Goal: Task Accomplishment & Management: Complete application form

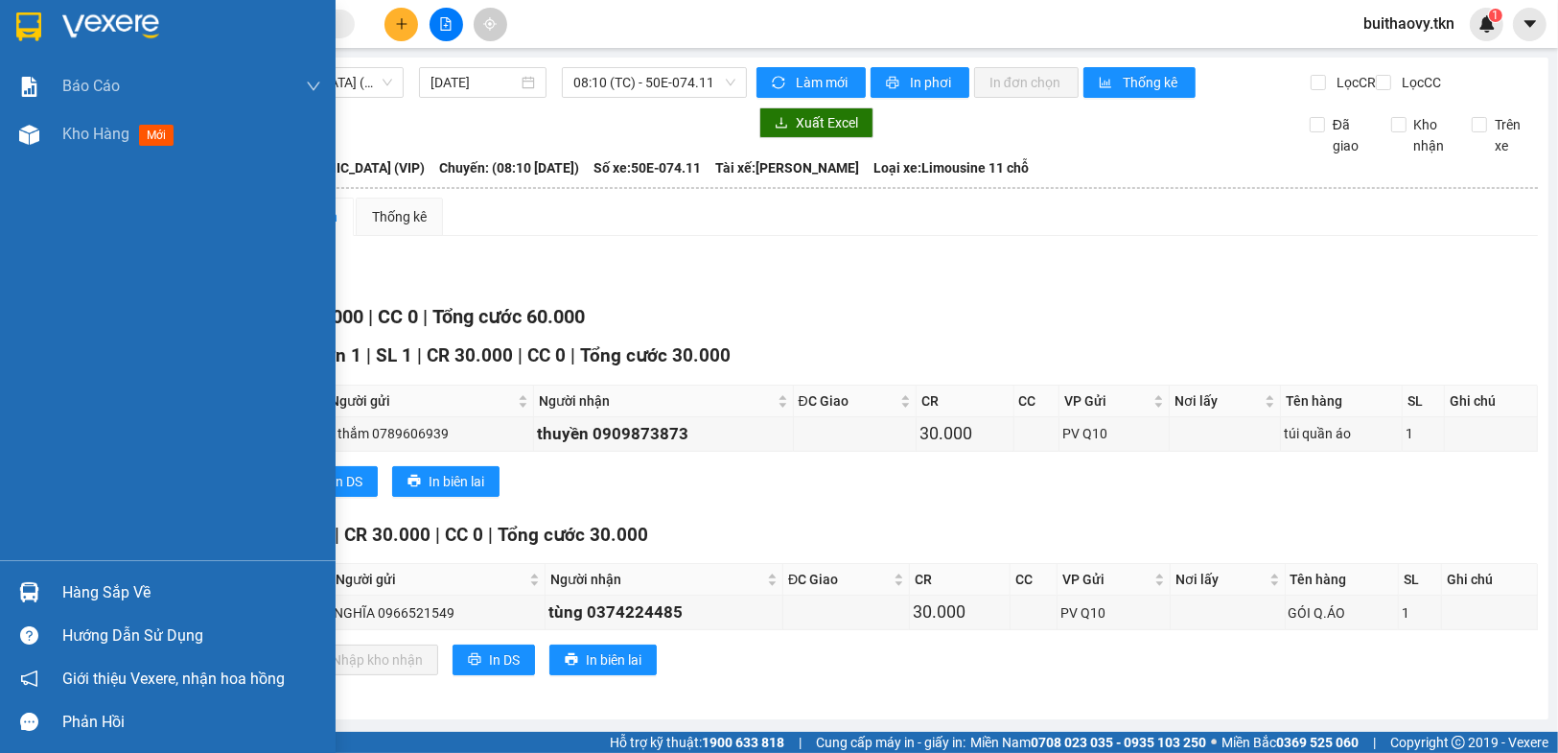
scroll to position [11, 0]
click at [4, 581] on div "Hàng sắp về" at bounding box center [168, 591] width 336 height 43
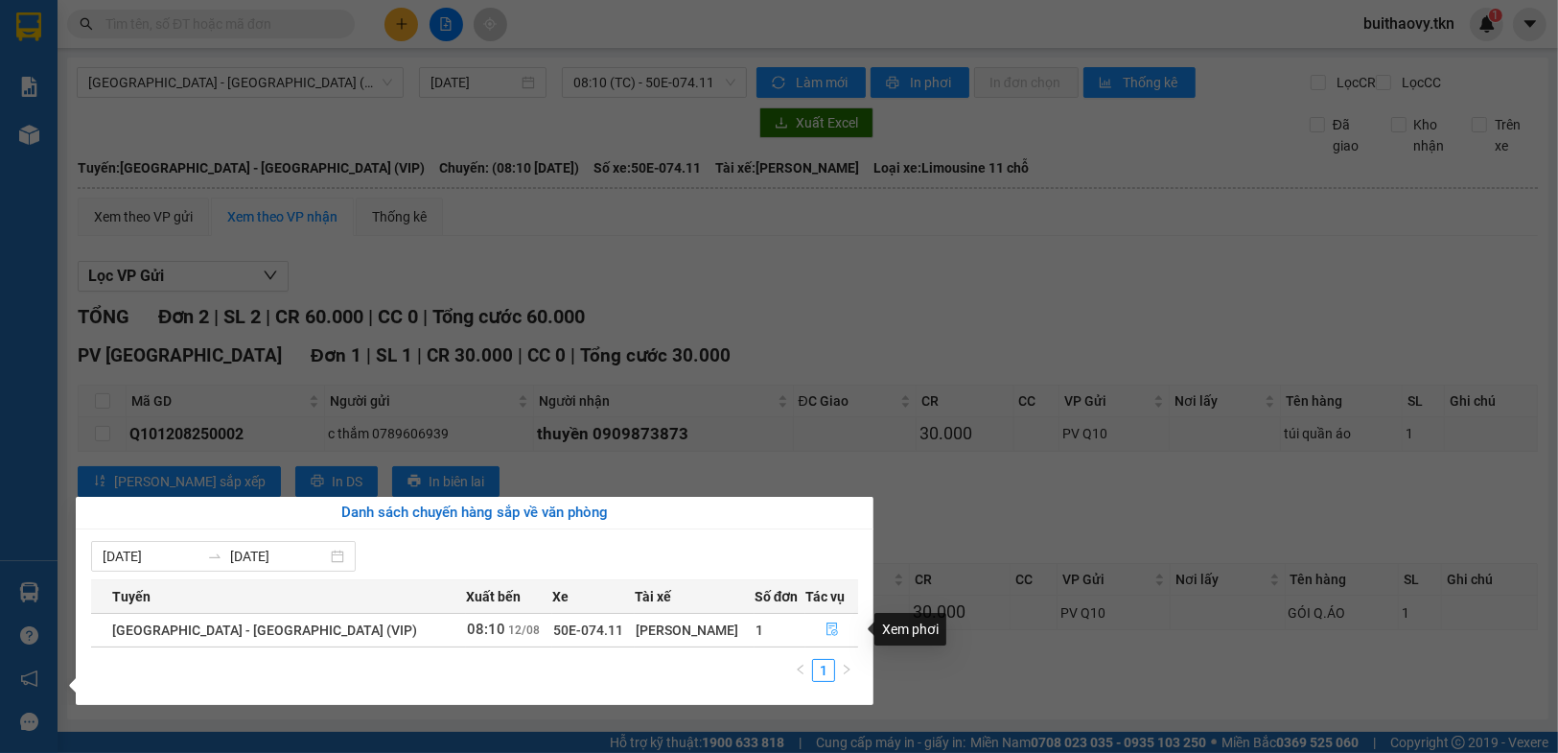
click at [825, 629] on icon "file-done" at bounding box center [831, 628] width 13 height 13
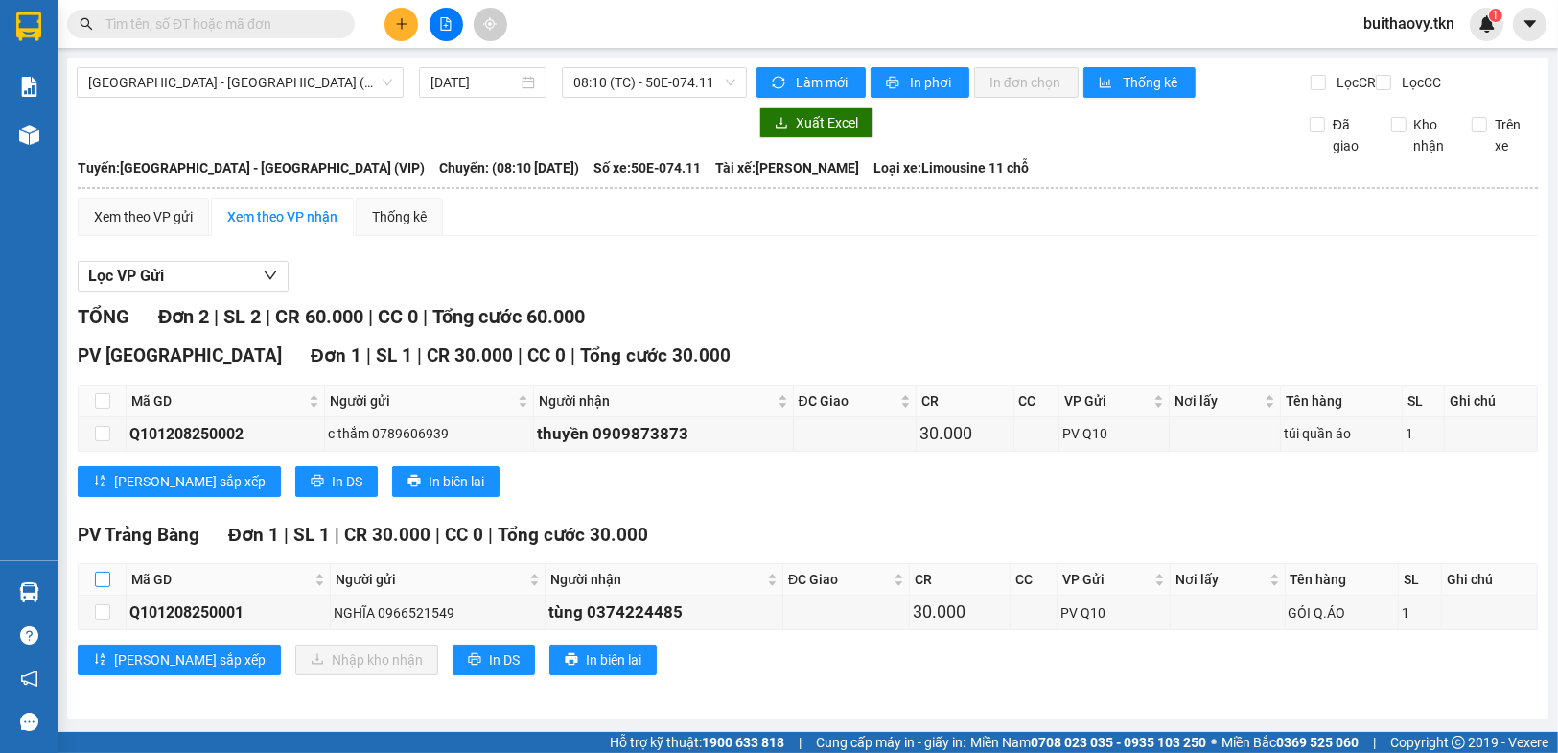
click at [106, 582] on input "checkbox" at bounding box center [102, 578] width 15 height 15
checkbox input "true"
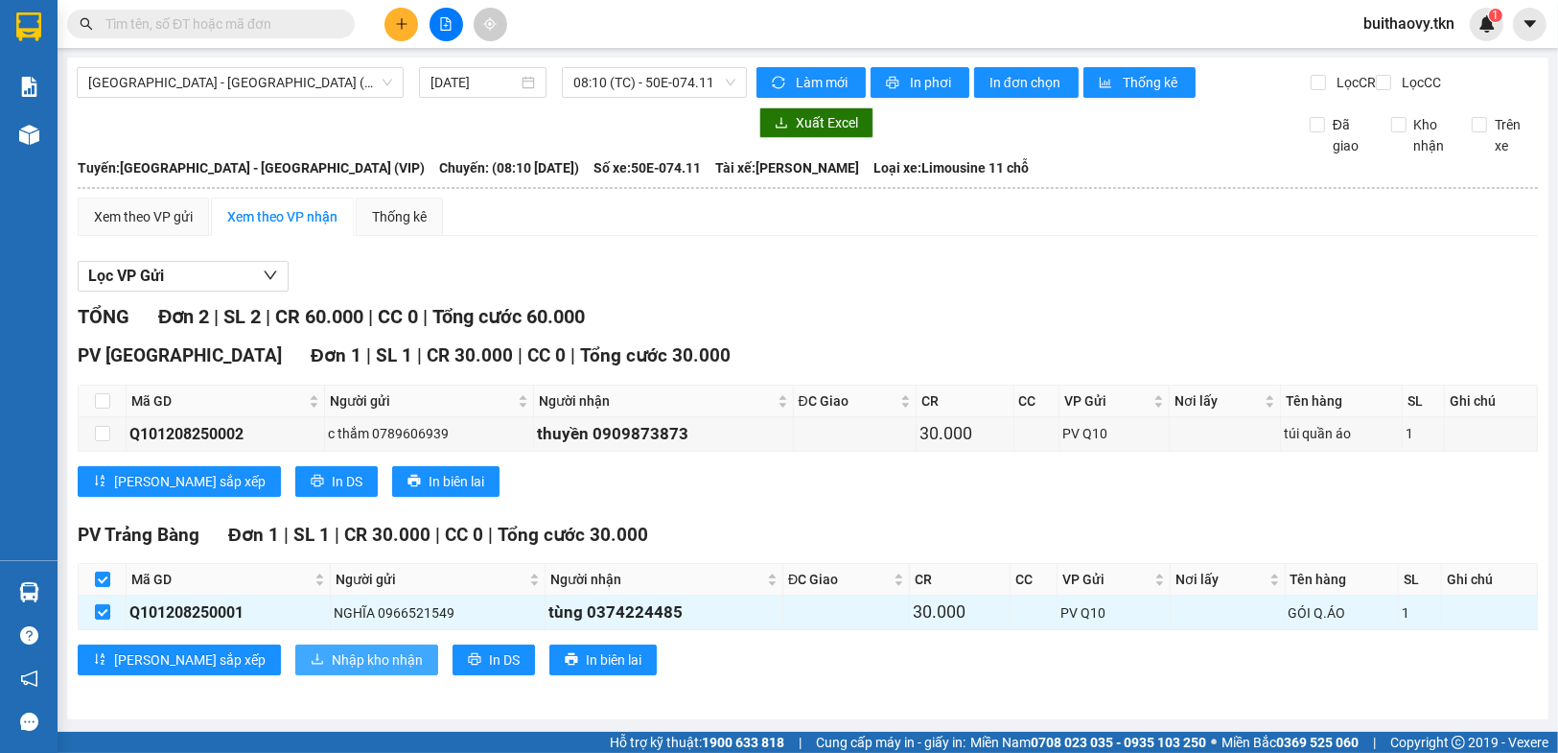
click at [332, 659] on span "Nhập kho nhận" at bounding box center [377, 659] width 91 height 21
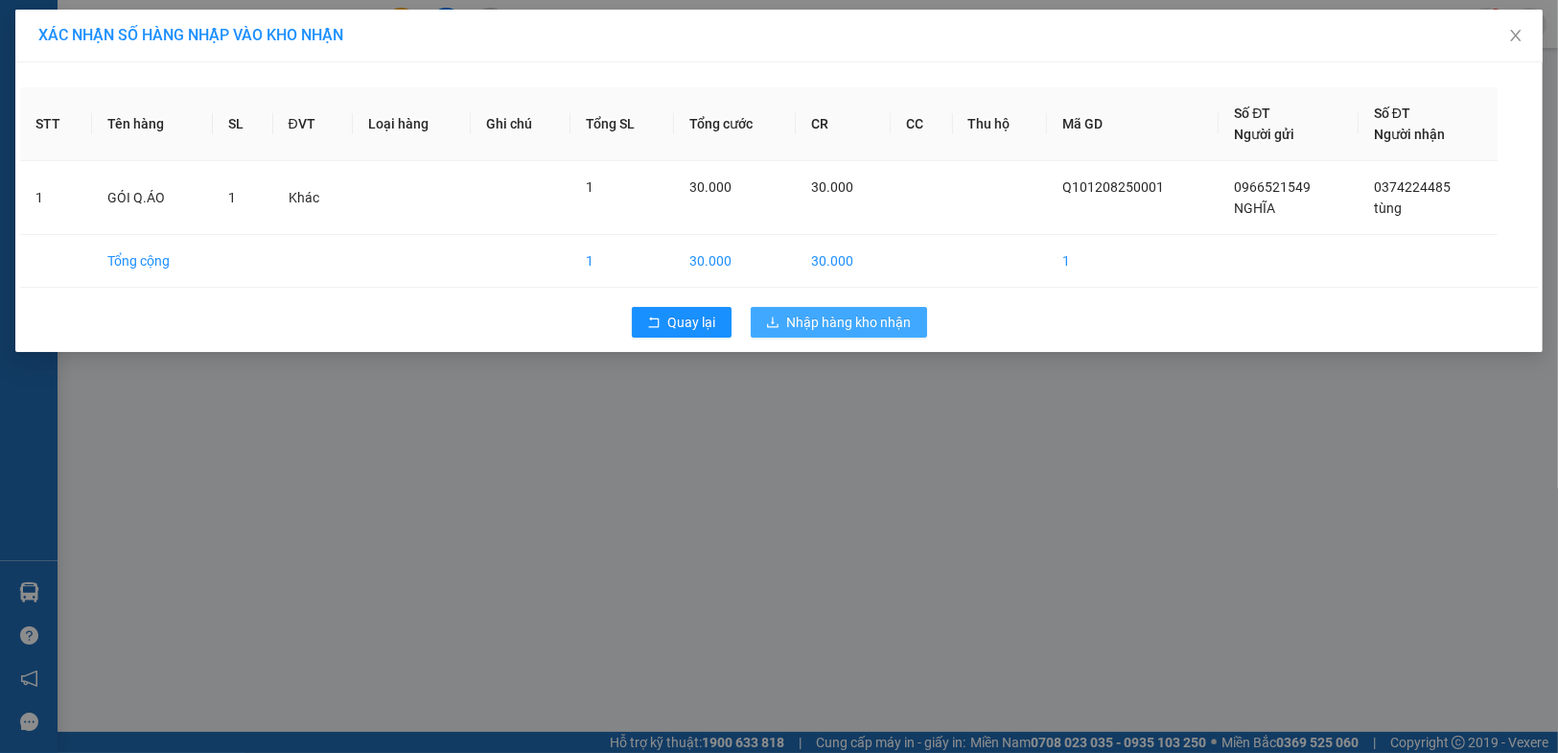
click at [822, 318] on span "Nhập hàng kho nhận" at bounding box center [849, 322] width 125 height 21
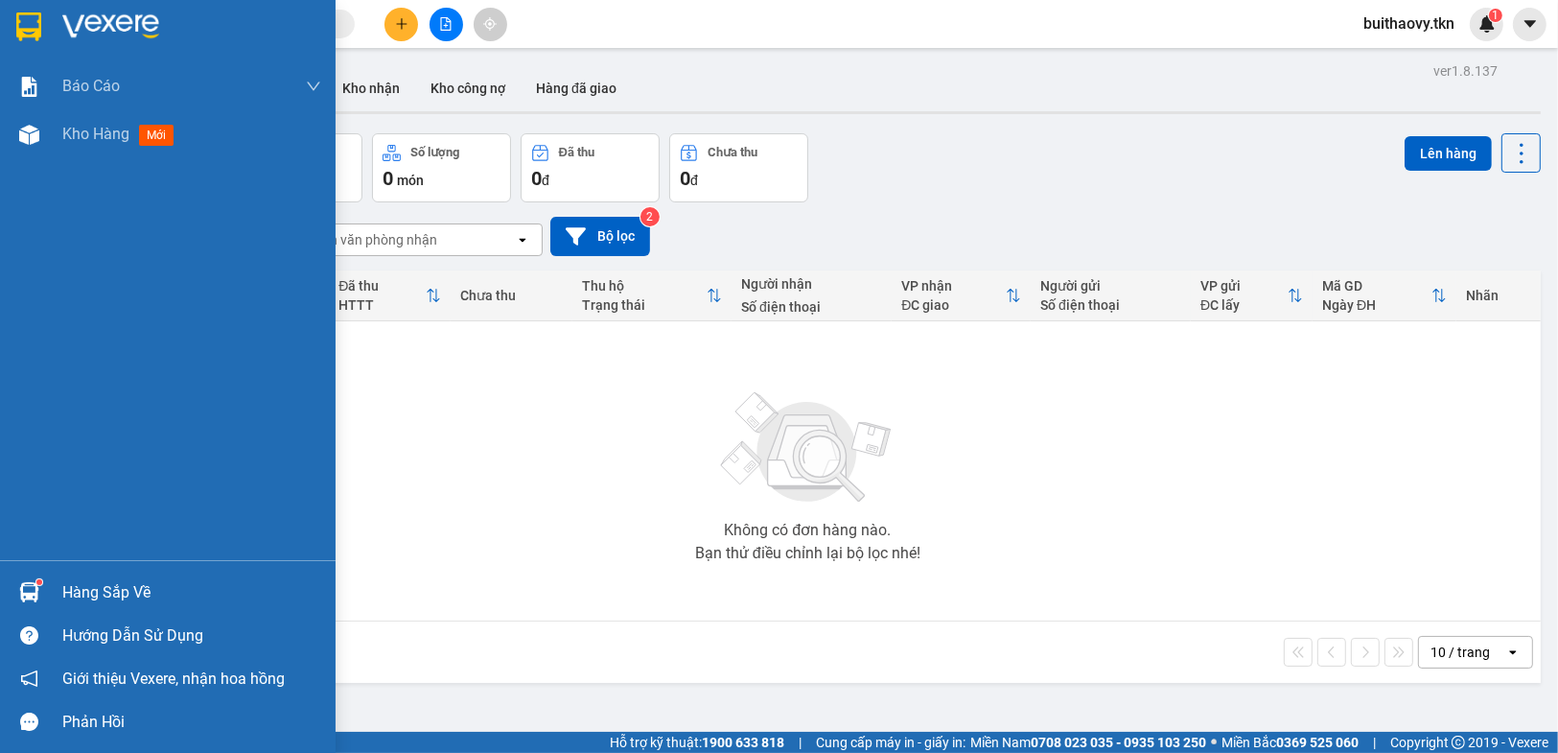
click at [32, 599] on img at bounding box center [29, 592] width 20 height 20
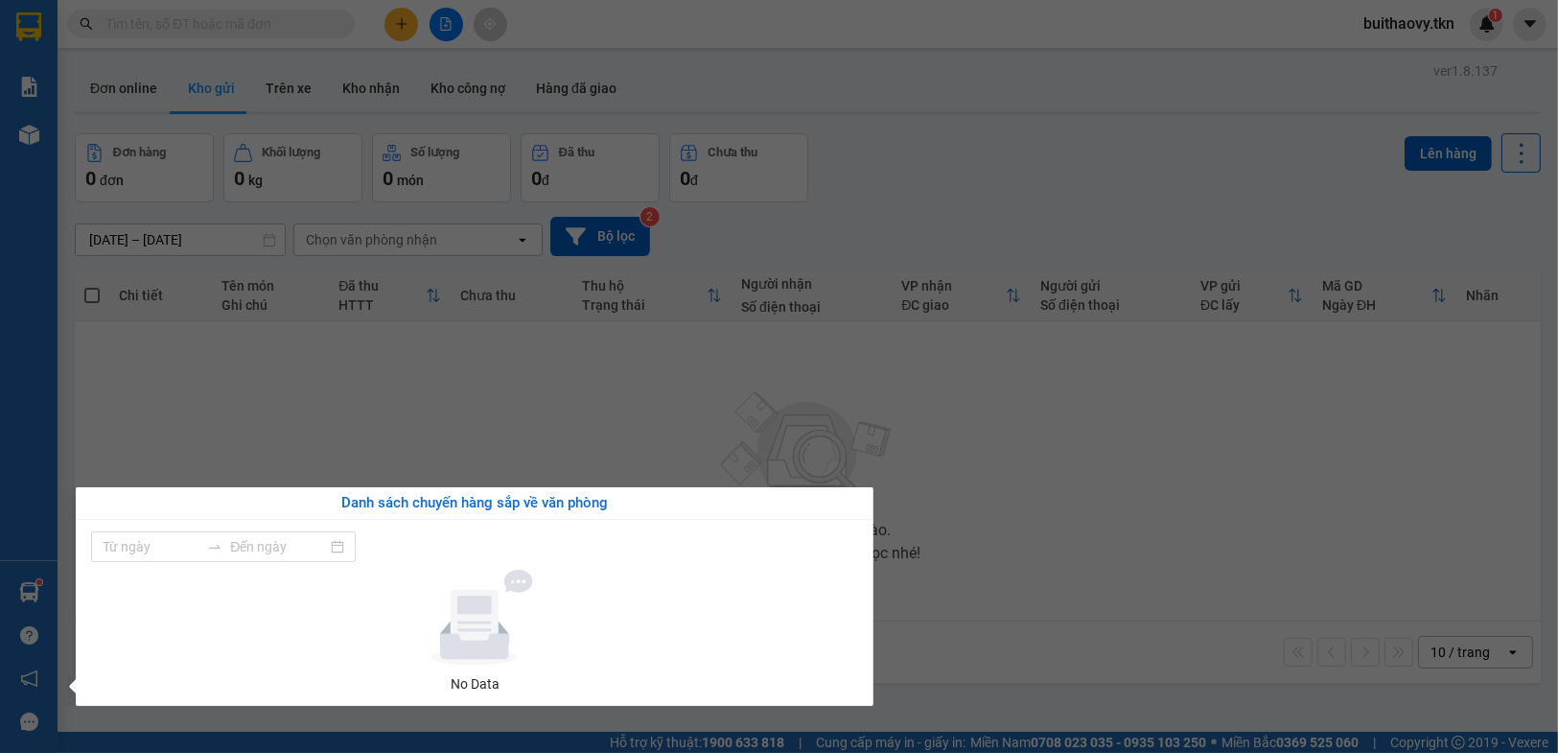
type input "[DATE]"
click at [941, 591] on section "Kết quả tìm kiếm ( 0 ) Bộ lọc No Data buithaovy.tkn 1 Báo cáo Mẫu 1: Báo cáo dò…" at bounding box center [779, 376] width 1558 height 753
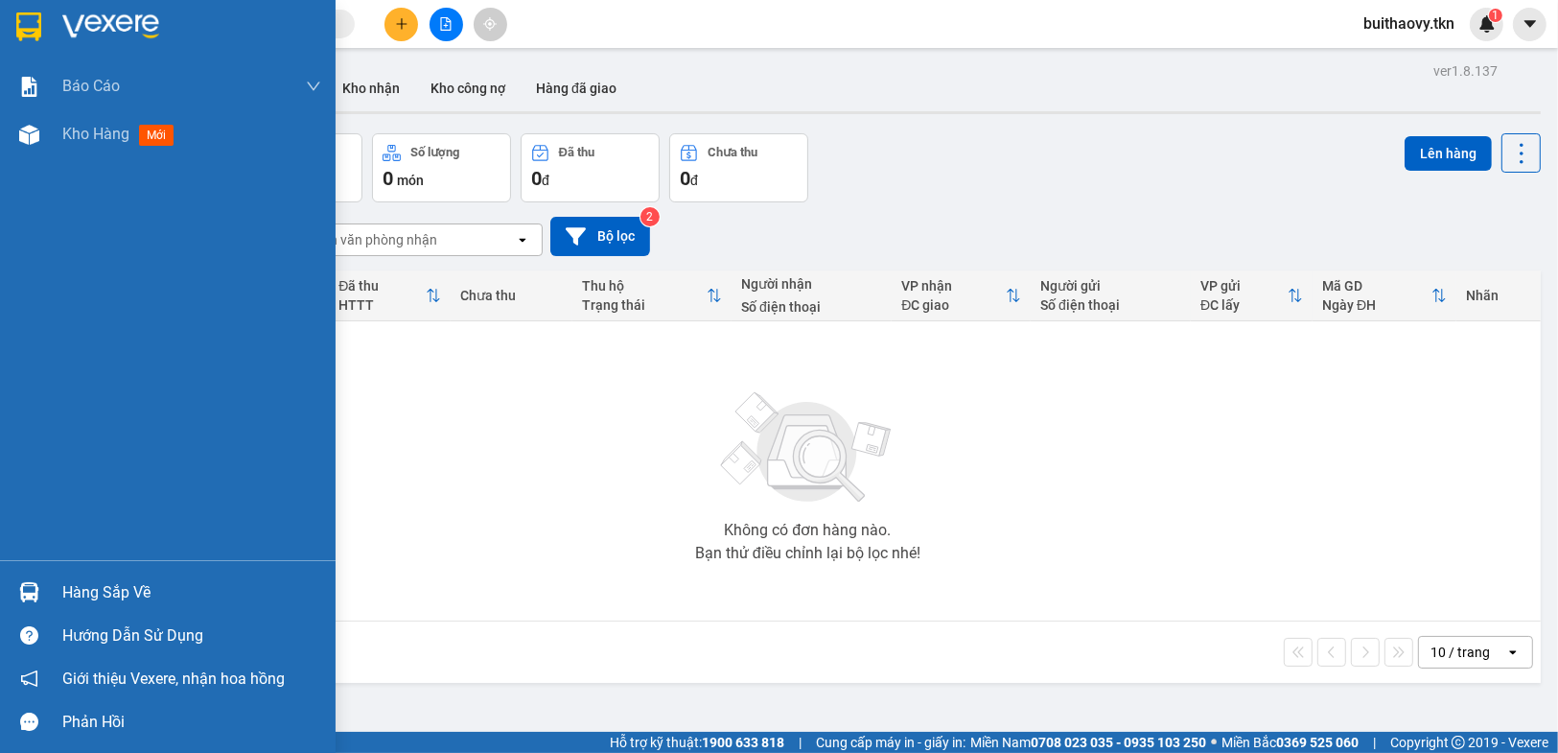
click at [40, 599] on div at bounding box center [29, 592] width 34 height 34
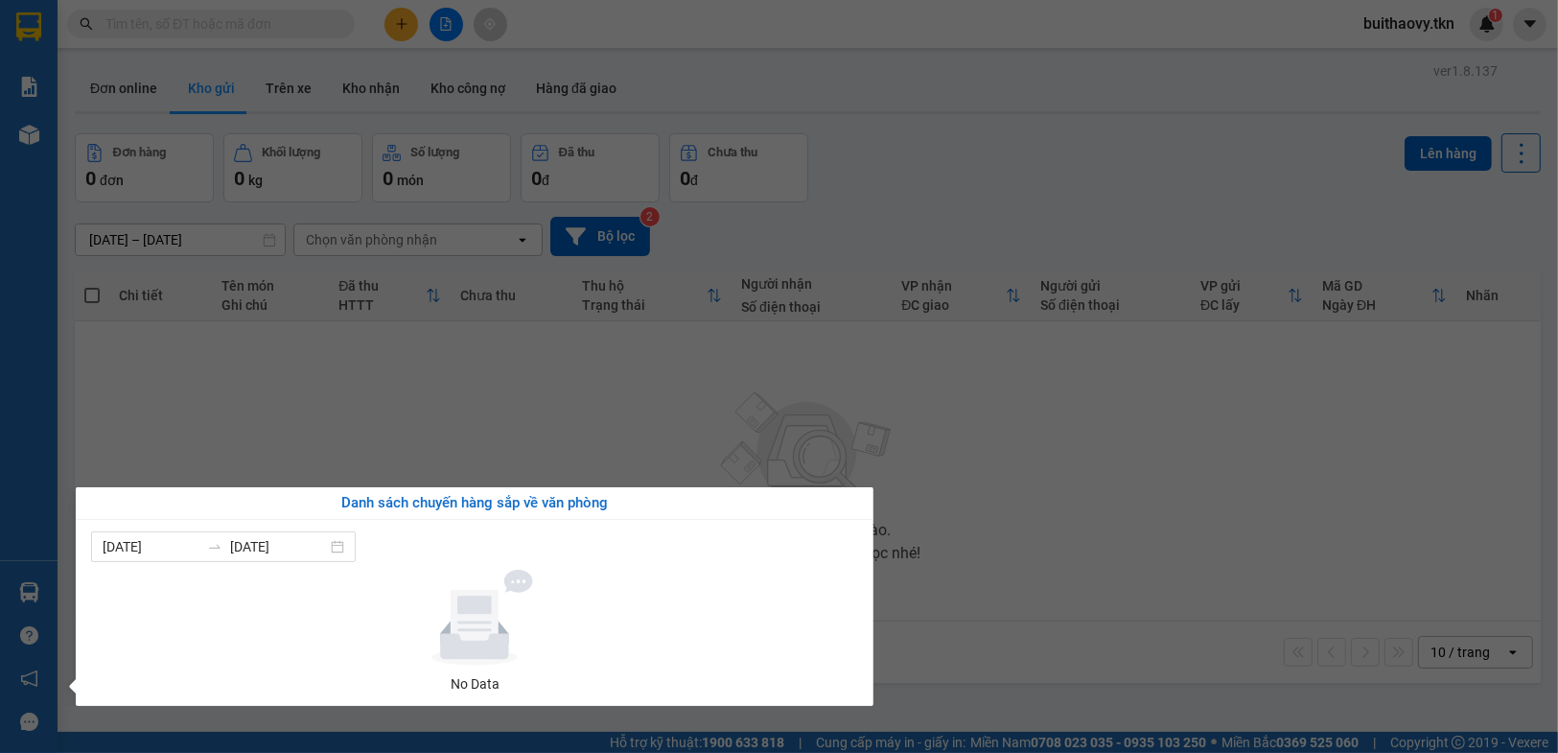
click at [1046, 549] on section "Kết quả tìm kiếm ( 0 ) Bộ lọc No Data buithaovy.tkn 1 Báo cáo Mẫu 1: Báo cáo dò…" at bounding box center [779, 376] width 1558 height 753
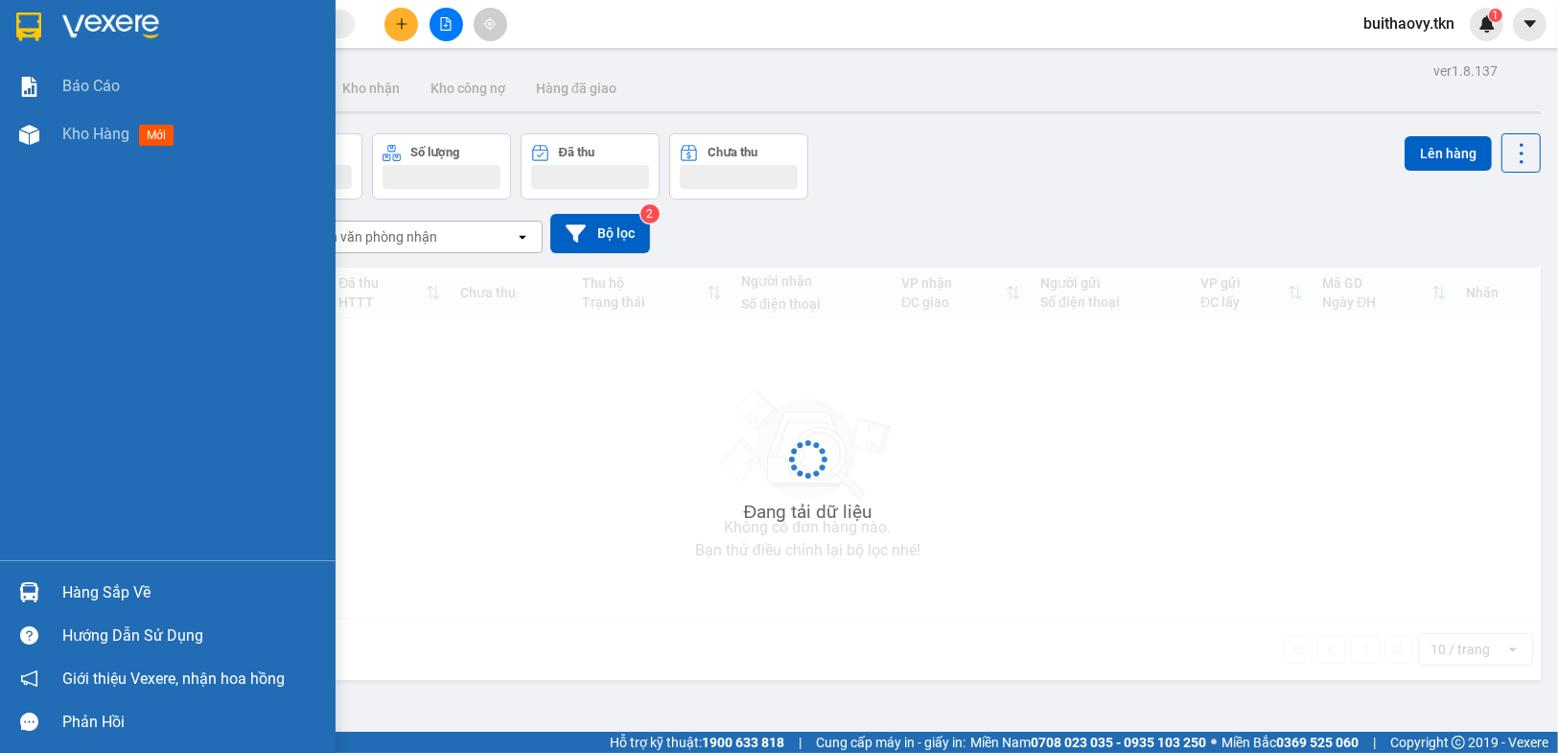
click at [60, 588] on div "Hàng sắp về" at bounding box center [168, 591] width 336 height 43
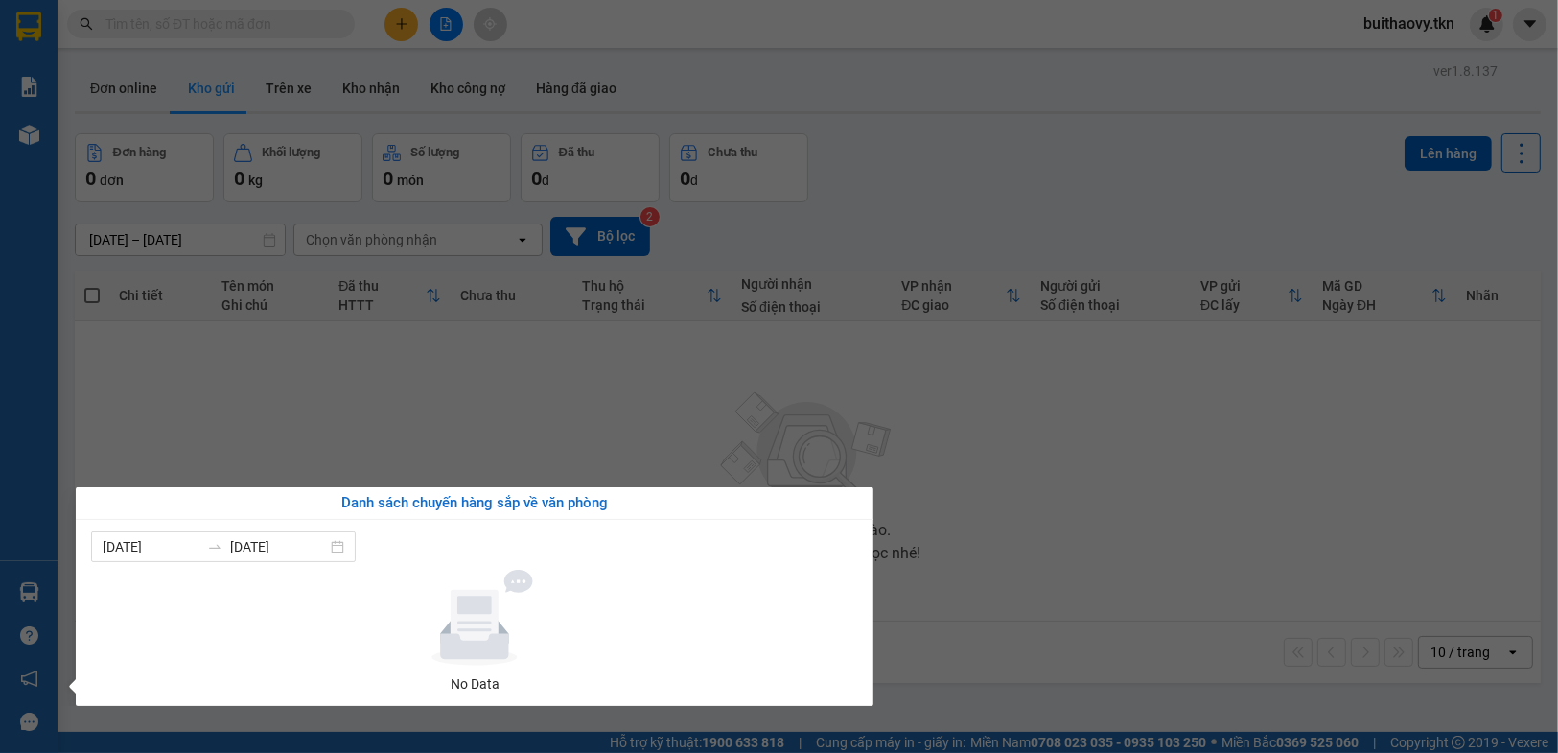
click at [1099, 600] on section "Kết quả tìm kiếm ( 0 ) Bộ lọc No Data buithaovy.tkn 1 Báo cáo Kho hàng mới Hàng…" at bounding box center [779, 376] width 1558 height 753
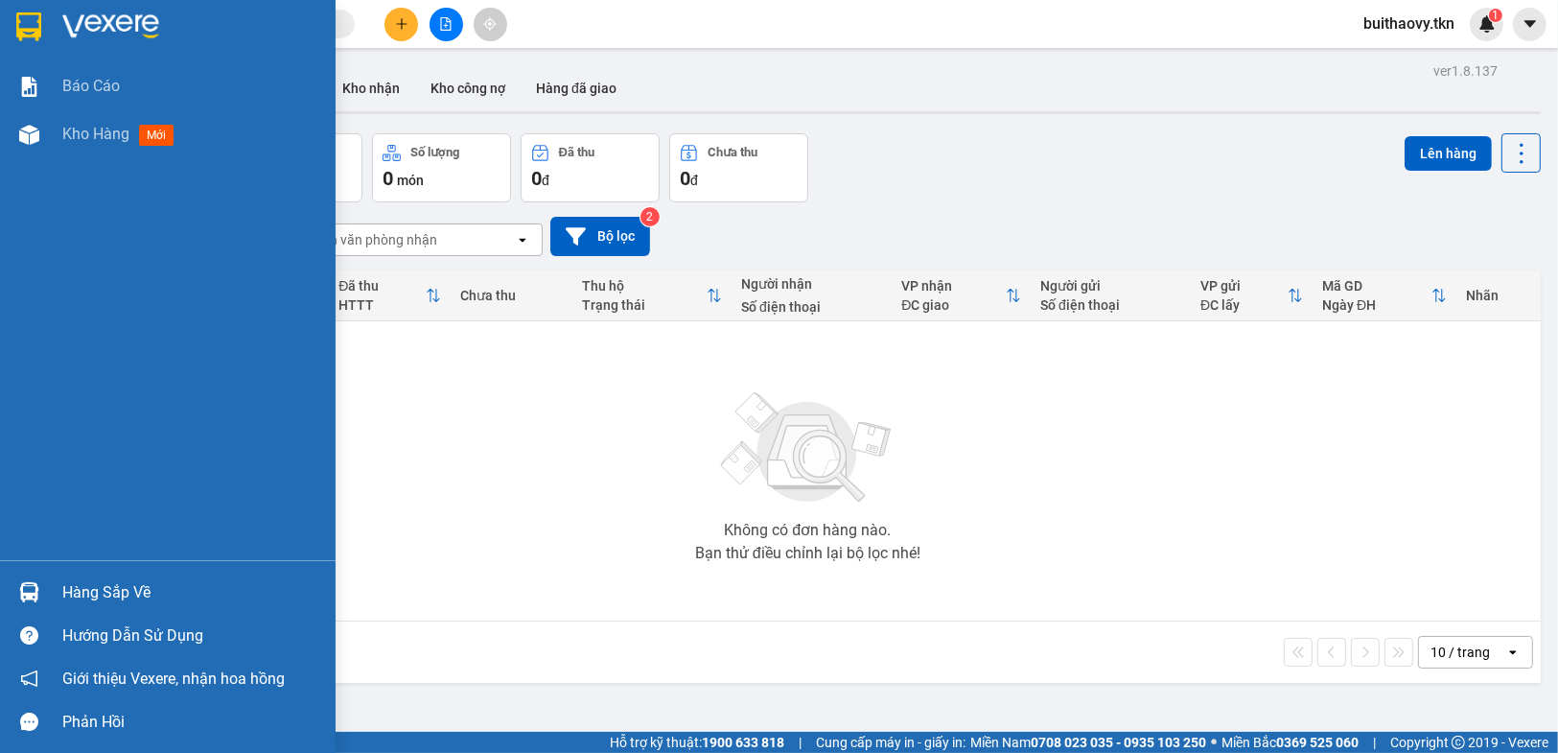
drag, startPoint x: 44, startPoint y: 593, endPoint x: 63, endPoint y: 591, distance: 19.4
click at [43, 594] on div at bounding box center [29, 592] width 34 height 34
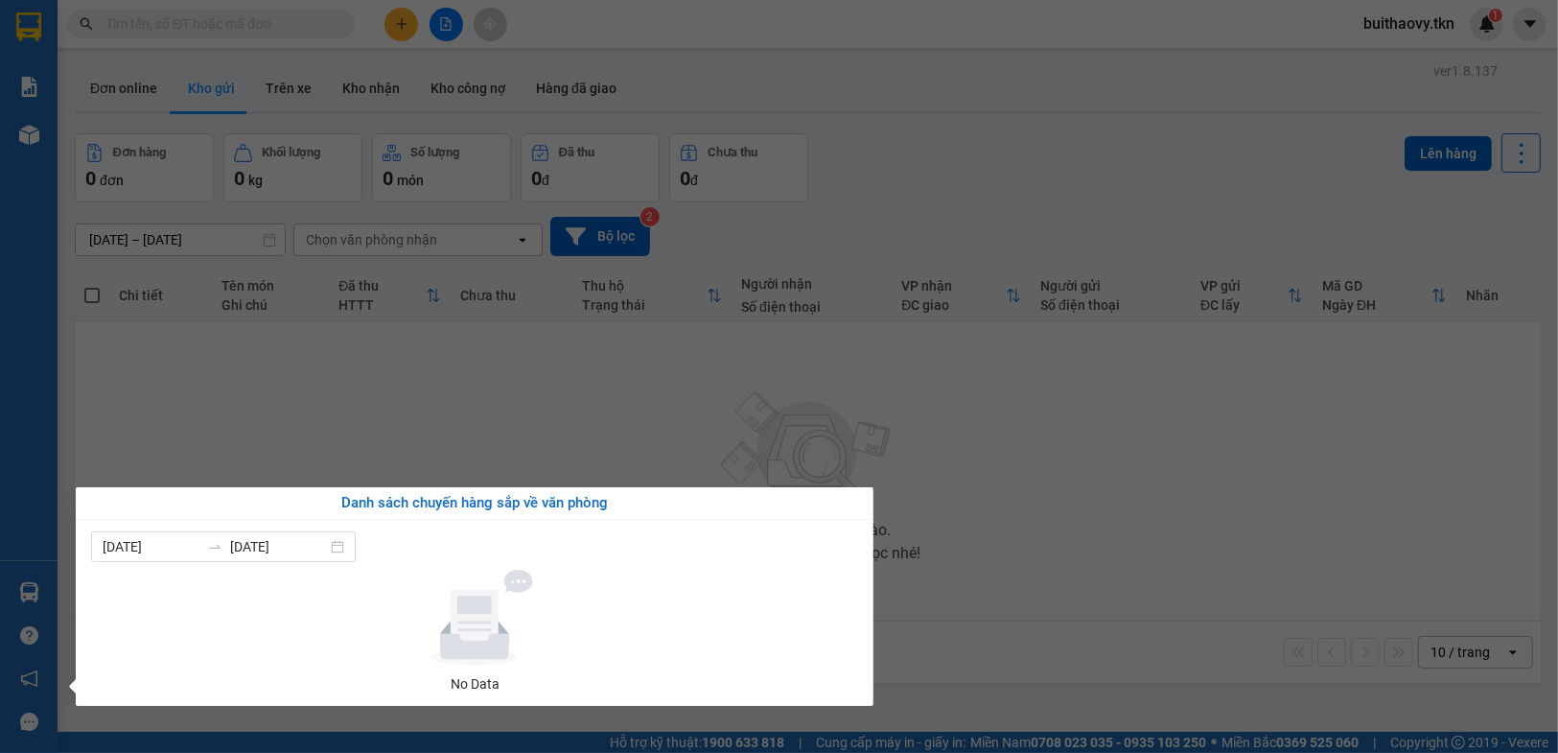
click at [1099, 576] on section "Kết quả tìm kiếm ( 0 ) Bộ lọc No Data buithaovy.tkn 1 Báo cáo Kho hàng mới Hàng…" at bounding box center [779, 376] width 1558 height 753
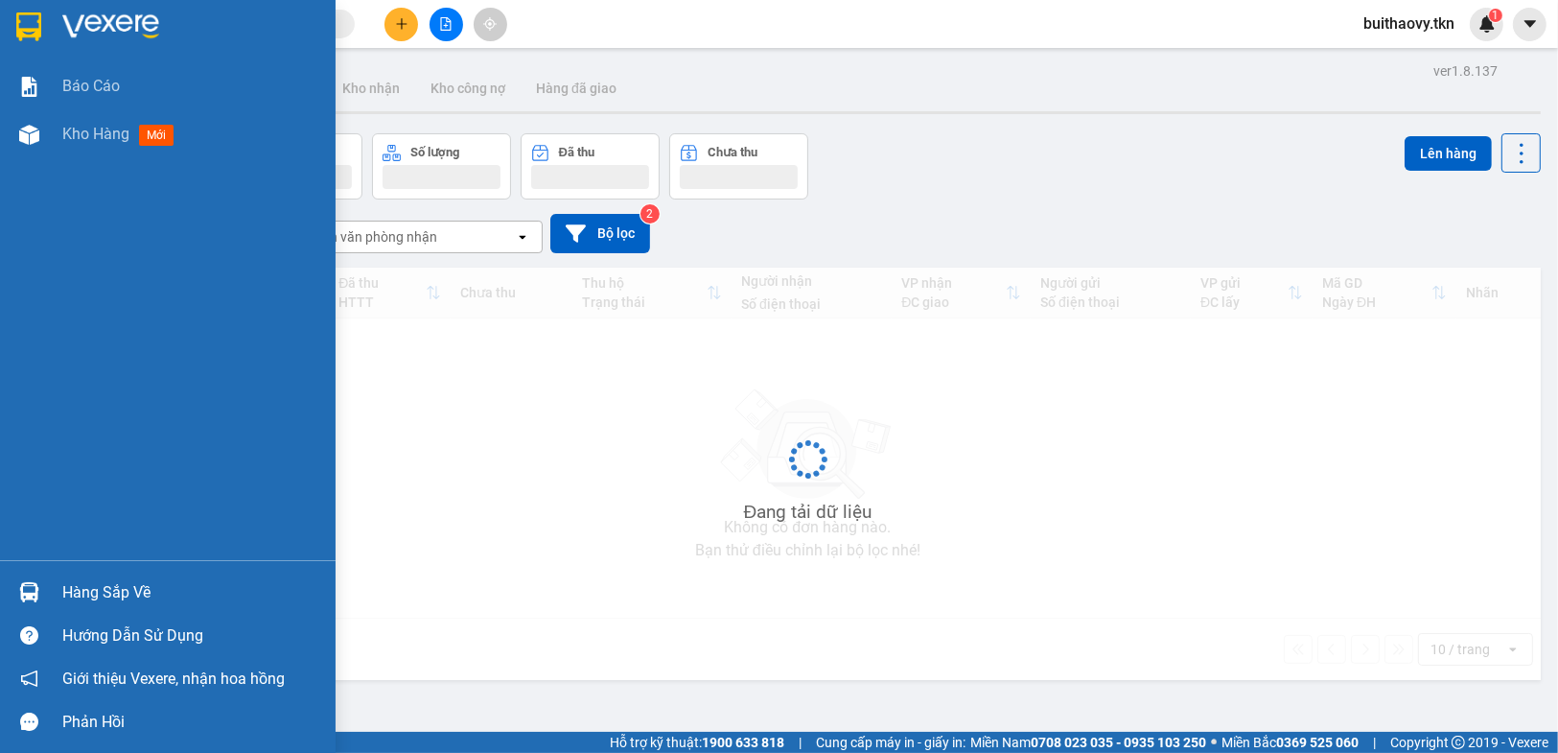
click at [3, 597] on div "Hàng sắp về" at bounding box center [168, 591] width 336 height 43
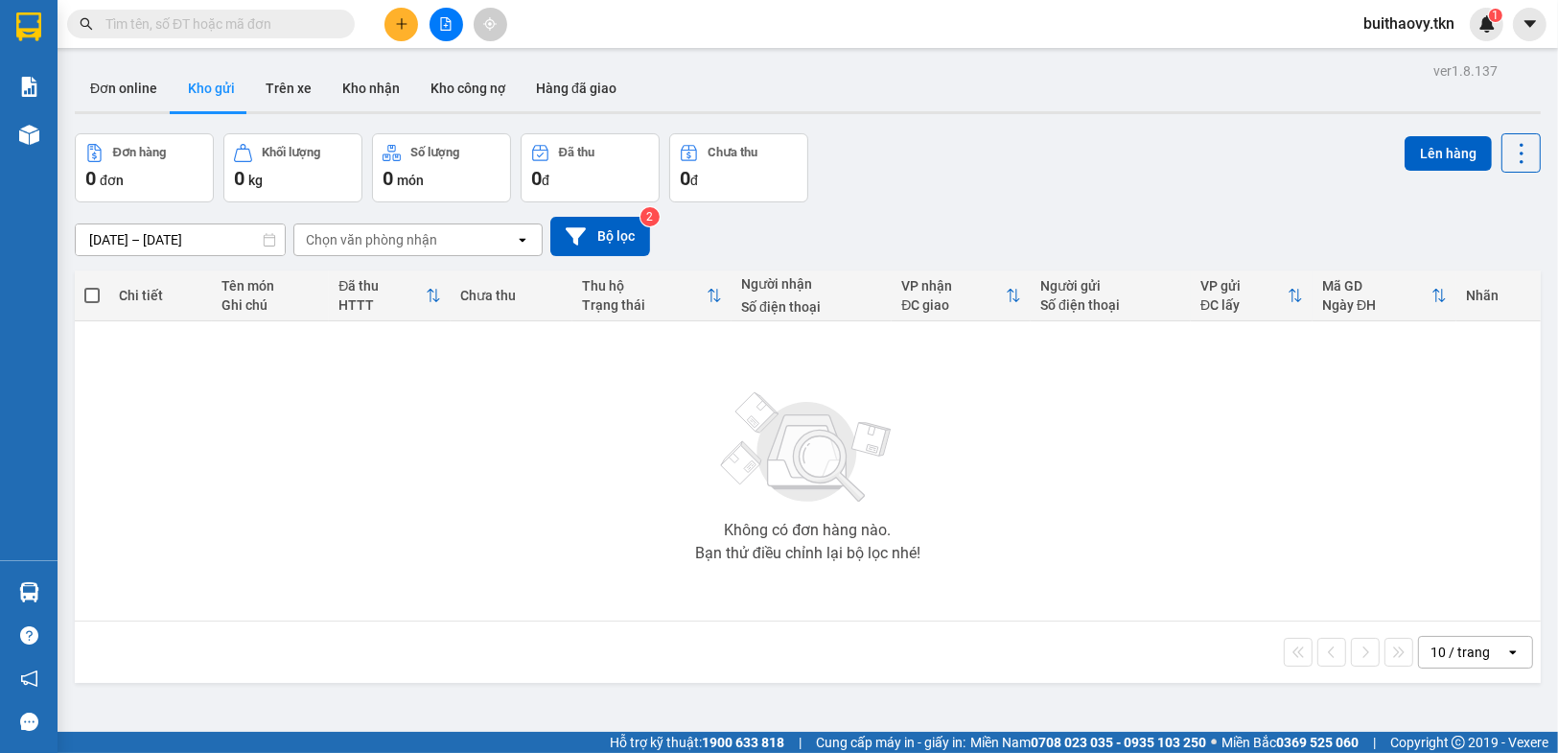
drag, startPoint x: 1029, startPoint y: 527, endPoint x: 1044, endPoint y: 727, distance: 200.0
click at [1029, 539] on section "Kết quả tìm kiếm ( 0 ) Bộ lọc No Data buithaovy.tkn 1 Báo cáo Mẫu 1: Báo cáo dò…" at bounding box center [779, 376] width 1558 height 753
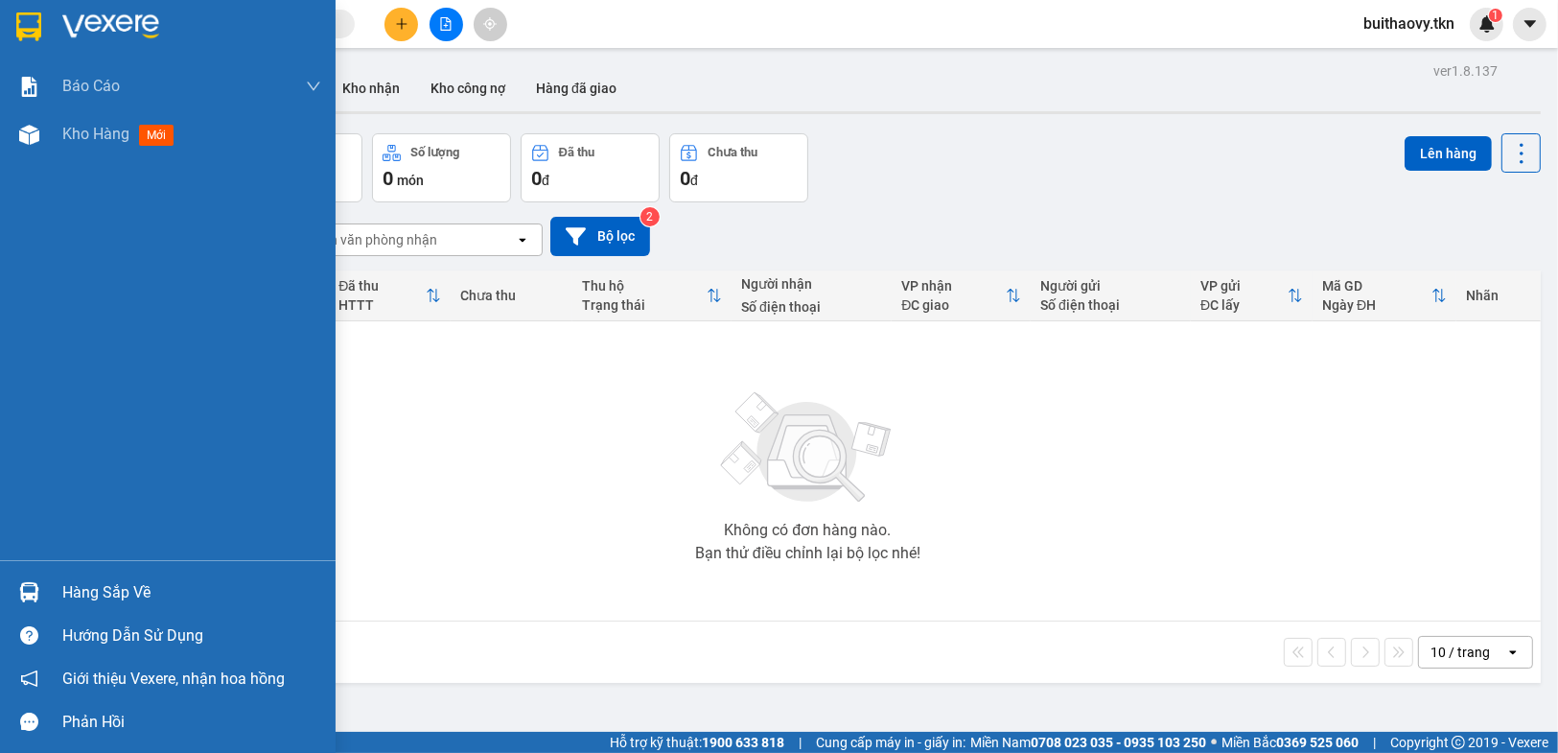
click at [25, 593] on img at bounding box center [29, 592] width 20 height 20
click at [32, 590] on div "Báo cáo Mẫu 1: Báo cáo dòng tiền theo nhân viên Mẫu 2: Thống kê đơn hàng theo n…" at bounding box center [168, 376] width 336 height 753
click at [1229, 606] on div "Không có đơn hàng nào. Bạn thử điều chỉnh lại bộ lọc nhé!" at bounding box center [807, 471] width 1447 height 288
click at [17, 602] on div at bounding box center [29, 592] width 34 height 34
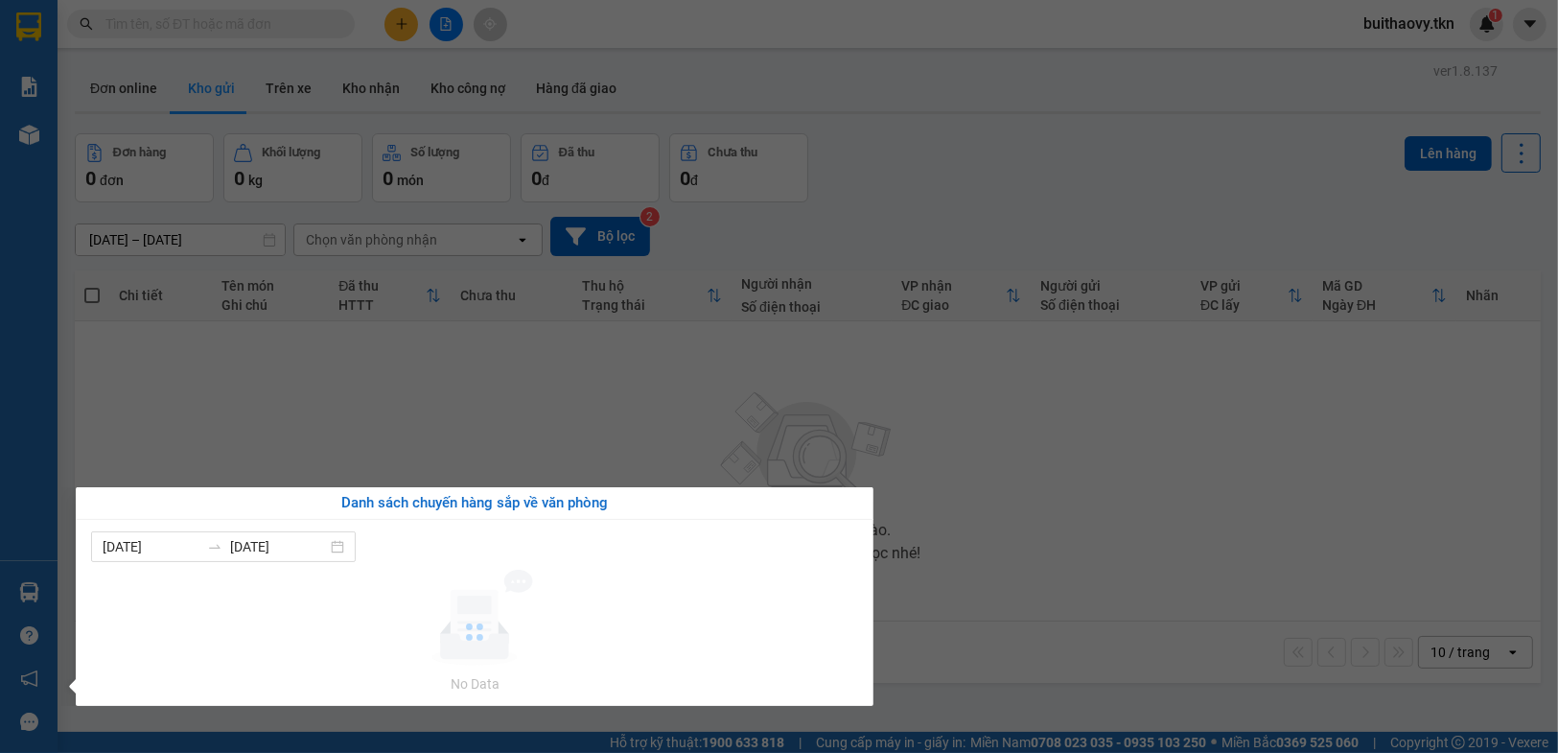
click at [1069, 594] on section "Kết quả tìm kiếm ( 0 ) Bộ lọc No Data buithaovy.tkn 1 Báo cáo Mẫu 1: Báo cáo dò…" at bounding box center [779, 376] width 1558 height 753
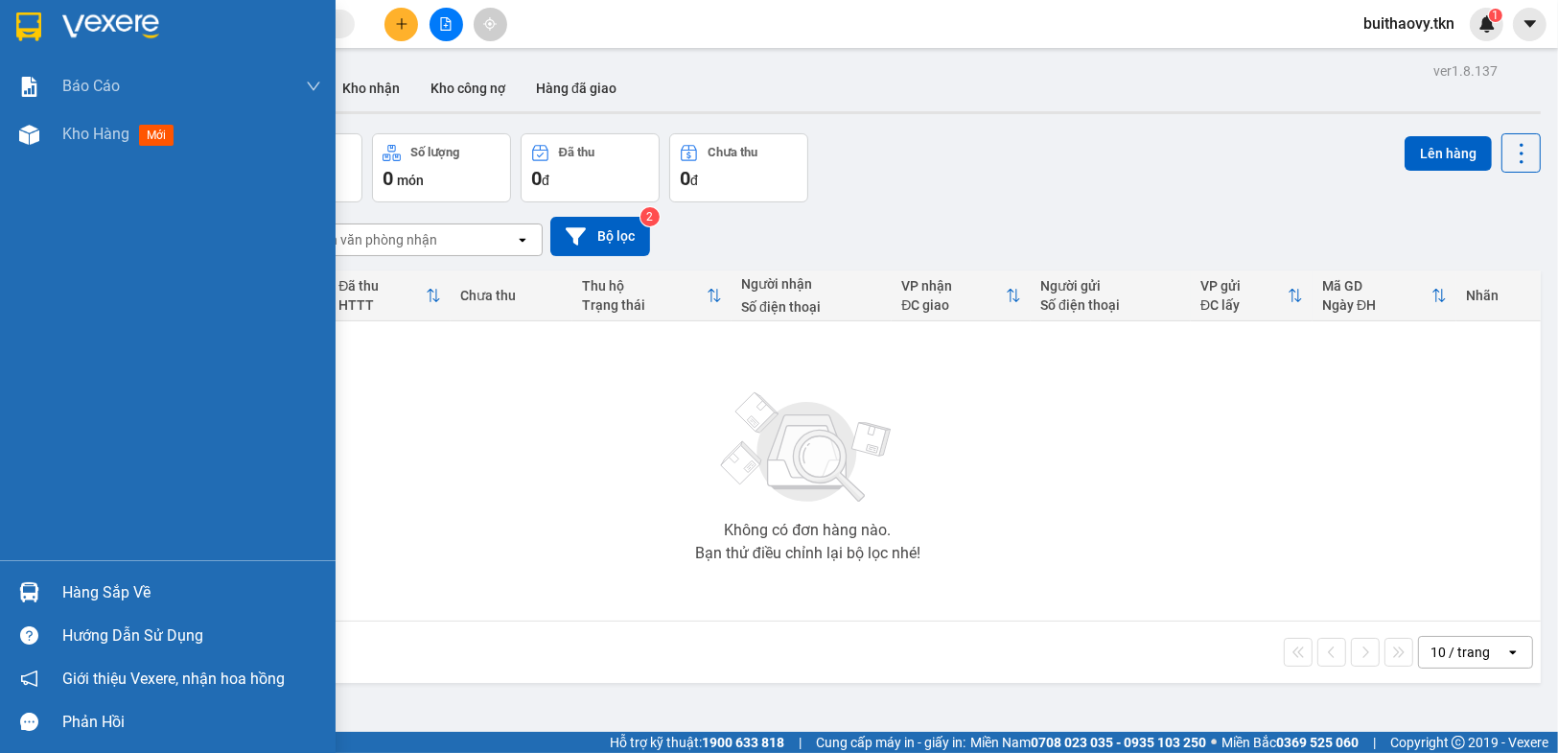
drag, startPoint x: 40, startPoint y: 593, endPoint x: 81, endPoint y: 591, distance: 41.3
click at [38, 593] on div at bounding box center [29, 592] width 34 height 34
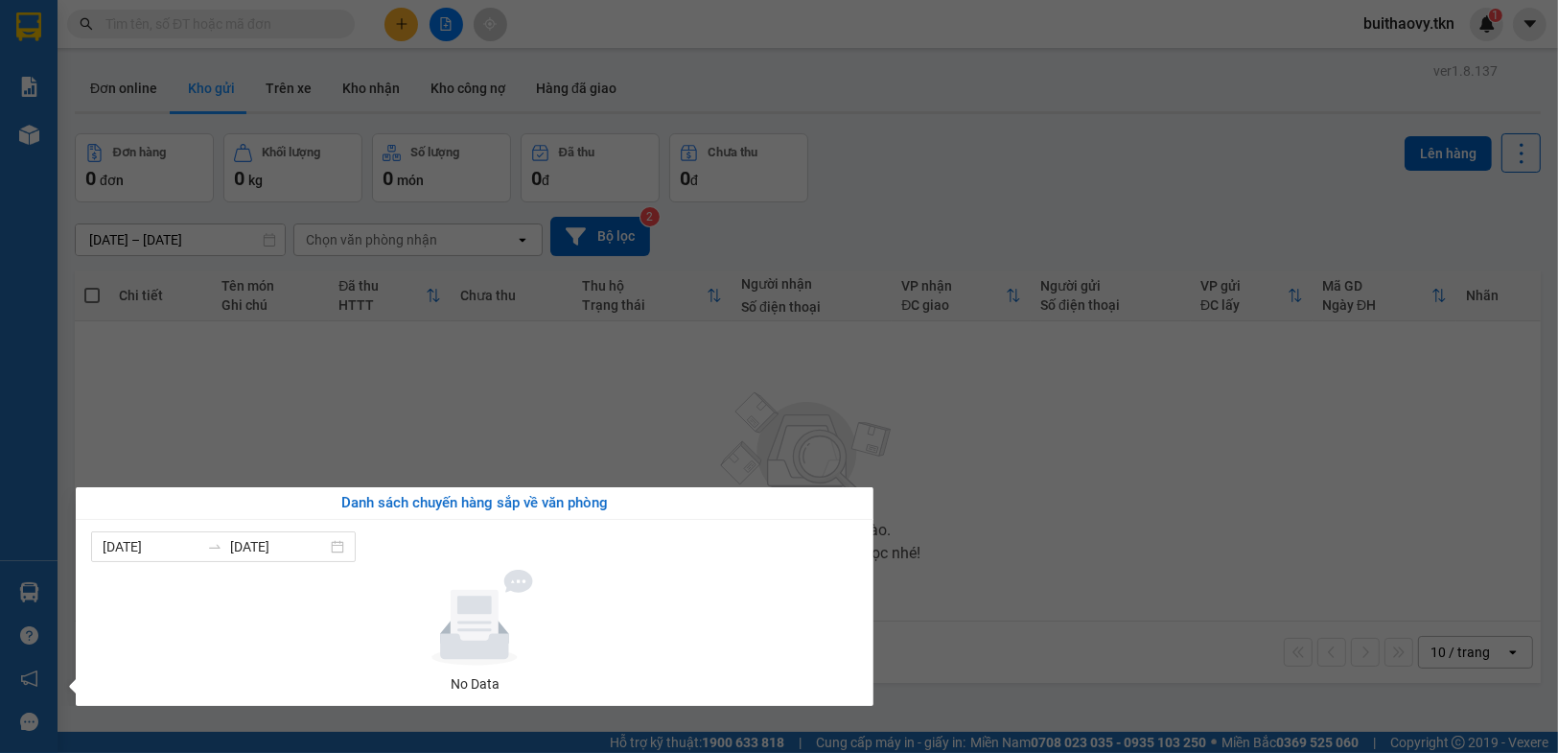
click at [969, 618] on section "Kết quả tìm kiếm ( 0 ) Bộ lọc No Data buithaovy.tkn 1 Báo cáo Mẫu 1: Báo cáo dò…" at bounding box center [779, 376] width 1558 height 753
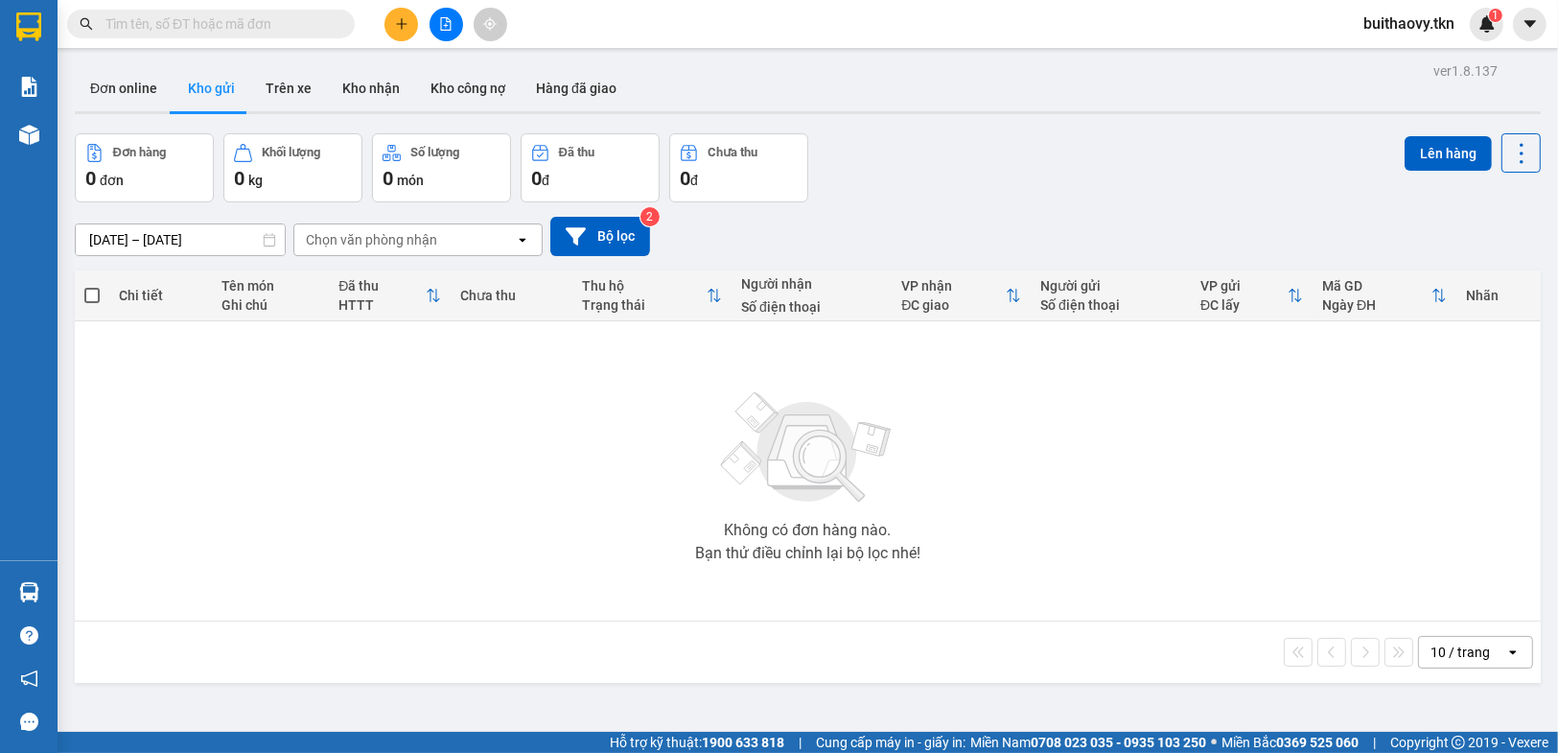
click at [305, 23] on input "text" at bounding box center [218, 23] width 226 height 21
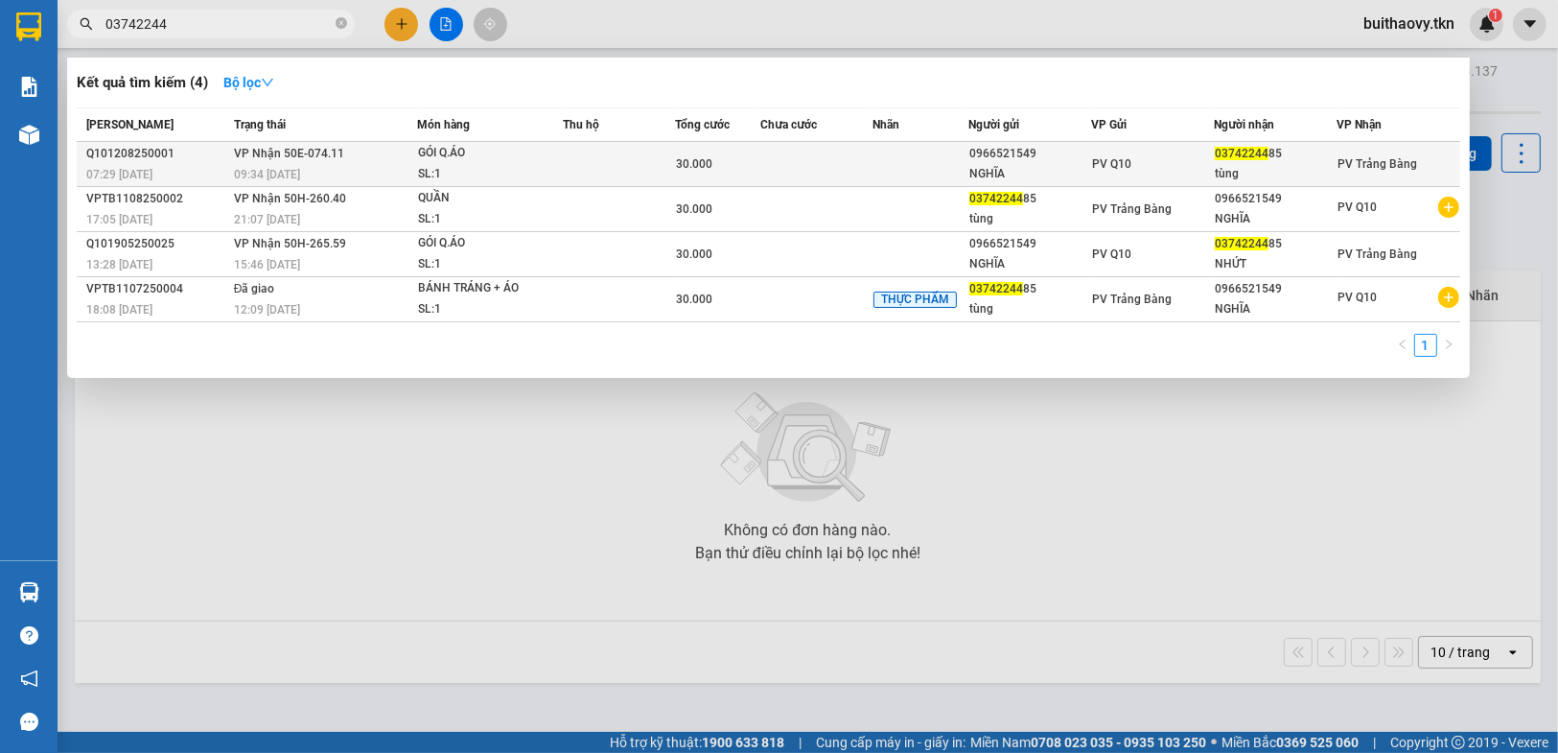
type input "03742244"
click at [422, 146] on div "GÓI Q.ÁO" at bounding box center [490, 153] width 144 height 21
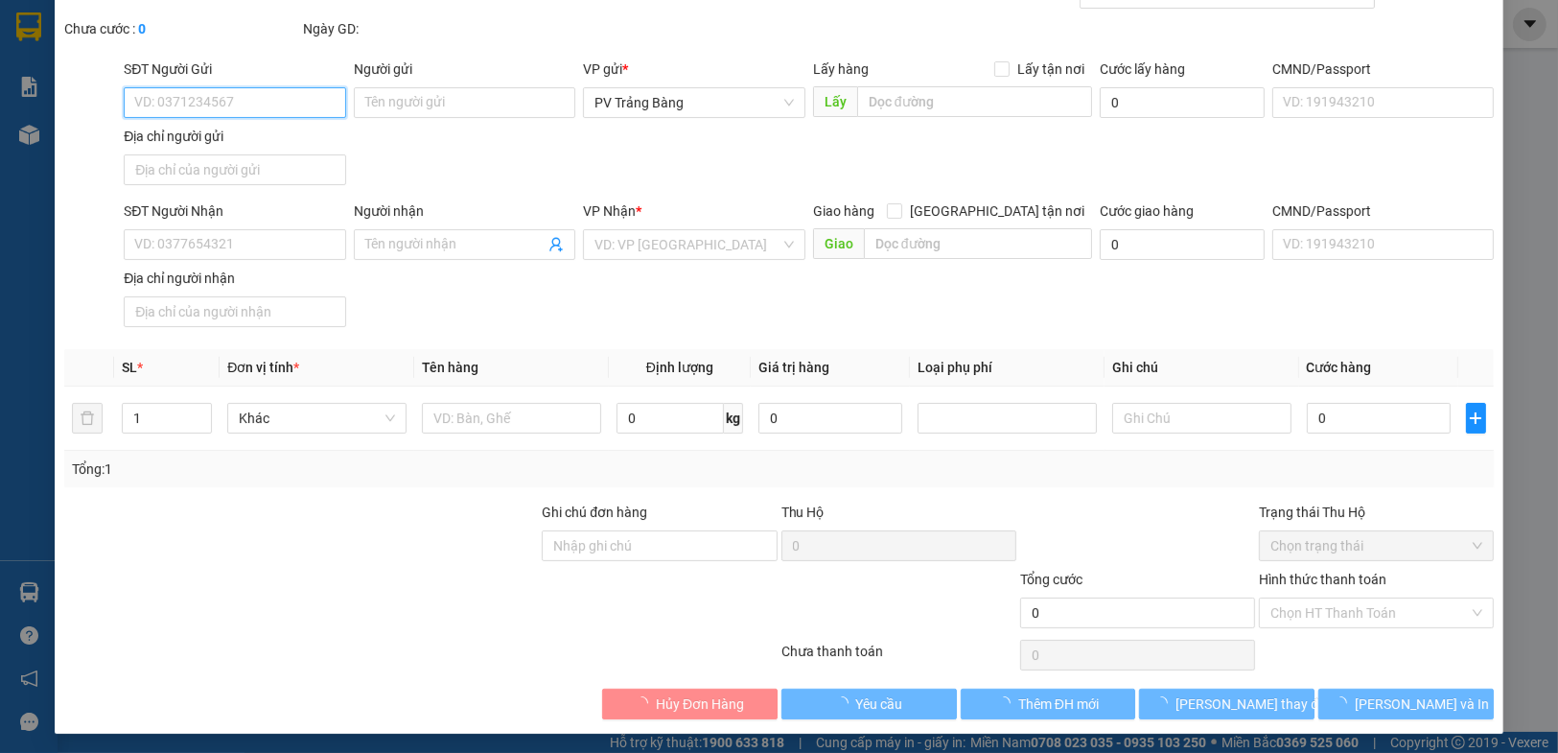
type input "0966521549"
type input "NGHĨA"
type input "0374224485"
type input "tùng"
type input "30.000"
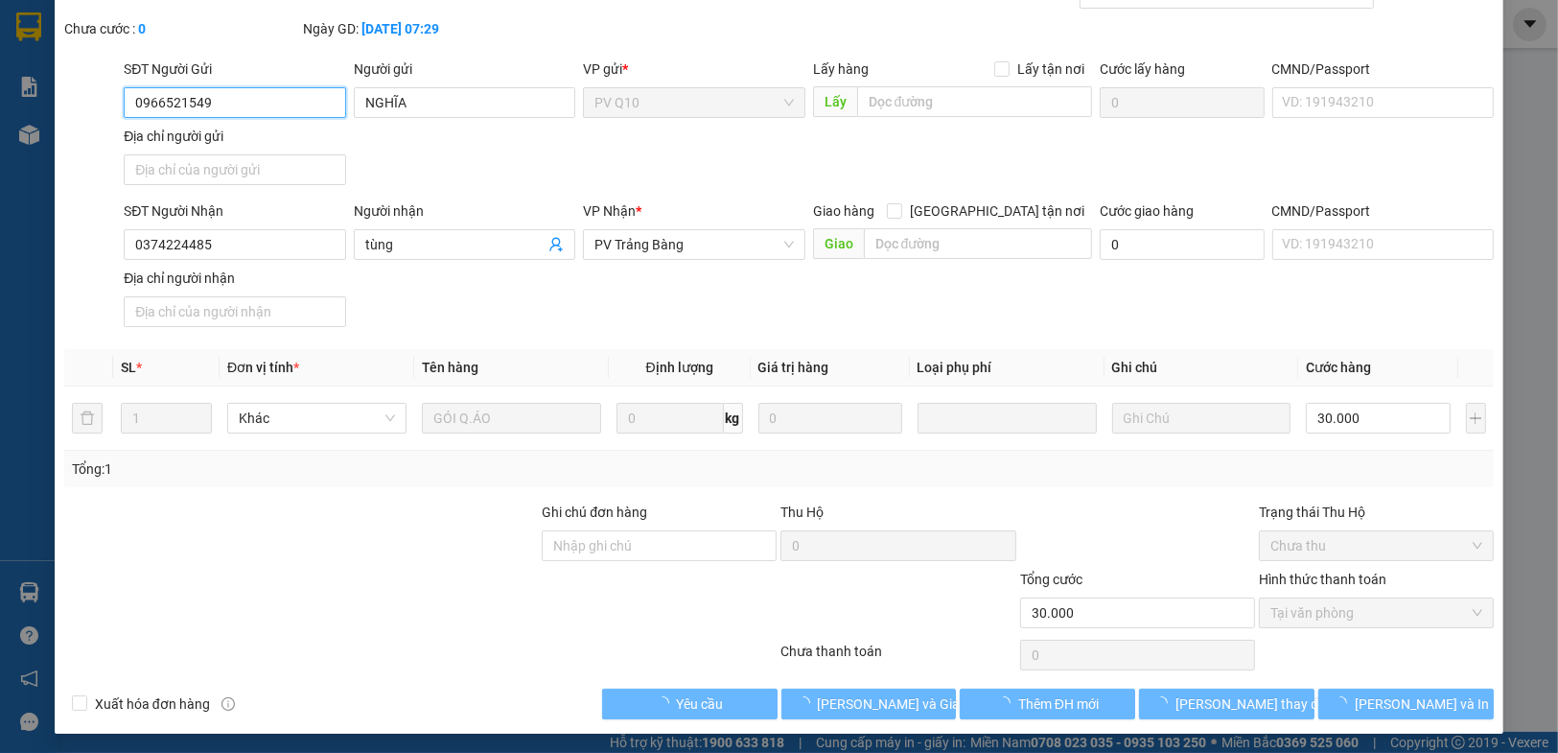
scroll to position [93, 0]
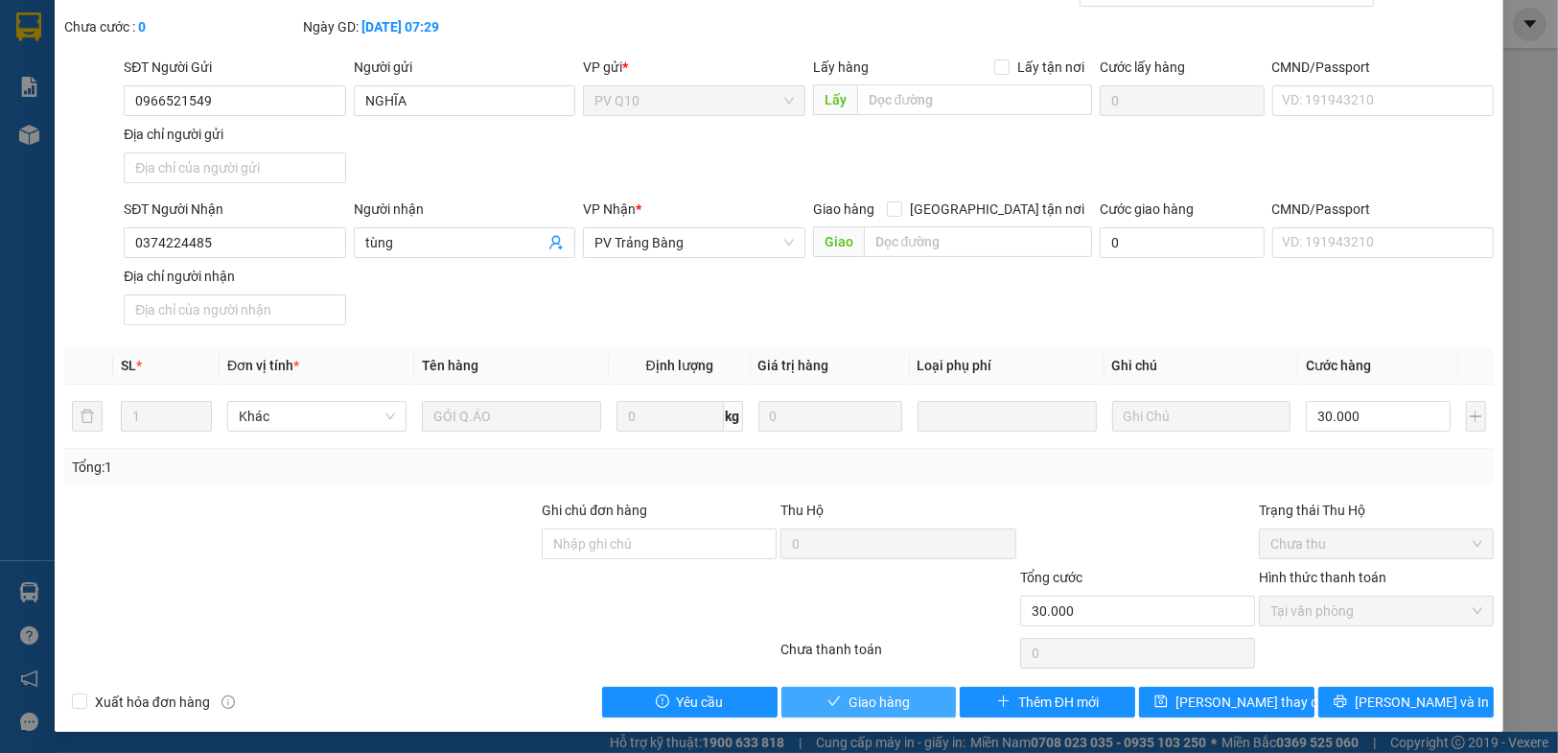
click at [910, 702] on button "Giao hàng" at bounding box center [868, 701] width 175 height 31
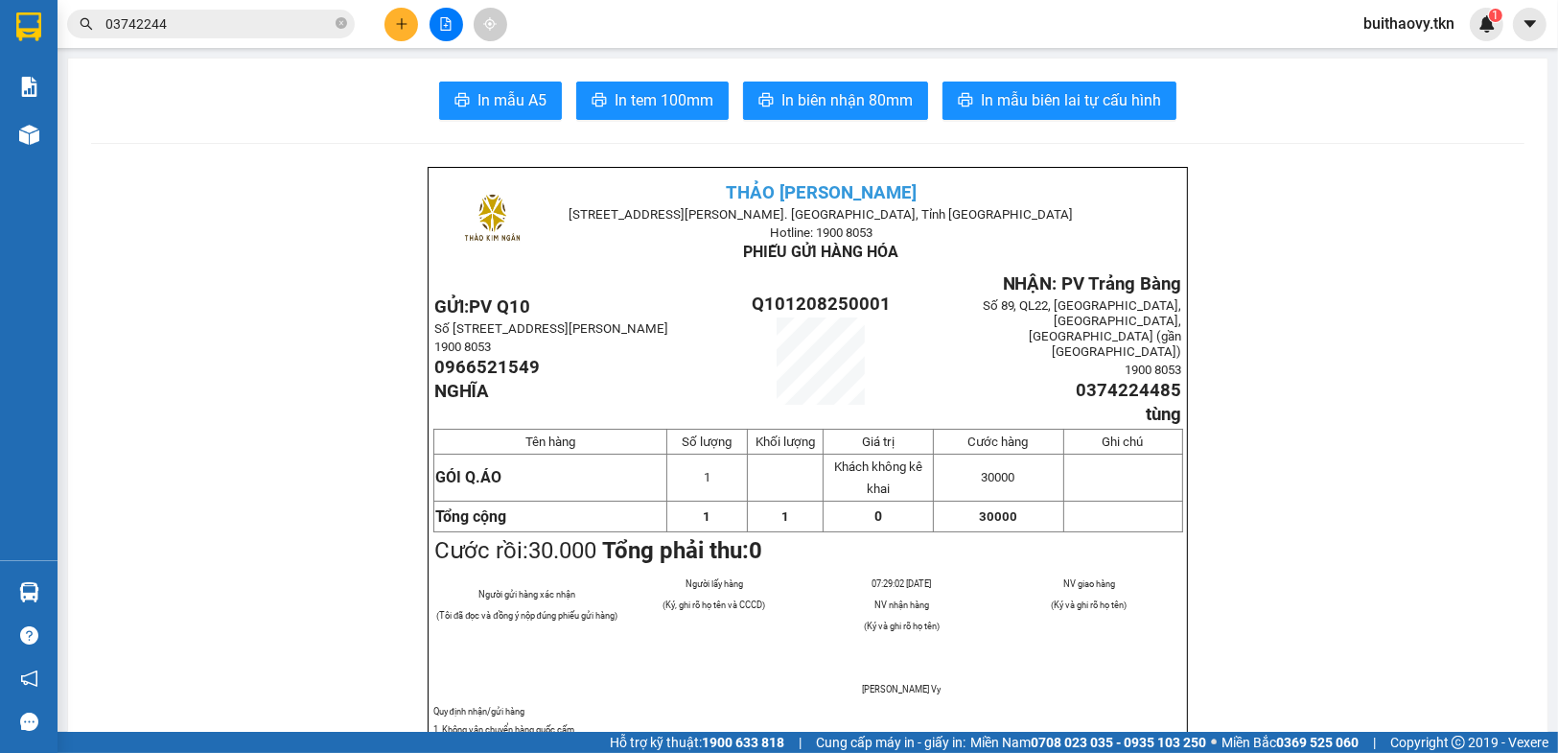
click at [398, 17] on icon "plus" at bounding box center [401, 23] width 13 height 13
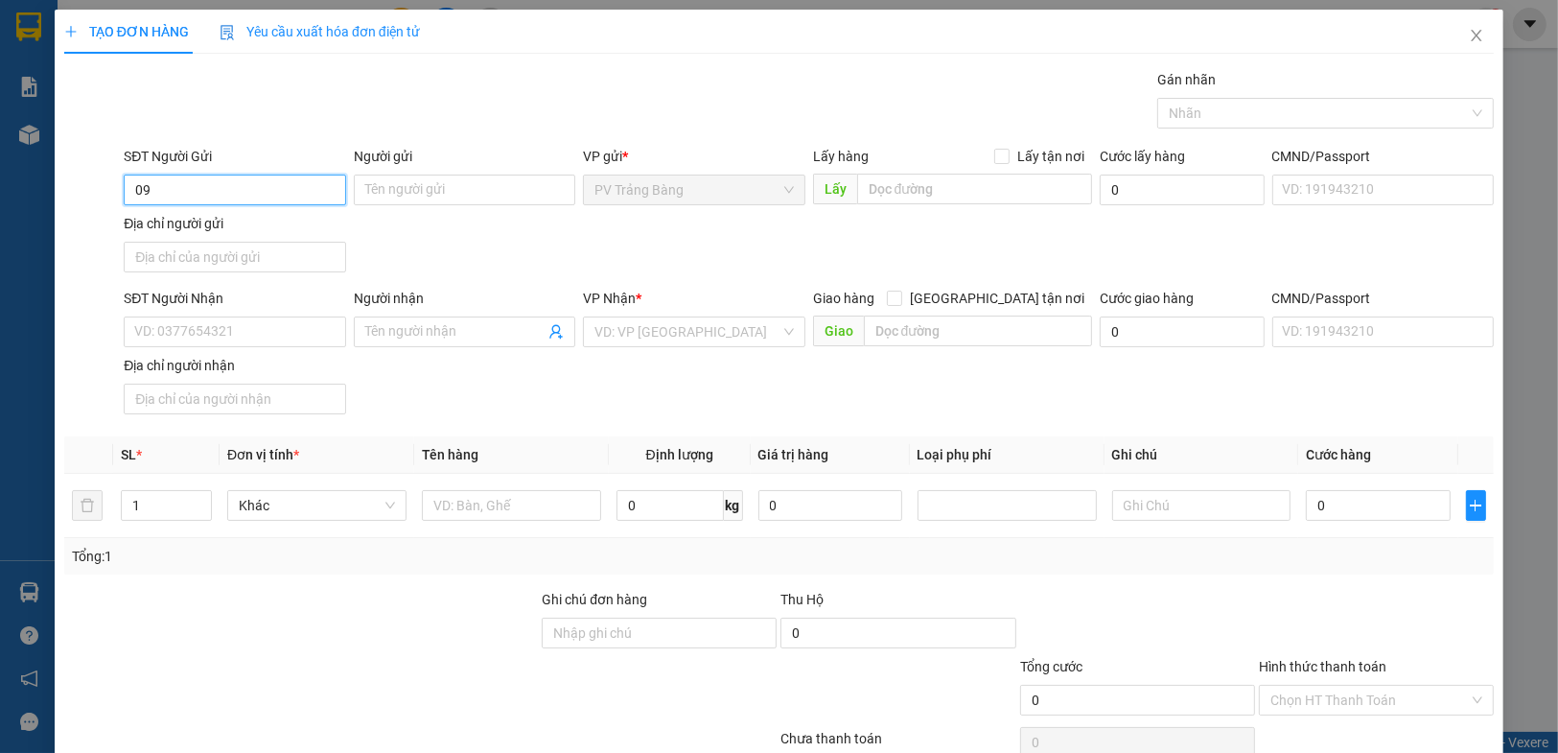
type input "0"
type input "0978278192"
click at [479, 193] on input "Người gửi" at bounding box center [464, 189] width 221 height 31
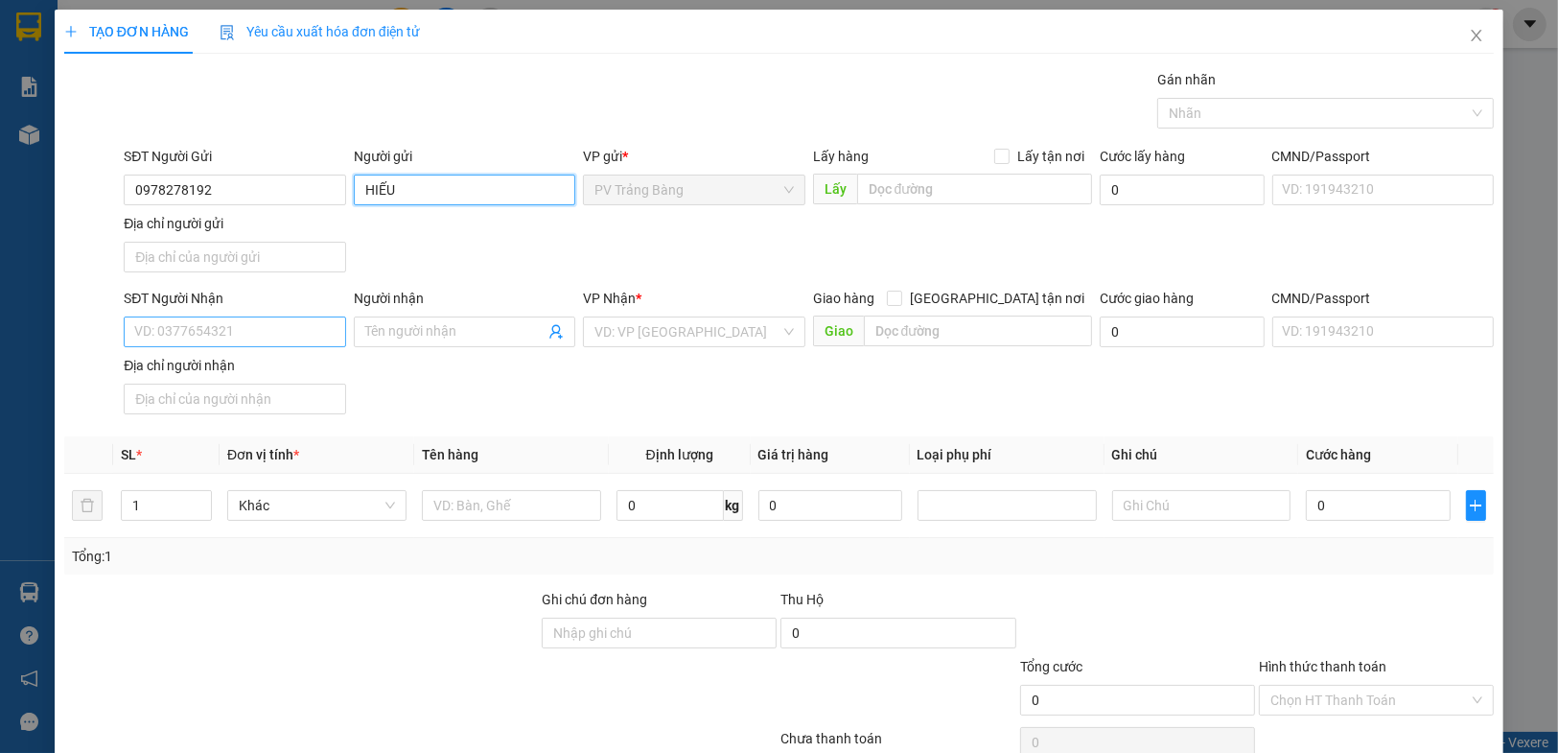
type input "HIẾU"
click at [264, 337] on input "SĐT Người Nhận" at bounding box center [234, 331] width 221 height 31
type input "0353145441"
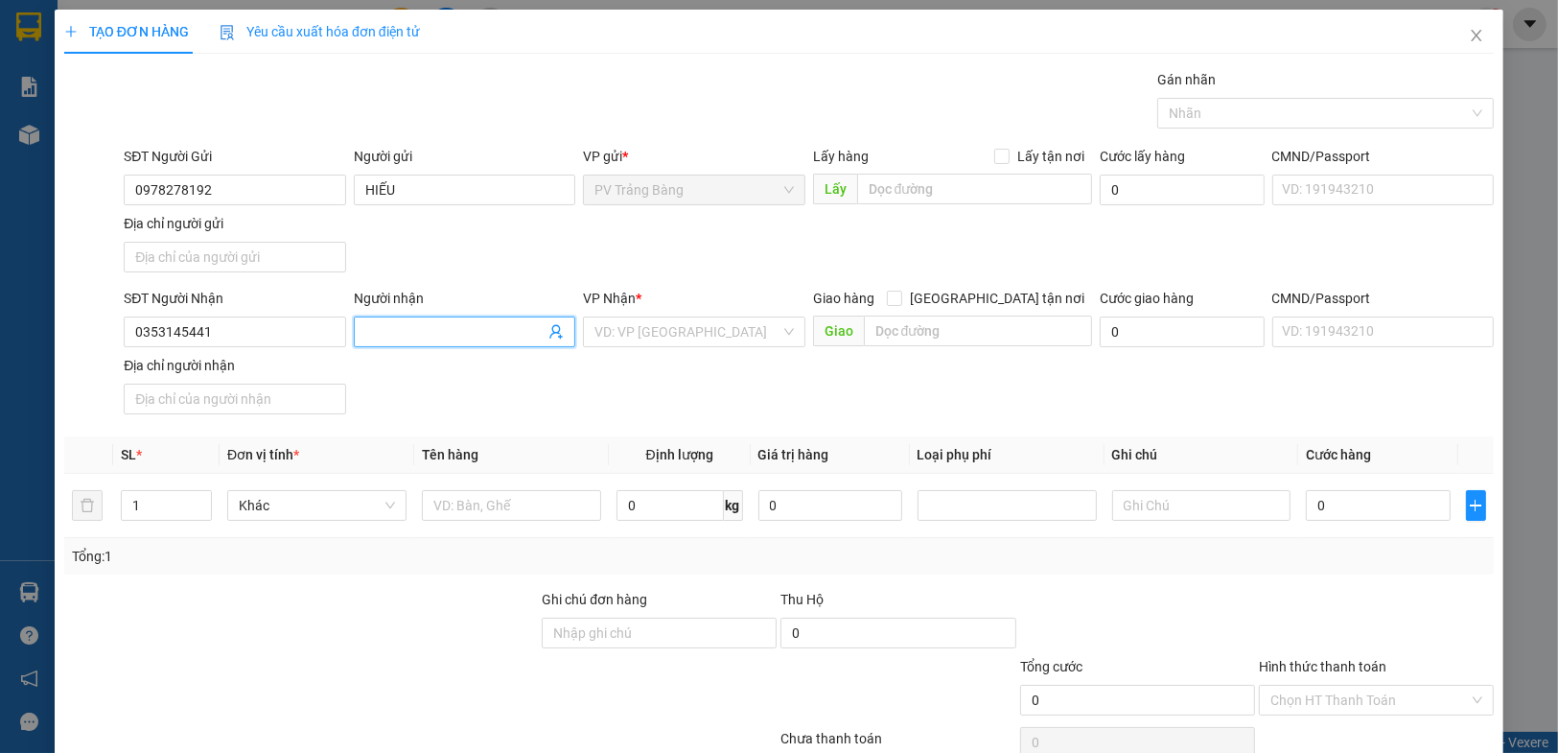
click at [453, 325] on input "Người nhận" at bounding box center [454, 331] width 179 height 21
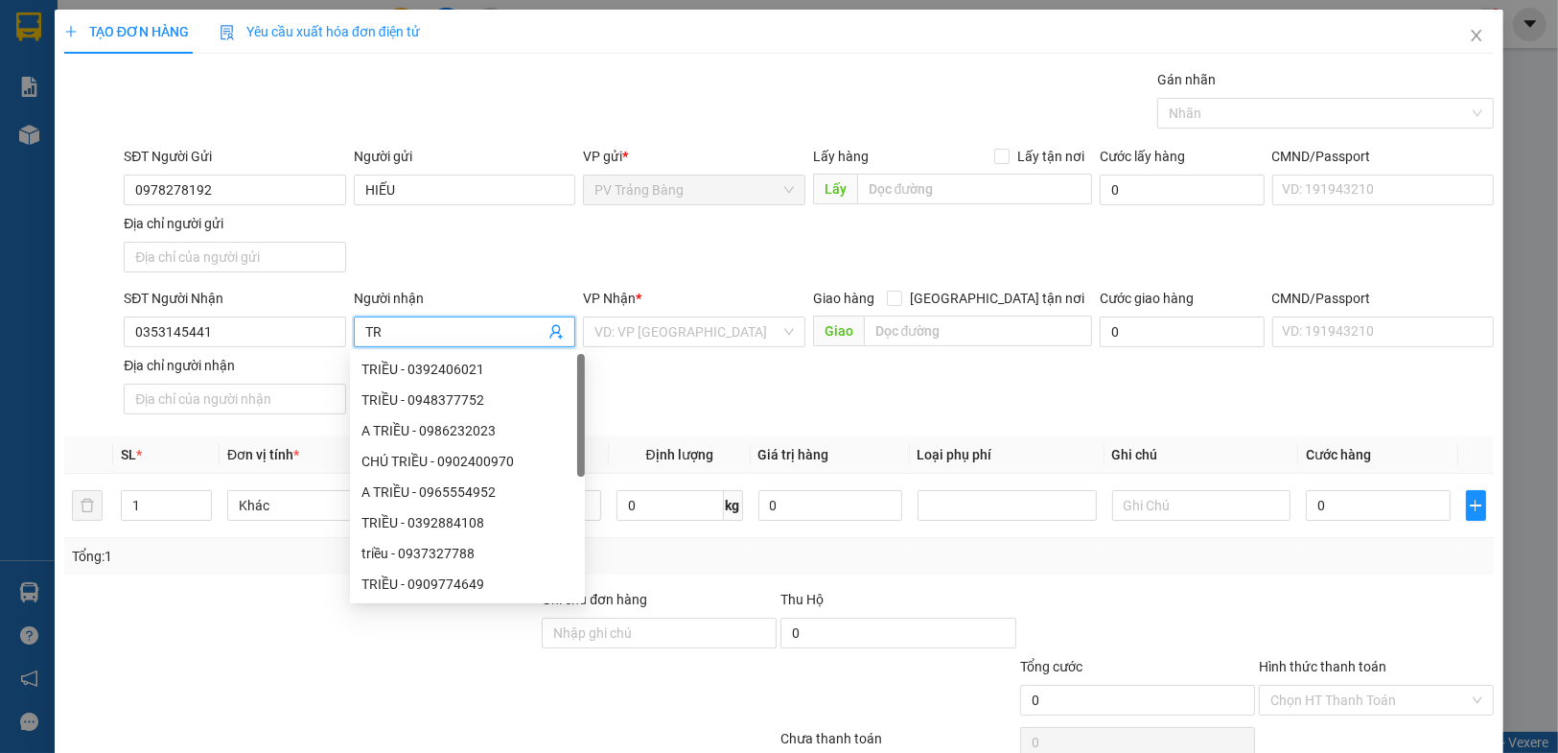
type input "T"
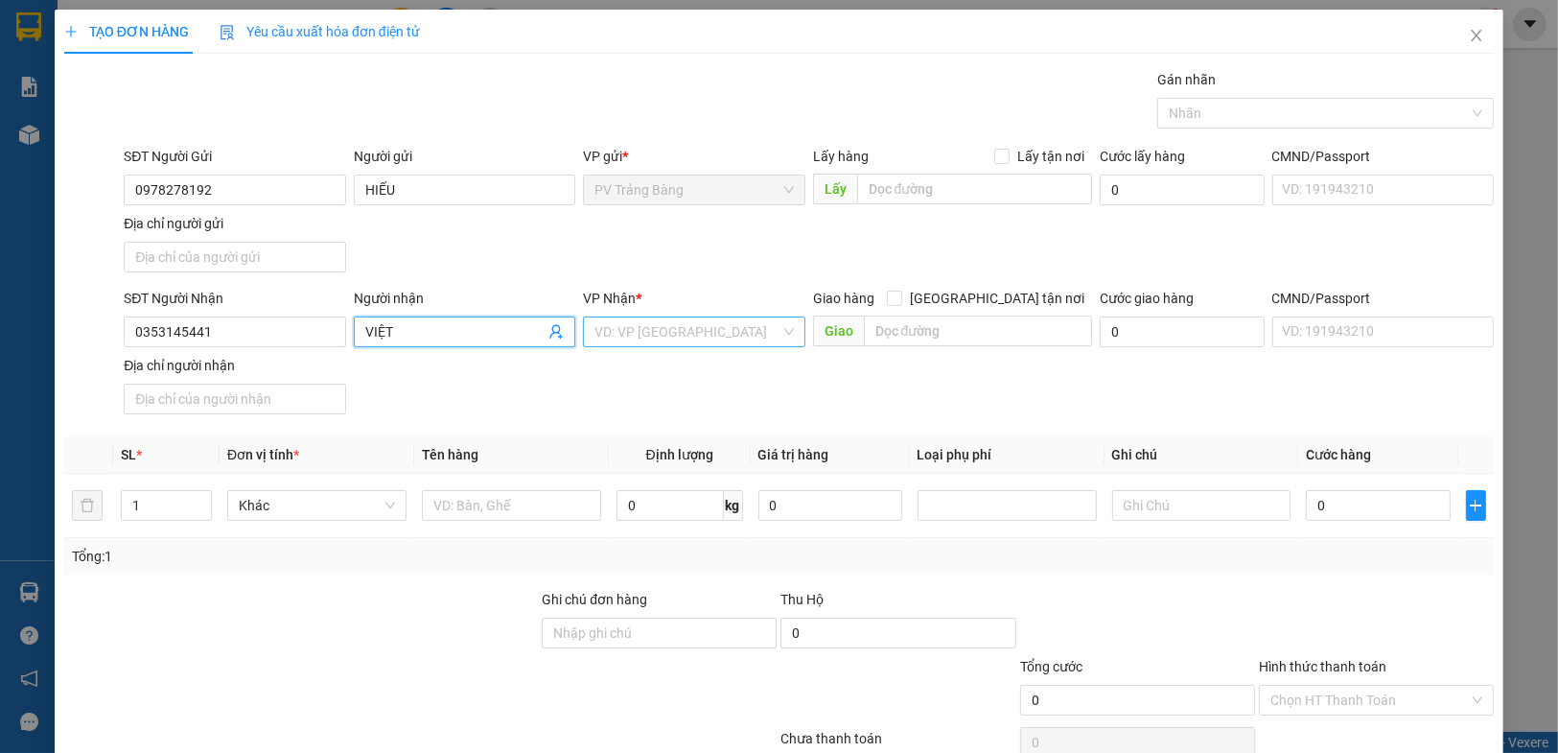
type input "VIỆT"
click at [598, 326] on input "search" at bounding box center [686, 331] width 185 height 29
type input "B"
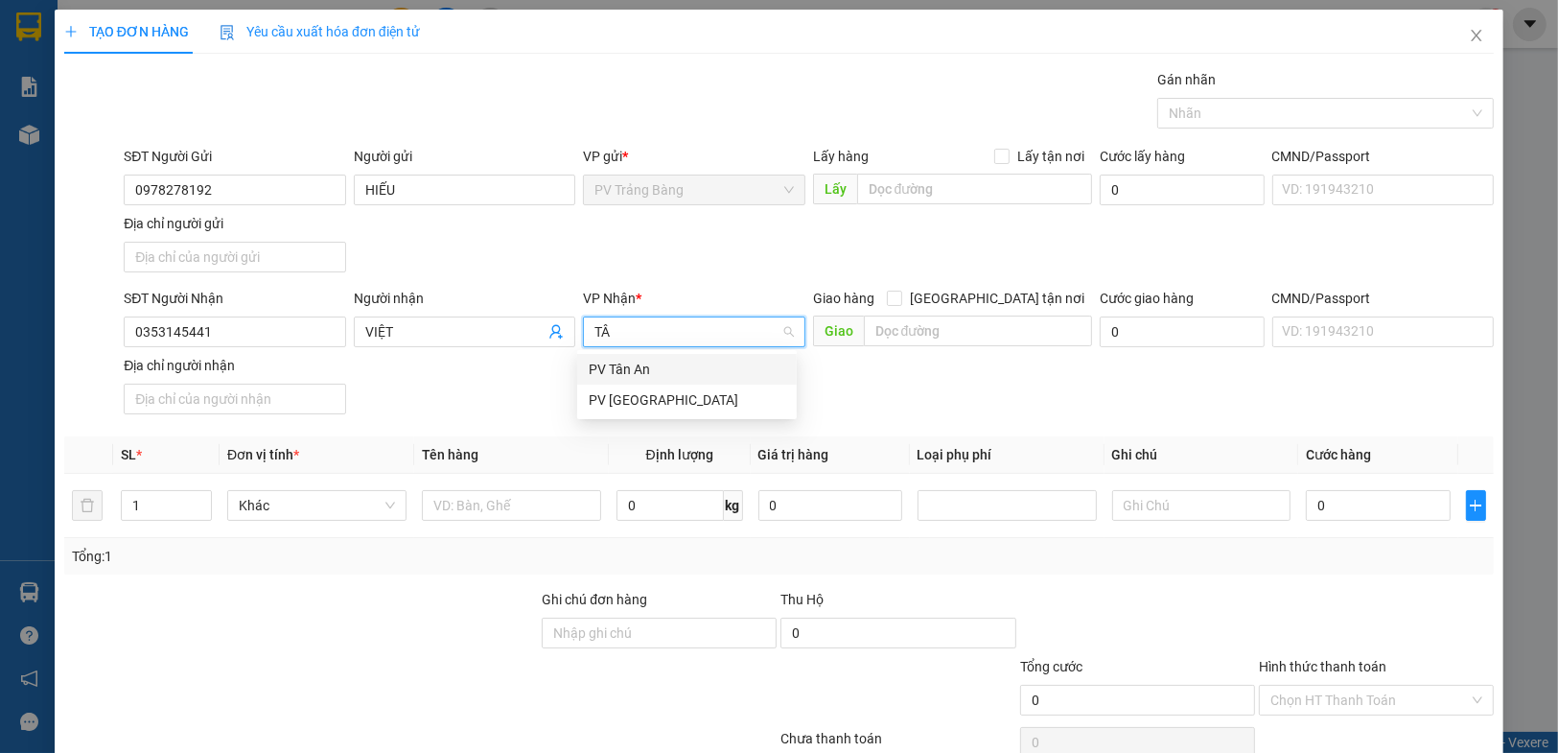
type input "TÂY"
click at [642, 381] on div "PV [GEOGRAPHIC_DATA]" at bounding box center [687, 369] width 220 height 31
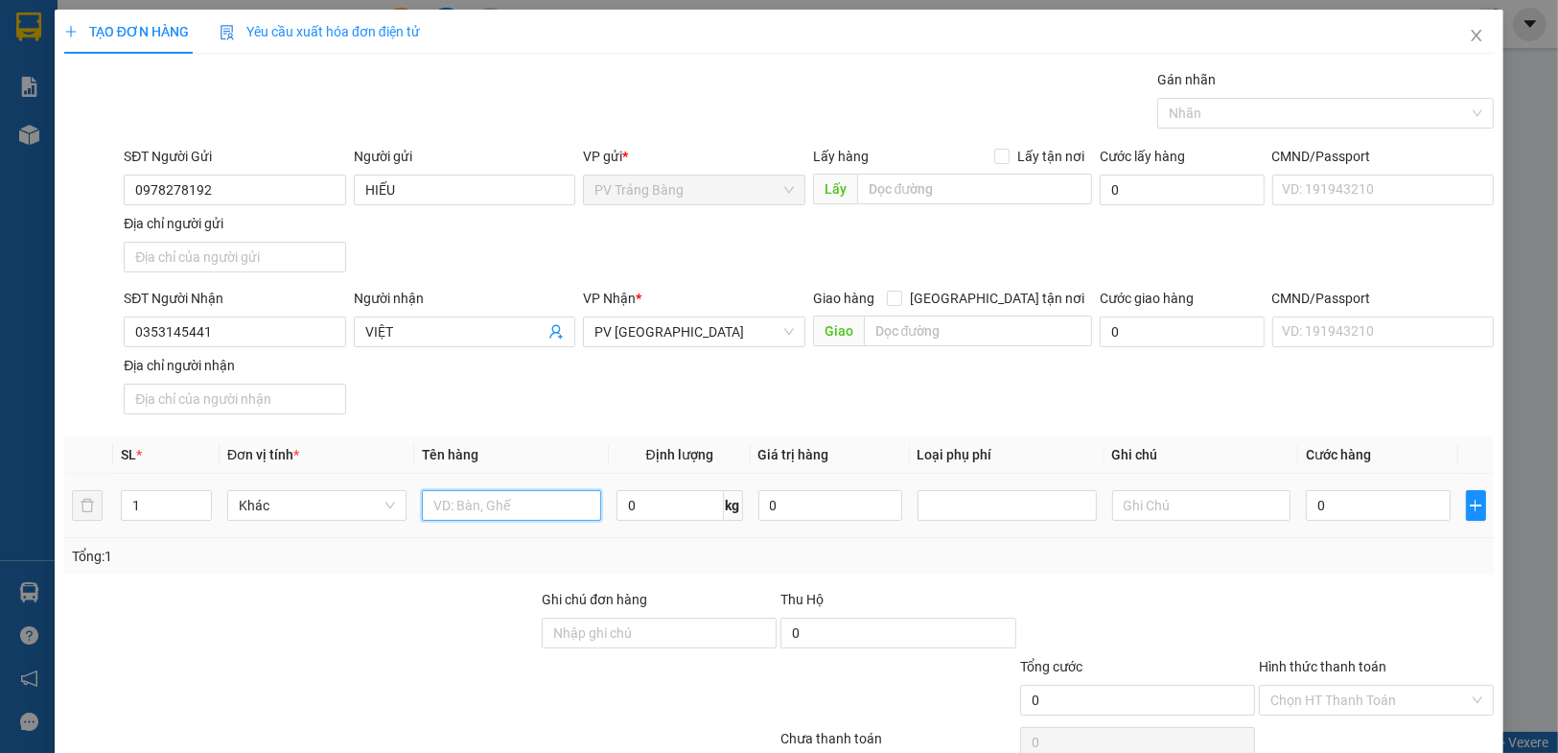
click at [503, 500] on input "text" at bounding box center [511, 505] width 179 height 31
type input "HỒ SƠ"
click at [1236, 497] on input "text" at bounding box center [1201, 505] width 179 height 31
type input "HƯ KHÔNG ĐỀN"
click at [1336, 518] on input "0" at bounding box center [1378, 505] width 144 height 31
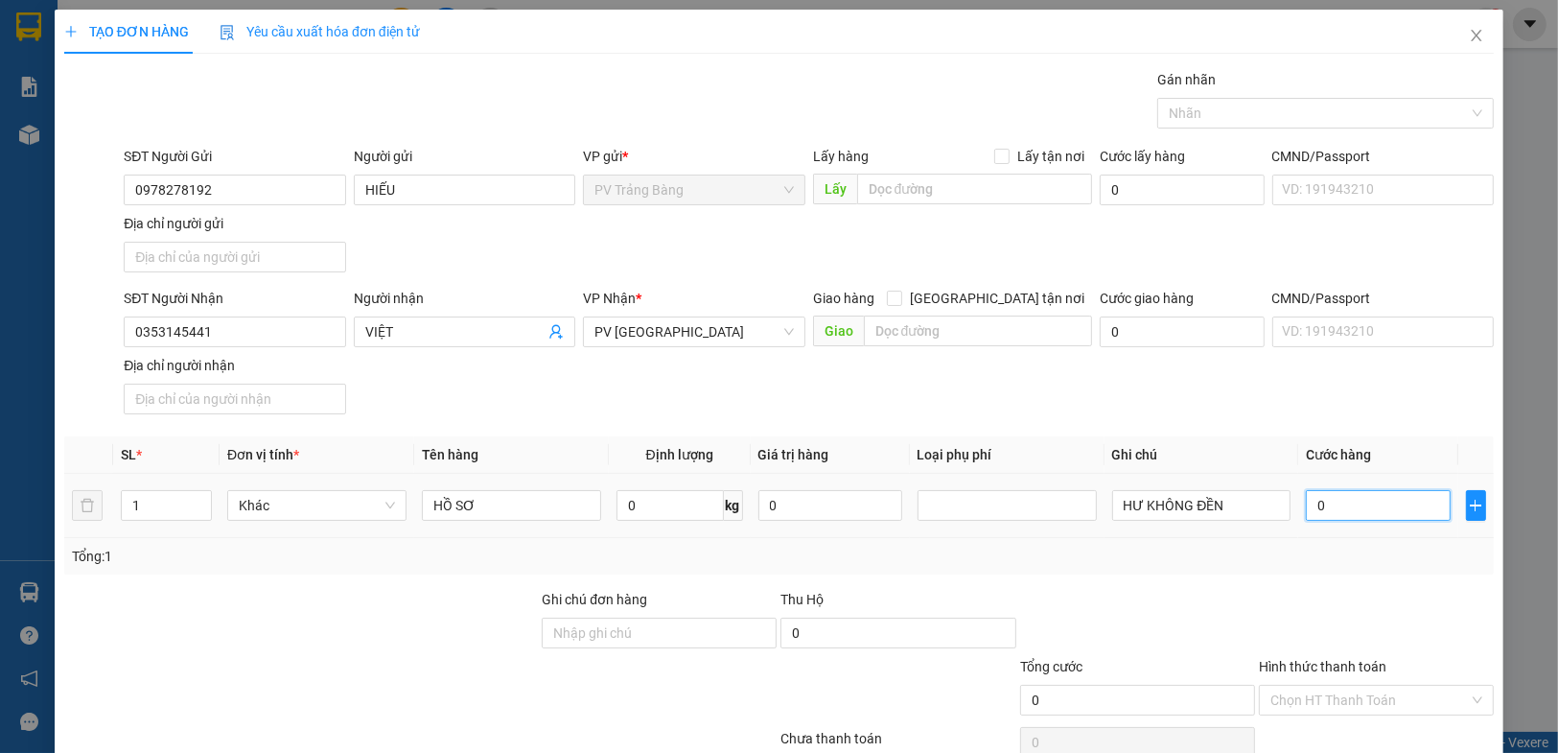
type input "2"
type input "20"
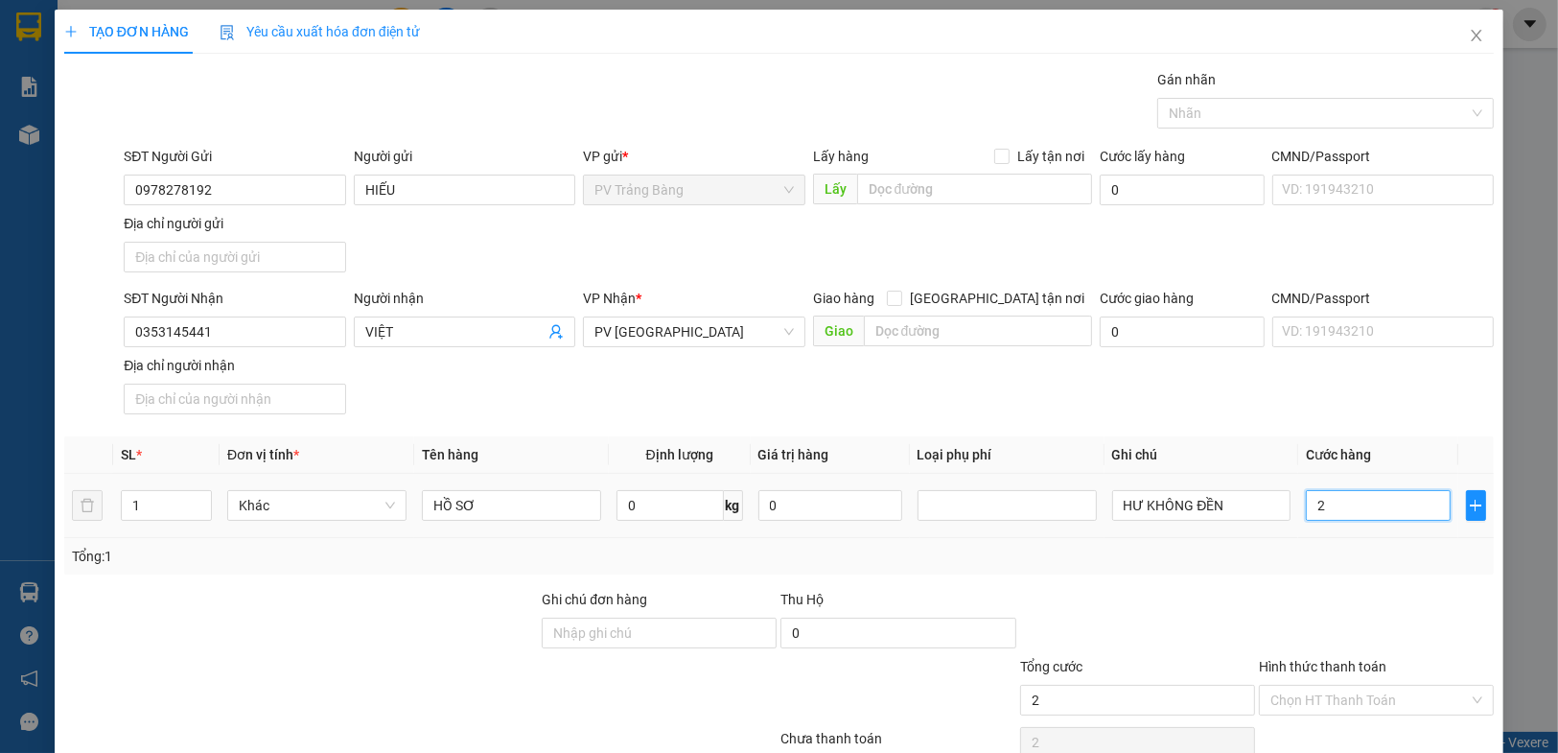
type input "20"
type input "200"
type input "2.000"
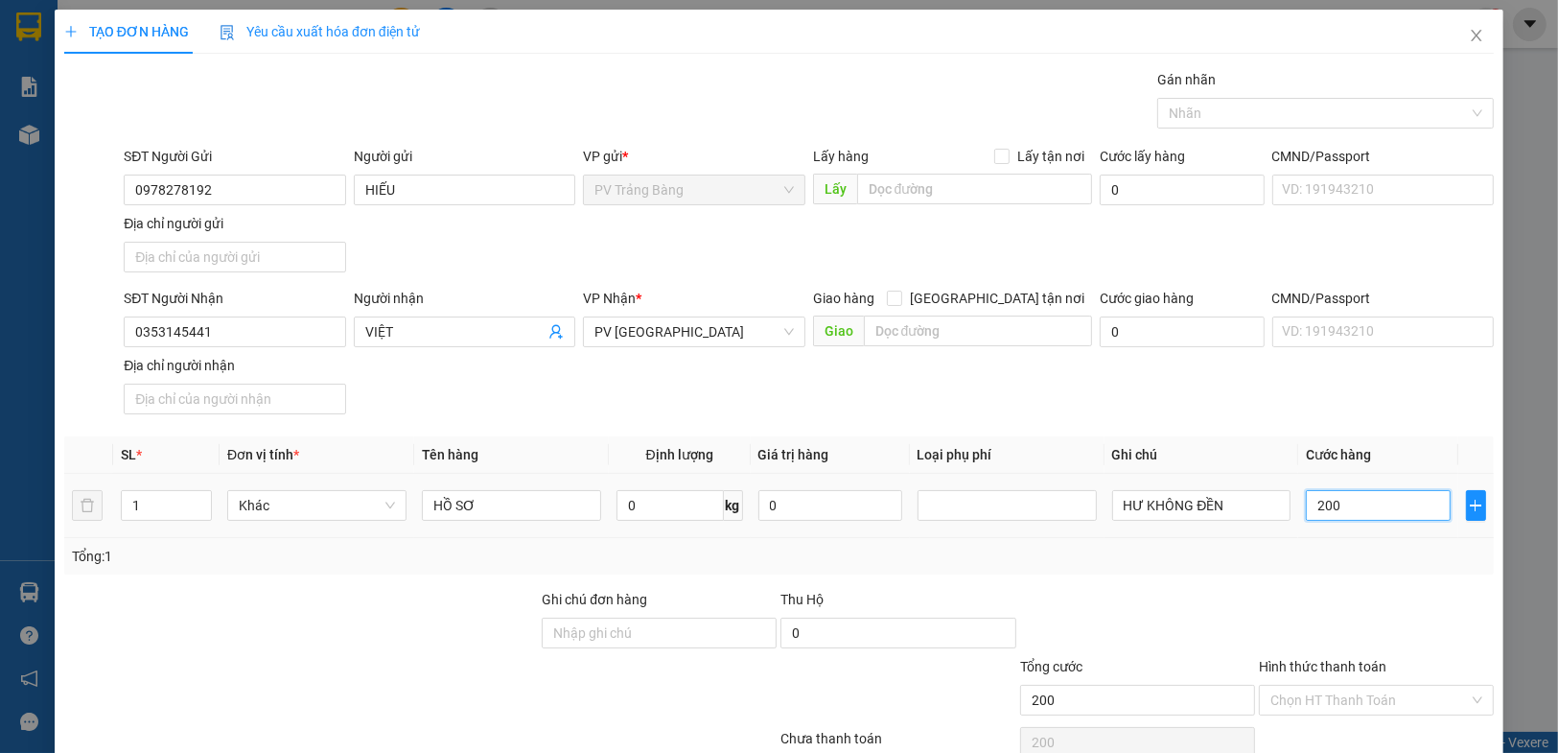
type input "2.000"
type input "20.000"
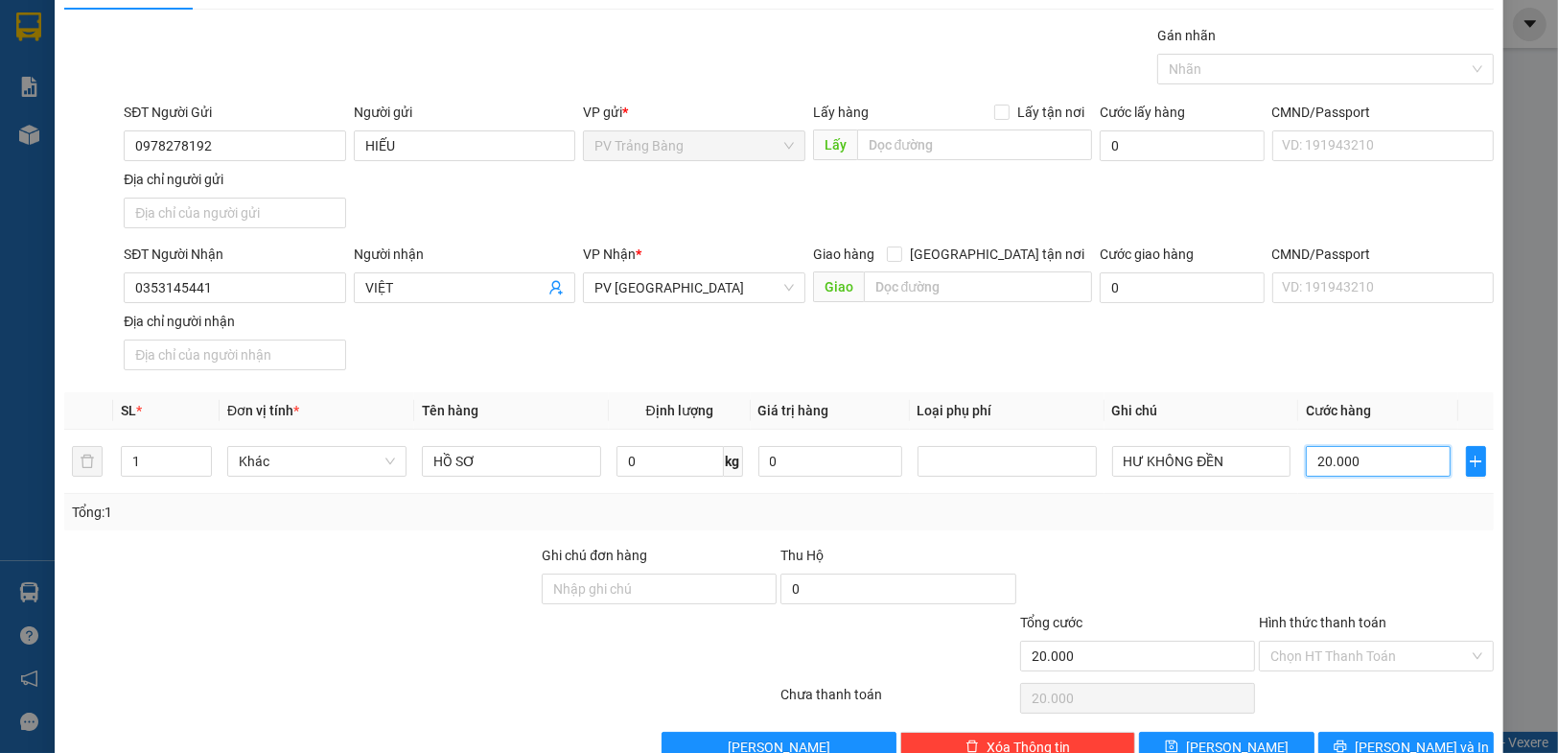
scroll to position [88, 0]
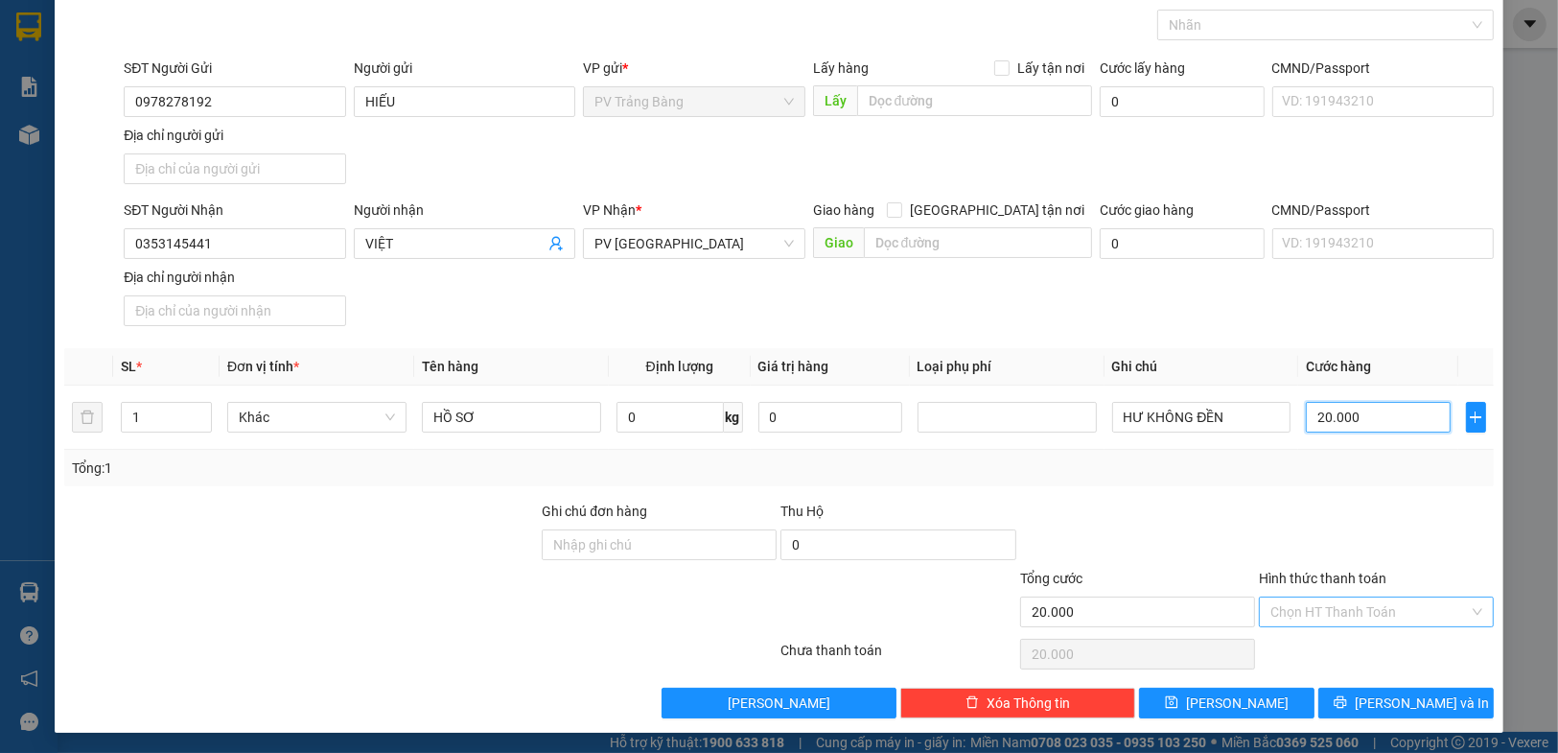
type input "20.000"
click at [1330, 598] on input "Hình thức thanh toán" at bounding box center [1369, 611] width 198 height 29
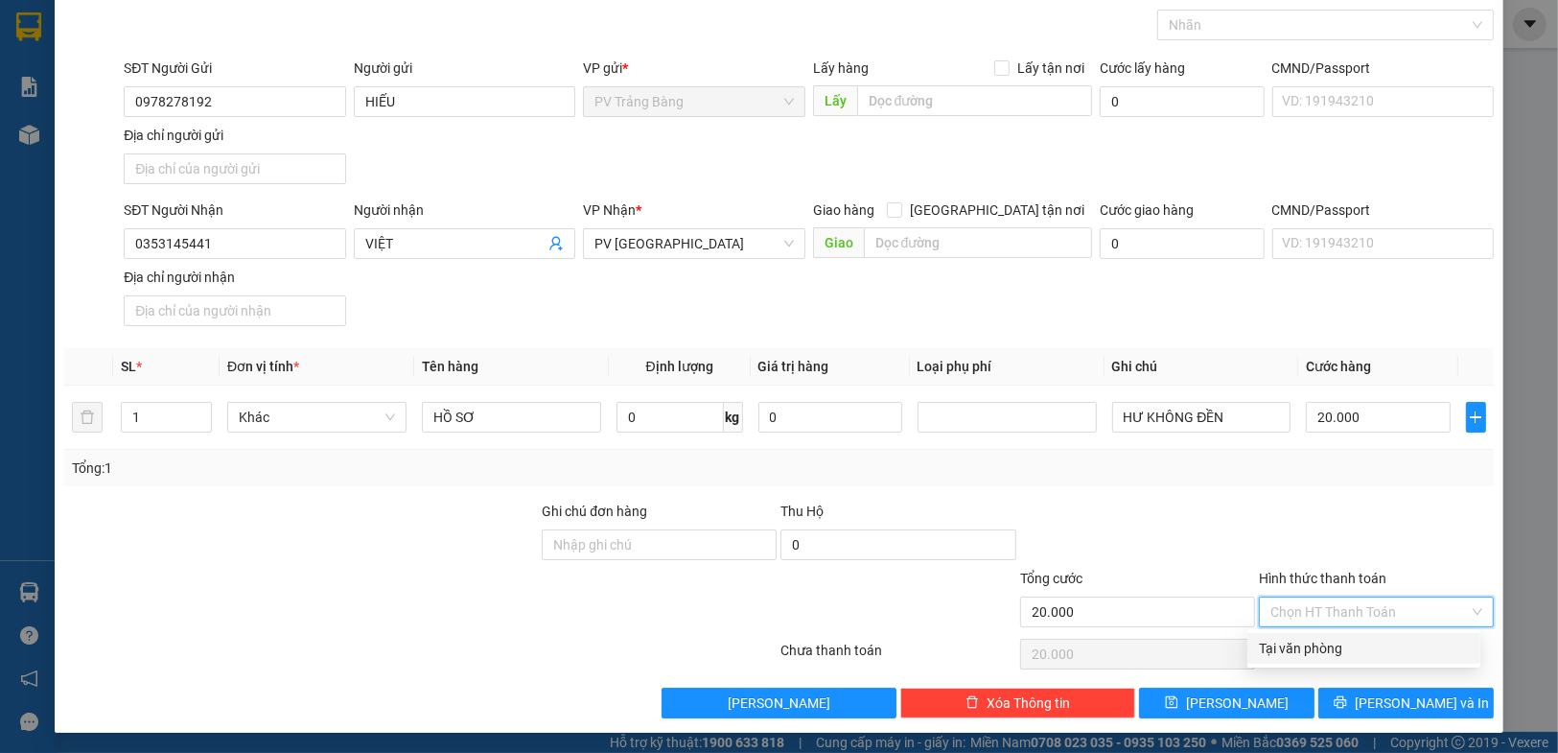
click at [1326, 644] on div "Tại văn phòng" at bounding box center [1364, 648] width 210 height 21
type input "0"
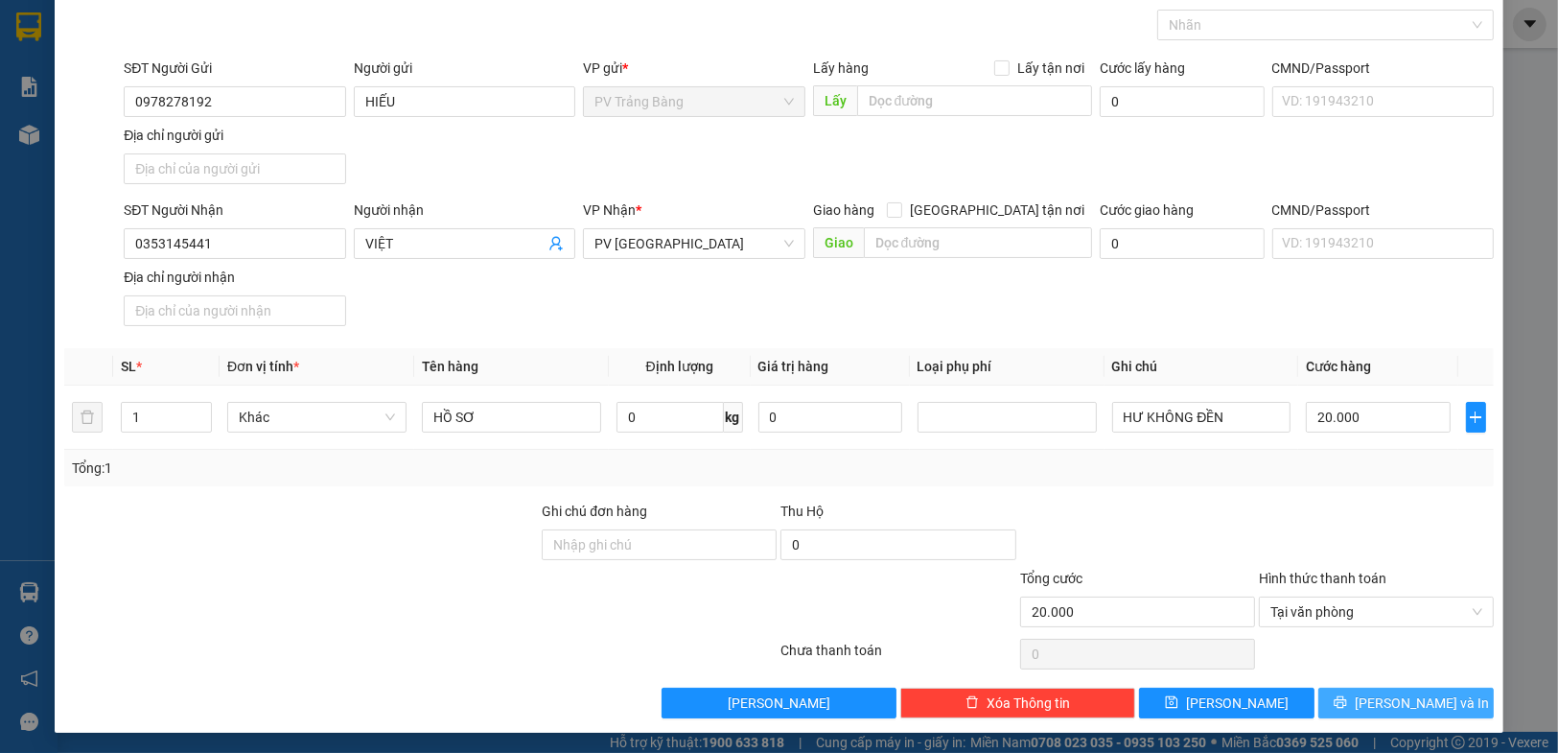
click at [1328, 712] on button "[PERSON_NAME] và In" at bounding box center [1405, 702] width 175 height 31
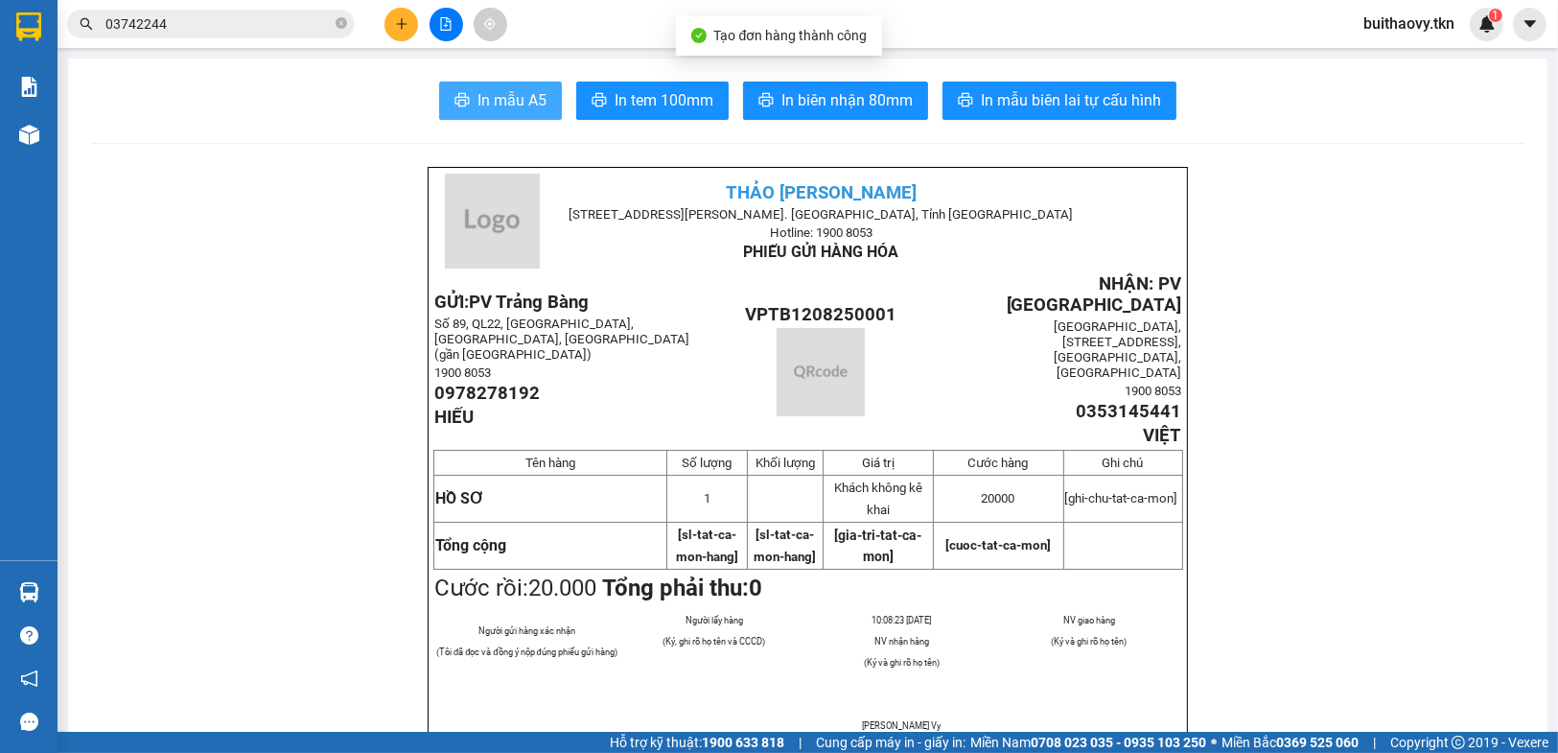
click at [477, 103] on span "In mẫu A5" at bounding box center [511, 100] width 69 height 24
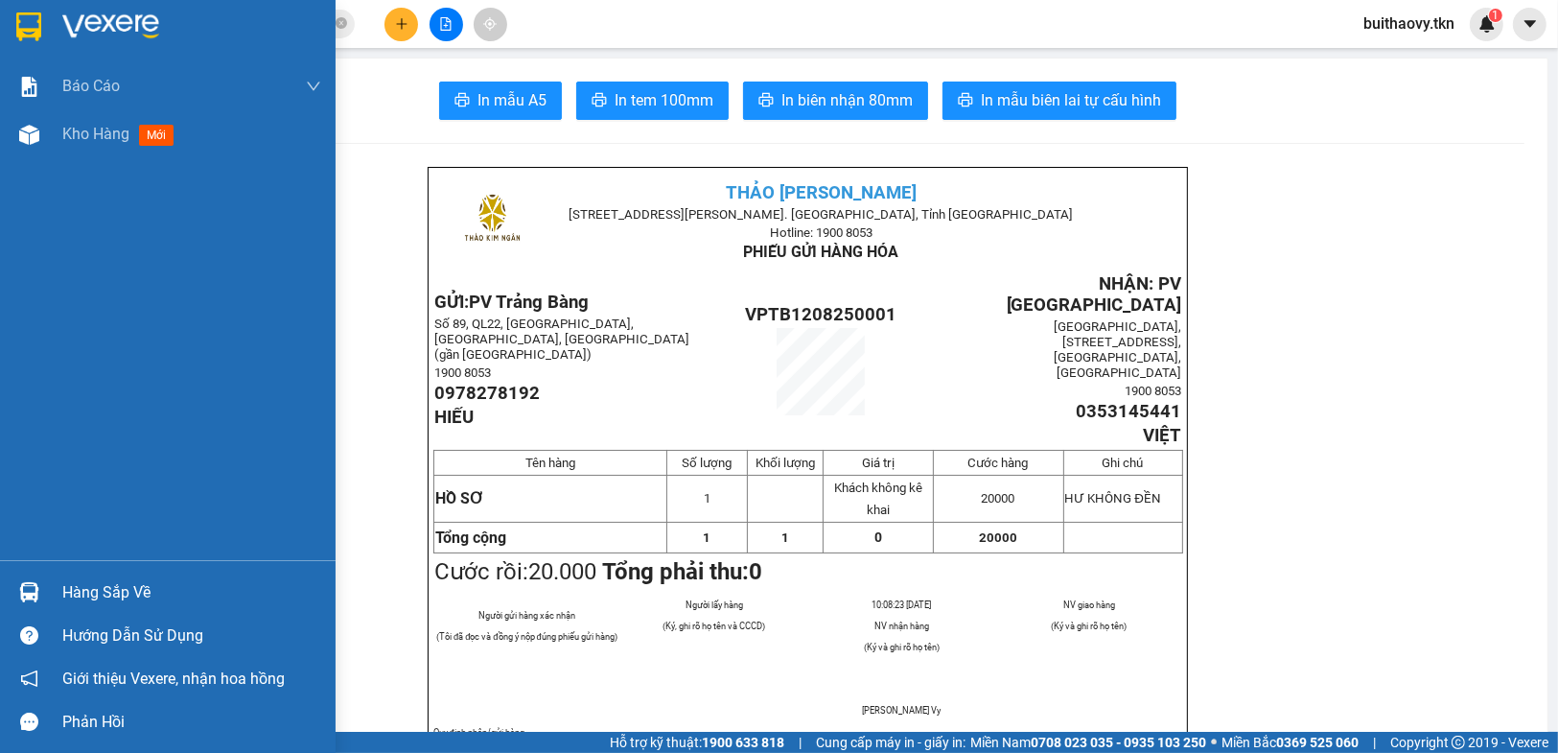
click at [46, 151] on div "Kho hàng mới" at bounding box center [168, 134] width 336 height 48
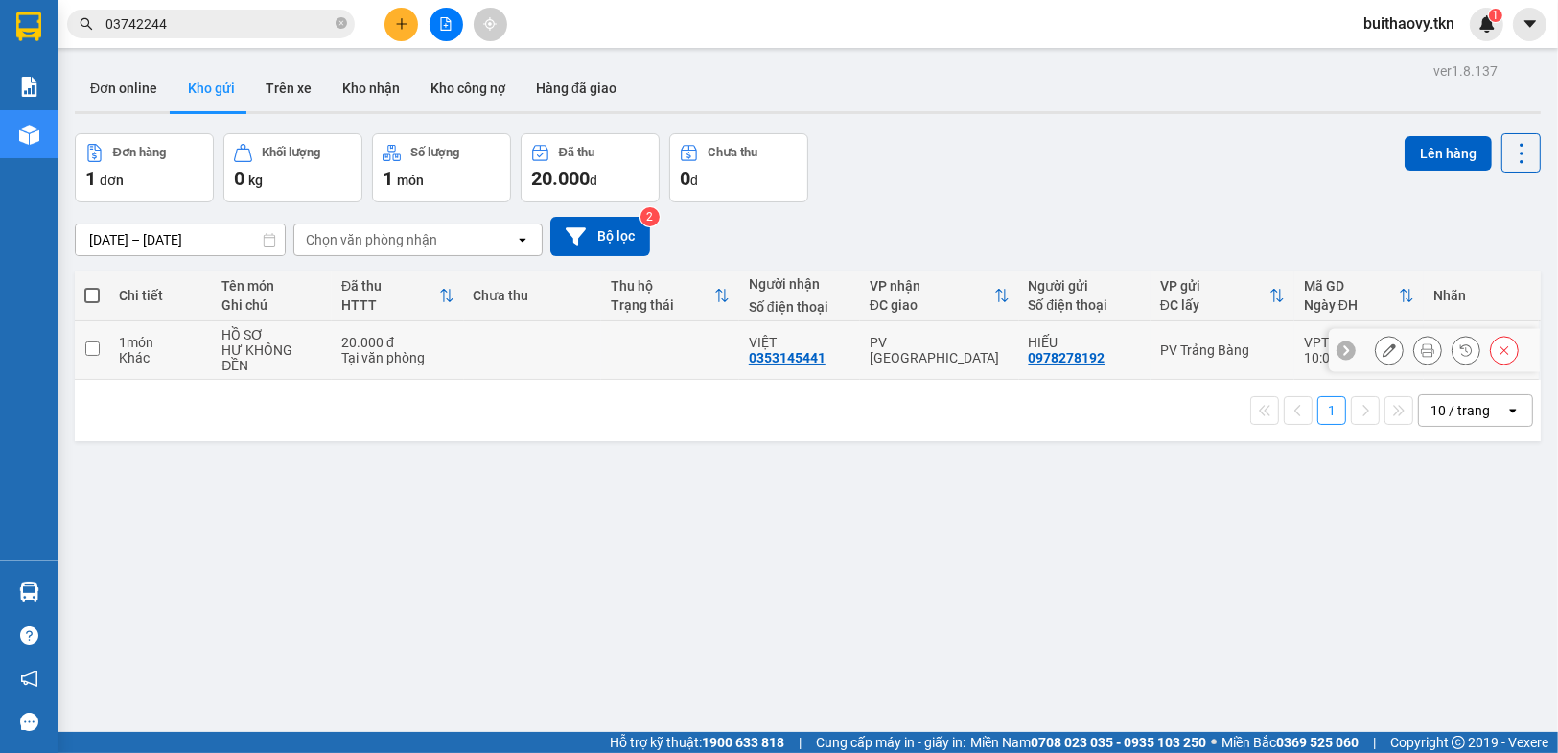
click at [946, 346] on div "PV [GEOGRAPHIC_DATA]" at bounding box center [940, 350] width 140 height 31
checkbox input "true"
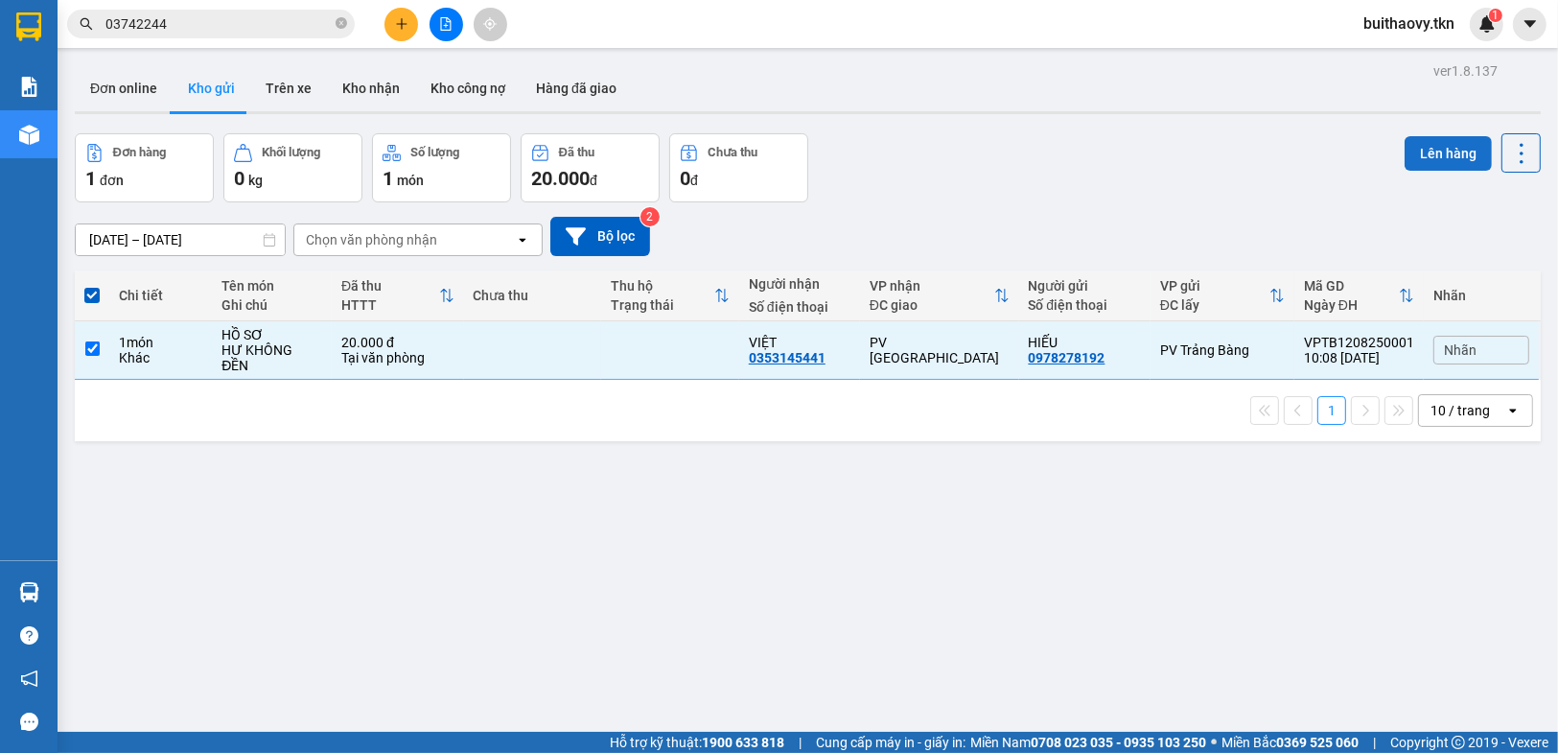
click at [1413, 153] on button "Lên hàng" at bounding box center [1448, 153] width 87 height 35
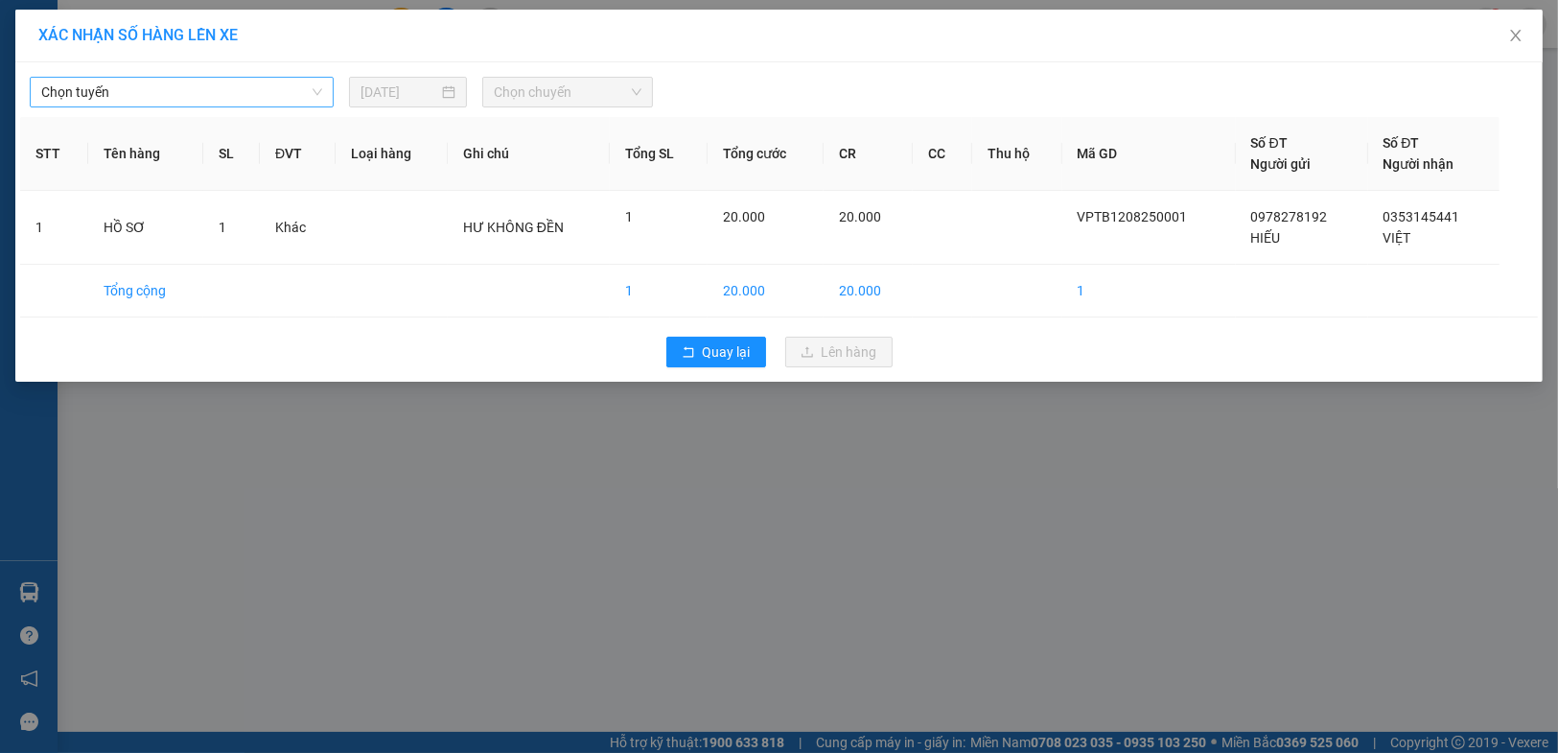
click at [251, 88] on span "Chọn tuyến" at bounding box center [181, 92] width 281 height 29
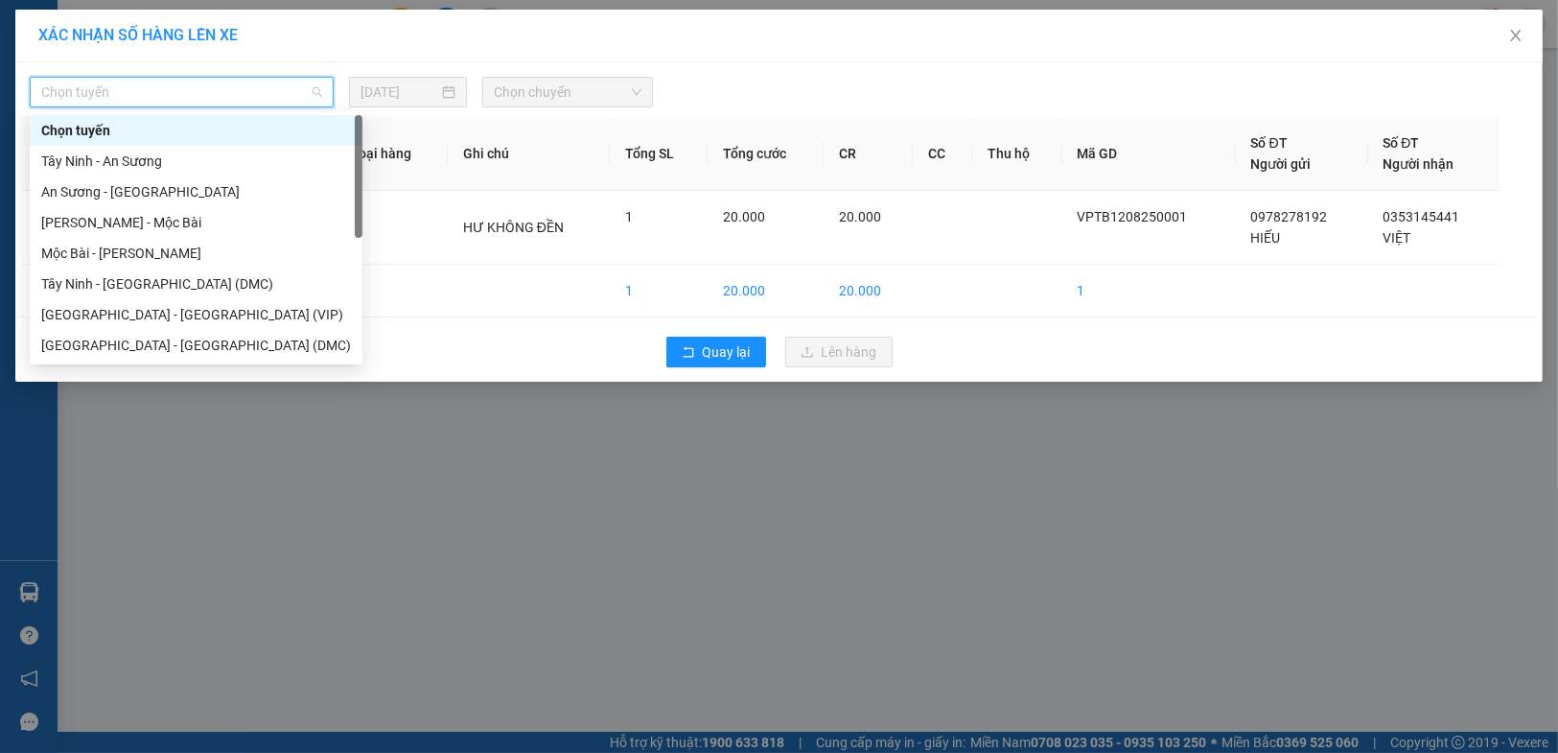
scroll to position [31, 0]
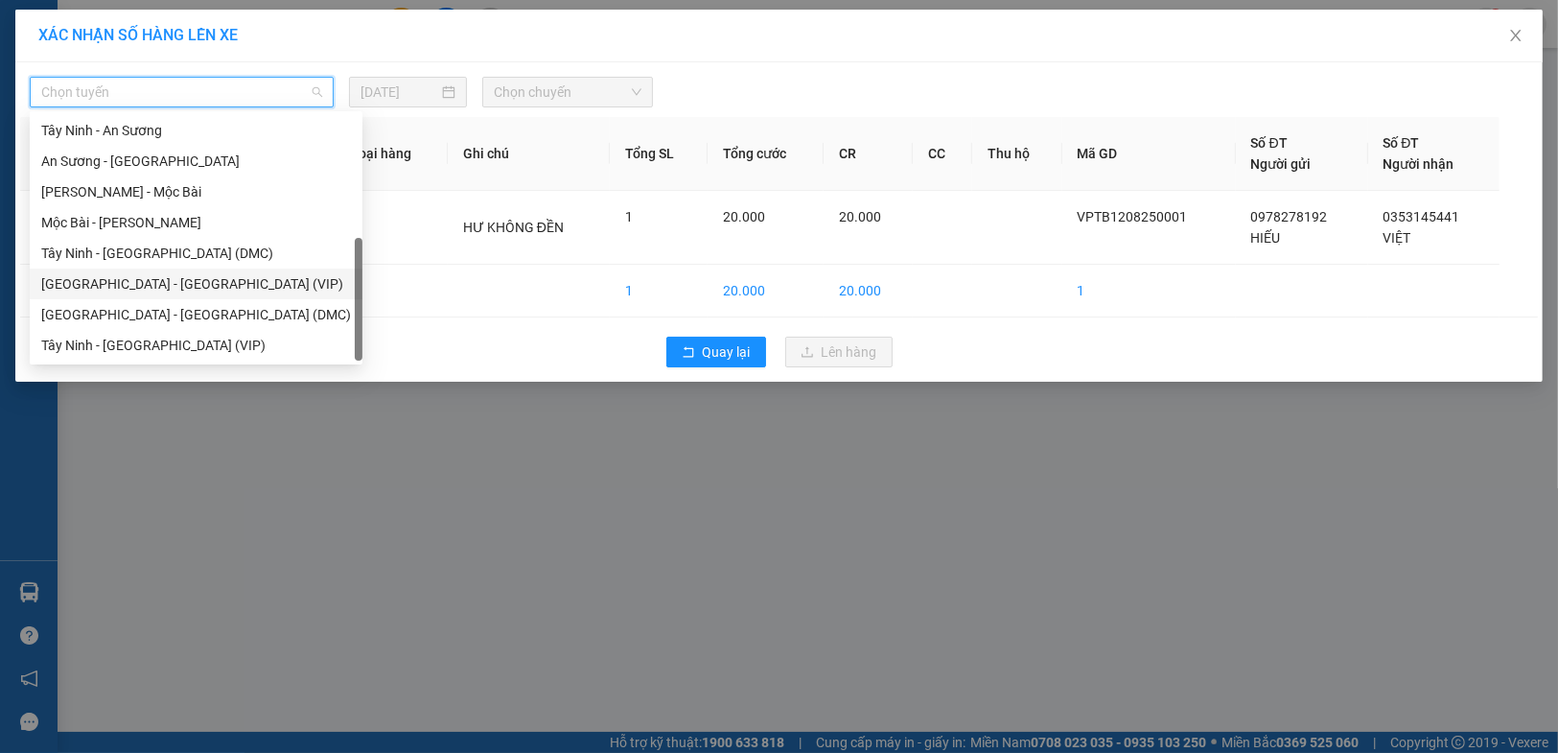
click at [214, 279] on div "[GEOGRAPHIC_DATA] - [GEOGRAPHIC_DATA] (VIP)" at bounding box center [196, 283] width 310 height 21
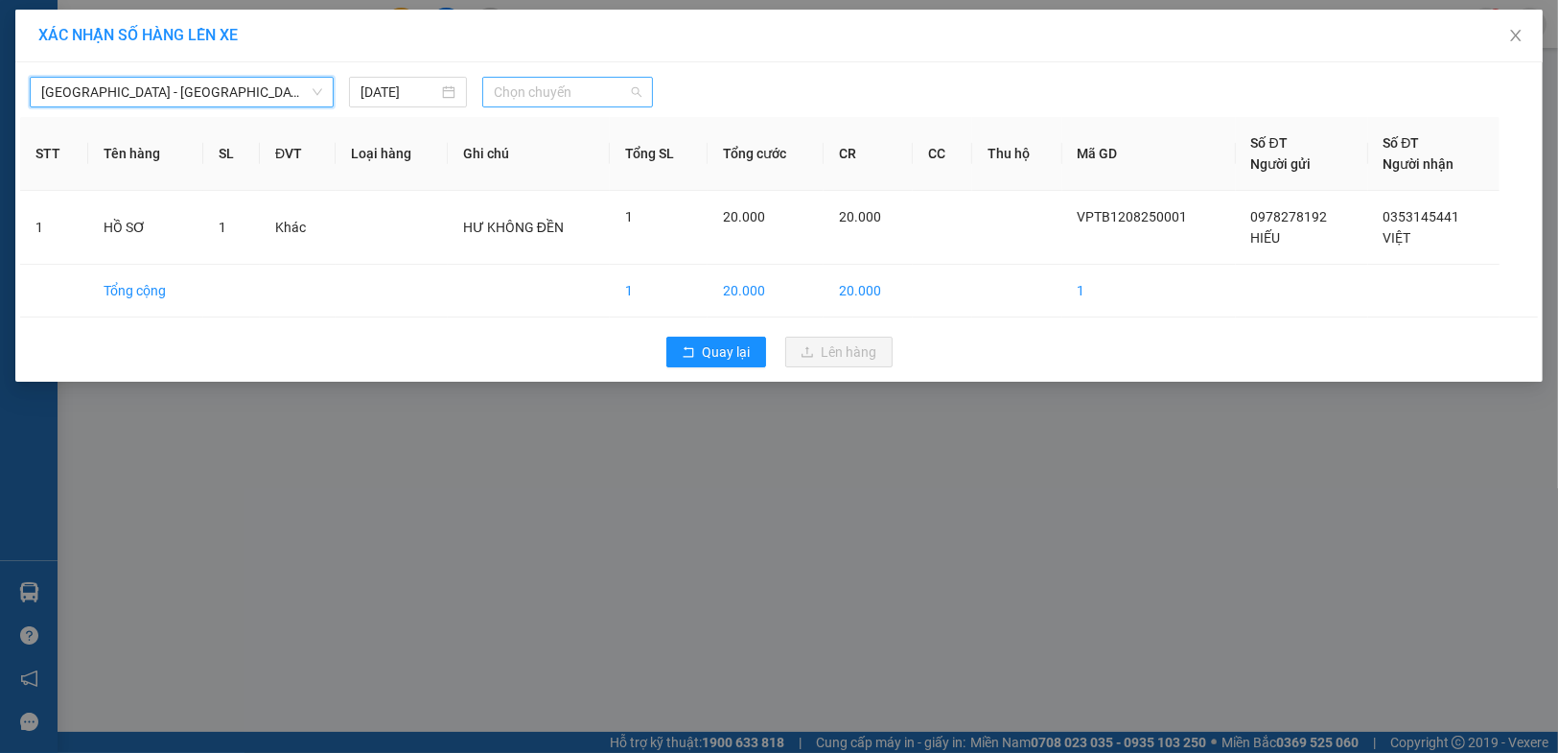
click at [530, 86] on span "Chọn chuyến" at bounding box center [568, 92] width 148 height 29
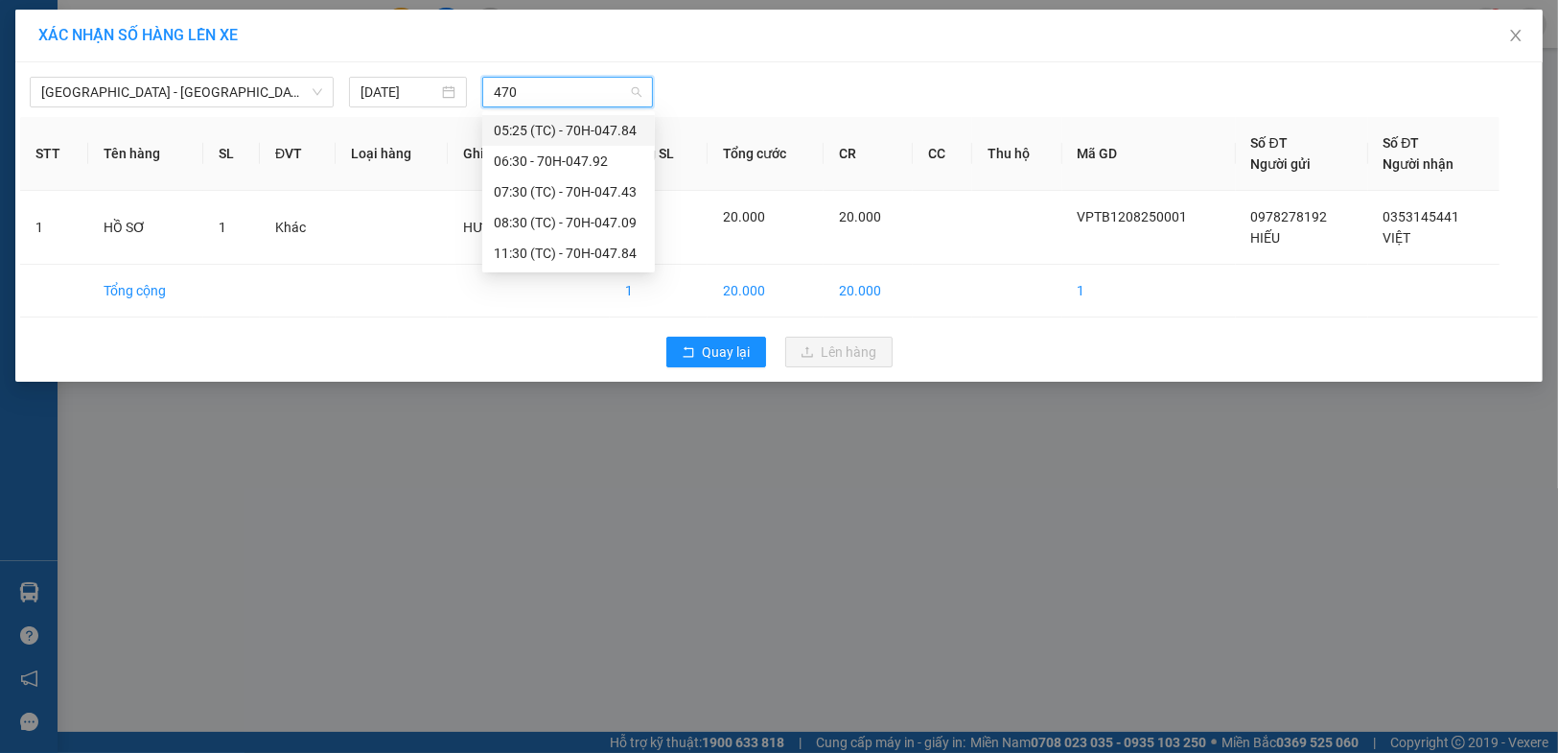
type input "4709"
click at [511, 122] on div "08:30 (TC) - 70H-047.09" at bounding box center [569, 130] width 150 height 21
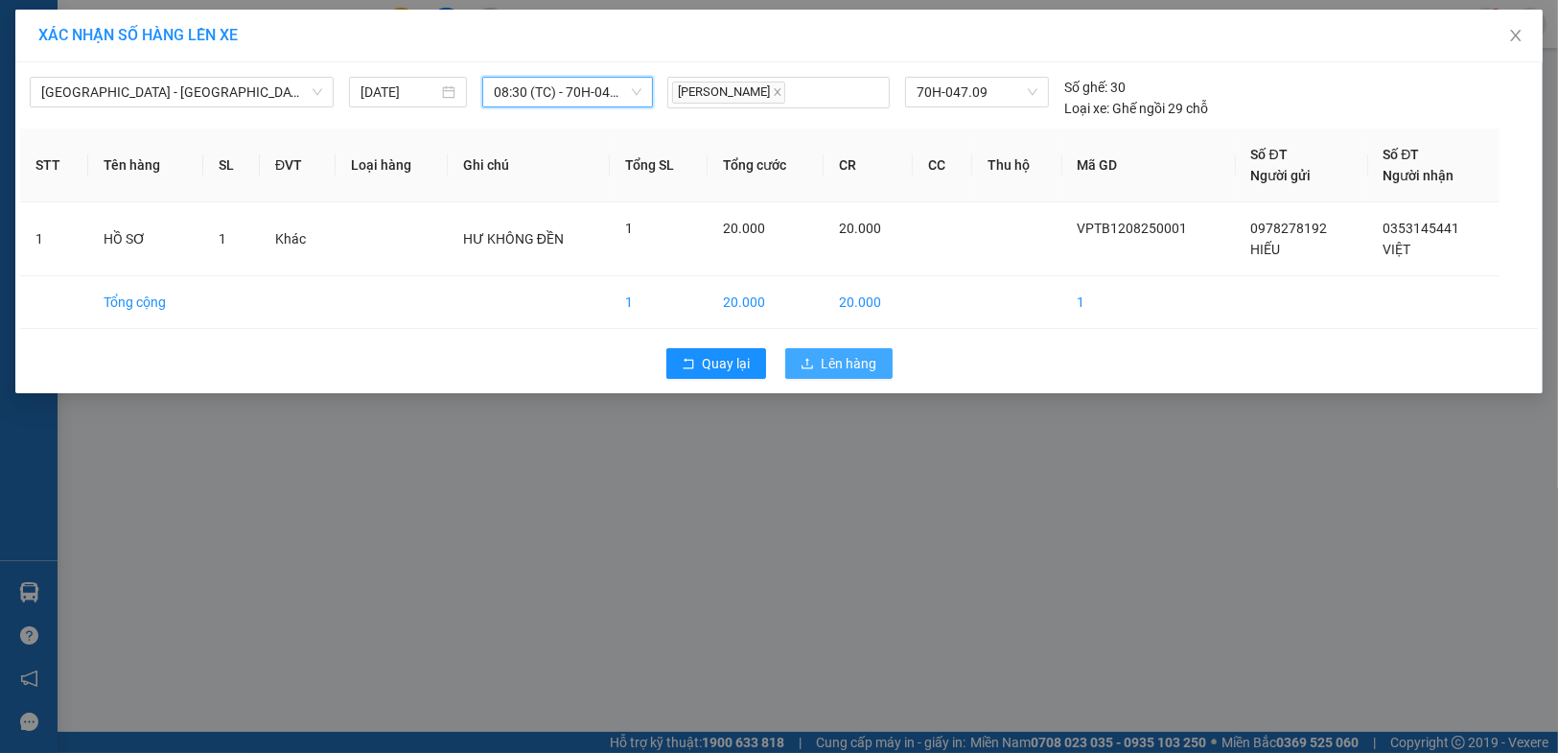
click at [843, 360] on span "Lên hàng" at bounding box center [850, 363] width 56 height 21
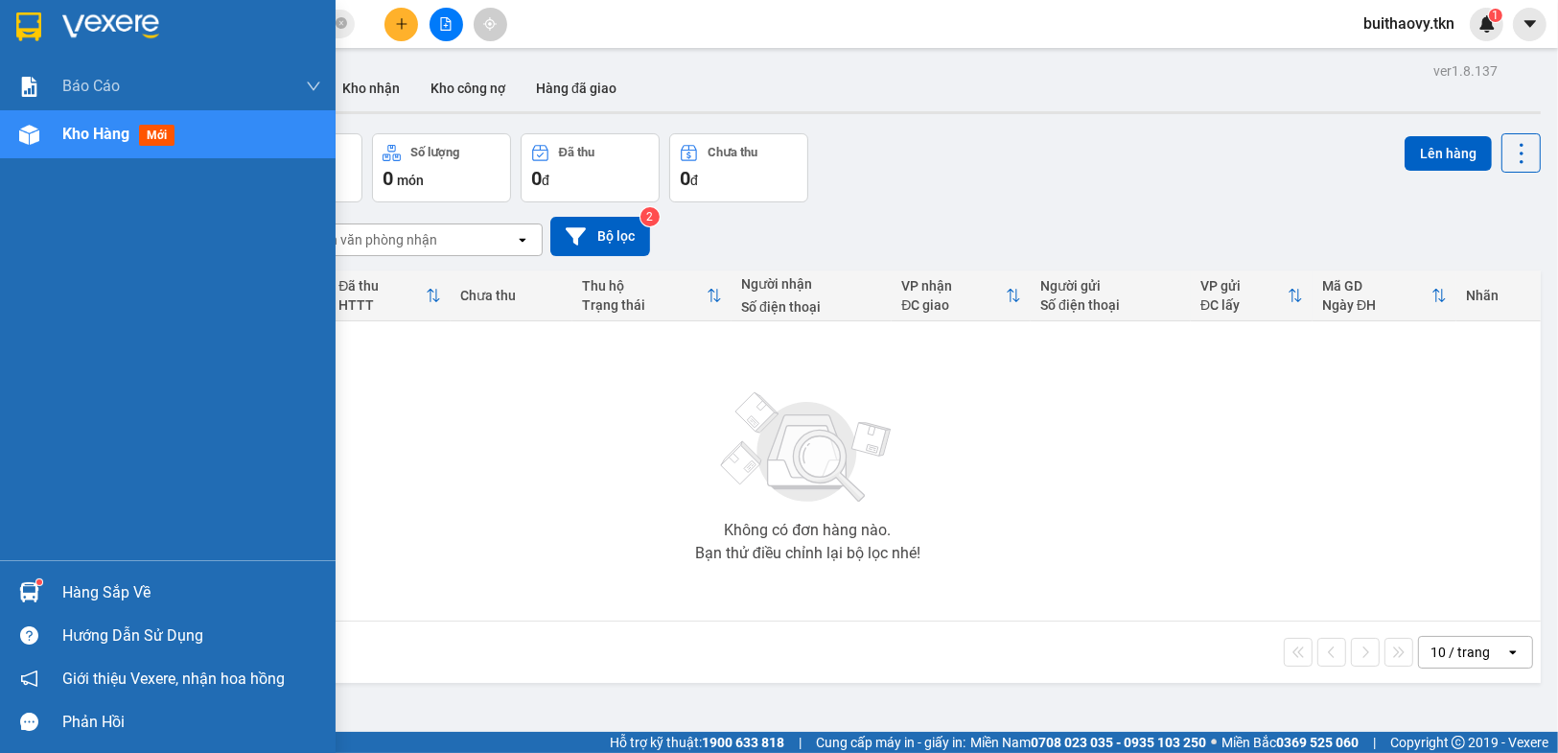
click at [0, 590] on div "Hàng sắp về" at bounding box center [168, 591] width 336 height 43
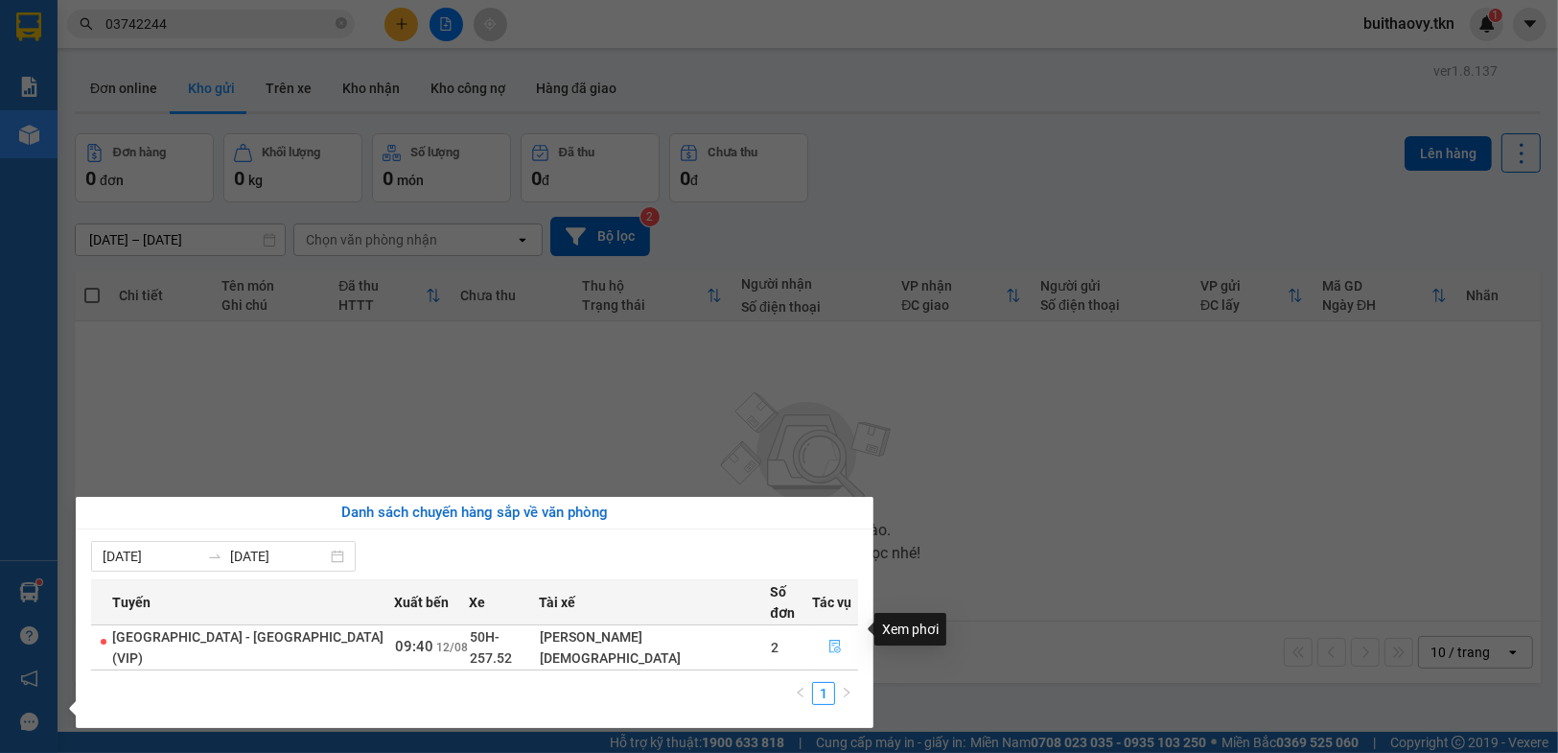
click at [828, 639] on icon "file-done" at bounding box center [834, 645] width 13 height 13
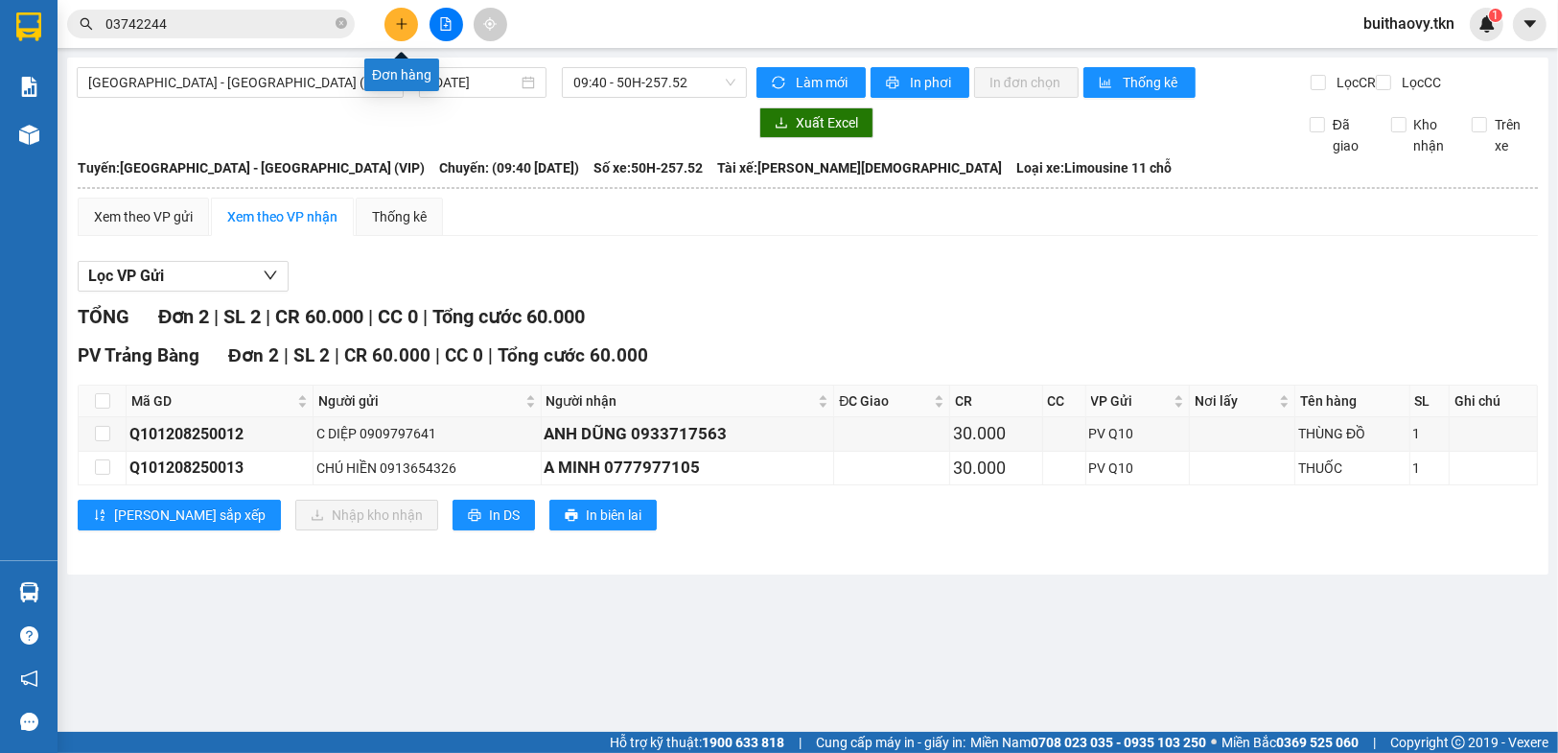
click at [406, 27] on icon "plus" at bounding box center [401, 23] width 13 height 13
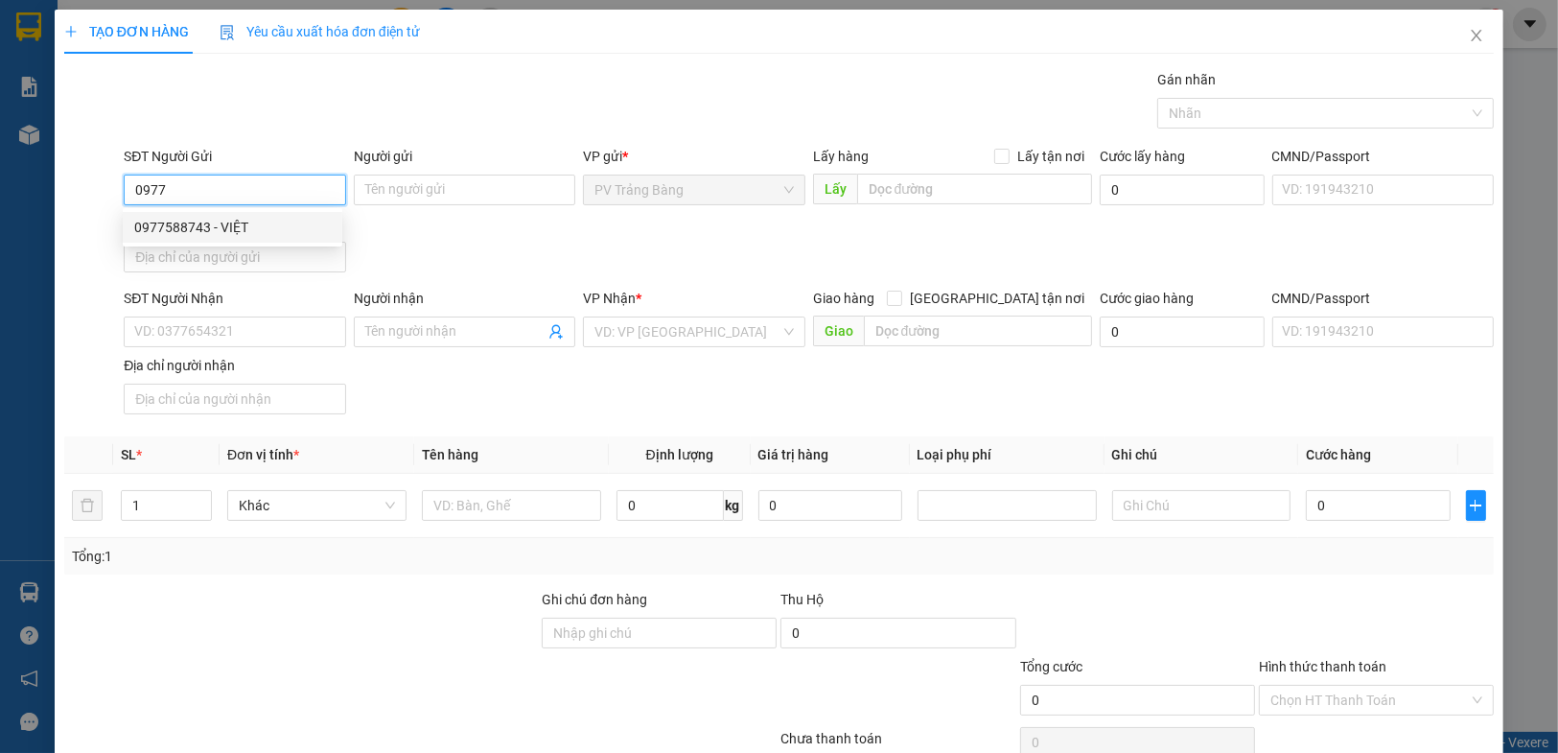
click at [286, 237] on div "0977588743 - VIỆT" at bounding box center [232, 227] width 197 height 21
type input "0977588743"
type input "VIỆT"
type input "0816914057"
type input "DUYÊN"
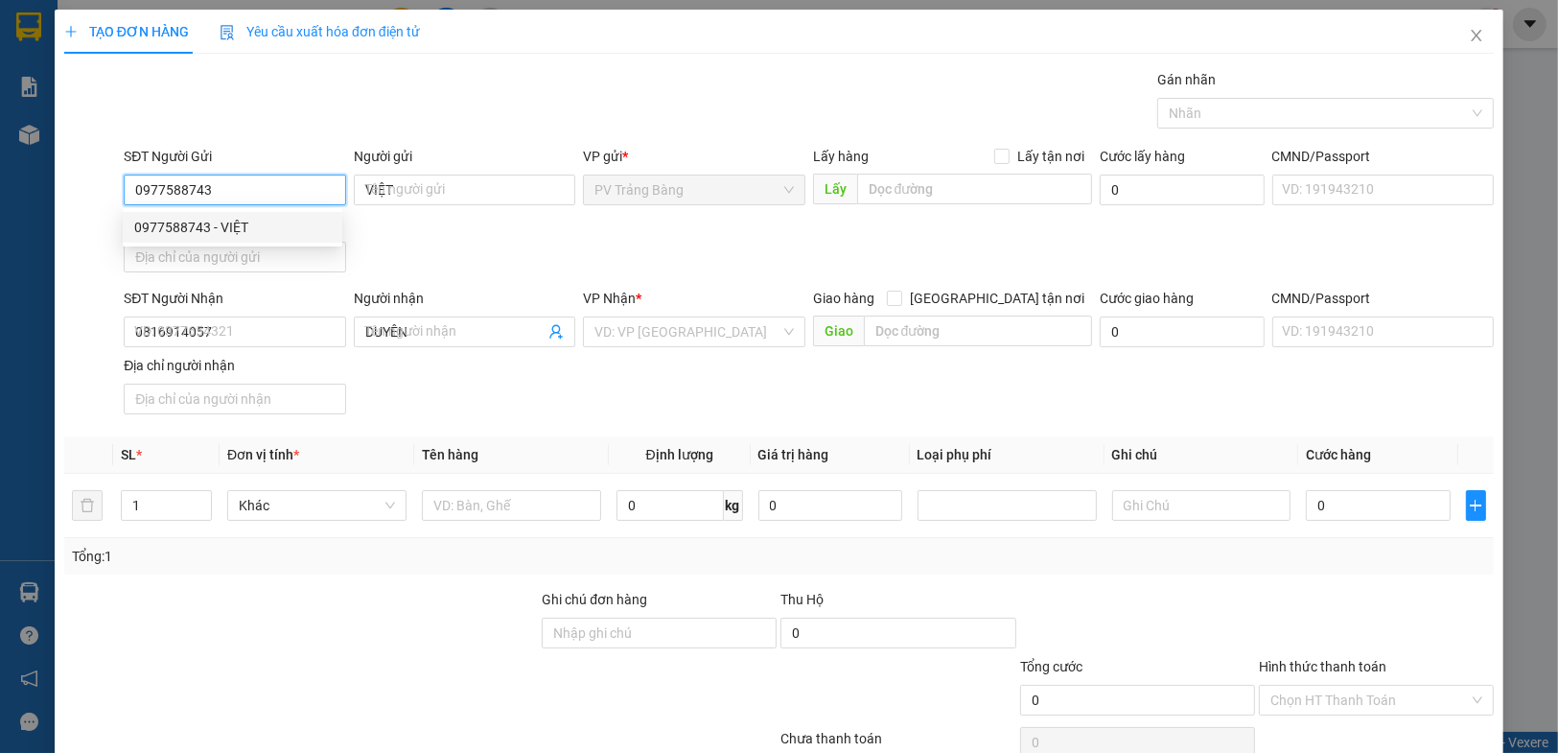
type input "20.000"
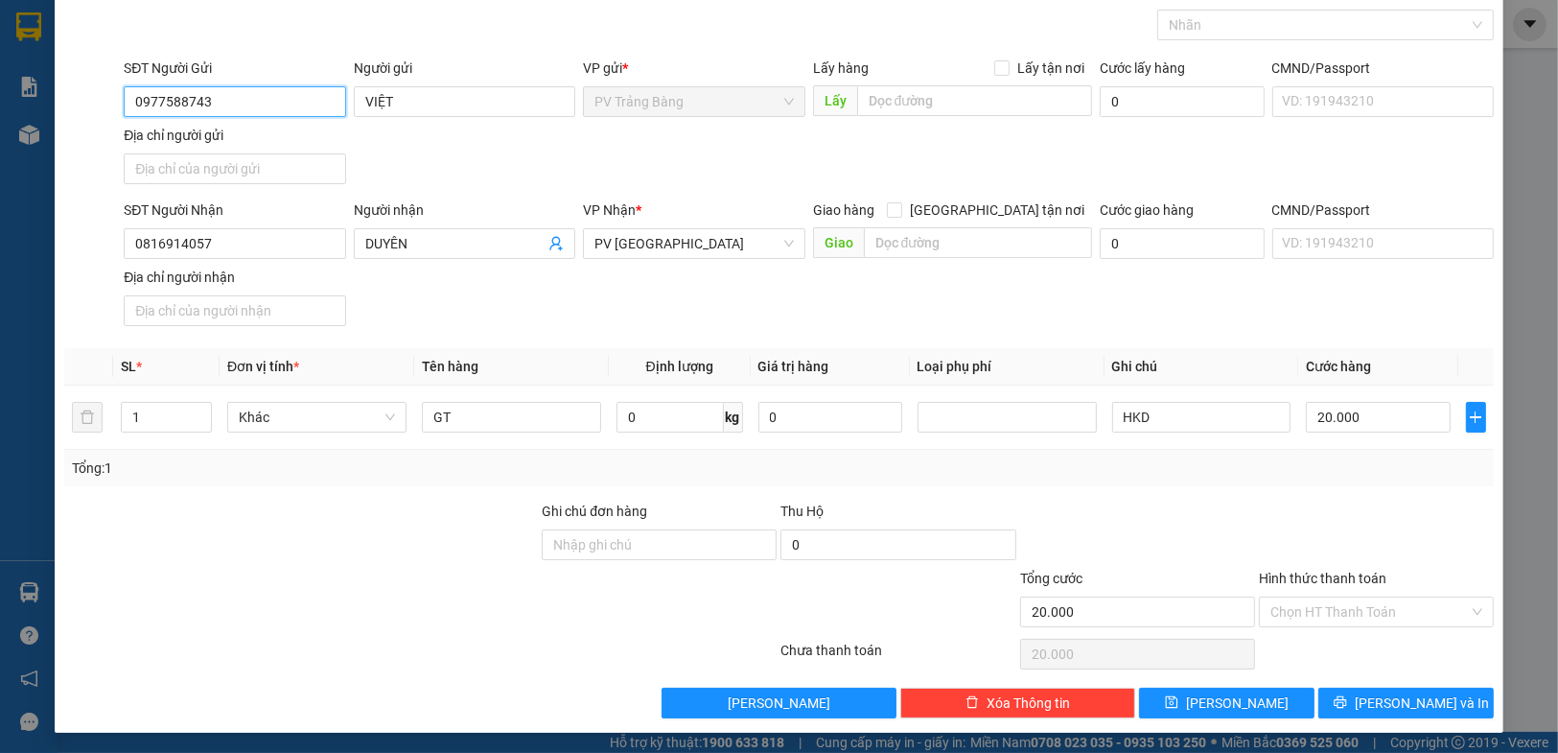
type input "0977588743"
click at [1334, 586] on div "Hình thức thanh toán" at bounding box center [1376, 582] width 235 height 29
click at [1328, 612] on input "Hình thức thanh toán" at bounding box center [1369, 611] width 198 height 29
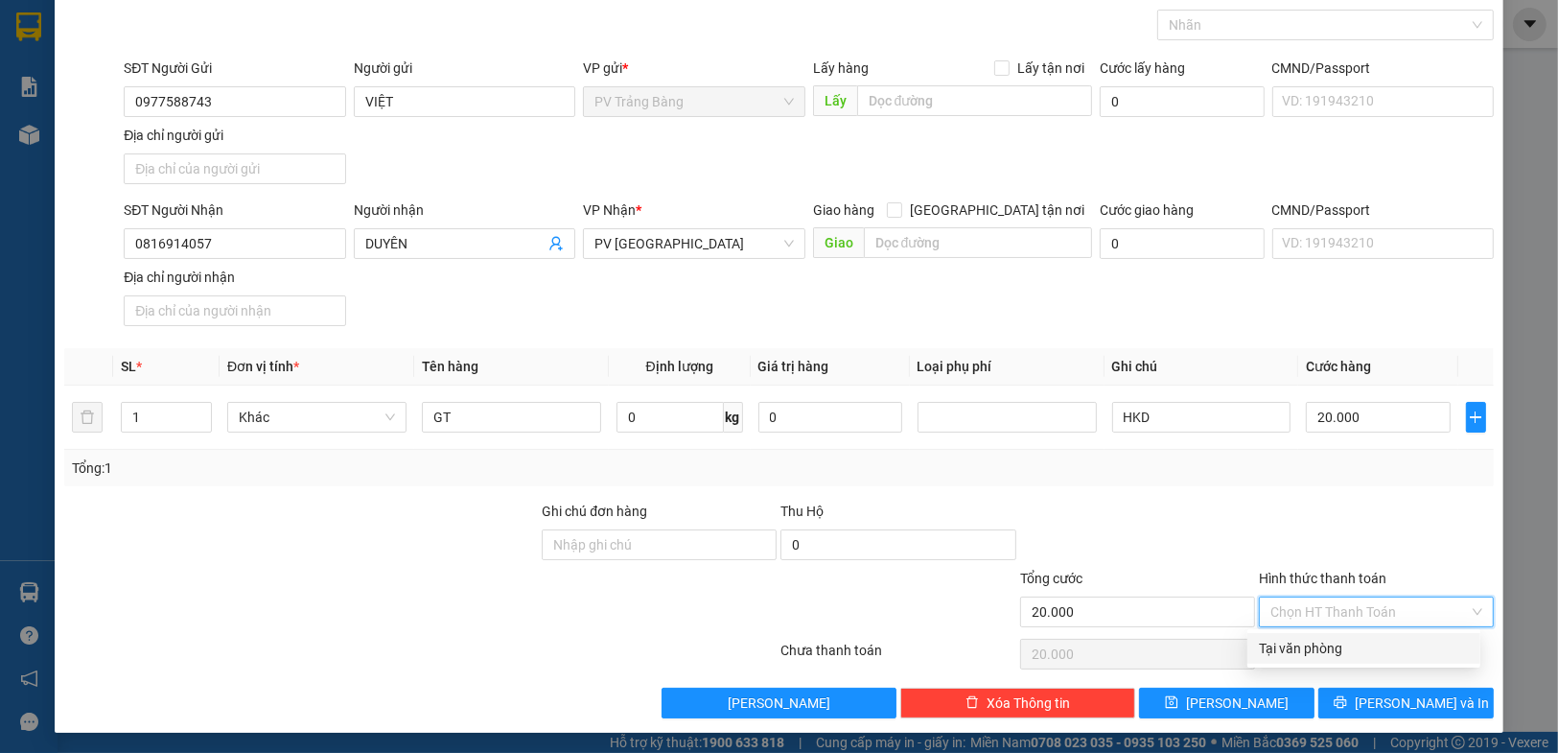
click at [1323, 659] on div "Tại văn phòng" at bounding box center [1363, 648] width 233 height 31
type input "0"
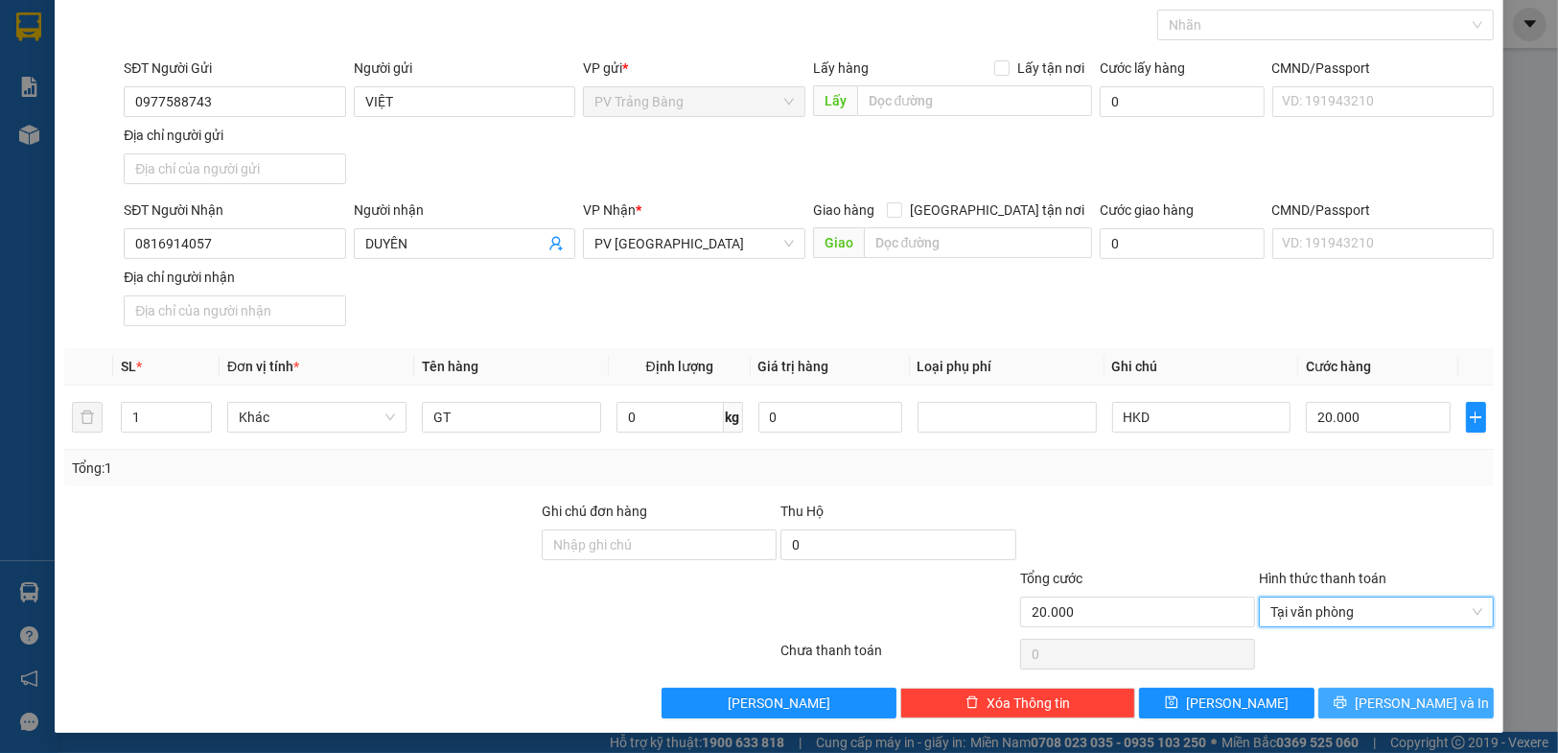
click at [1335, 697] on button "[PERSON_NAME] và In" at bounding box center [1405, 702] width 175 height 31
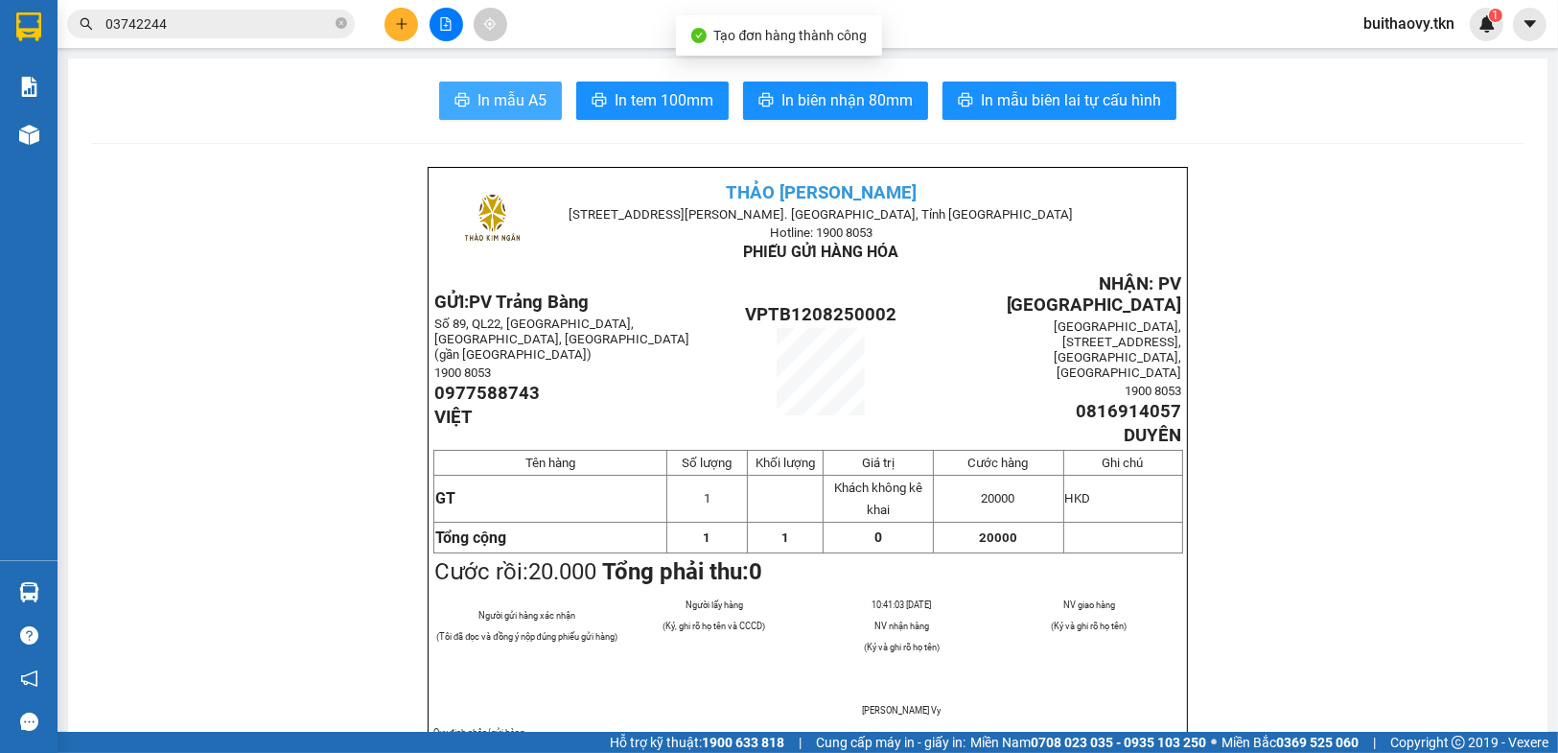
click at [505, 101] on span "In mẫu A5" at bounding box center [511, 100] width 69 height 24
click at [403, 32] on button at bounding box center [401, 25] width 34 height 34
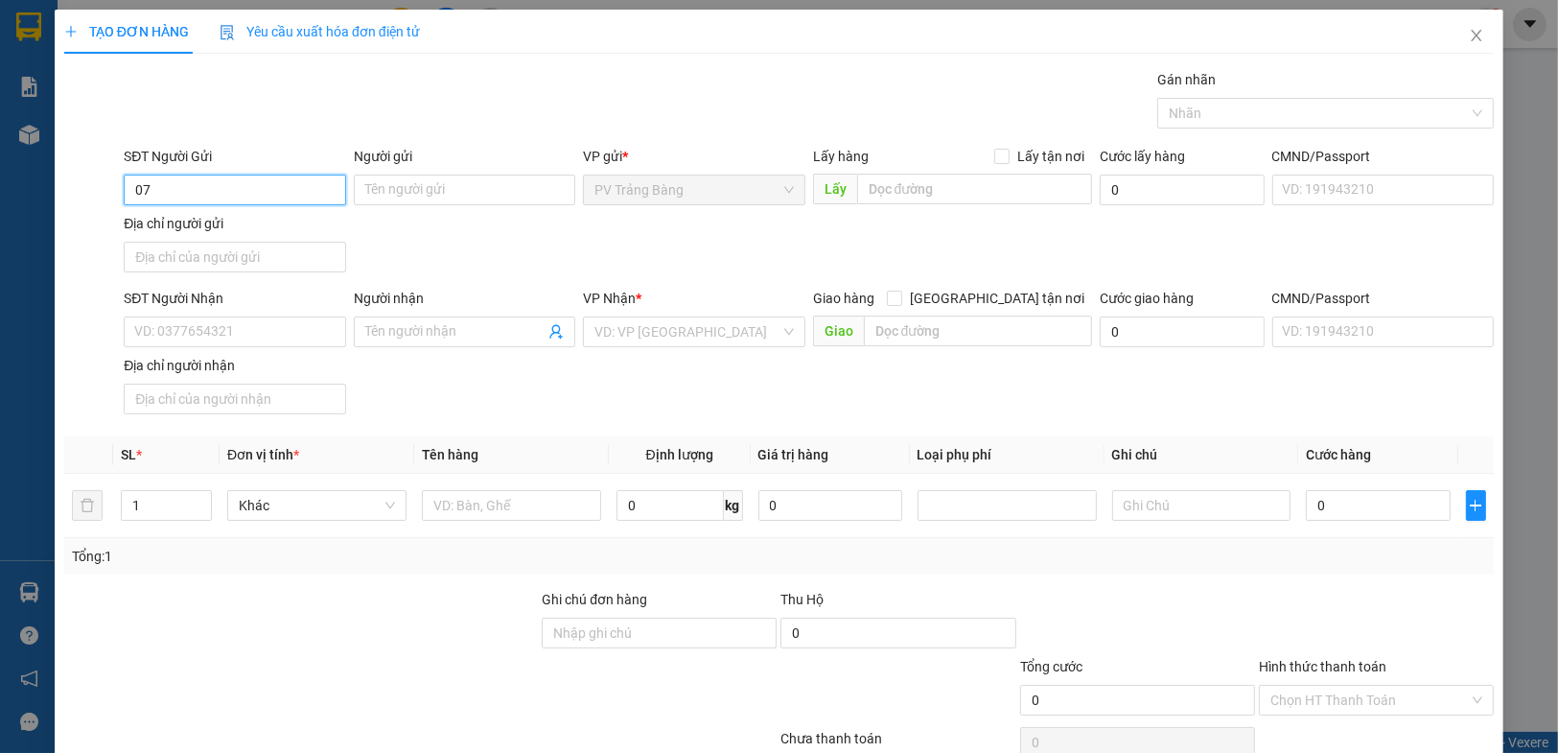
type input "0"
click at [226, 235] on div "0813131489 - BĂNG TÂM" at bounding box center [232, 227] width 197 height 21
type input "0813131489"
type input "BĂNG TÂM"
type input "0886852426"
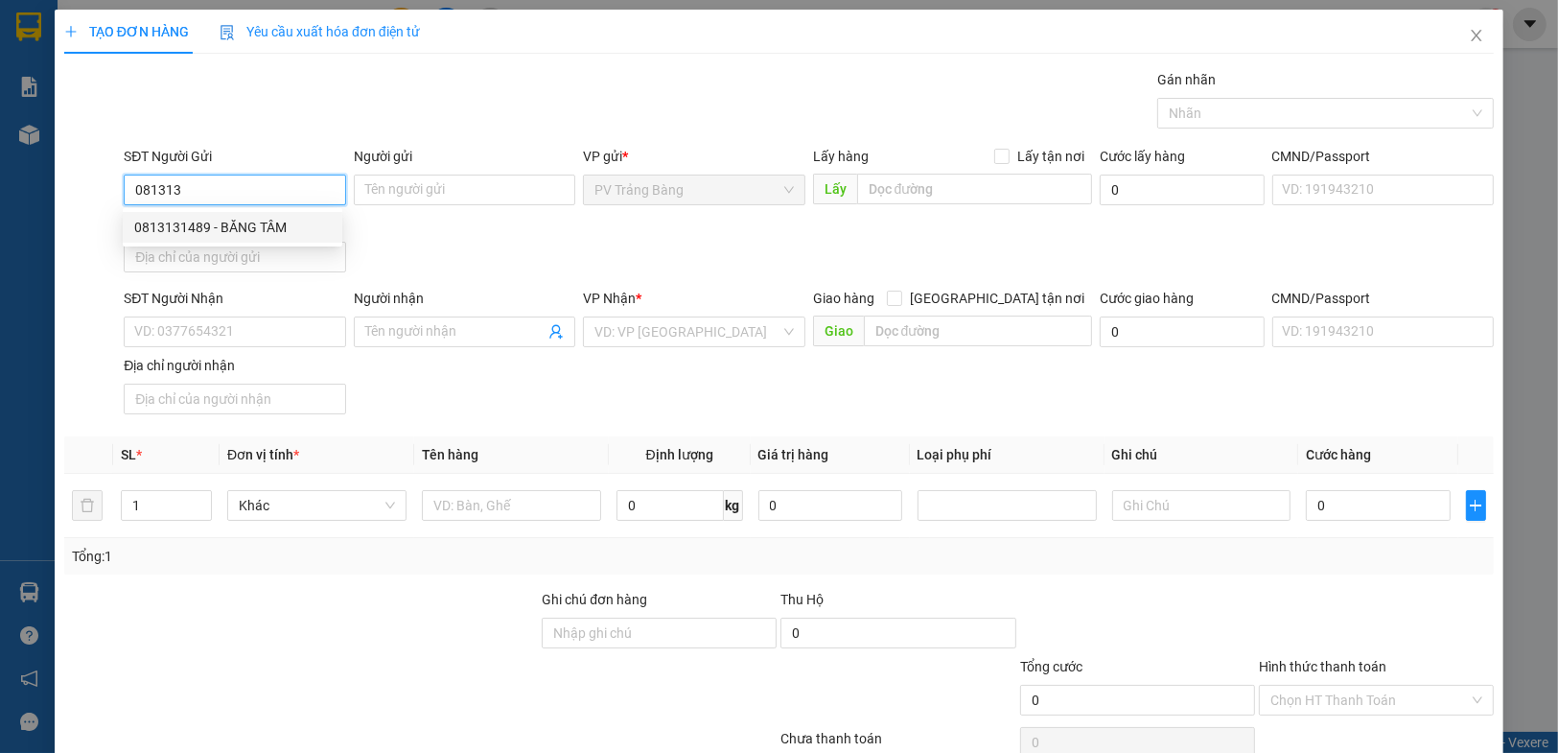
type input "dương"
type input "40.000"
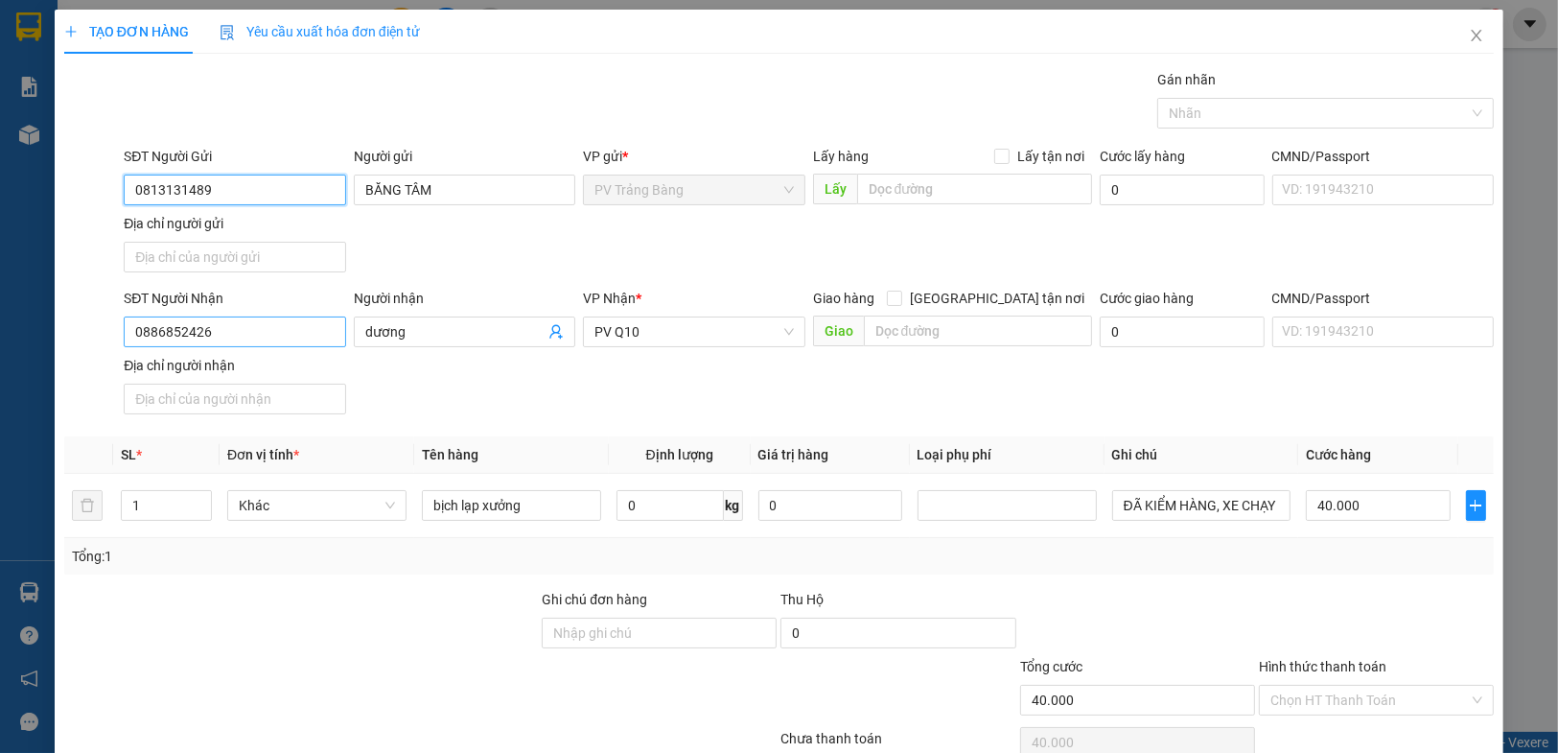
type input "0813131489"
click at [310, 326] on input "0886852426" at bounding box center [234, 331] width 221 height 31
click at [309, 326] on input "0886852426" at bounding box center [234, 331] width 221 height 31
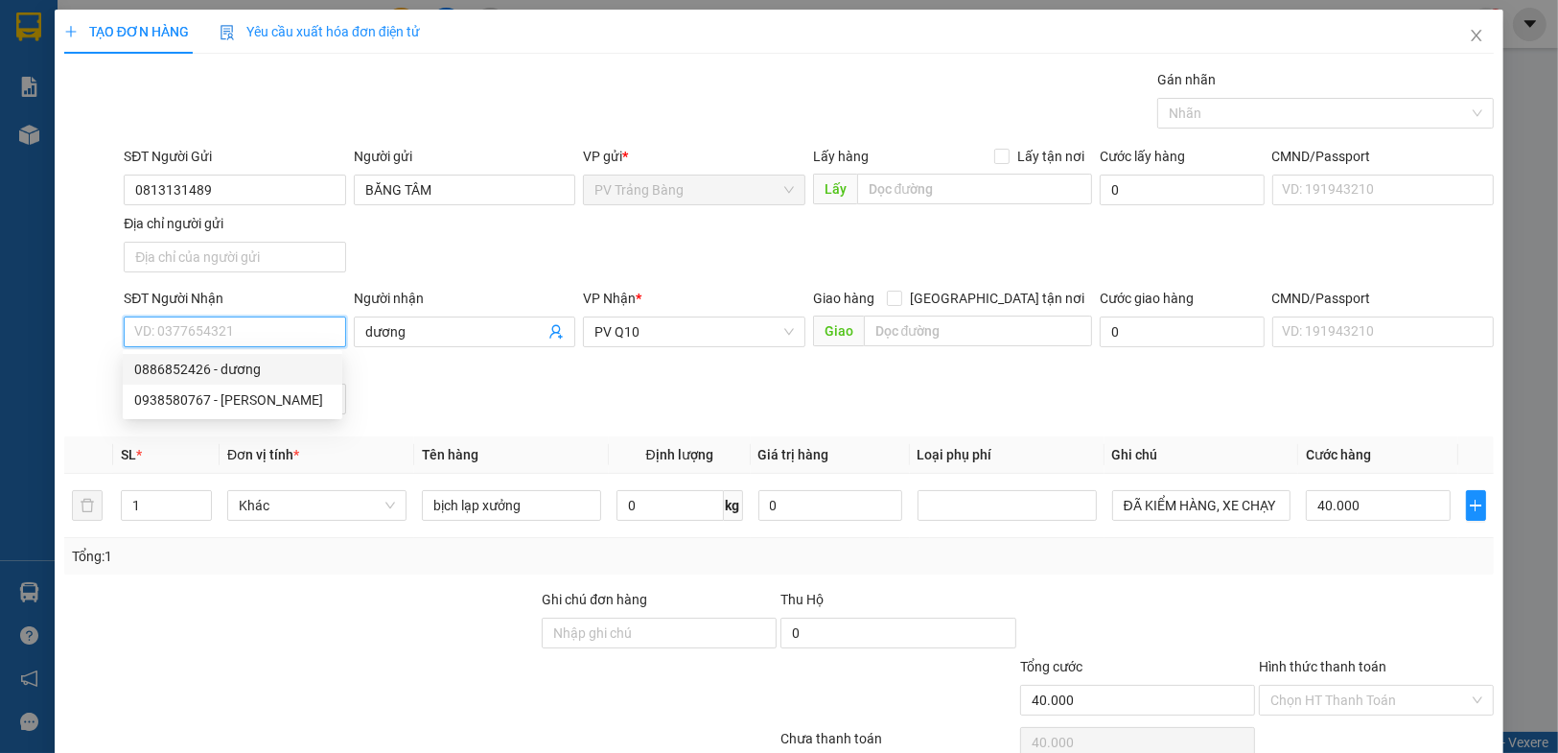
click at [264, 383] on div "0886852426 - dương" at bounding box center [233, 369] width 220 height 31
type input "0886852426"
click at [280, 327] on input "0886852426" at bounding box center [234, 331] width 221 height 31
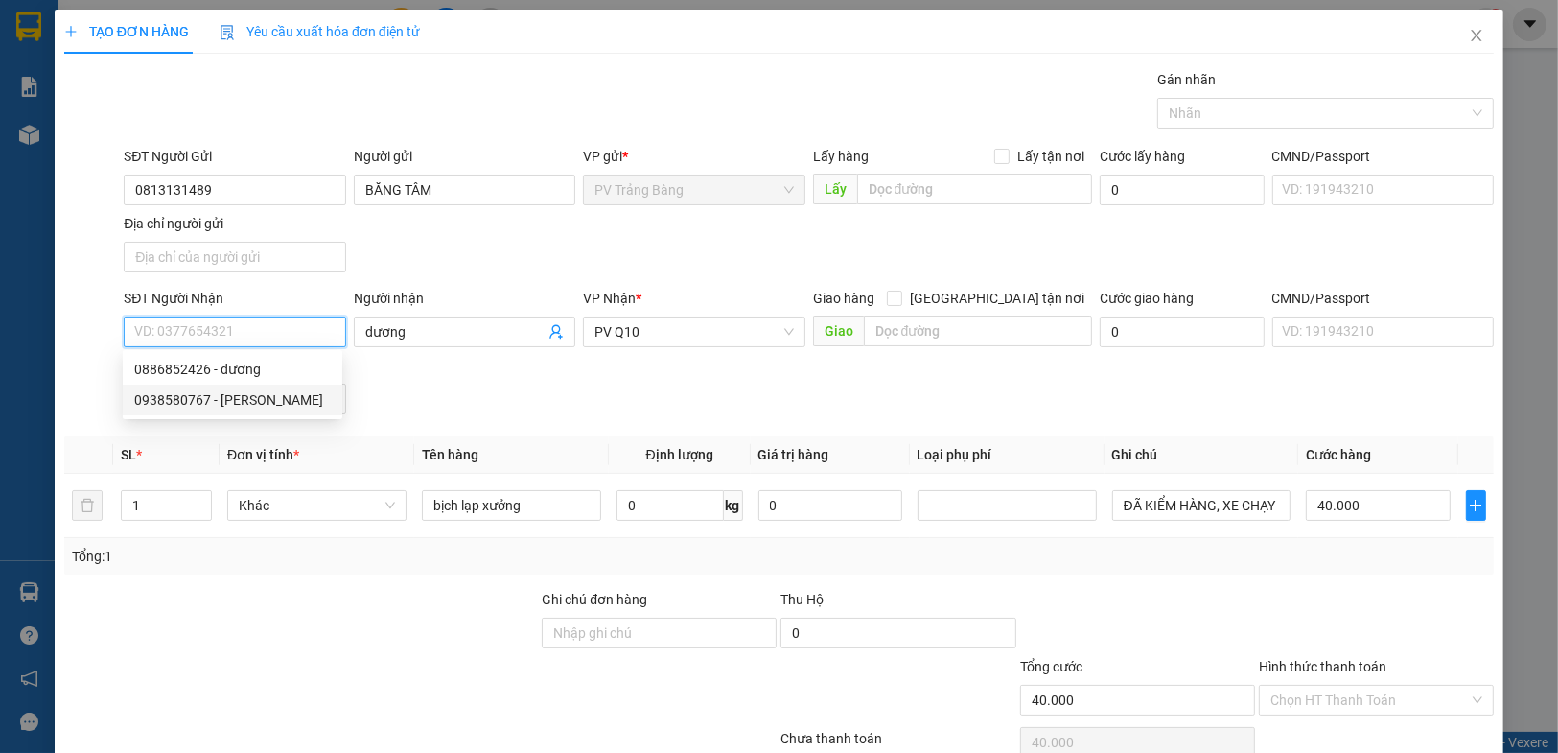
click at [252, 397] on div "0938580767 - [PERSON_NAME]" at bounding box center [232, 399] width 197 height 21
type input "0938580767"
type input "C THẢO"
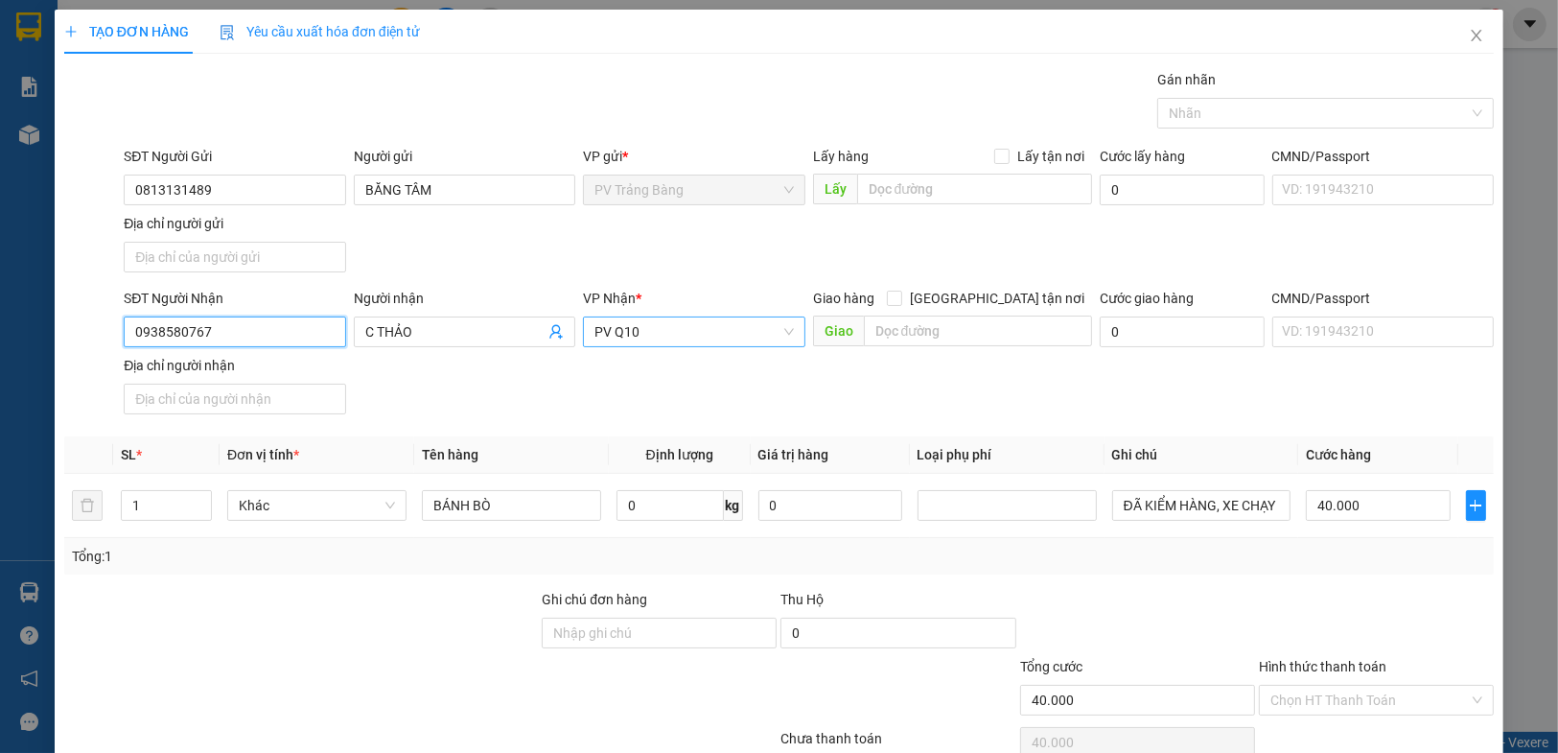
click at [674, 321] on span "PV Q10" at bounding box center [693, 331] width 198 height 29
type input "0938580767"
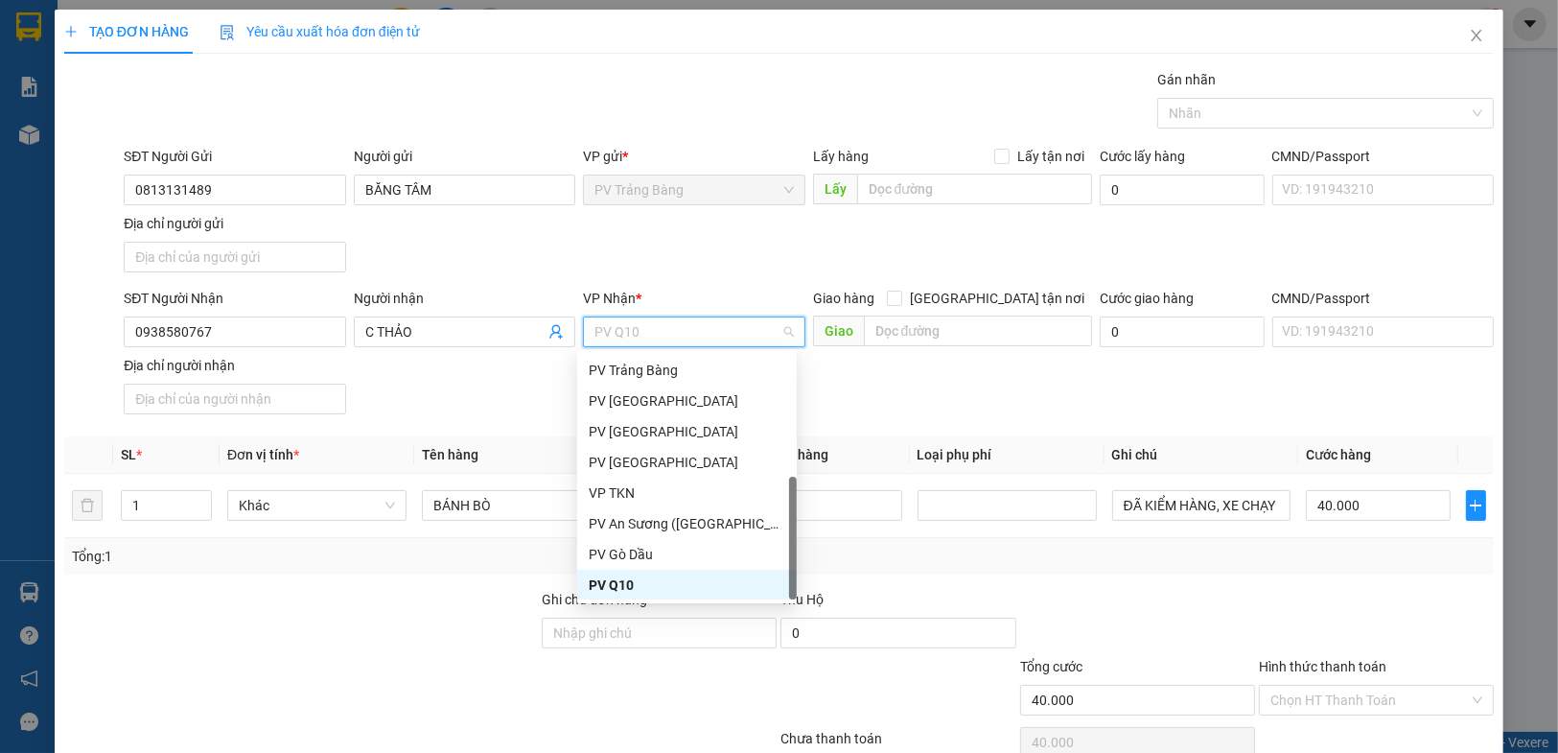
type input "A"
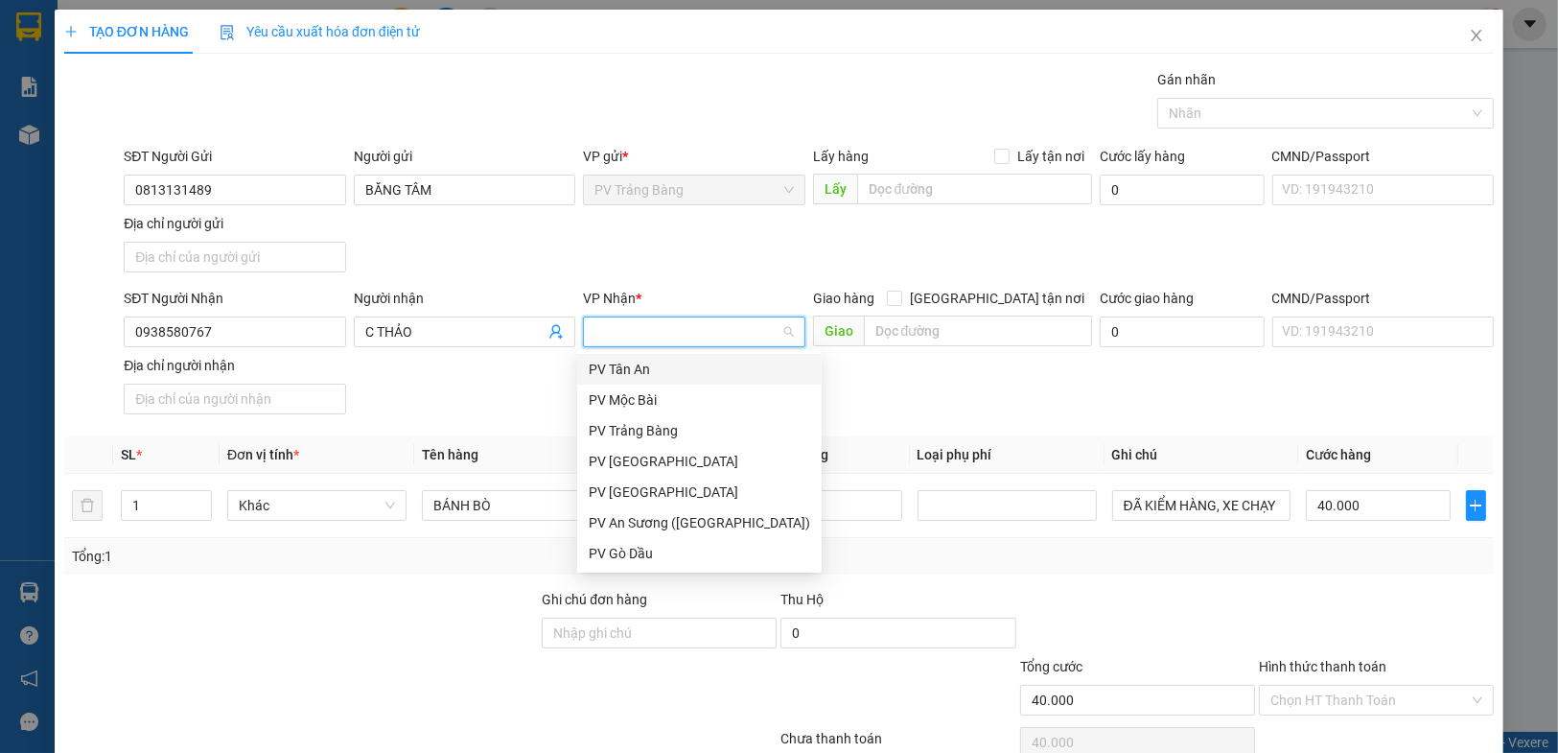
type input "Á"
type input "AS"
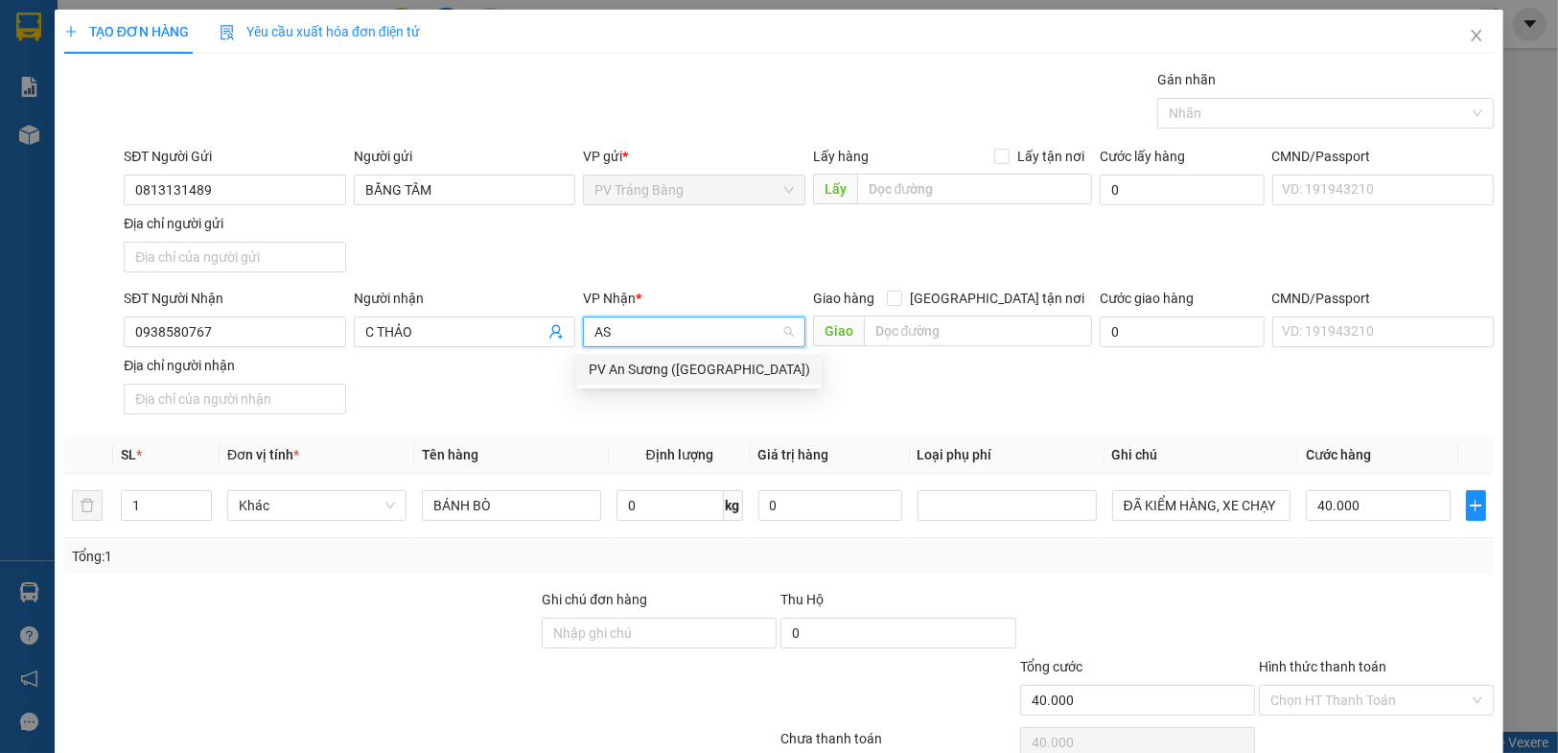
click at [656, 372] on div "PV An Sương ([GEOGRAPHIC_DATA])" at bounding box center [699, 369] width 221 height 21
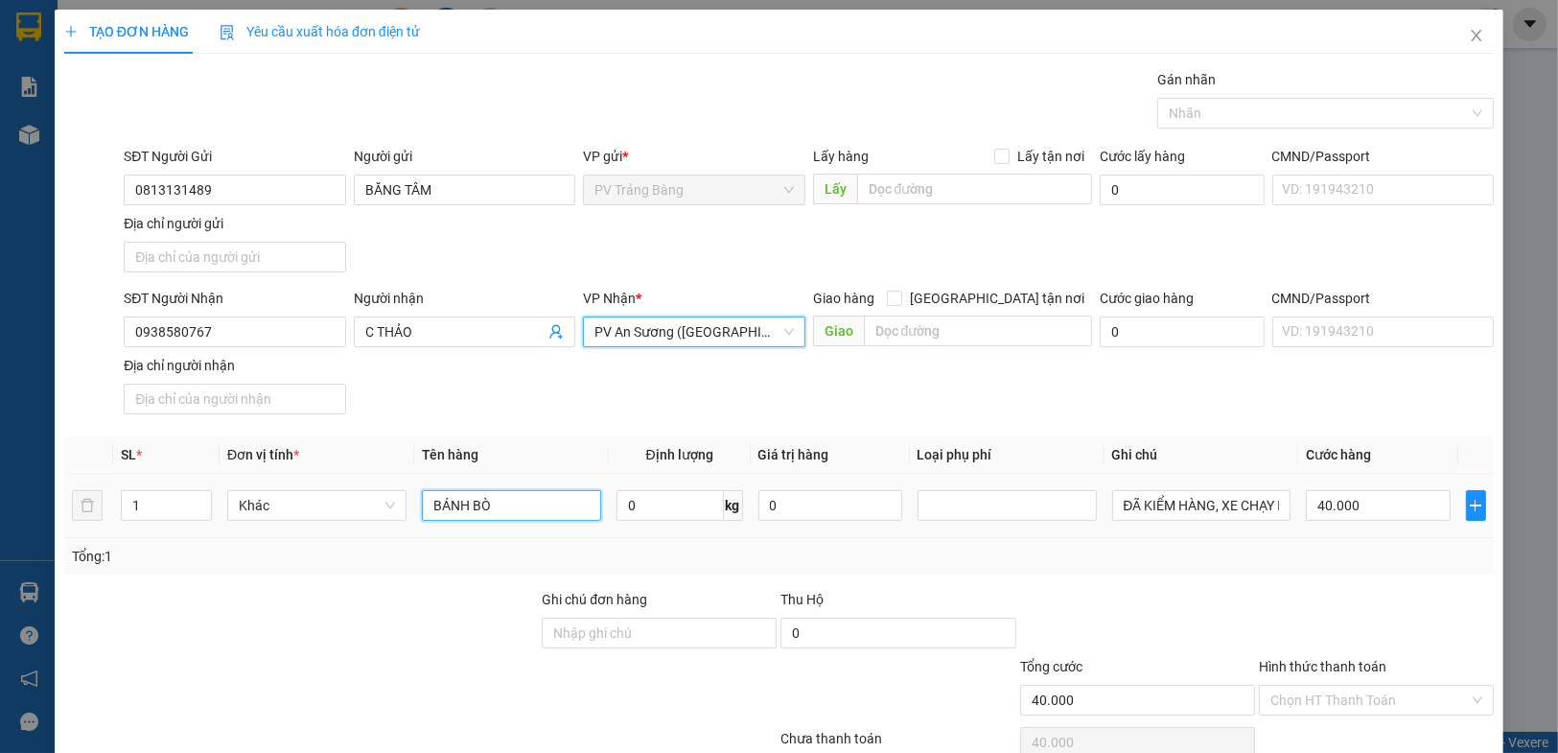
click at [517, 503] on input "BÁNH BÒ" at bounding box center [511, 505] width 179 height 31
type input "B"
type input "BÁNH BỘT LỌC"
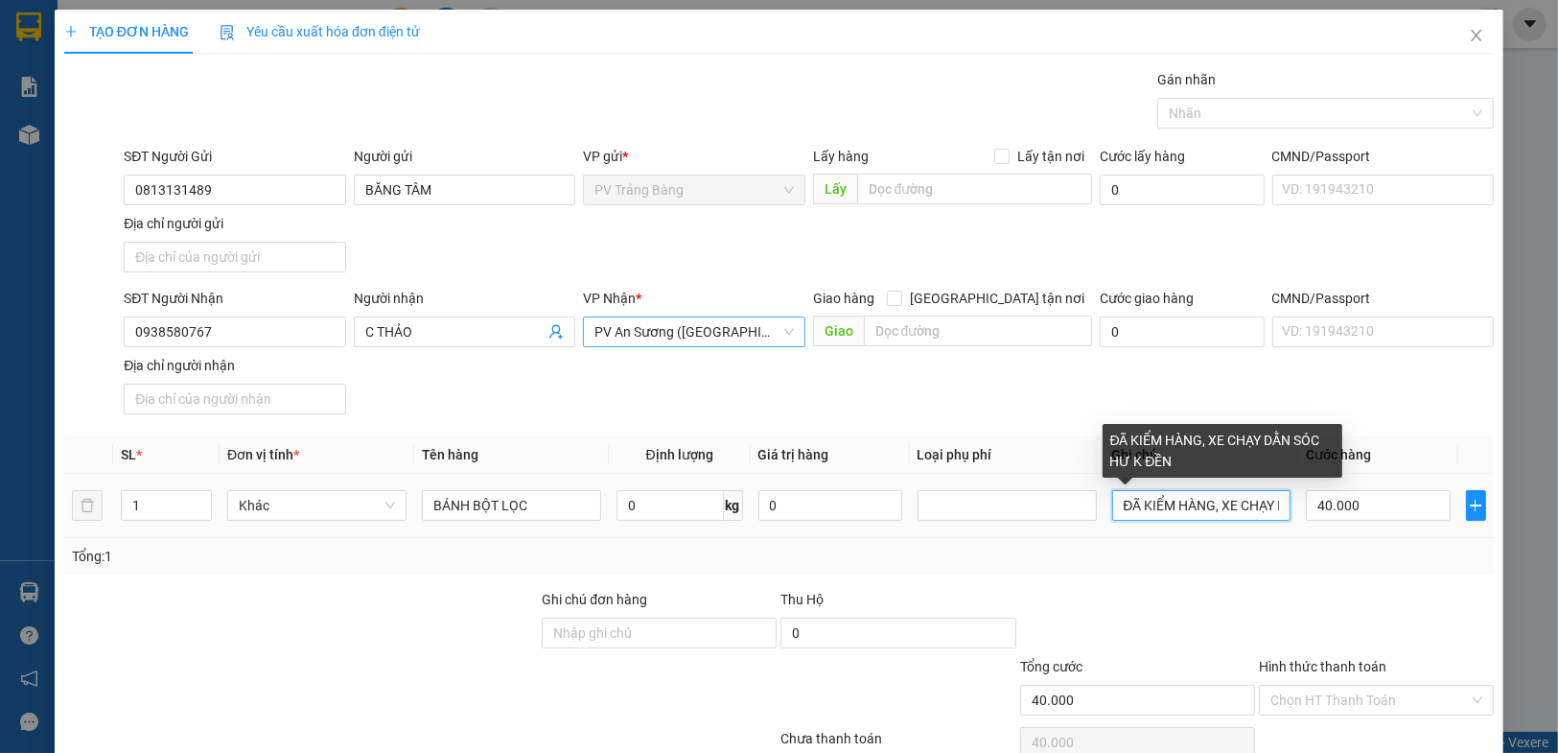
click at [1196, 504] on input "ĐÃ KIỂM HÀNG, XE CHẠY DẰN SÓC HƯ K ĐỀN" at bounding box center [1201, 505] width 179 height 31
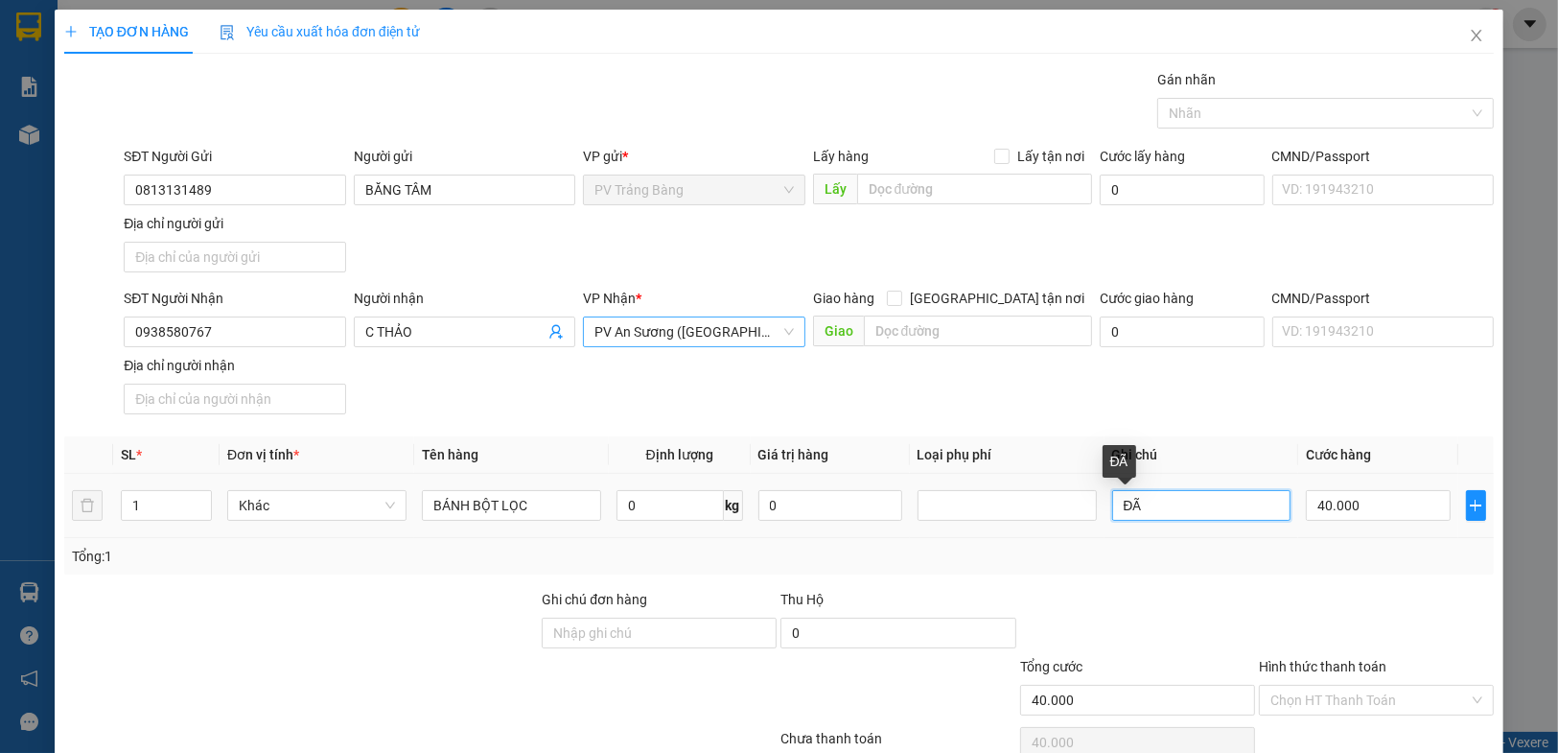
type input "Đ"
type input "HƯ KHÔNG ĐỀN"
click at [1369, 490] on input "40.000" at bounding box center [1378, 505] width 144 height 31
type input "2"
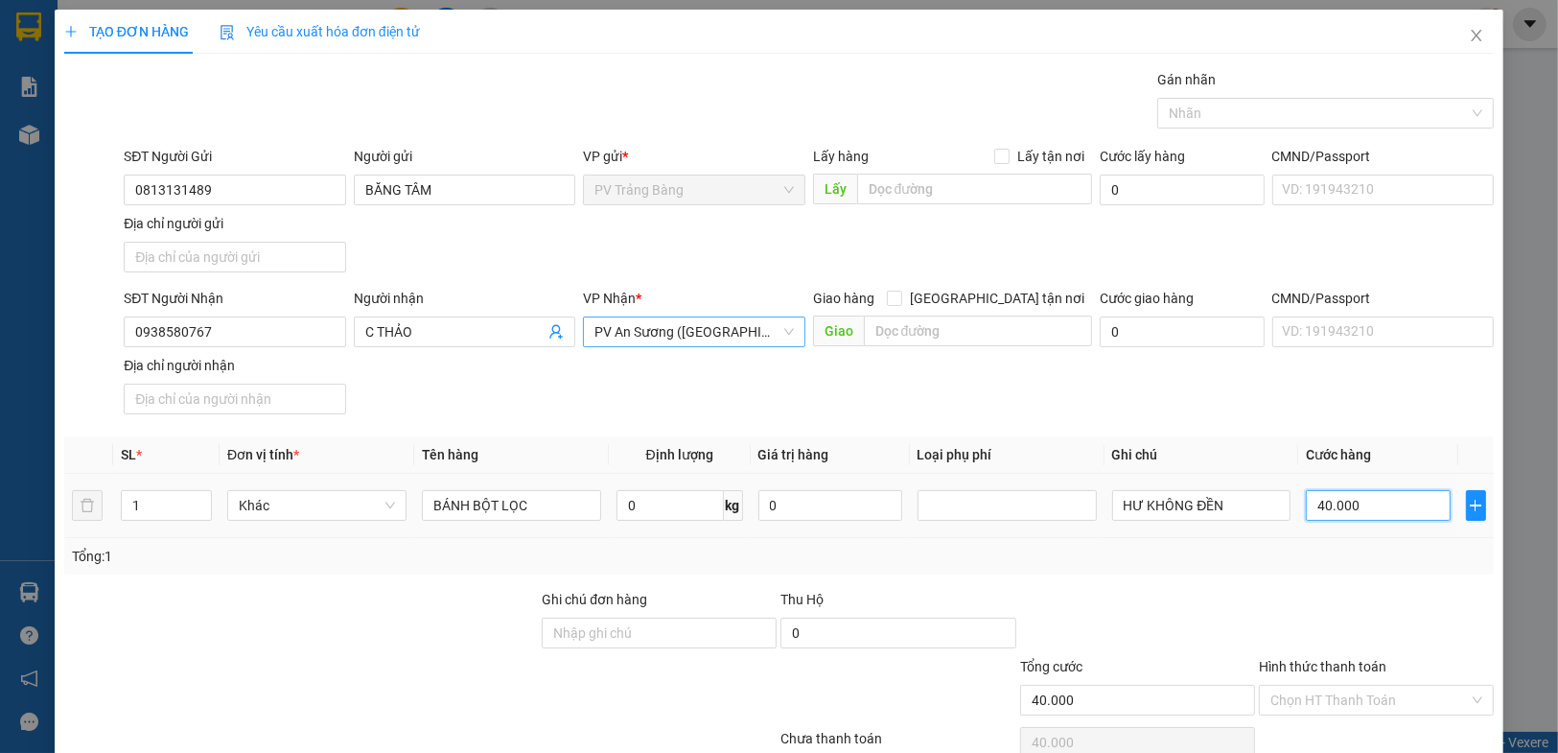
type input "2"
type input "20"
type input "200"
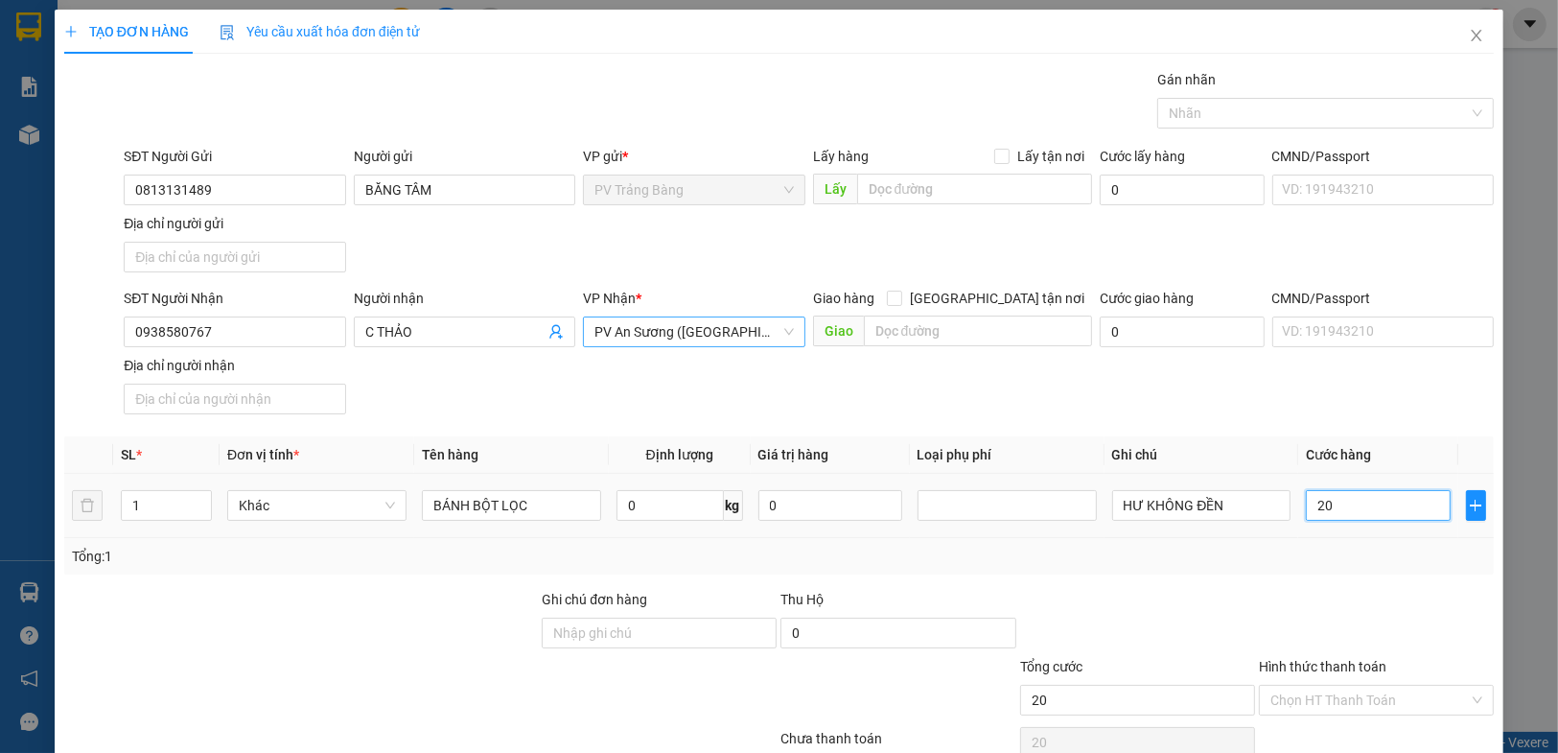
type input "200"
type input "2.000"
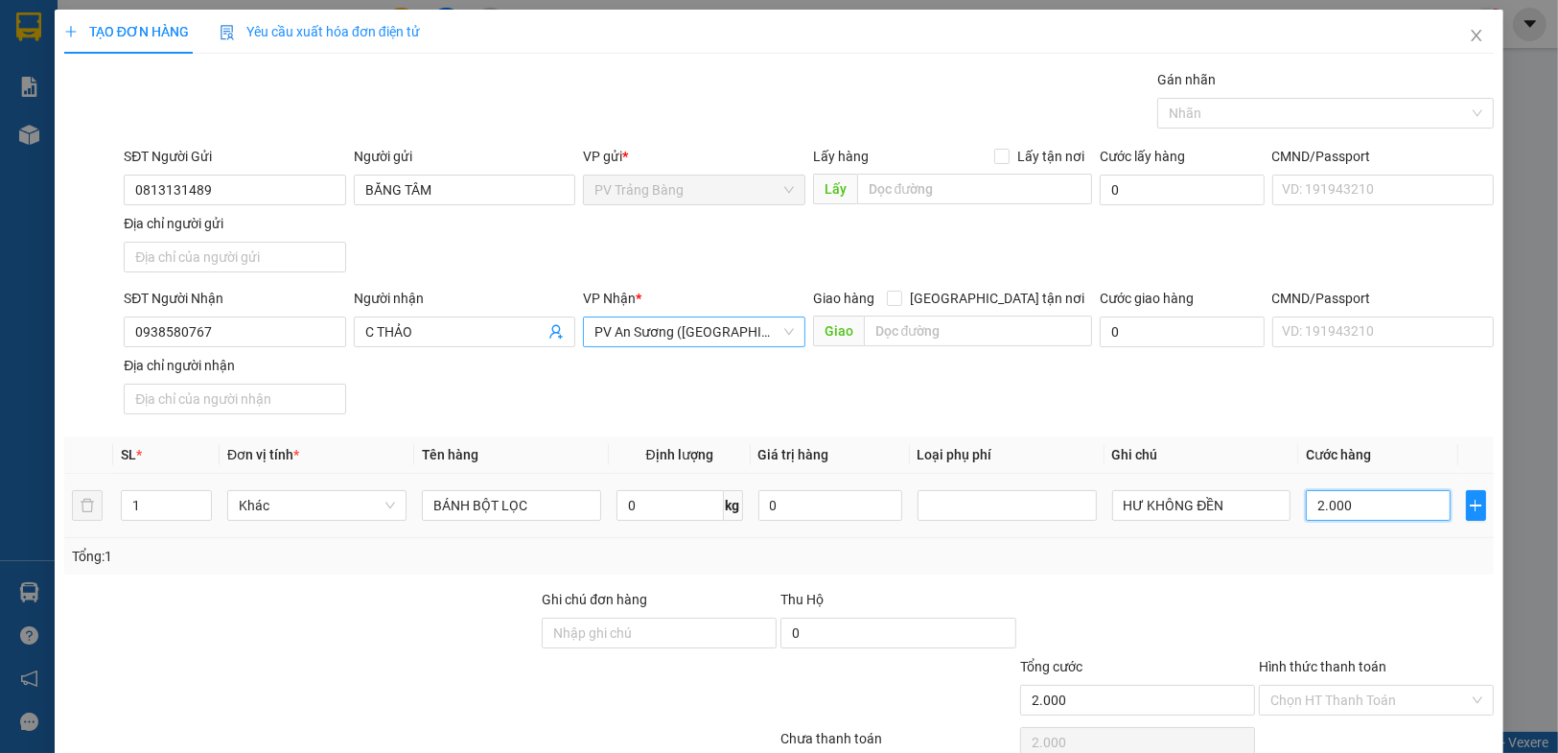
type input "20.000"
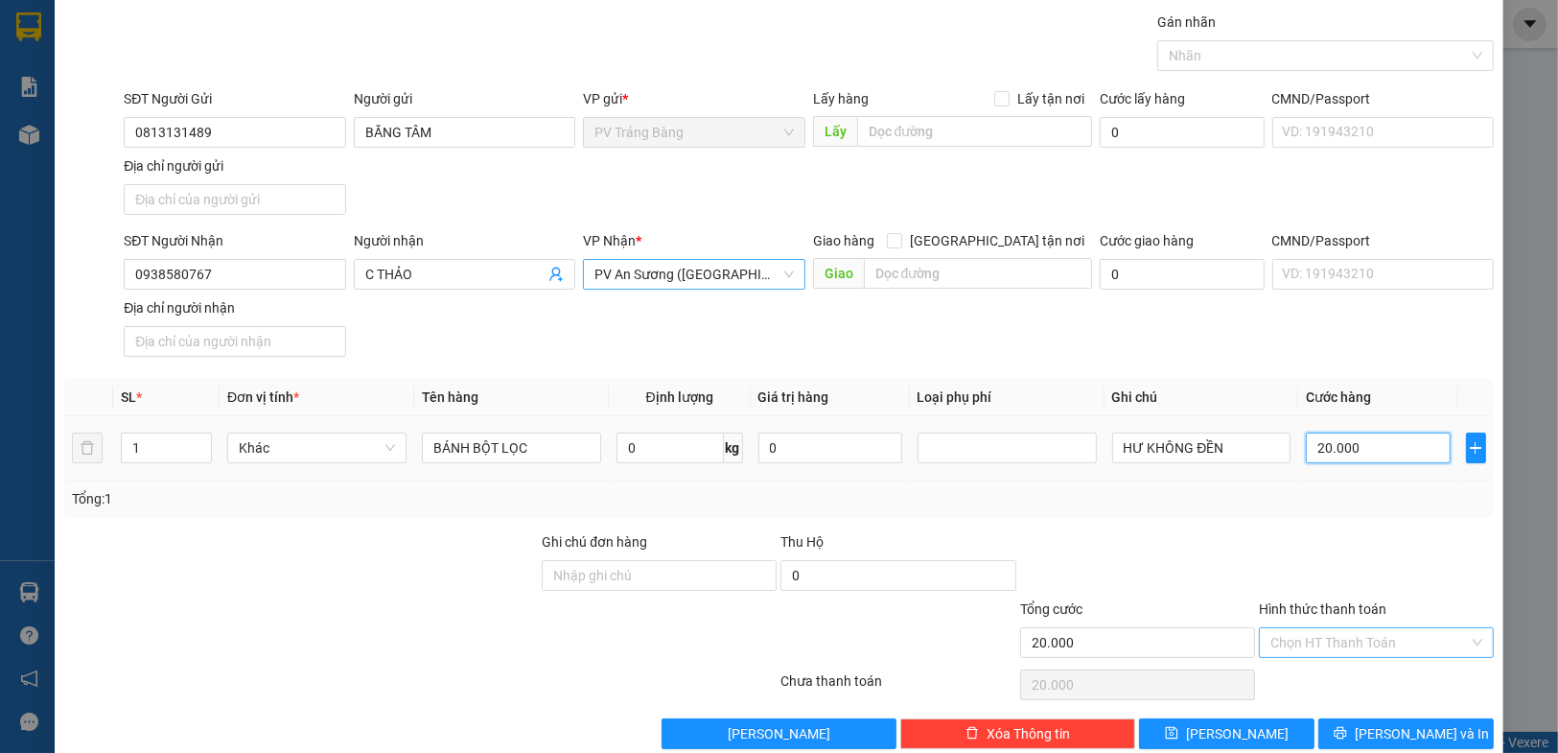
scroll to position [88, 0]
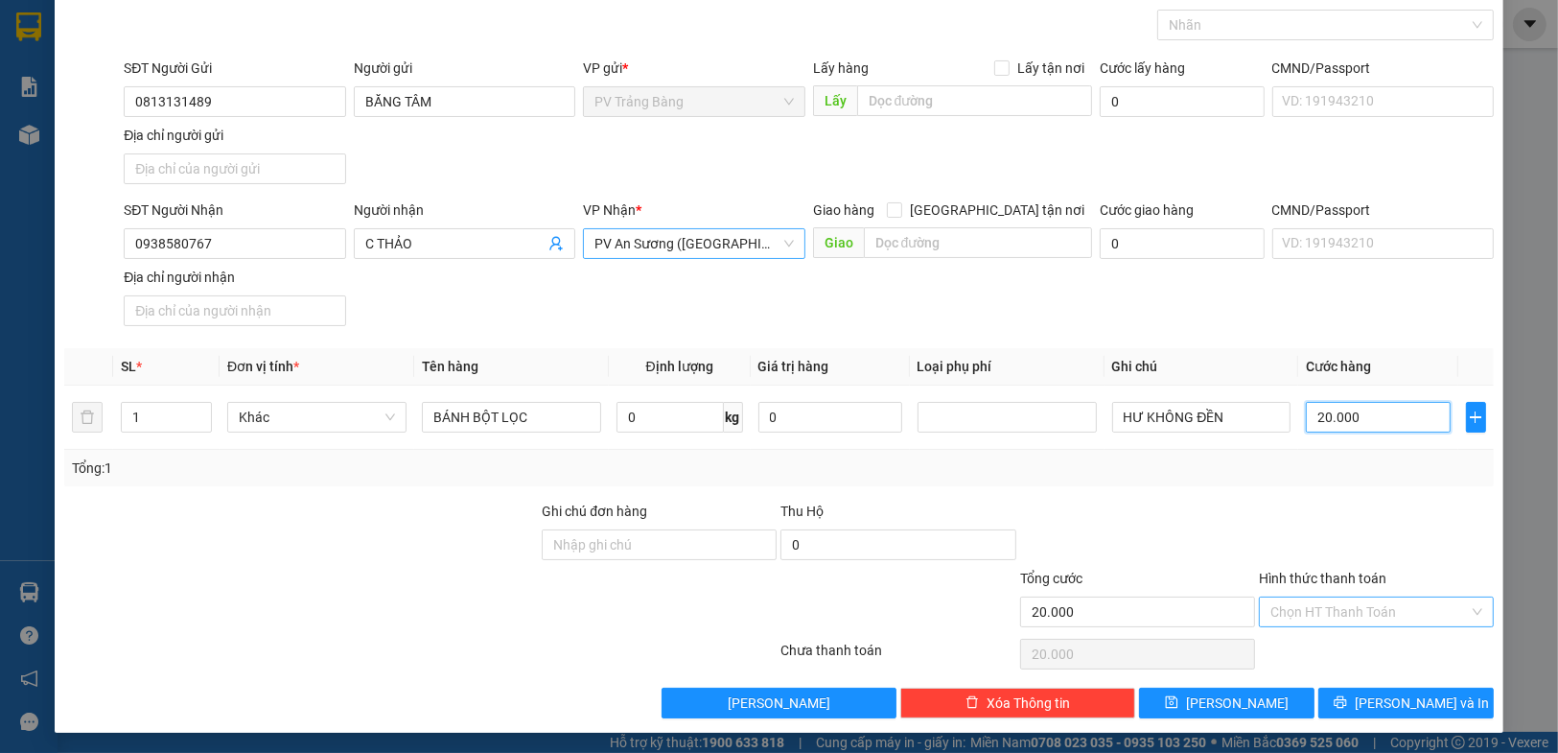
type input "20.000"
click at [1283, 608] on input "Hình thức thanh toán" at bounding box center [1369, 611] width 198 height 29
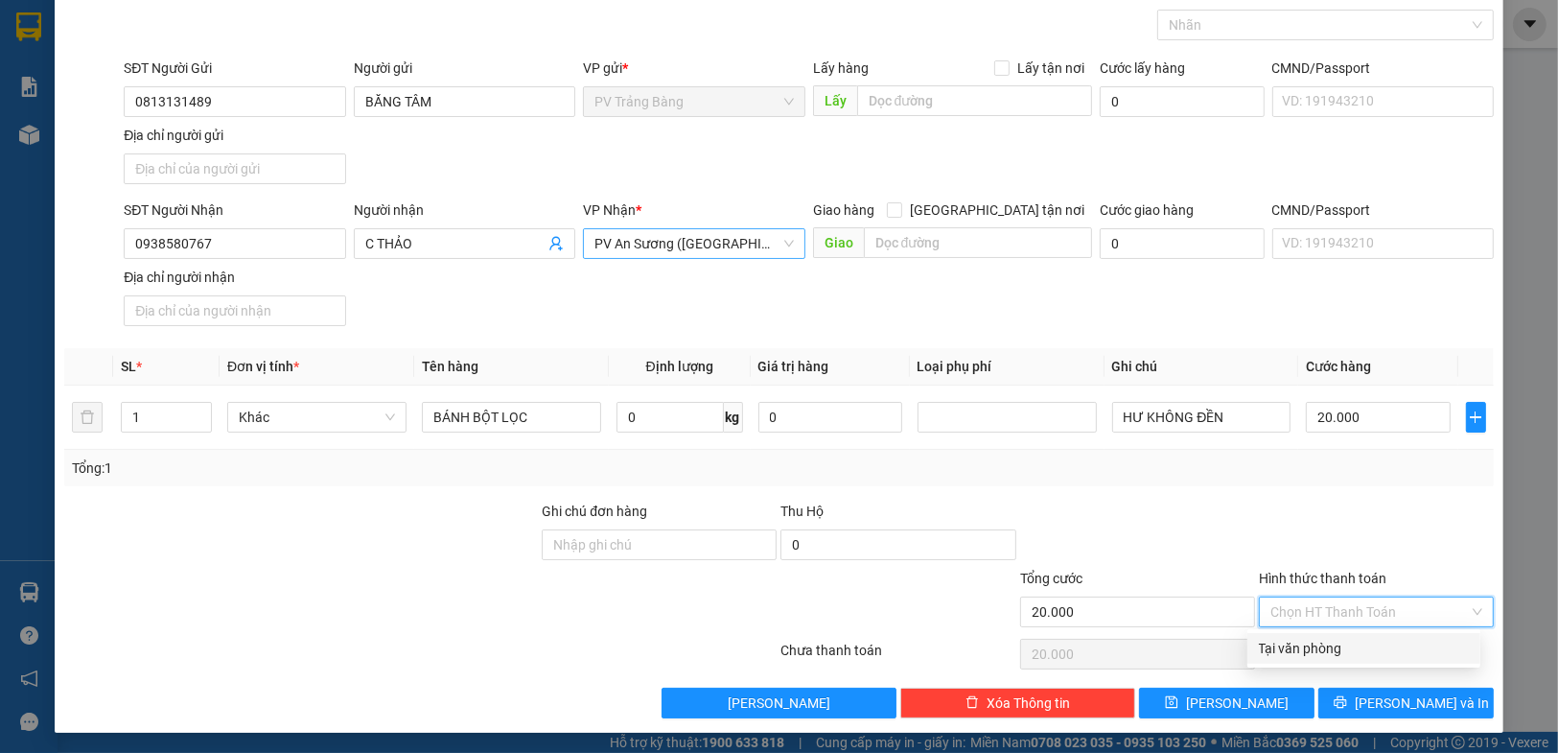
click at [1284, 651] on div "Tại văn phòng" at bounding box center [1364, 648] width 210 height 21
type input "0"
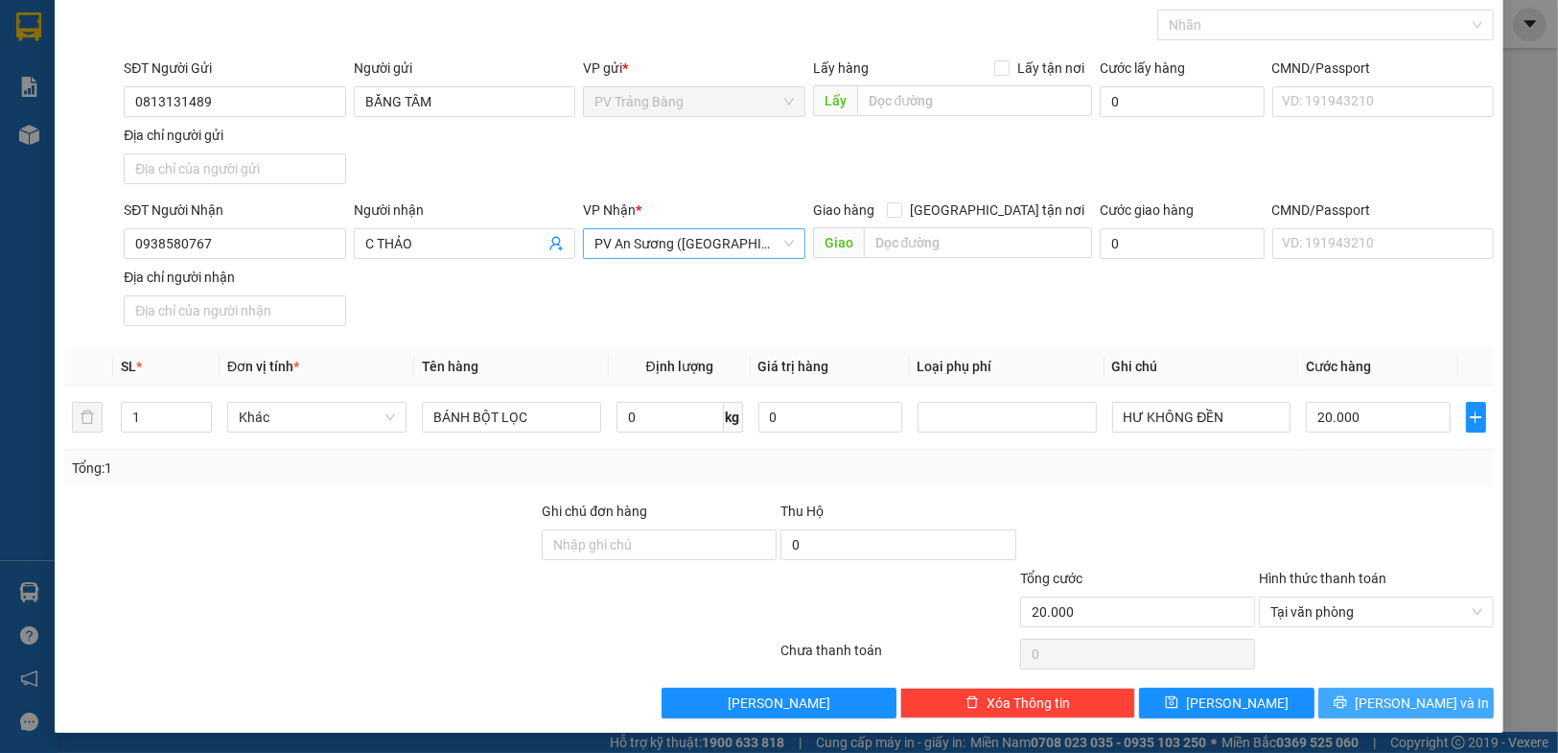
click at [1366, 709] on button "[PERSON_NAME] và In" at bounding box center [1405, 702] width 175 height 31
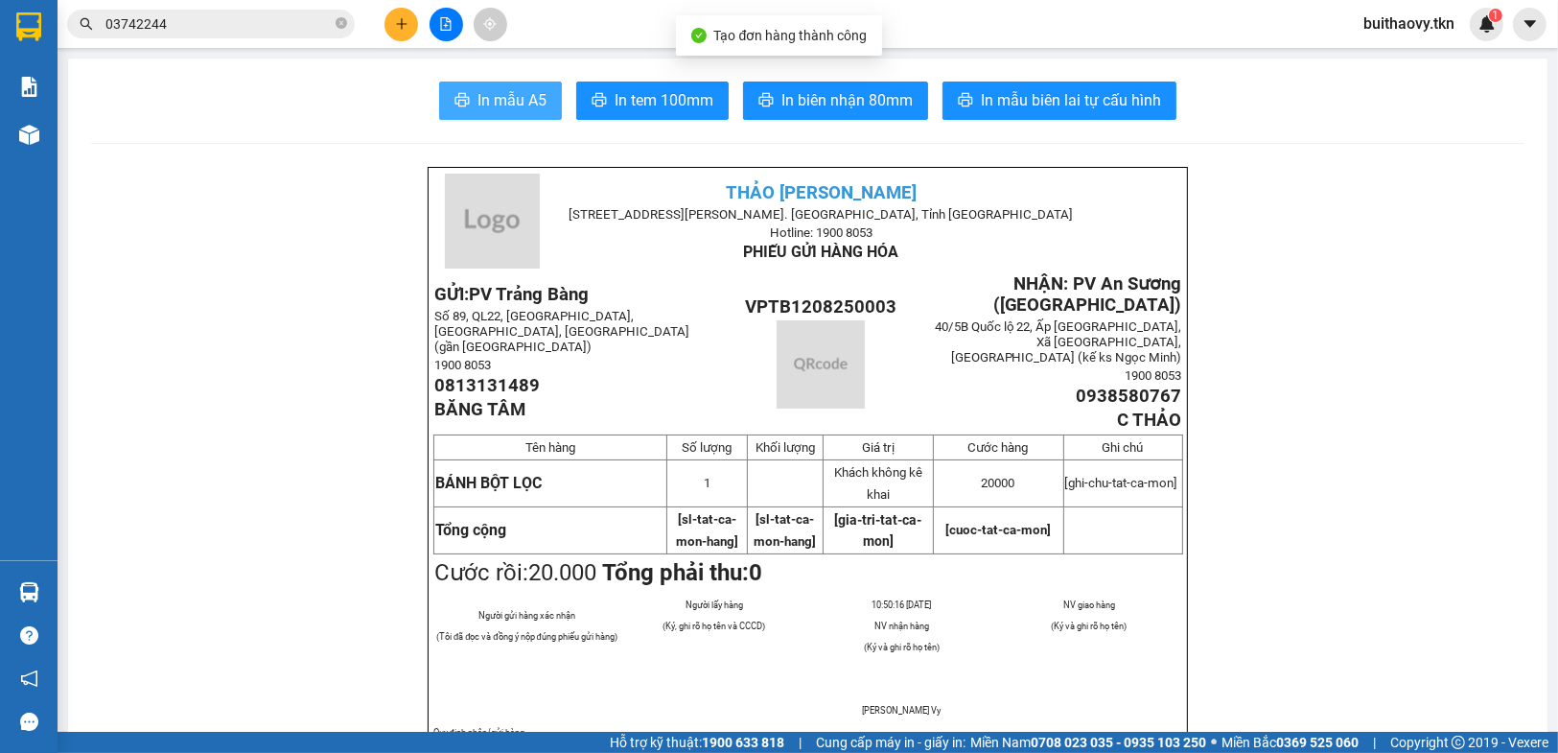
click at [504, 116] on button "In mẫu A5" at bounding box center [500, 100] width 123 height 38
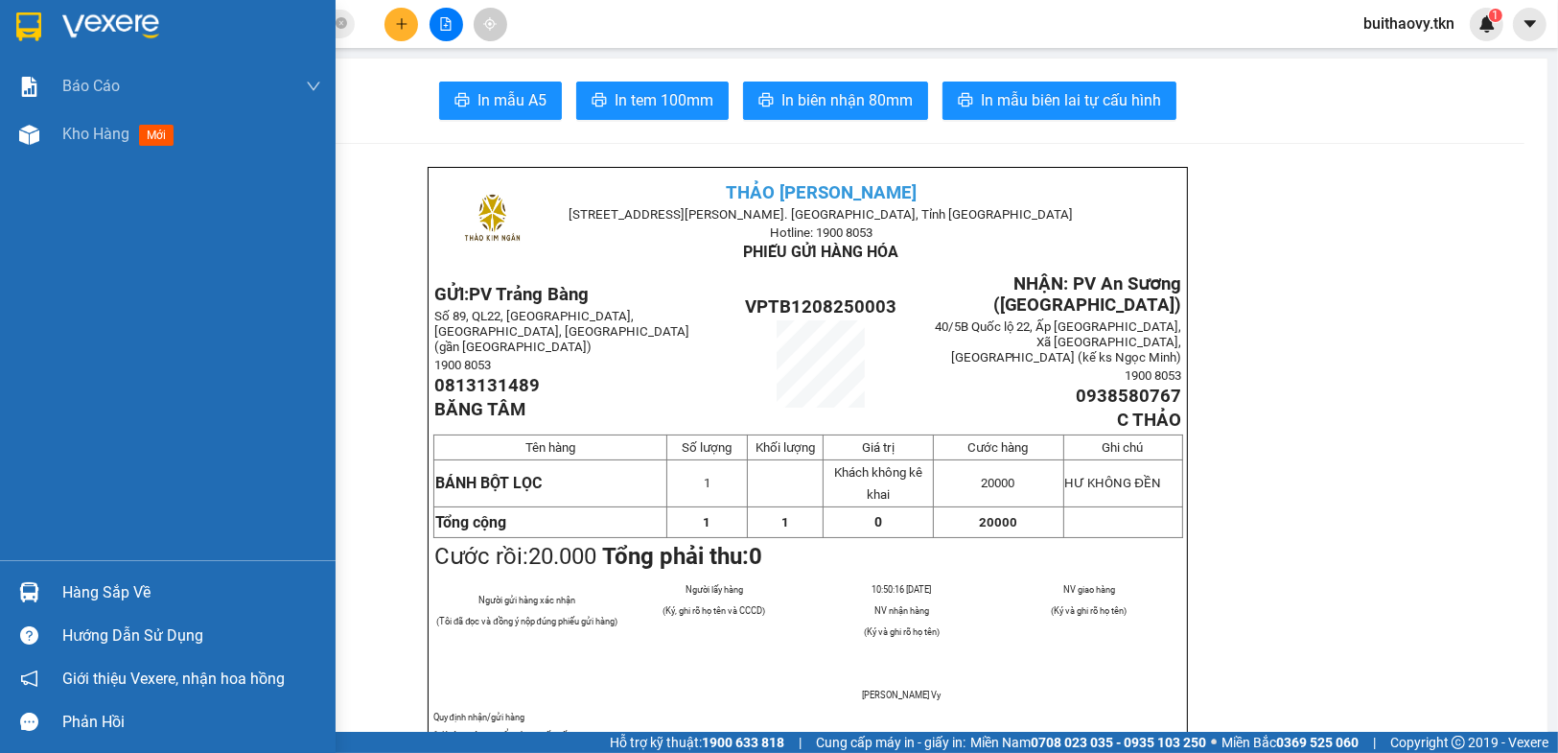
click at [0, 563] on div "Hàng sắp về Hướng dẫn sử dụng Giới thiệu Vexere, nhận hoa hồng Phản hồi" at bounding box center [168, 651] width 336 height 183
click at [79, 598] on div "Hàng sắp về" at bounding box center [191, 592] width 259 height 29
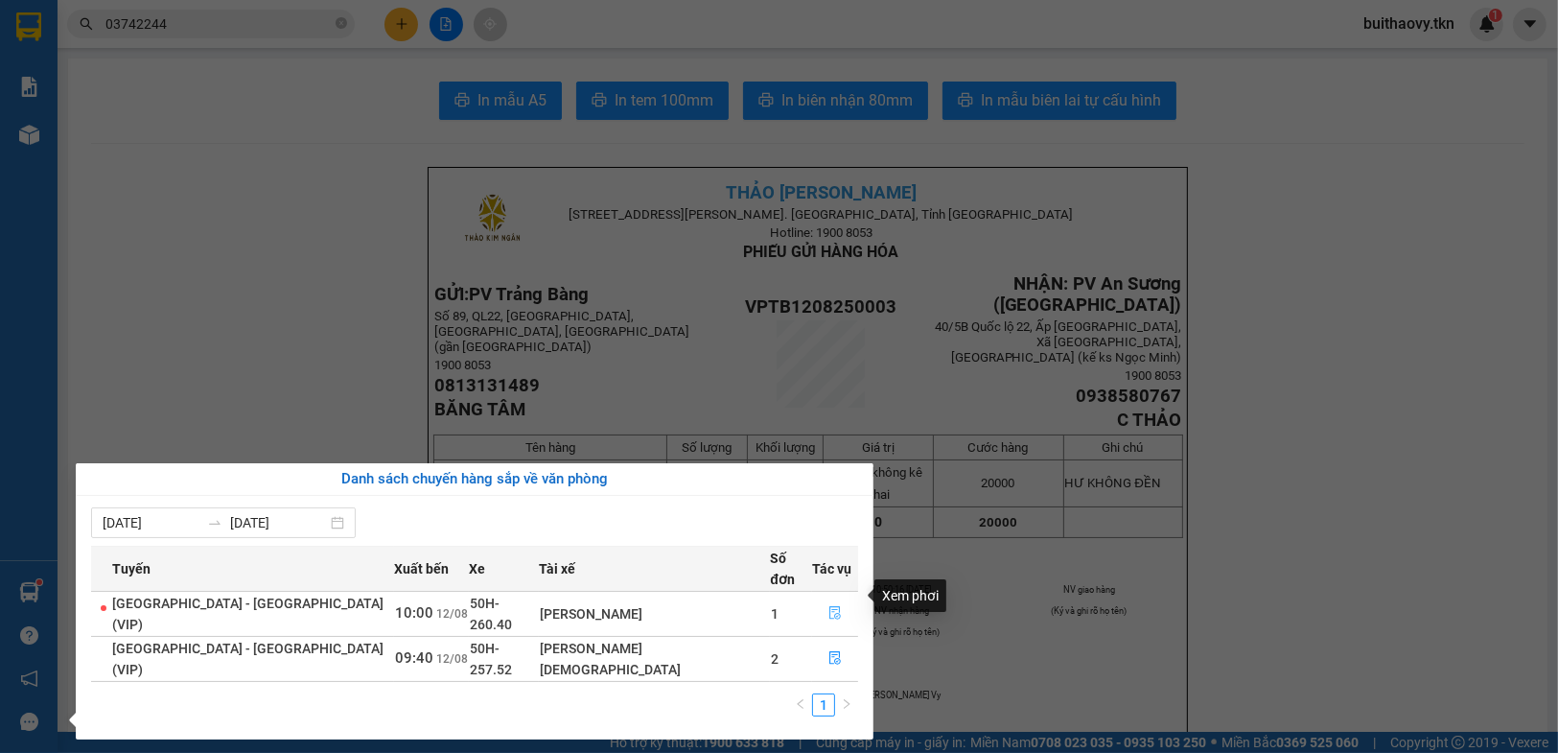
click at [840, 598] on button "button" at bounding box center [835, 613] width 44 height 31
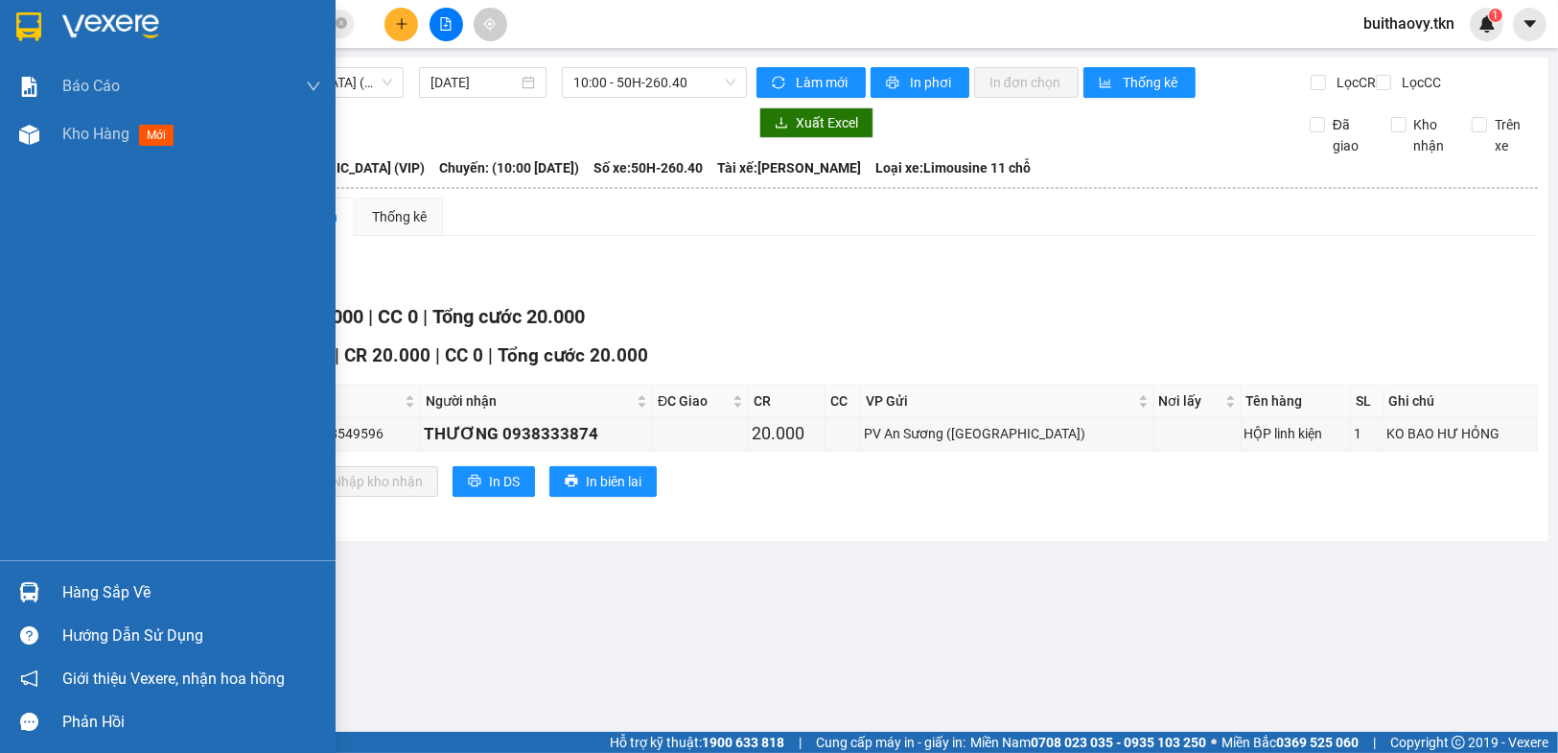
click at [38, 613] on div "Hàng sắp về" at bounding box center [168, 591] width 336 height 43
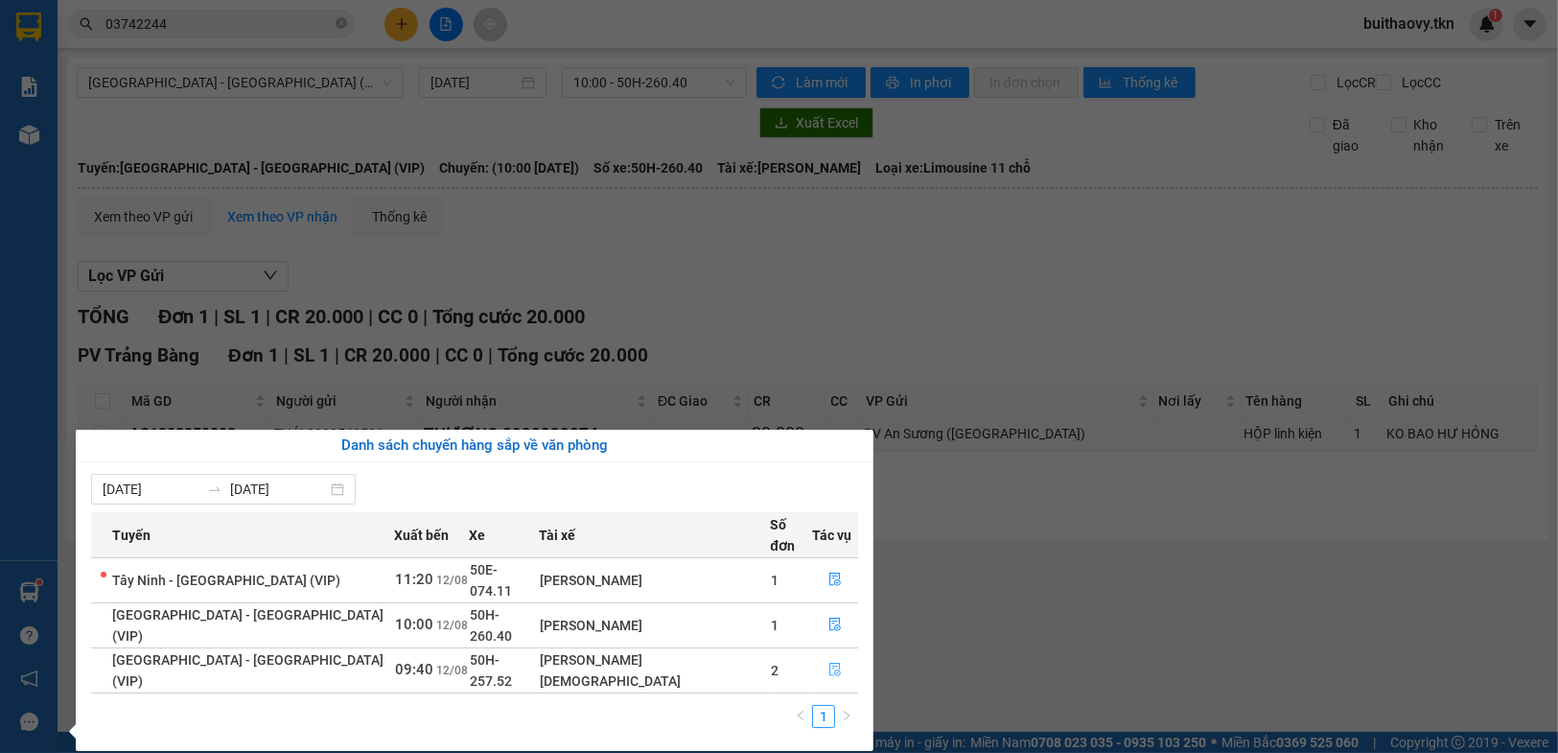
click at [829, 662] on icon "file-done" at bounding box center [834, 668] width 13 height 13
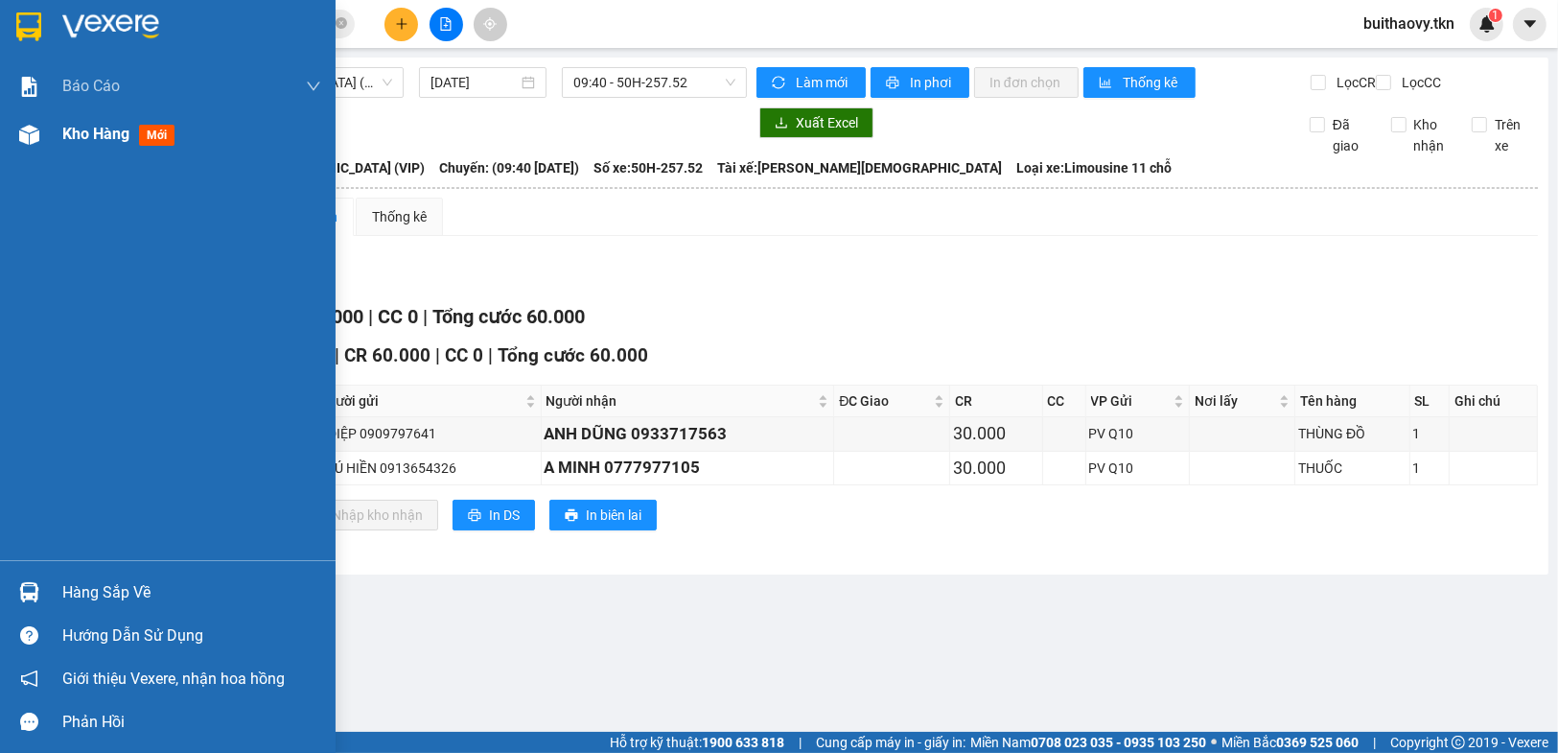
click at [9, 142] on div "Kho hàng mới" at bounding box center [168, 134] width 336 height 48
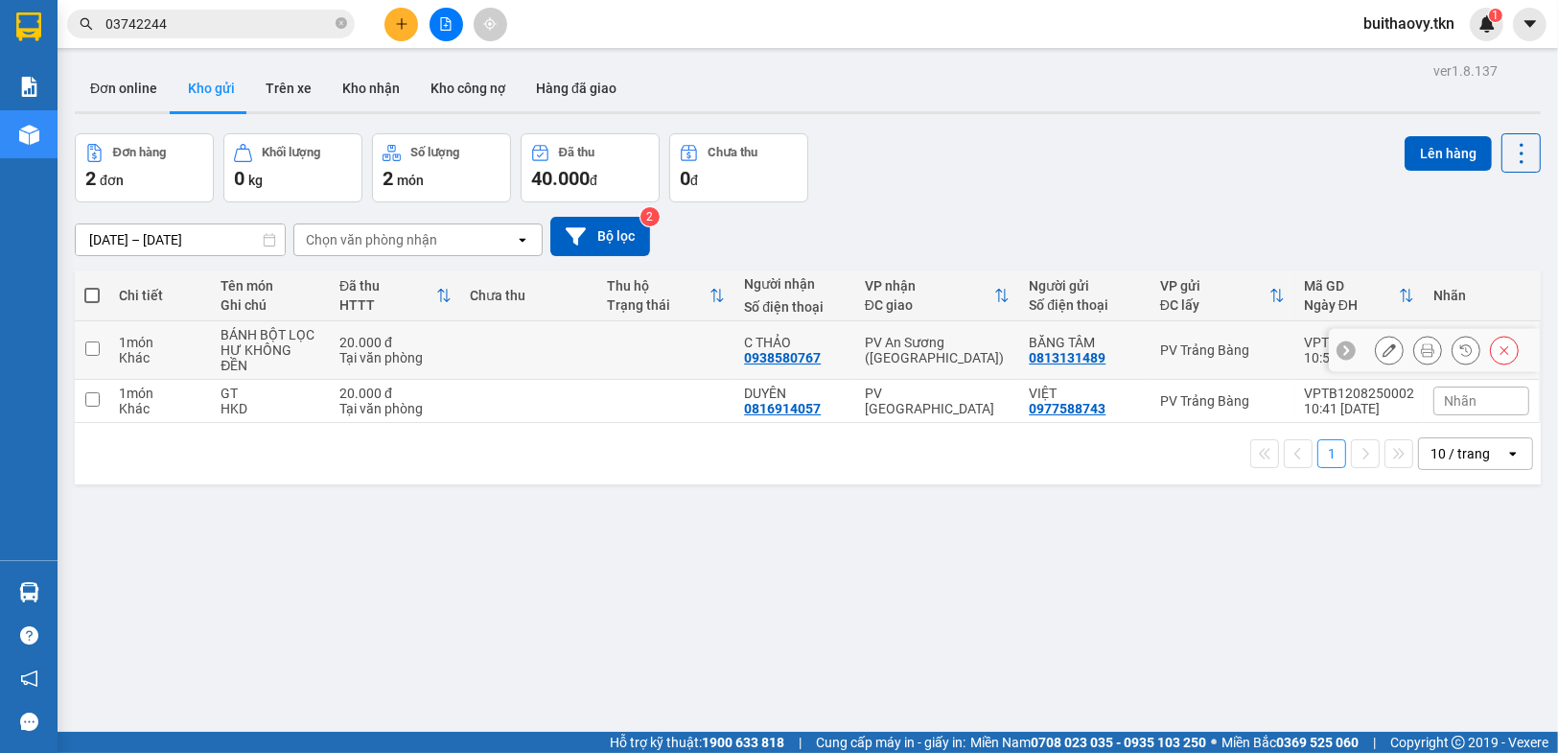
click at [584, 352] on td at bounding box center [529, 350] width 137 height 58
checkbox input "true"
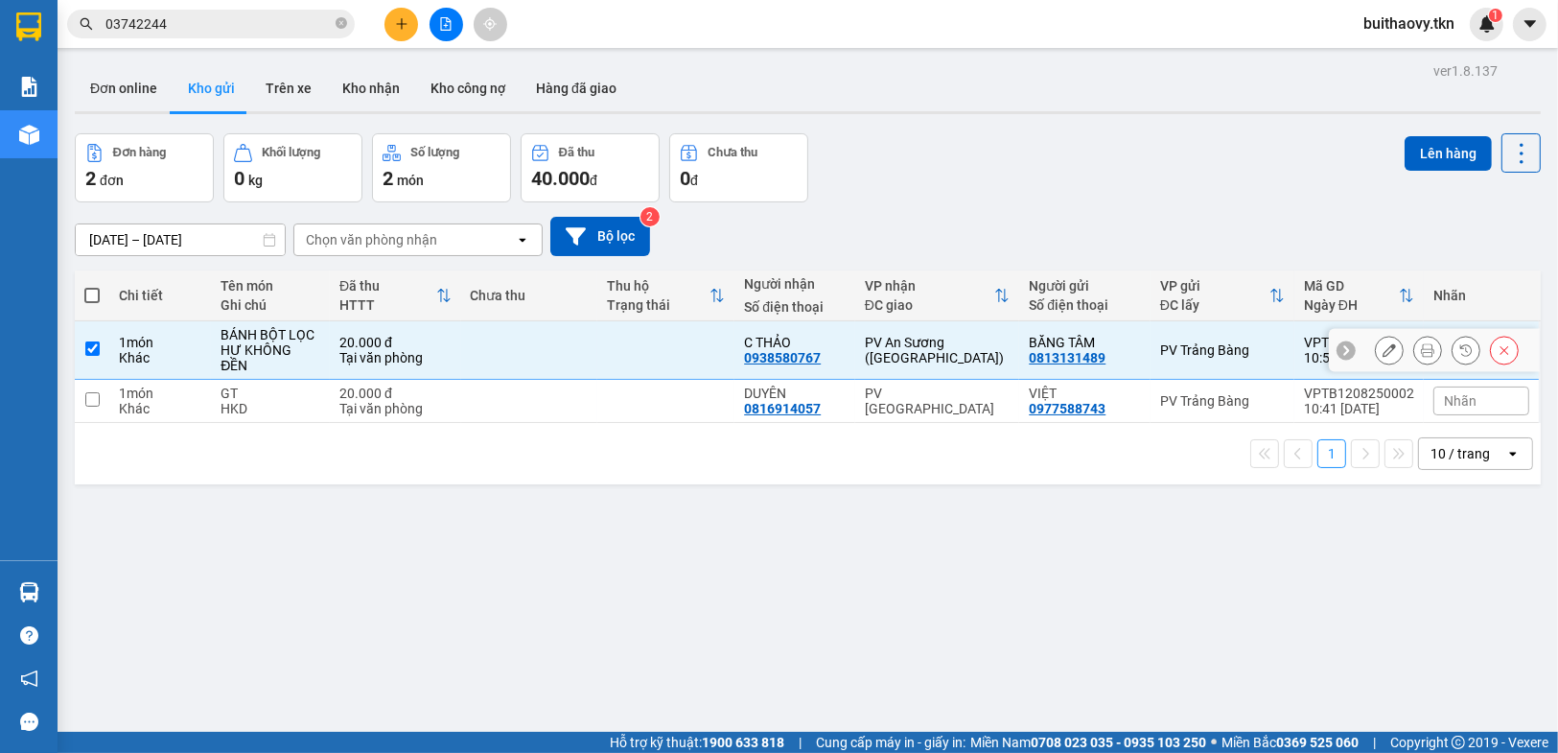
click at [581, 380] on td at bounding box center [529, 401] width 137 height 43
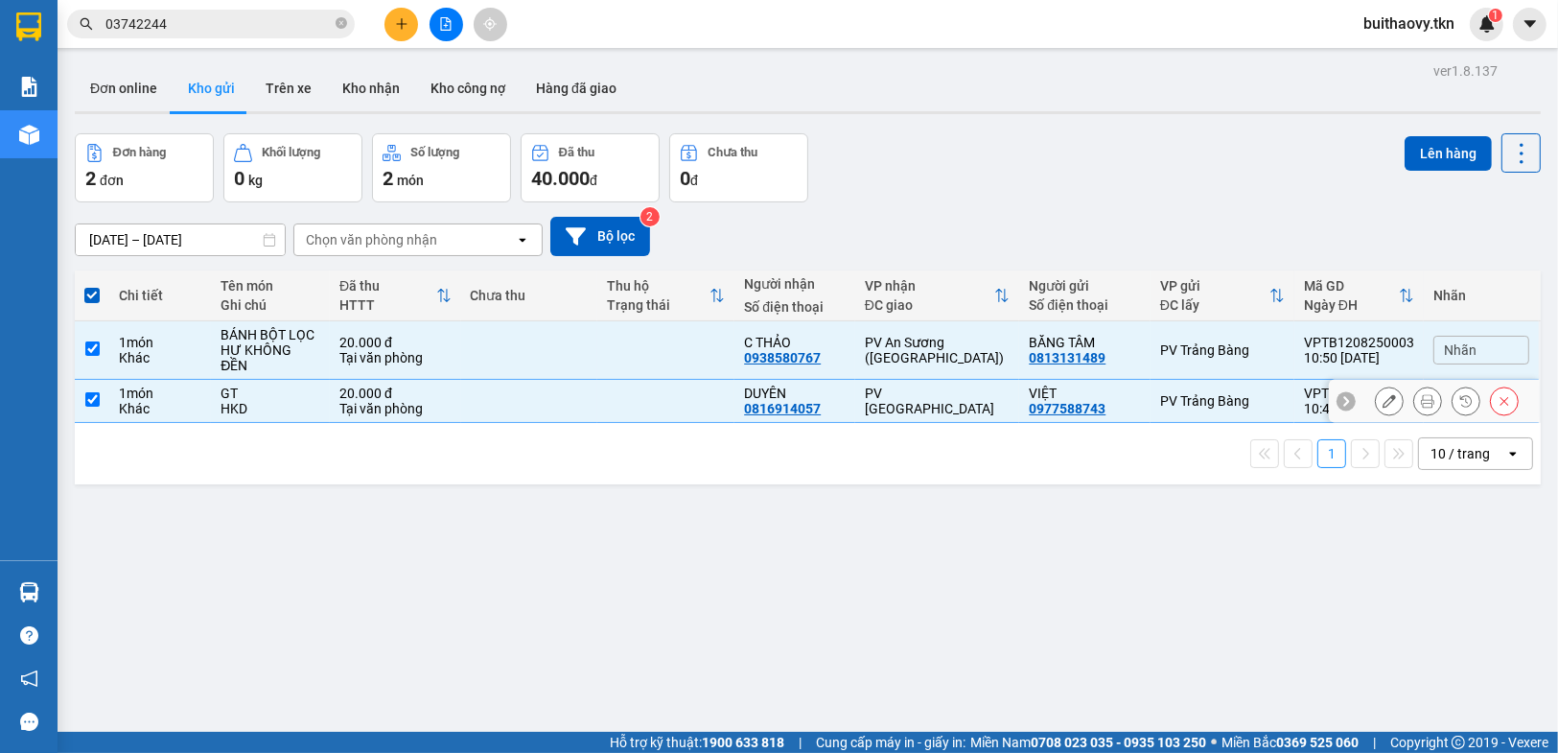
click at [659, 380] on td at bounding box center [665, 401] width 137 height 43
checkbox input "false"
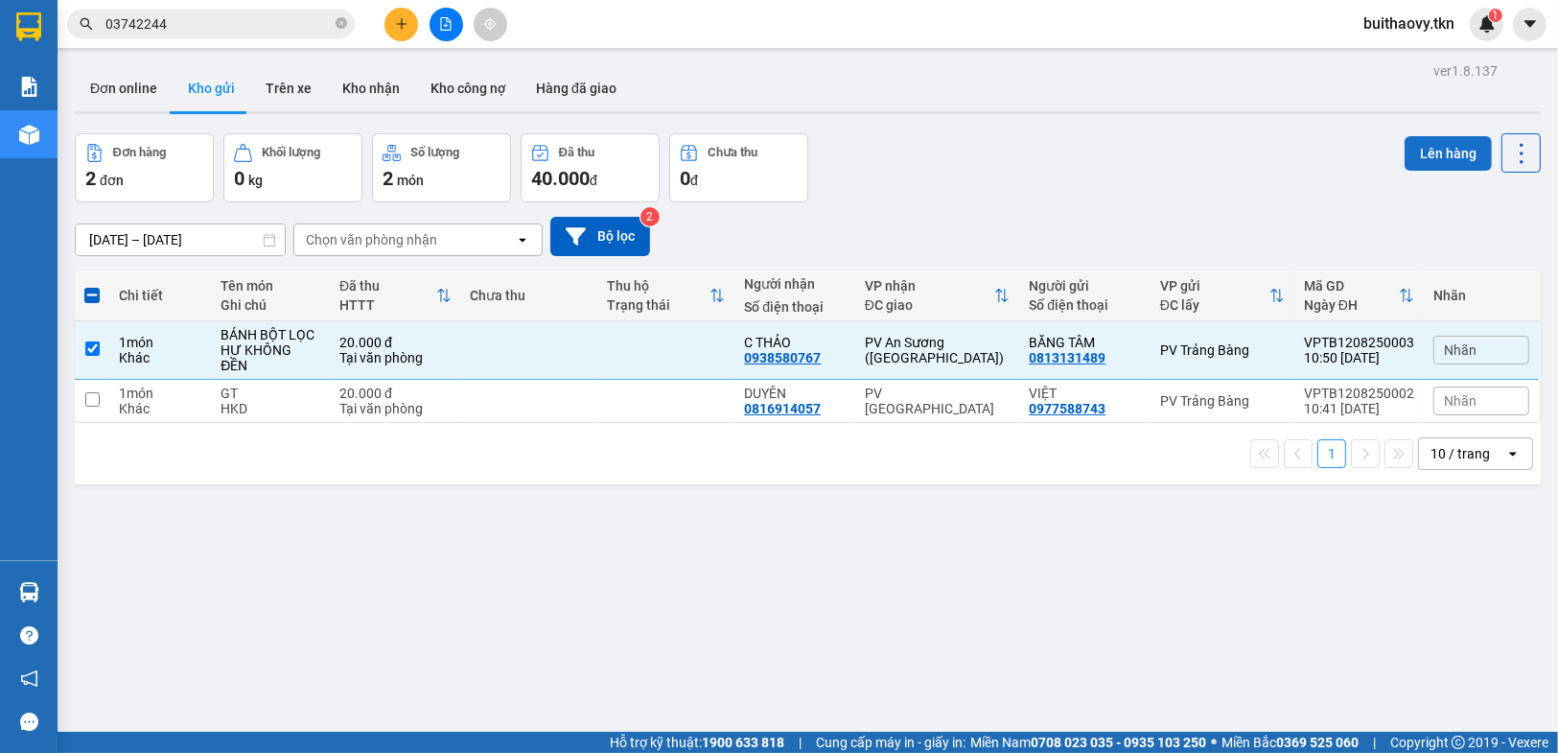
click at [1457, 151] on button "Lên hàng" at bounding box center [1448, 153] width 87 height 35
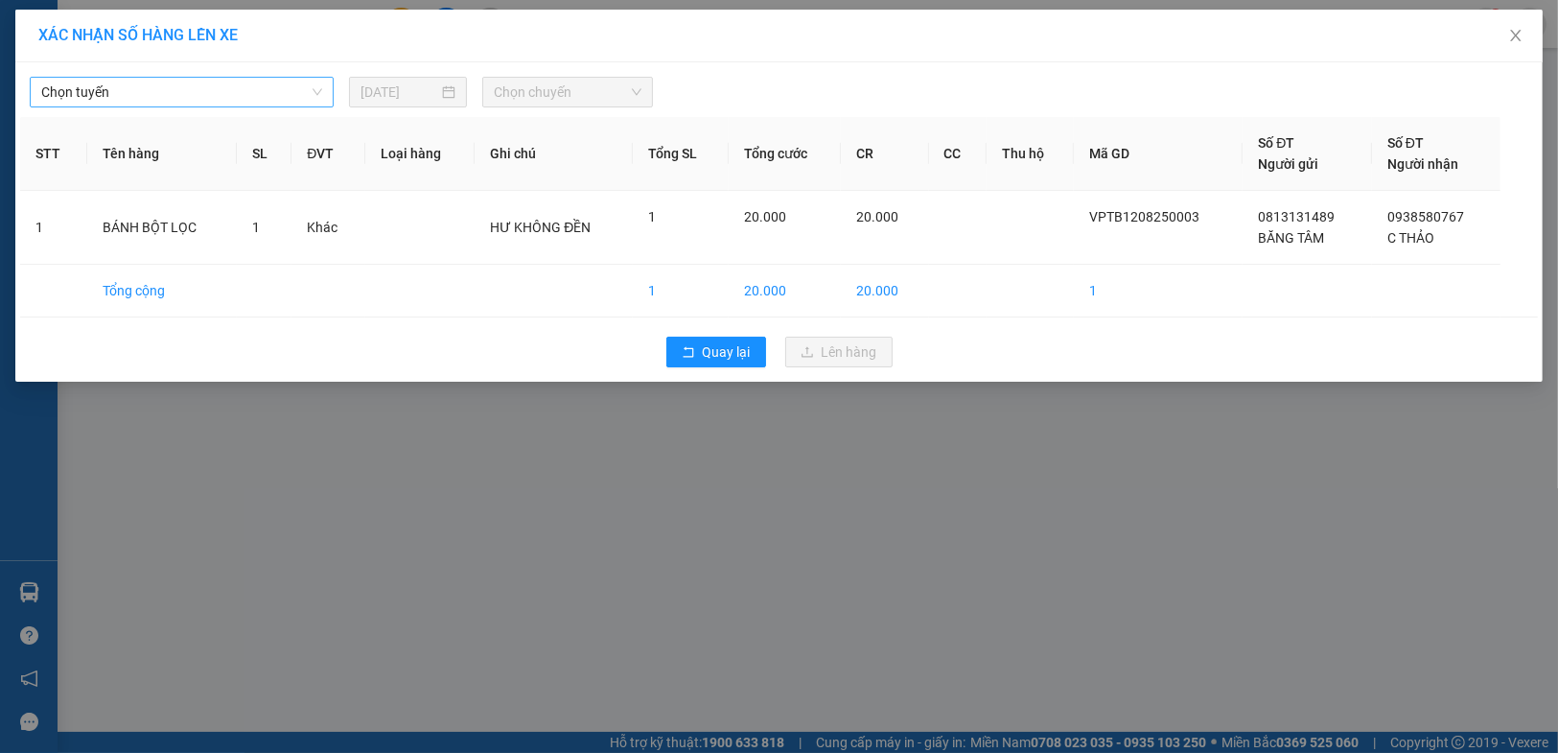
click at [254, 94] on span "Chọn tuyến" at bounding box center [181, 92] width 281 height 29
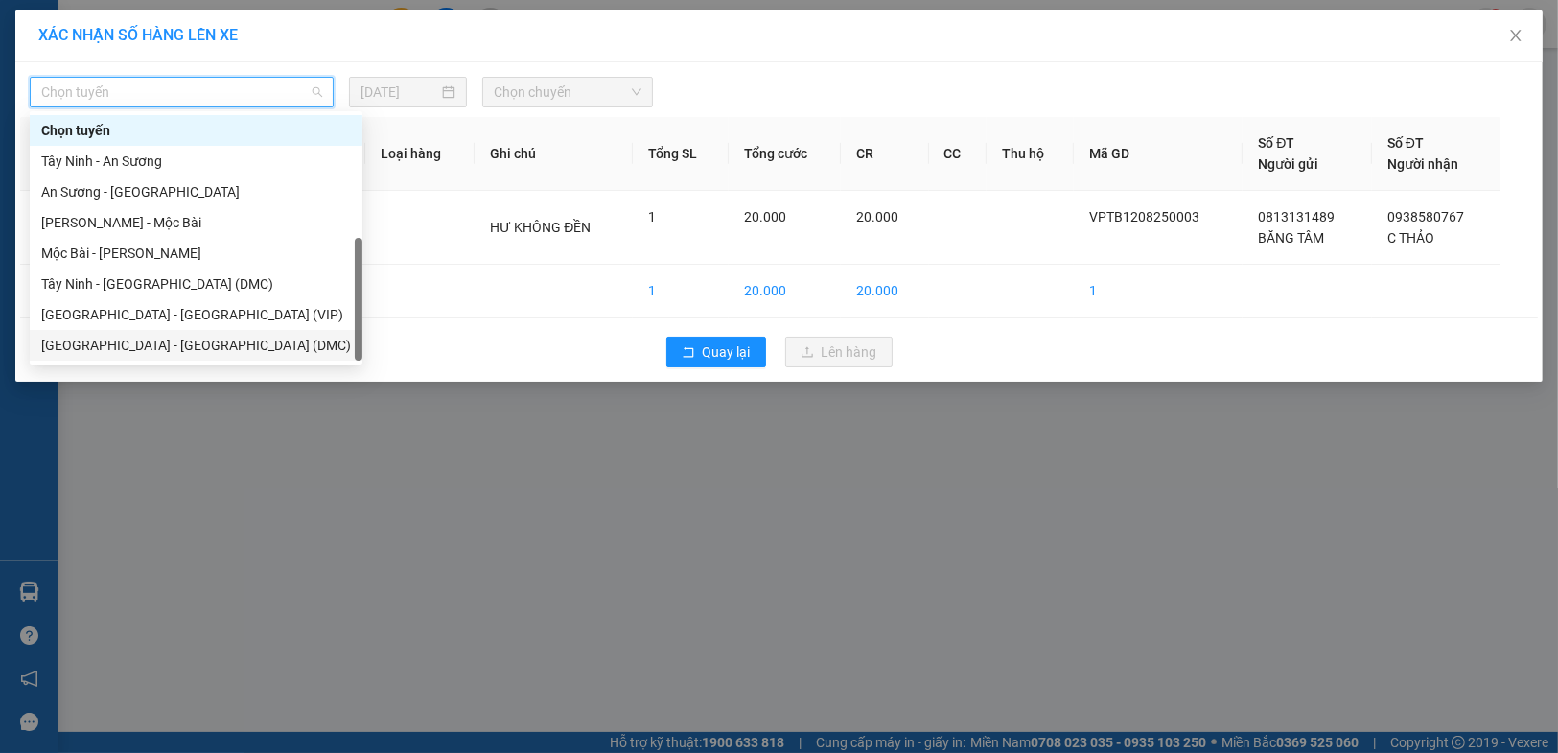
scroll to position [31, 0]
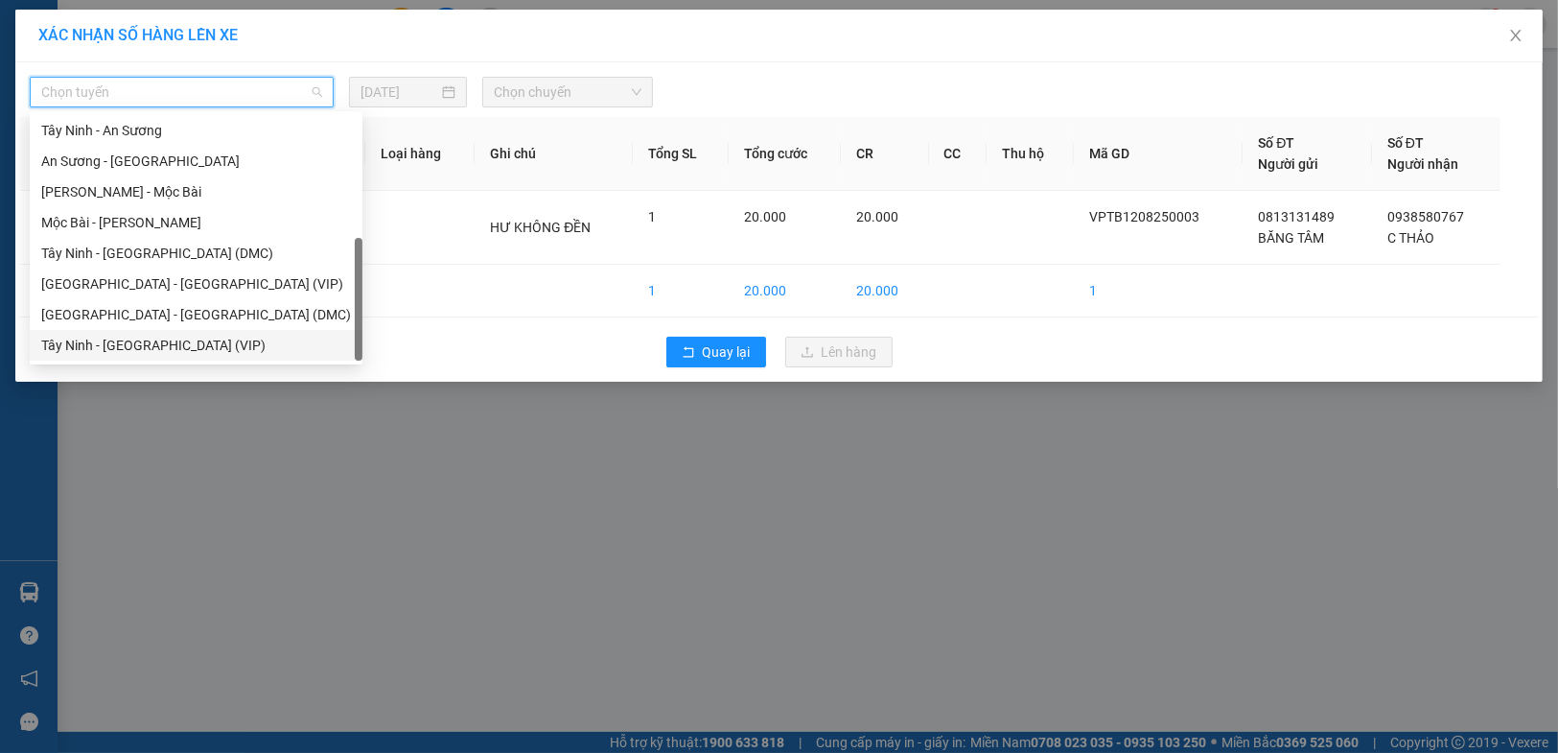
click at [255, 346] on div "Tây Ninh - [GEOGRAPHIC_DATA] (VIP)" at bounding box center [196, 345] width 310 height 21
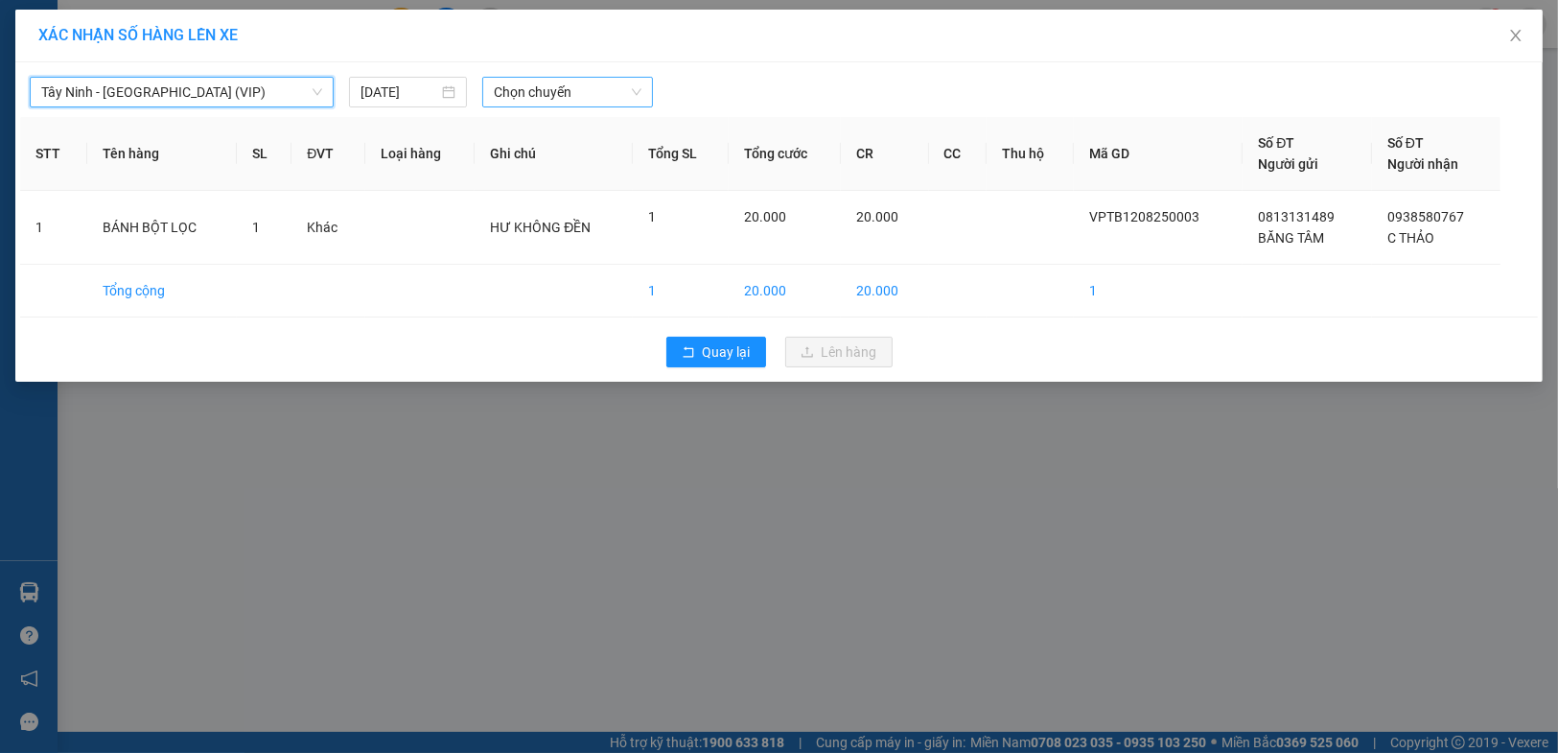
click at [544, 96] on span "Chọn chuyến" at bounding box center [568, 92] width 148 height 29
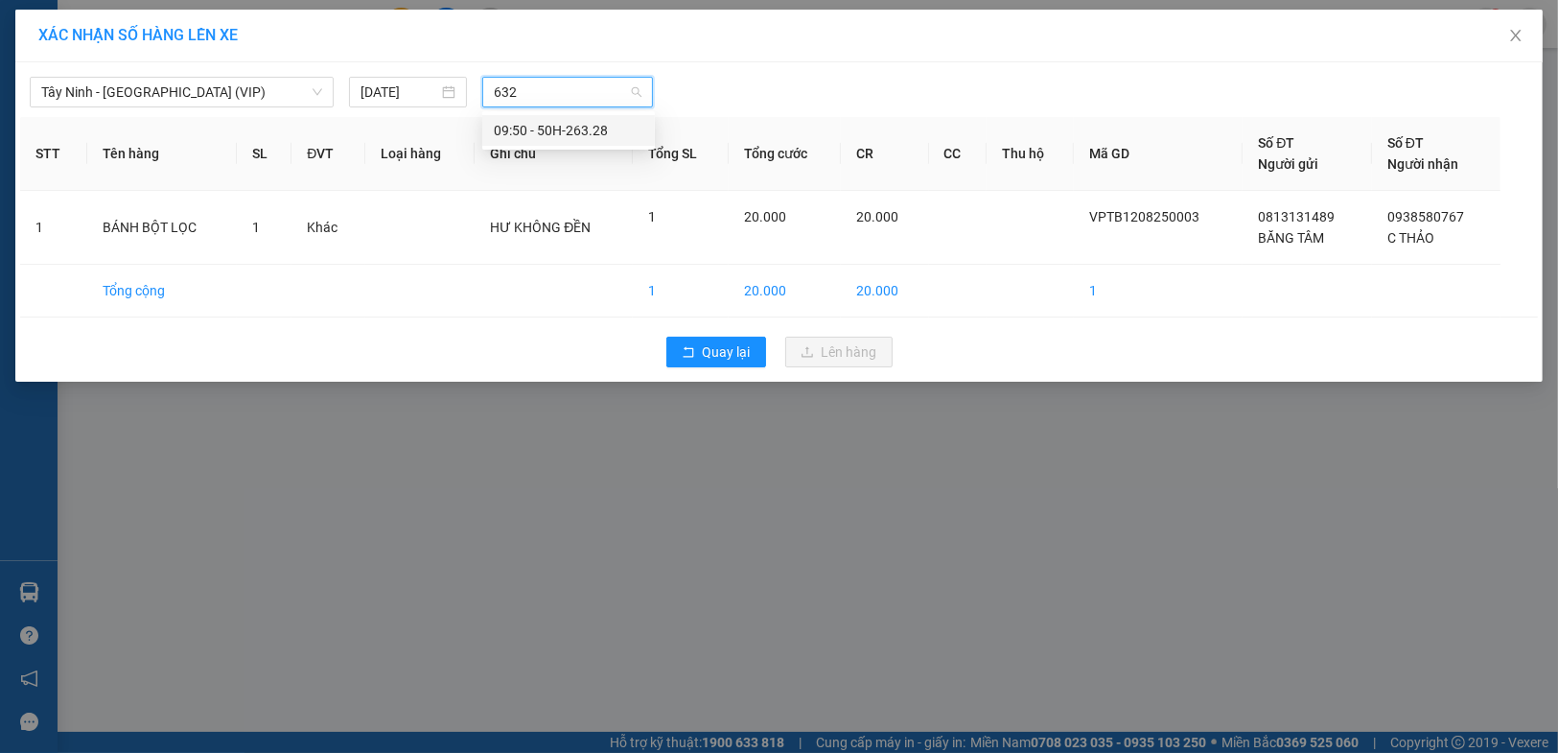
type input "6328"
click at [550, 123] on div "09:50 - 50H-263.28" at bounding box center [569, 130] width 150 height 21
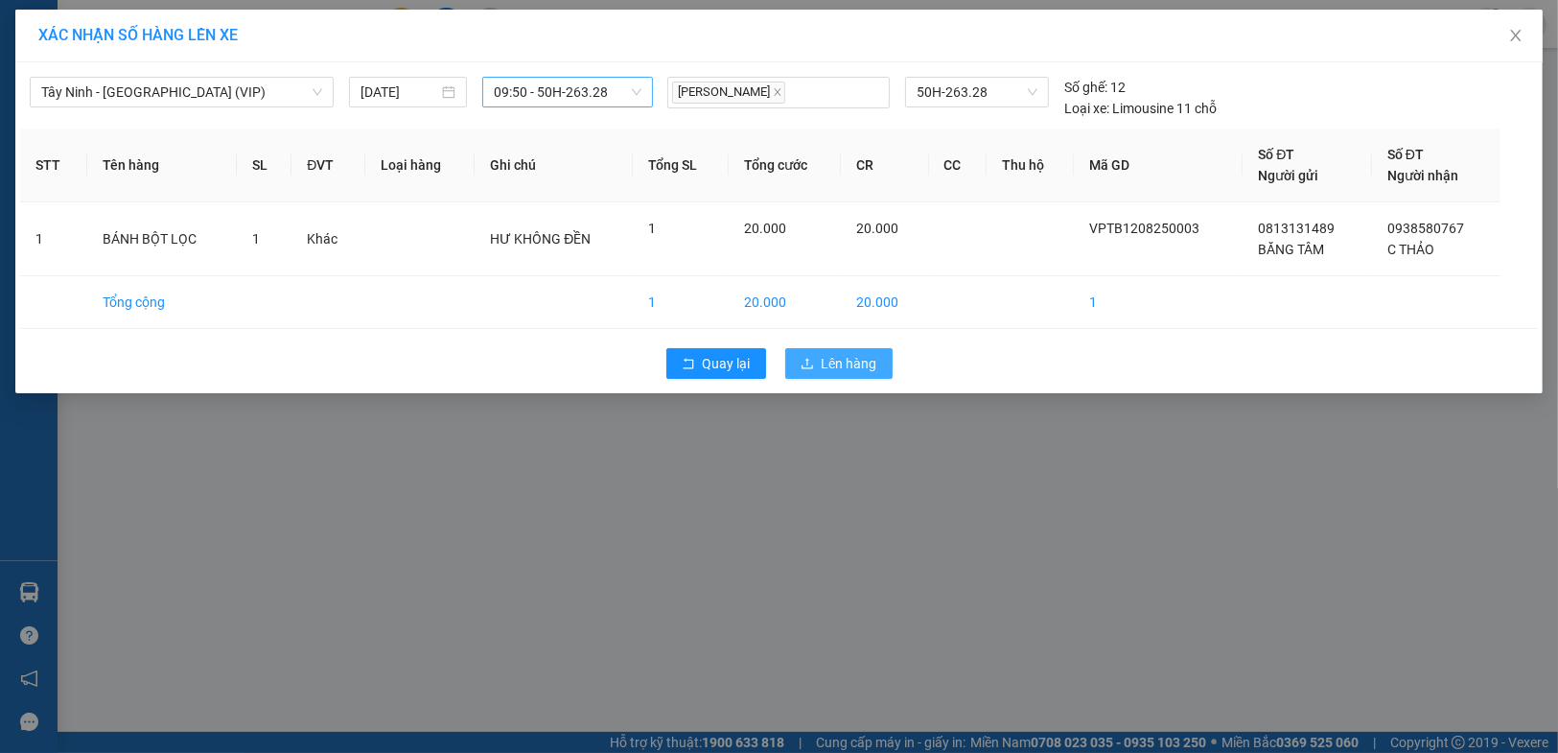
click at [833, 358] on span "Lên hàng" at bounding box center [850, 363] width 56 height 21
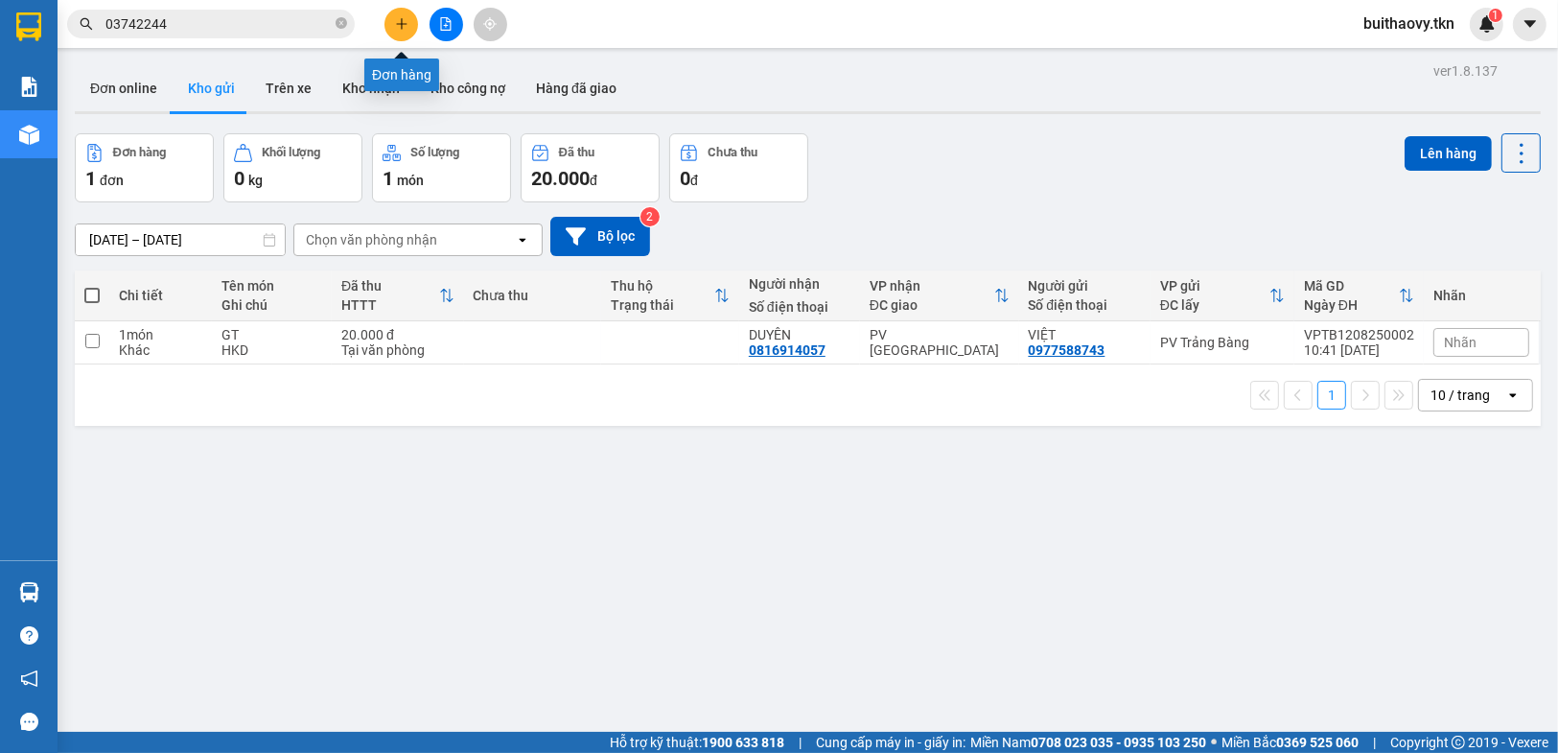
click at [408, 32] on button at bounding box center [401, 25] width 34 height 34
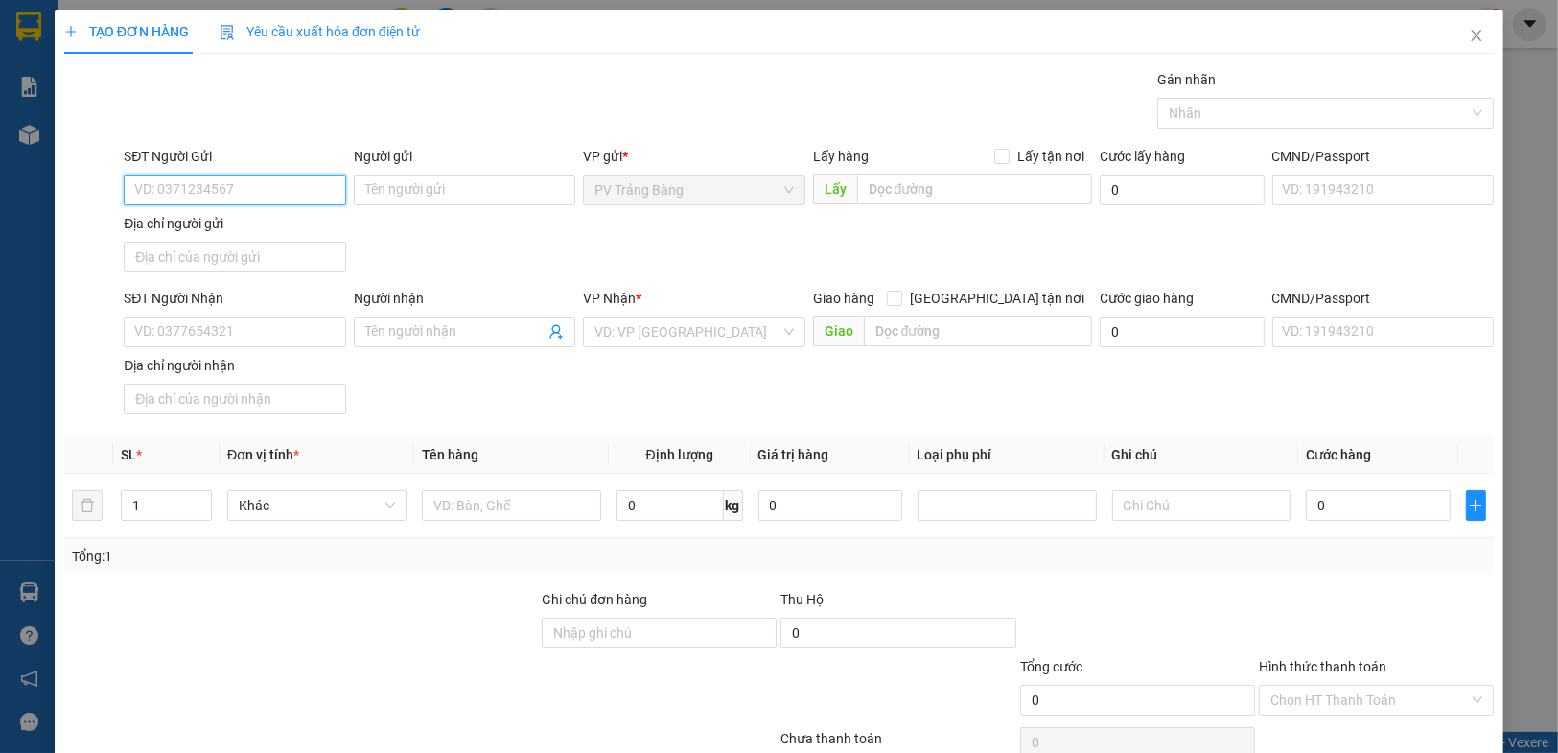
type input "0"
type input "0925081088"
click at [383, 192] on input "Người gửi" at bounding box center [464, 189] width 221 height 31
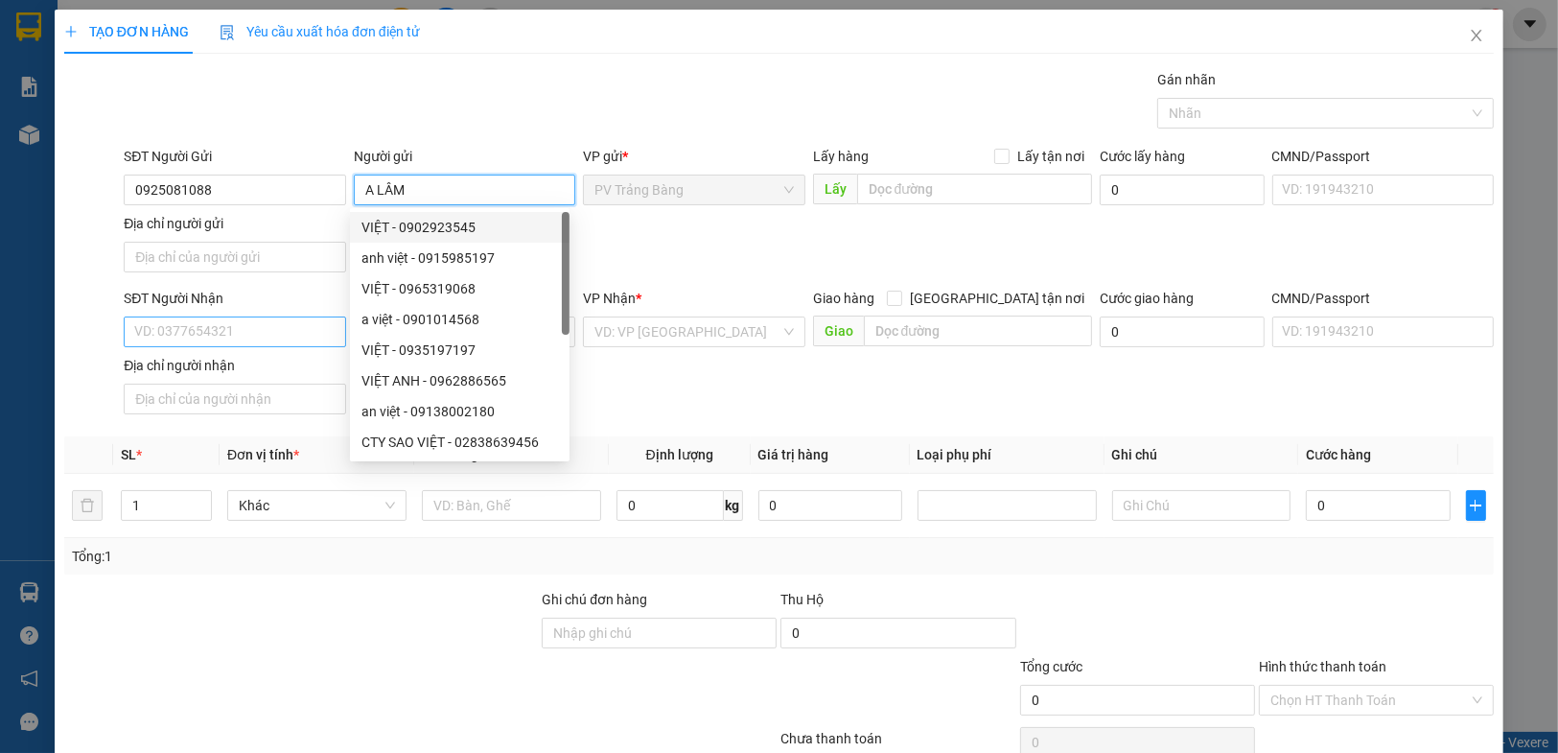
type input "A LÂM"
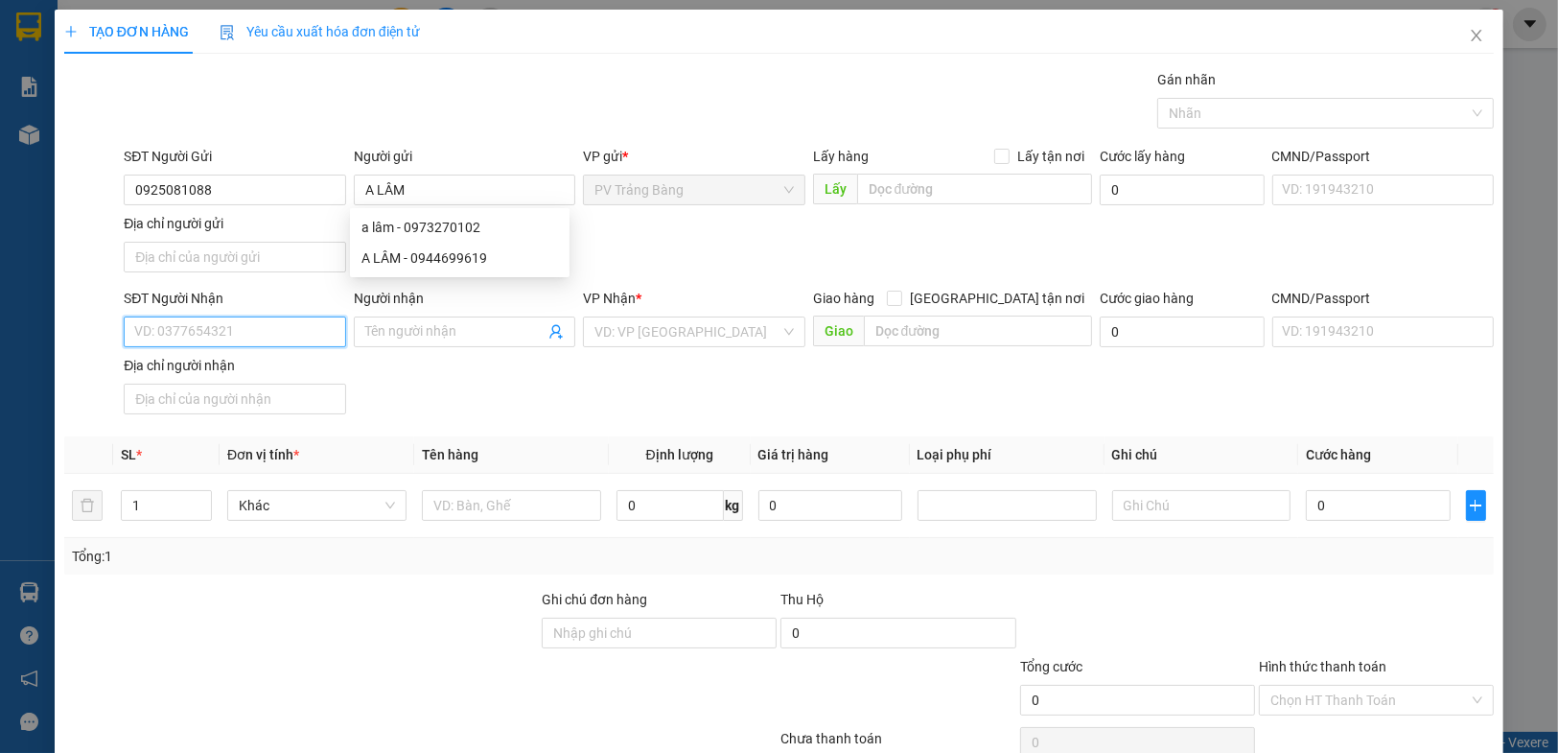
click at [244, 329] on input "SĐT Người Nhận" at bounding box center [234, 331] width 221 height 31
type input "0906324059"
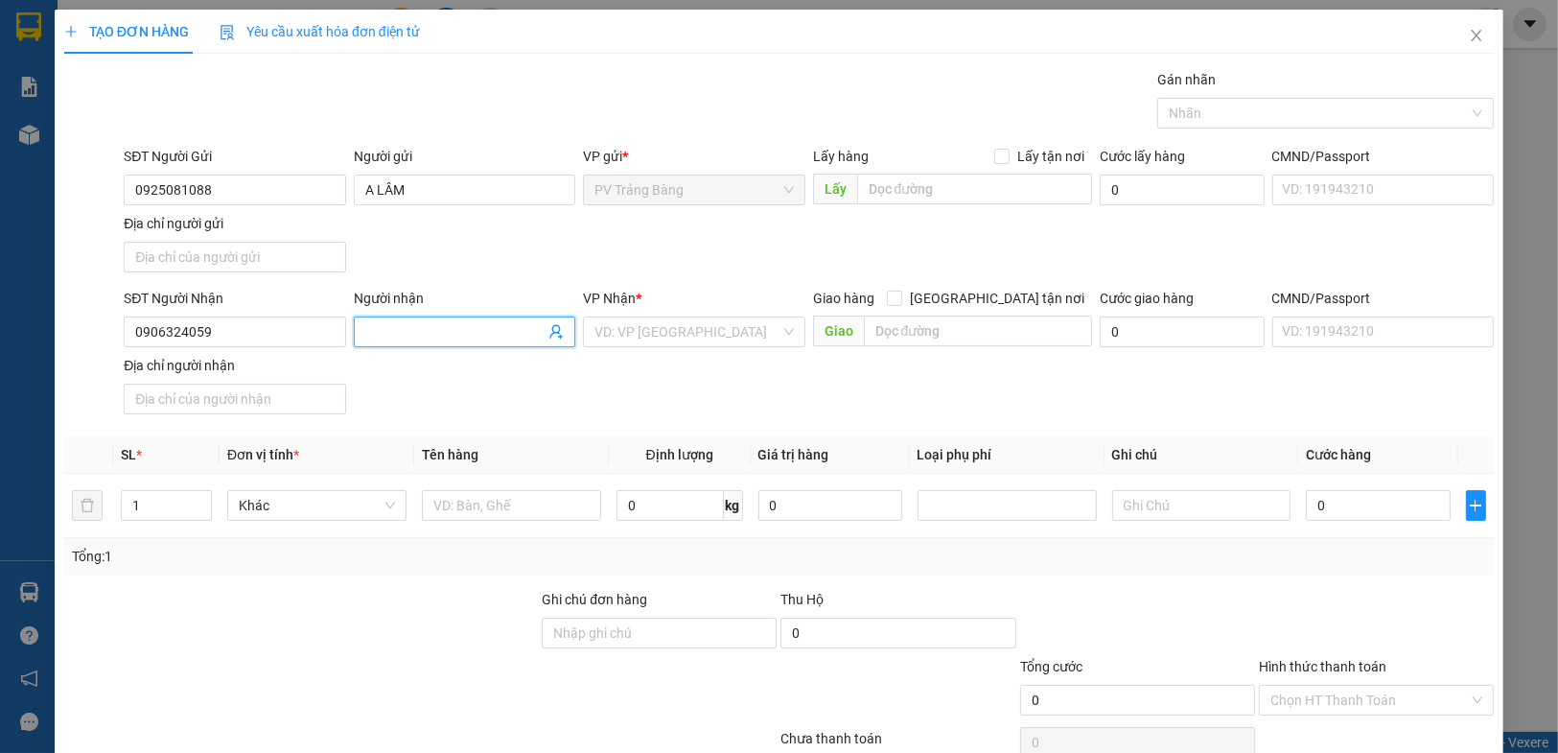
click at [395, 338] on input "Người nhận" at bounding box center [454, 331] width 179 height 21
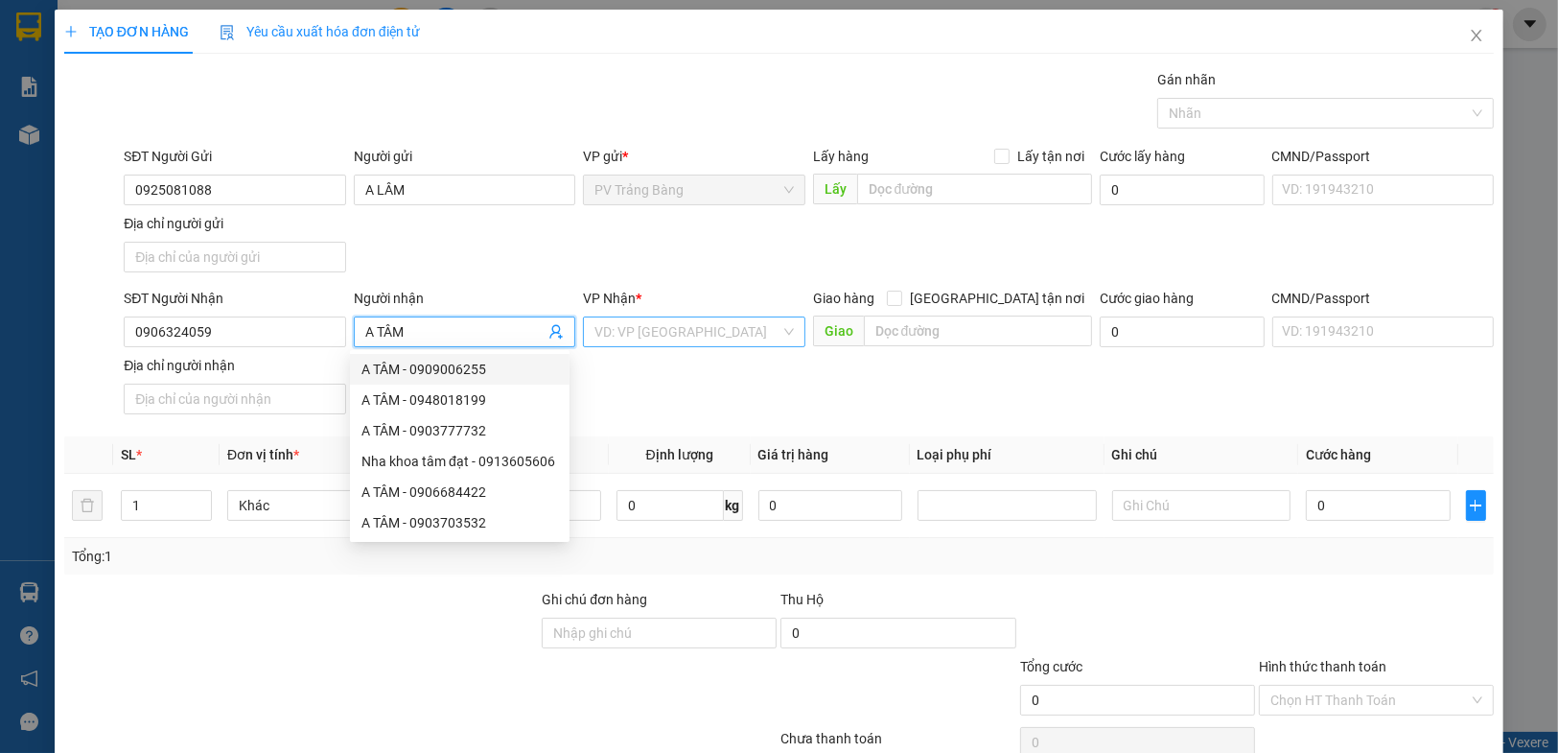
type input "A TÂM"
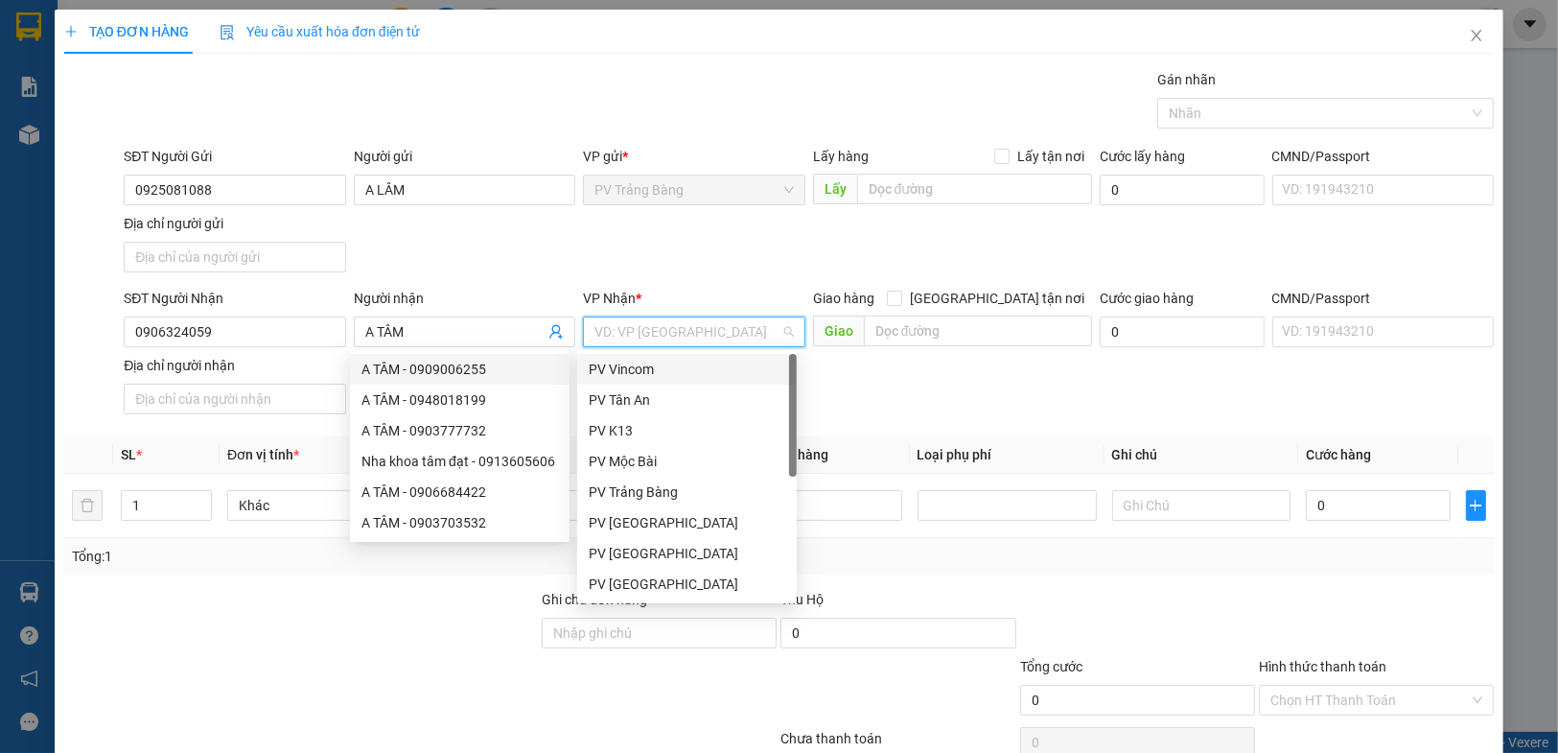
click at [698, 334] on input "search" at bounding box center [686, 331] width 185 height 29
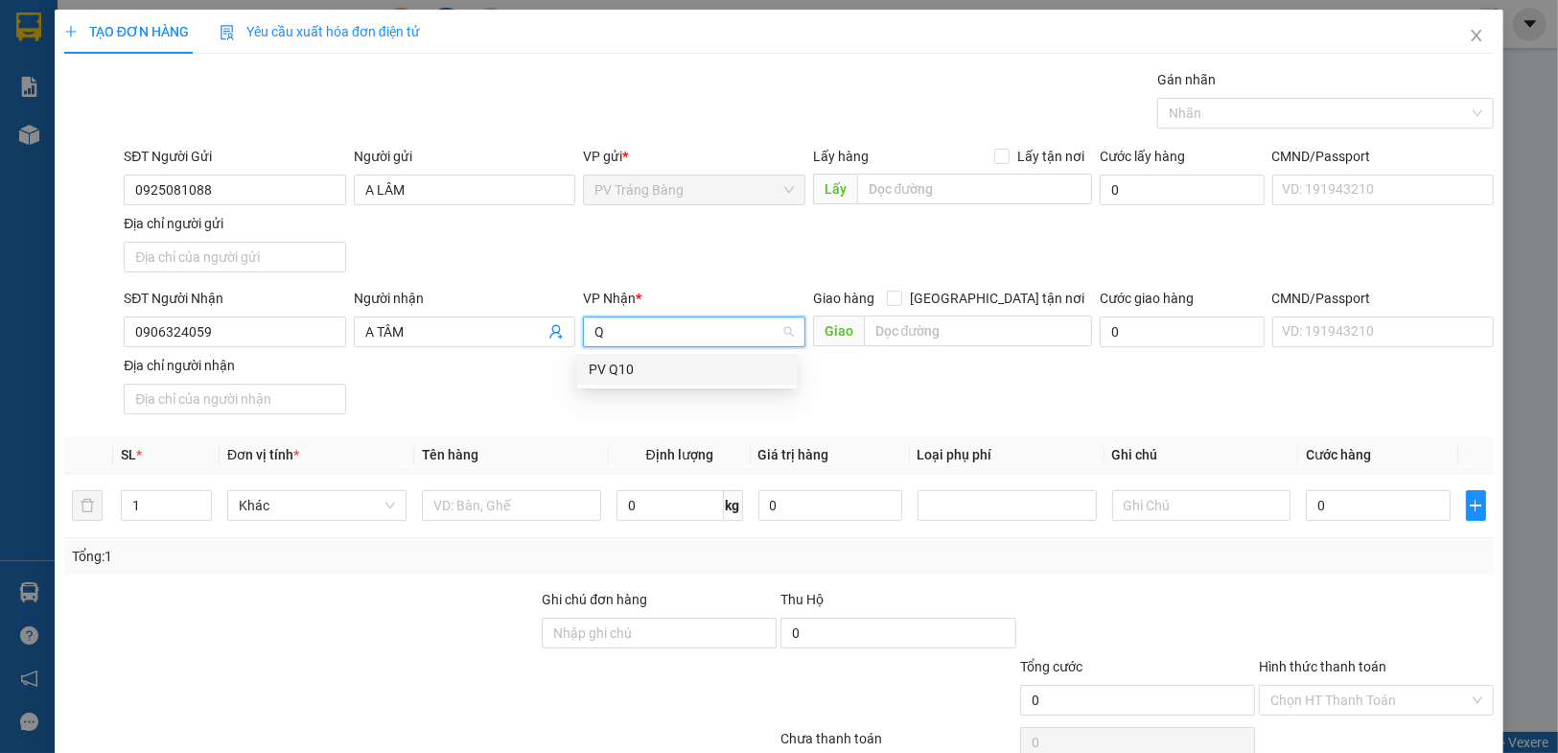
type input "Q1"
click at [685, 373] on div "PV Q10" at bounding box center [687, 369] width 197 height 21
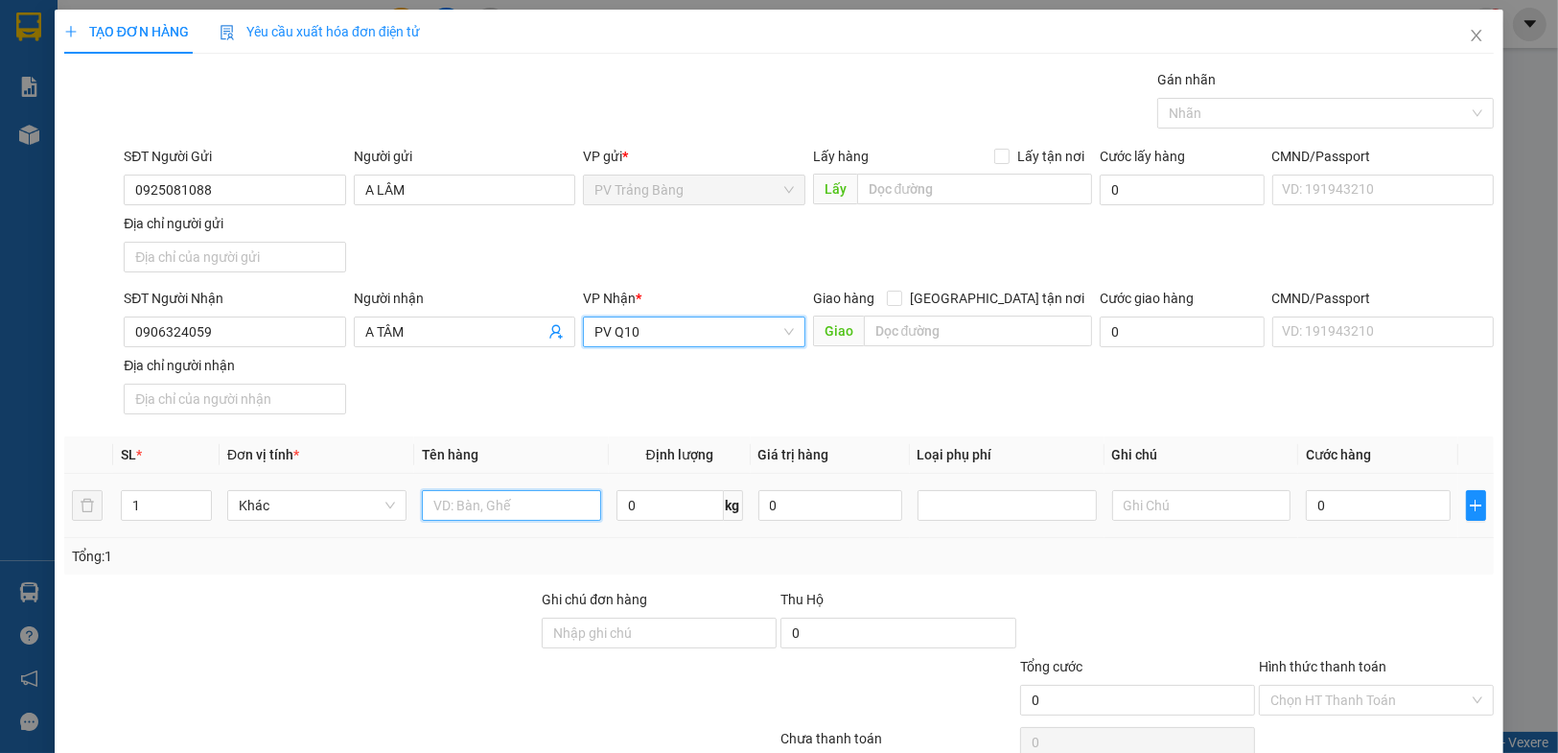
click at [523, 507] on input "text" at bounding box center [511, 505] width 179 height 31
type input "PHỤ TÙNG"
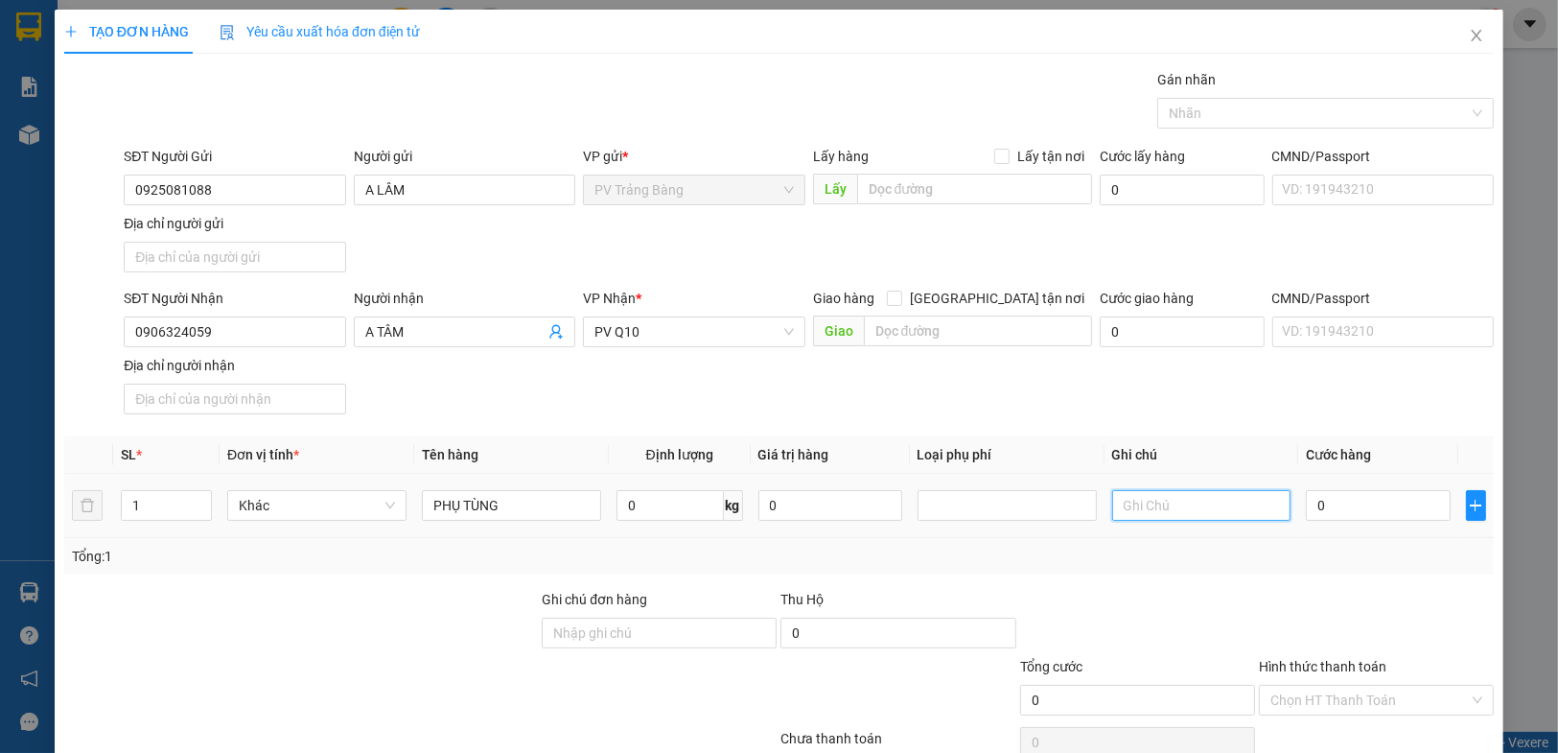
click at [1148, 518] on input "text" at bounding box center [1201, 505] width 179 height 31
type input "HƯ HỎNG KHÔNG ĐỀN"
click at [1401, 500] on input "0" at bounding box center [1378, 505] width 144 height 31
type input "3"
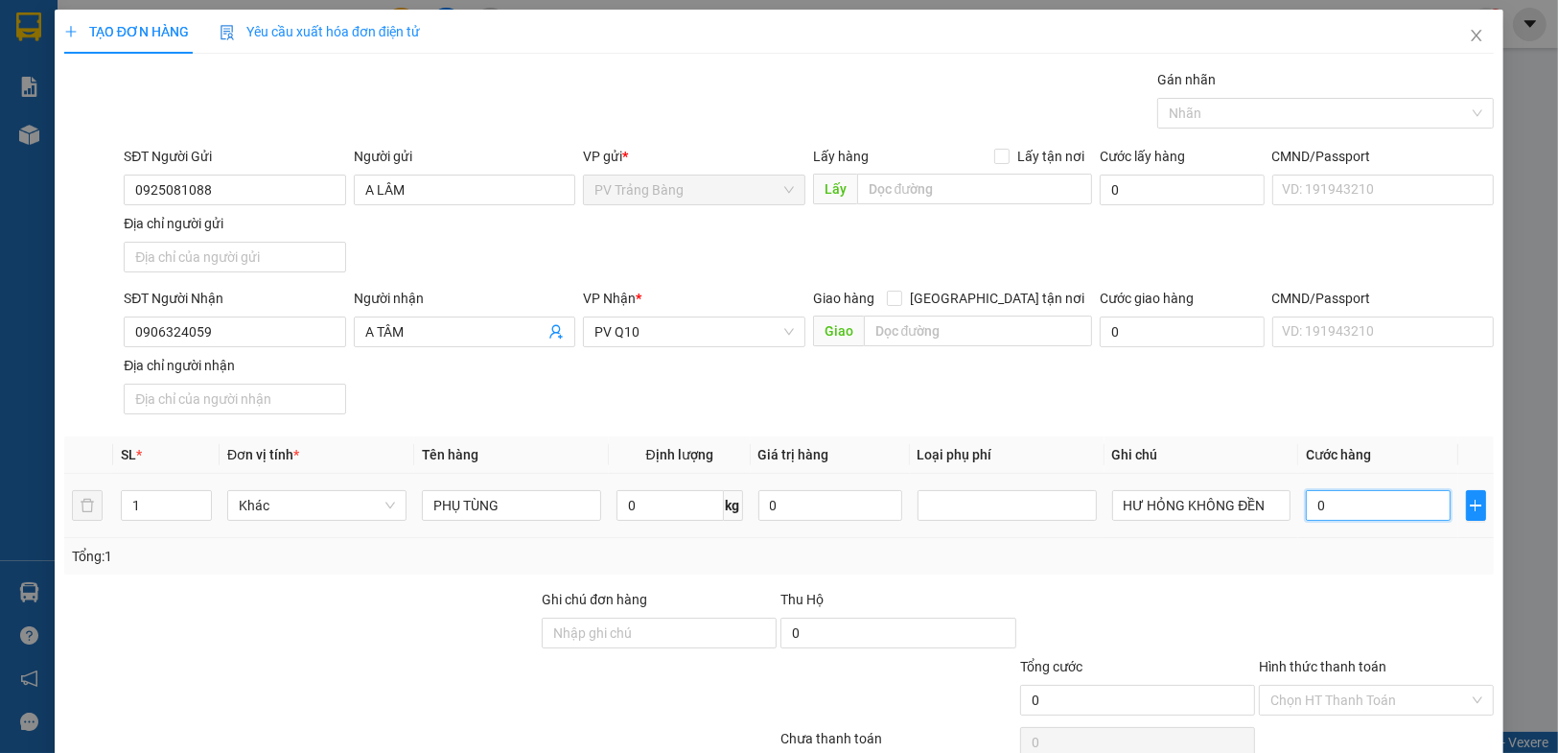
type input "3"
type input "30"
type input "300"
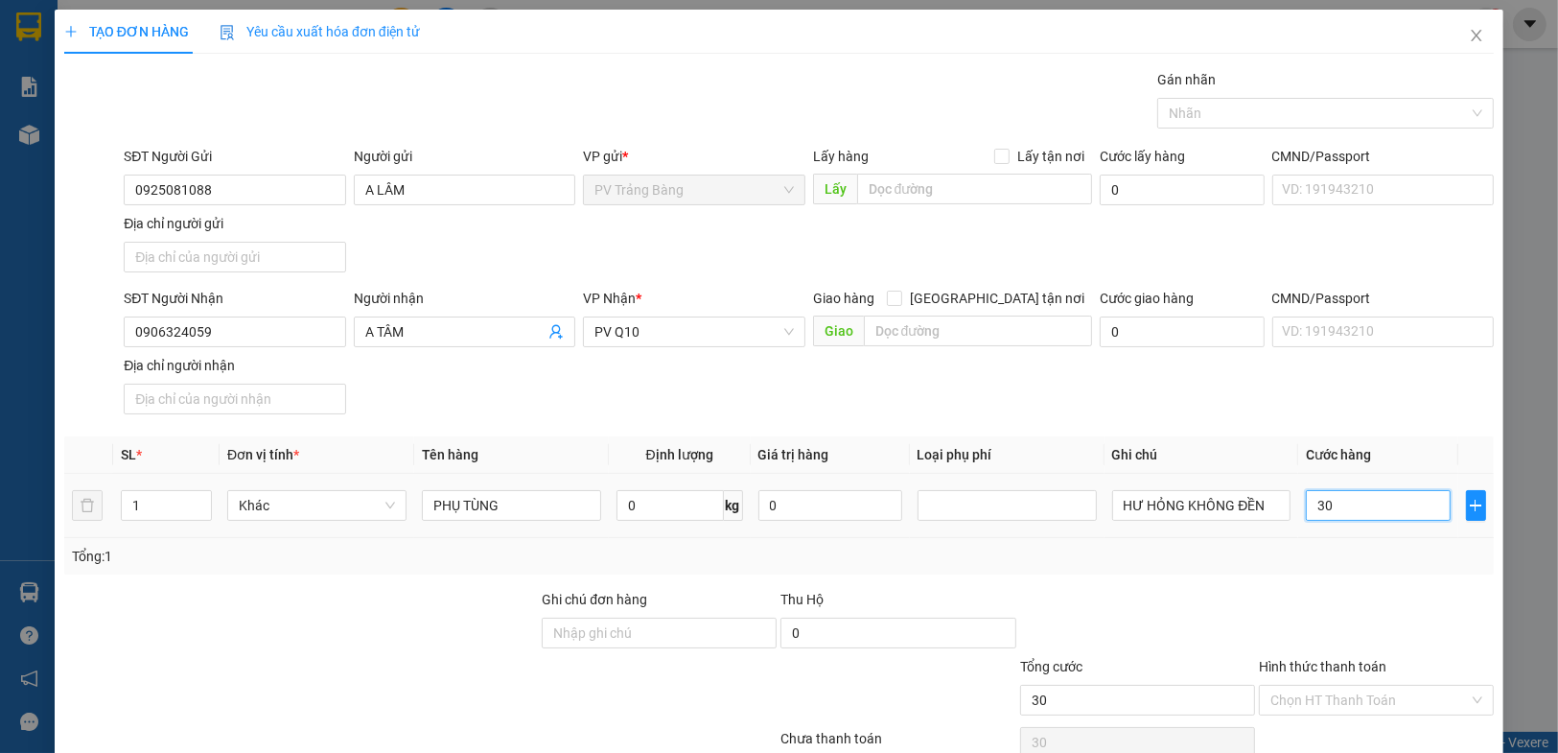
type input "300"
type input "3.000"
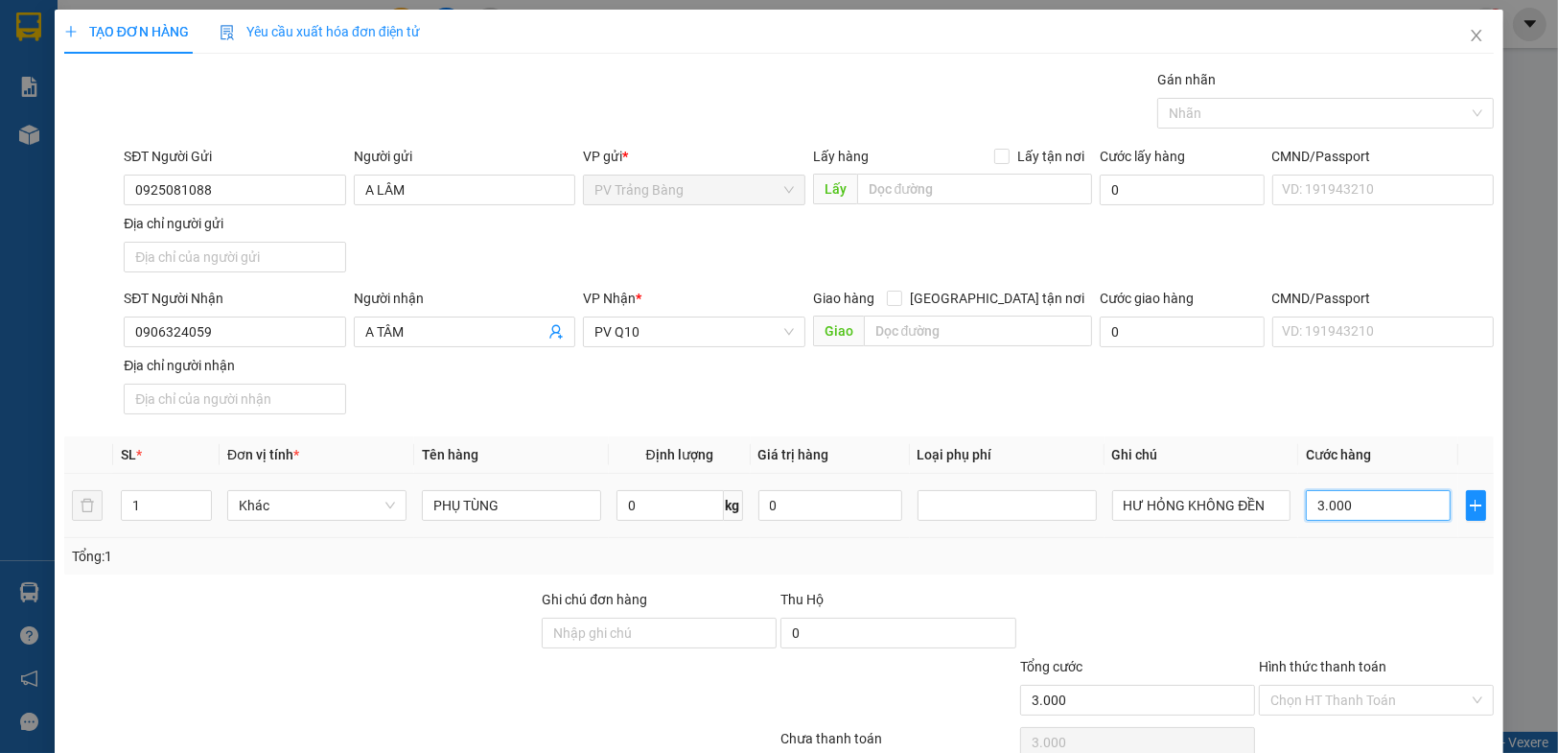
type input "30.000"
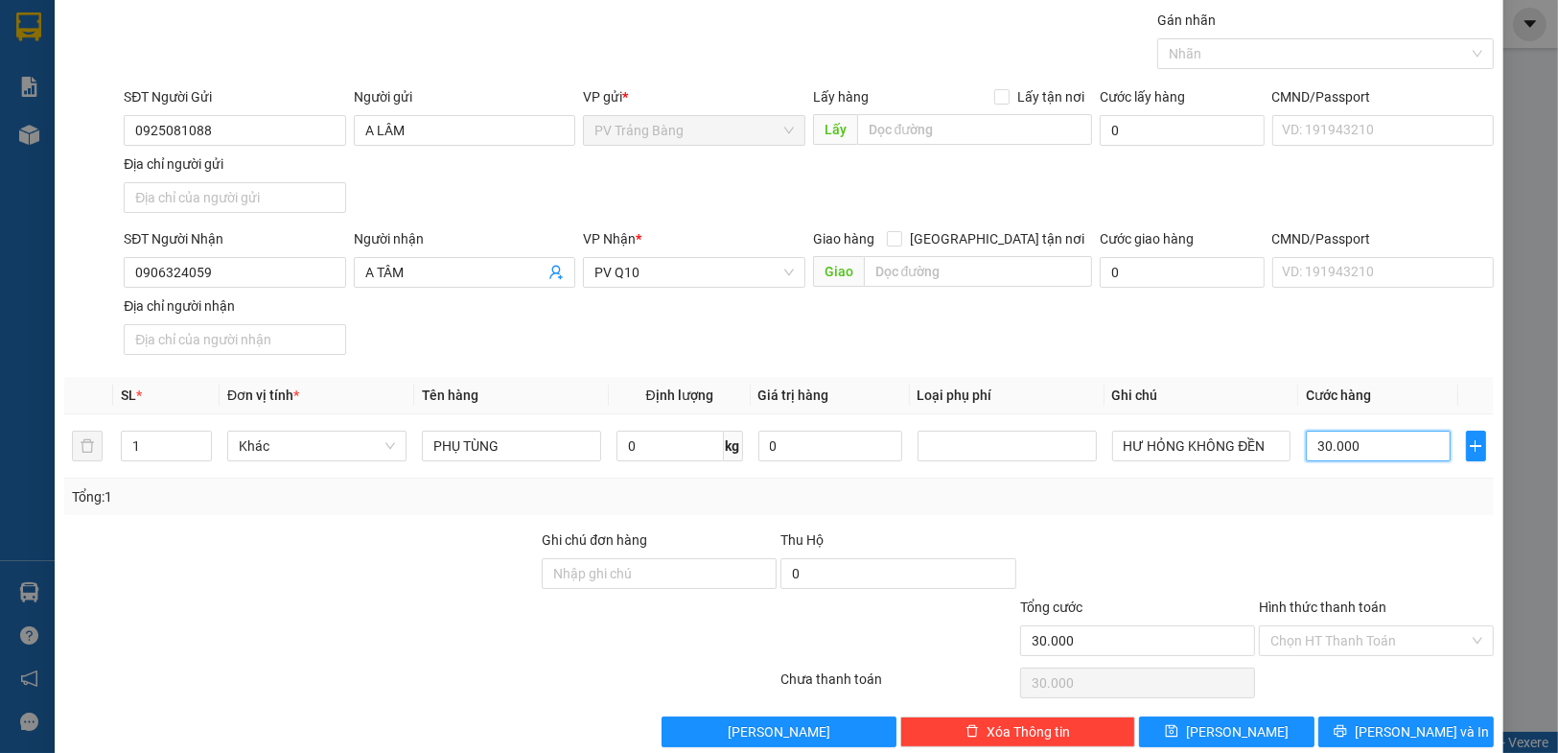
scroll to position [88, 0]
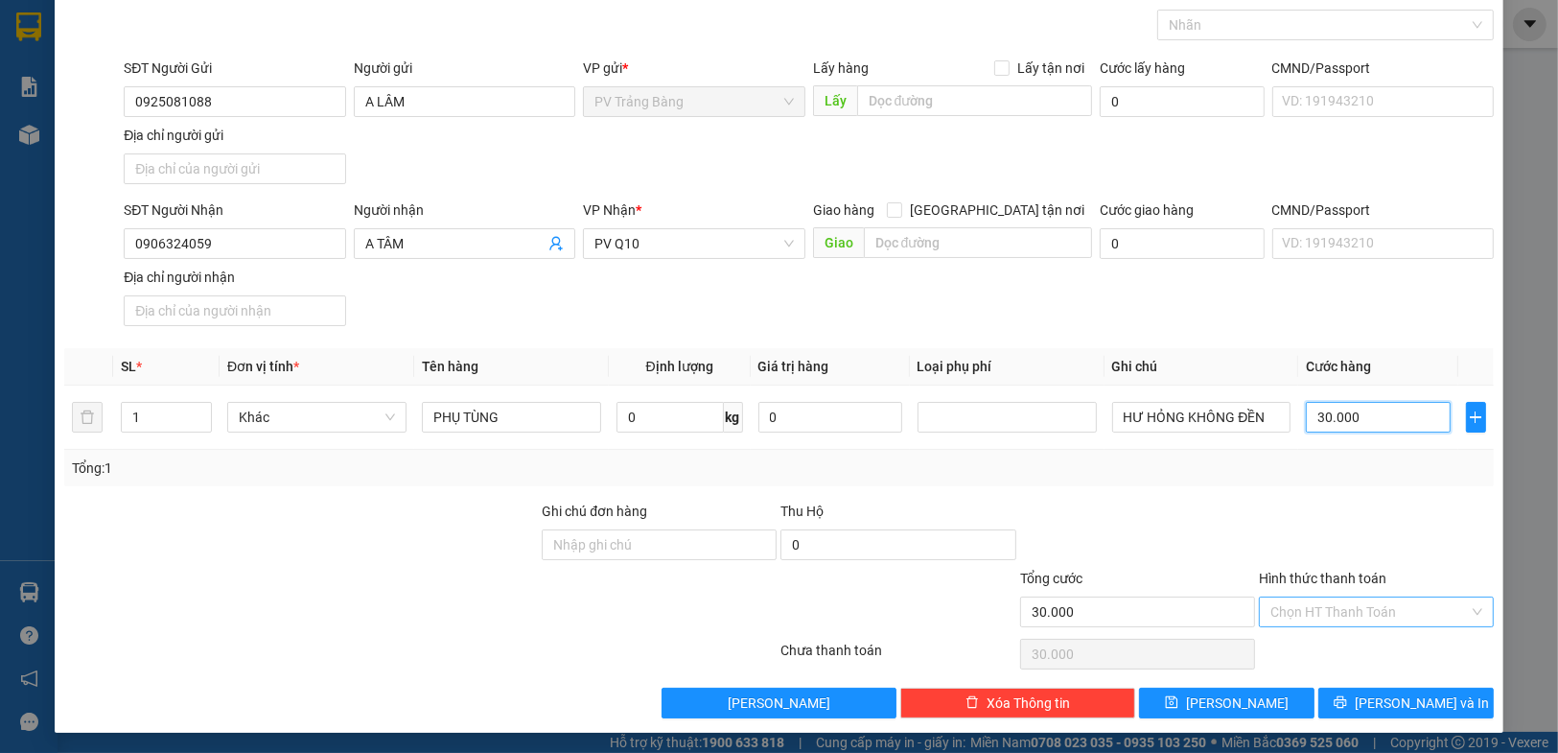
type input "30.000"
click at [1333, 609] on div "Hình thức thanh toán Chọn HT Thanh Toán" at bounding box center [1376, 601] width 235 height 67
click at [1331, 620] on input "Hình thức thanh toán" at bounding box center [1369, 611] width 198 height 29
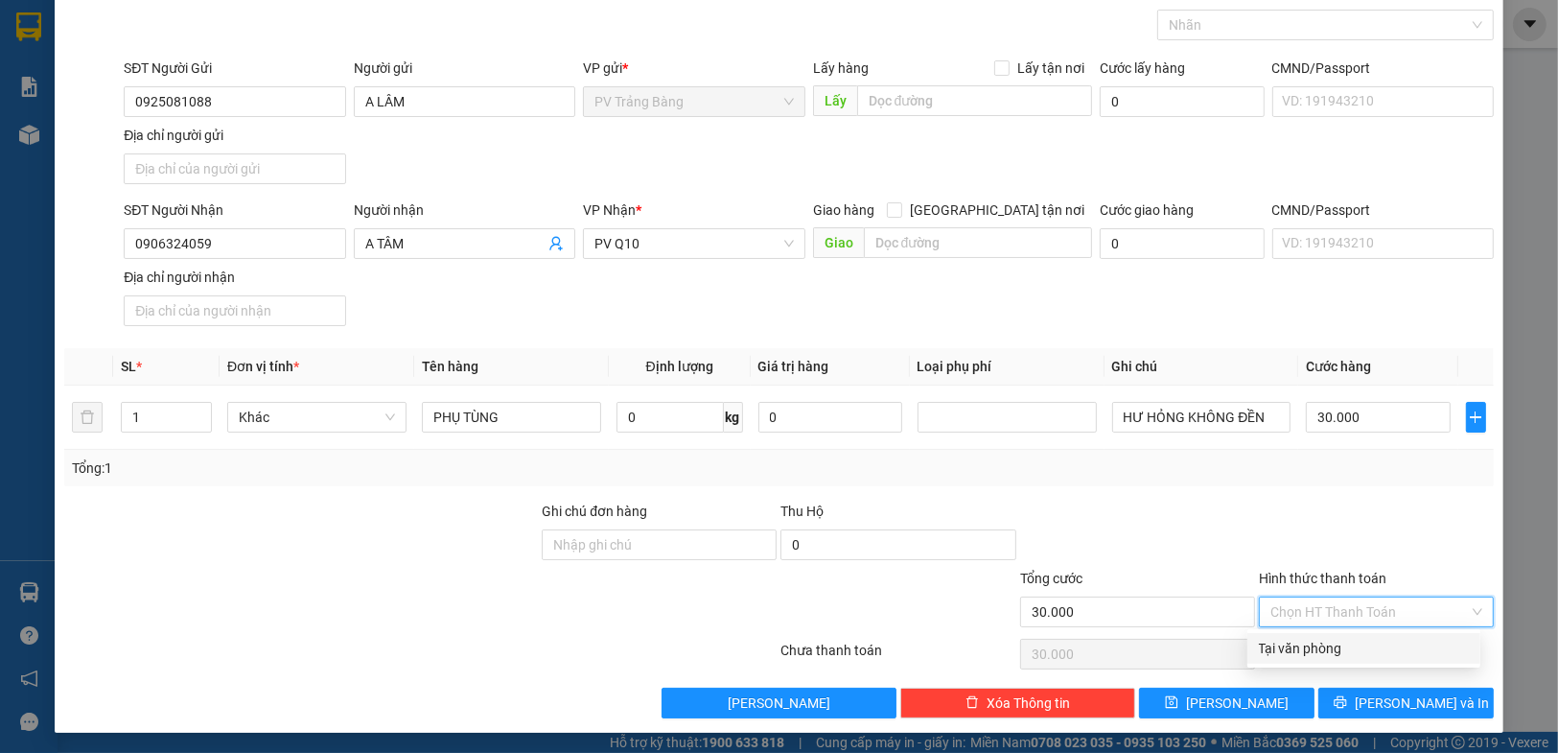
click at [1329, 650] on div "Tại văn phòng" at bounding box center [1364, 648] width 210 height 21
type input "0"
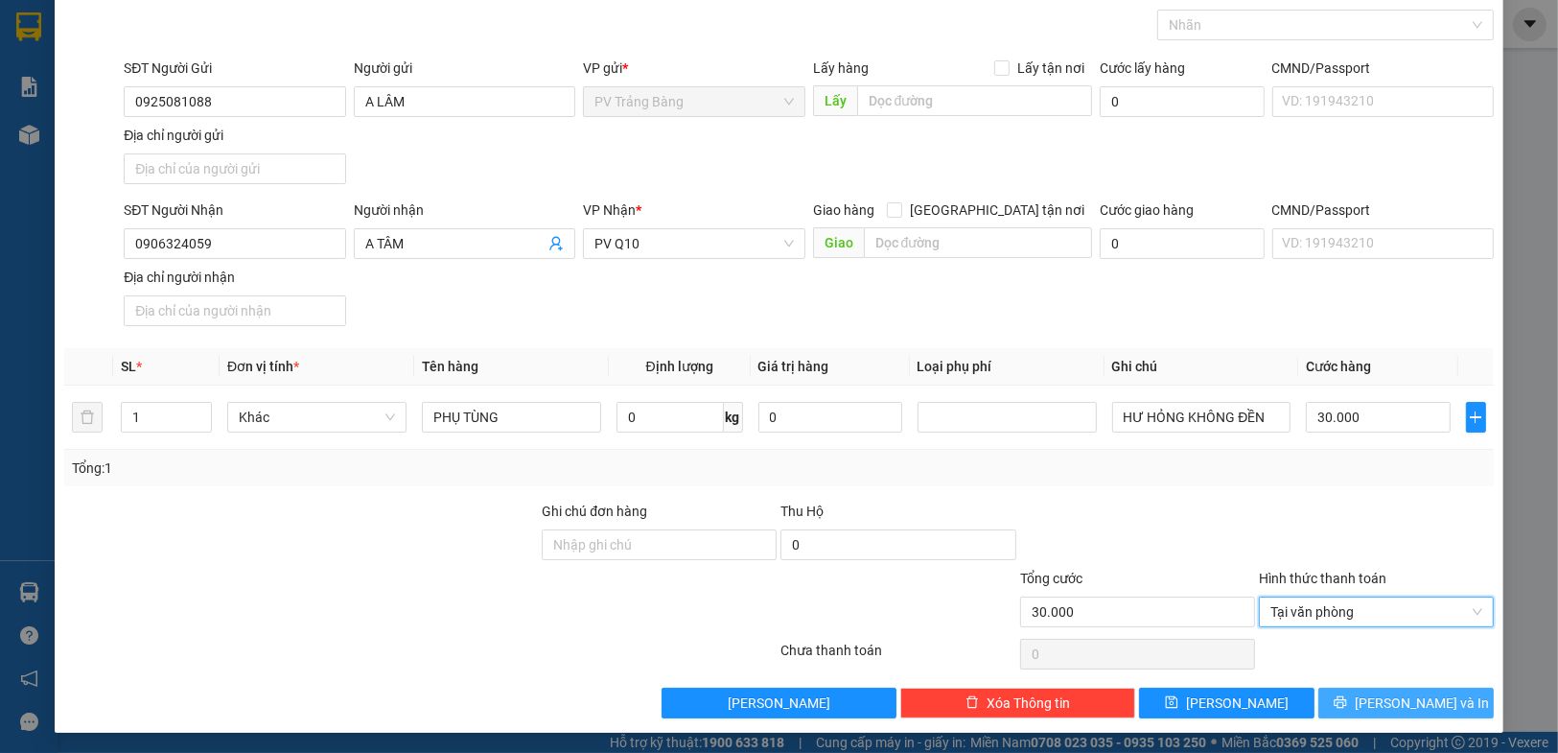
click at [1331, 698] on button "[PERSON_NAME] và In" at bounding box center [1405, 702] width 175 height 31
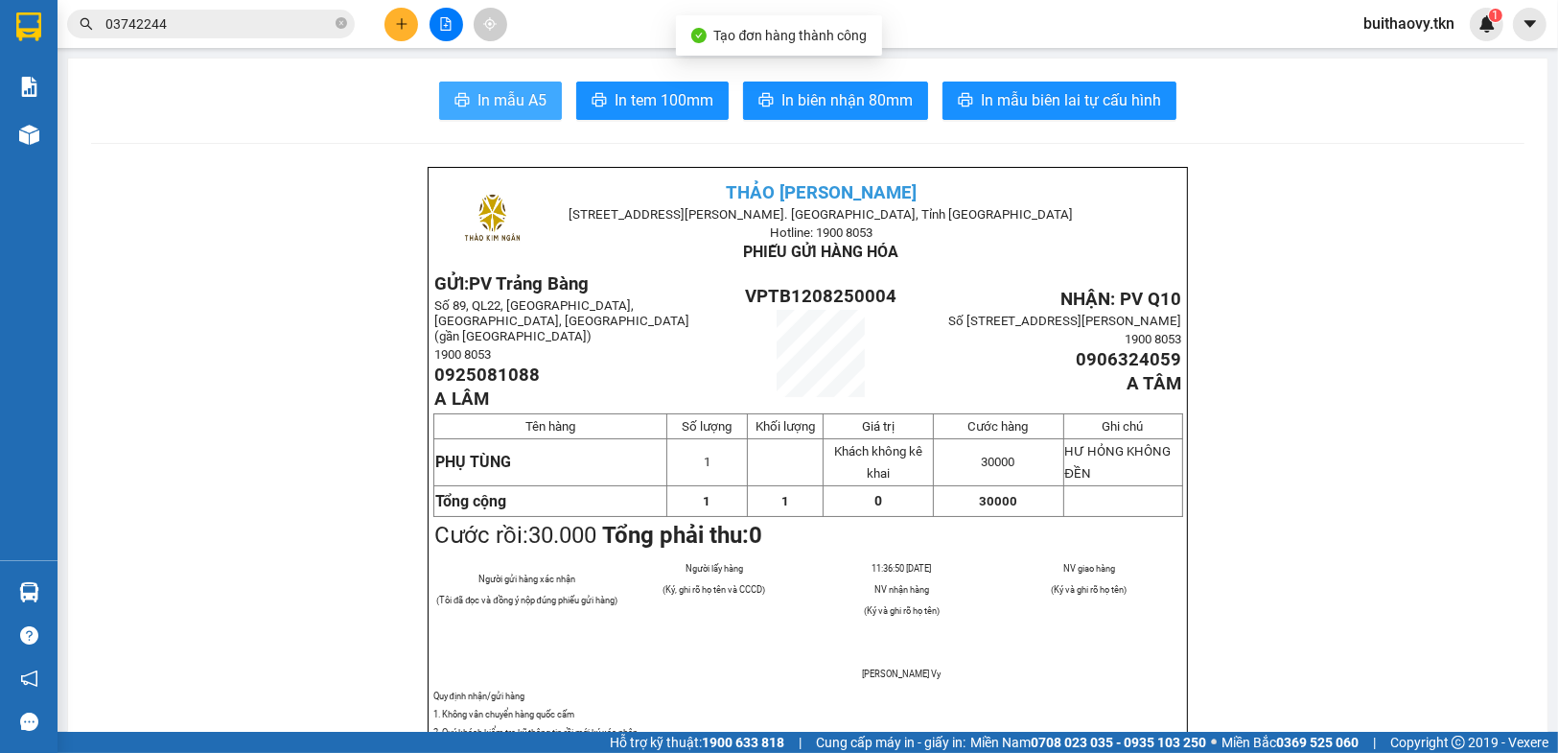
click at [477, 93] on span "In mẫu A5" at bounding box center [511, 100] width 69 height 24
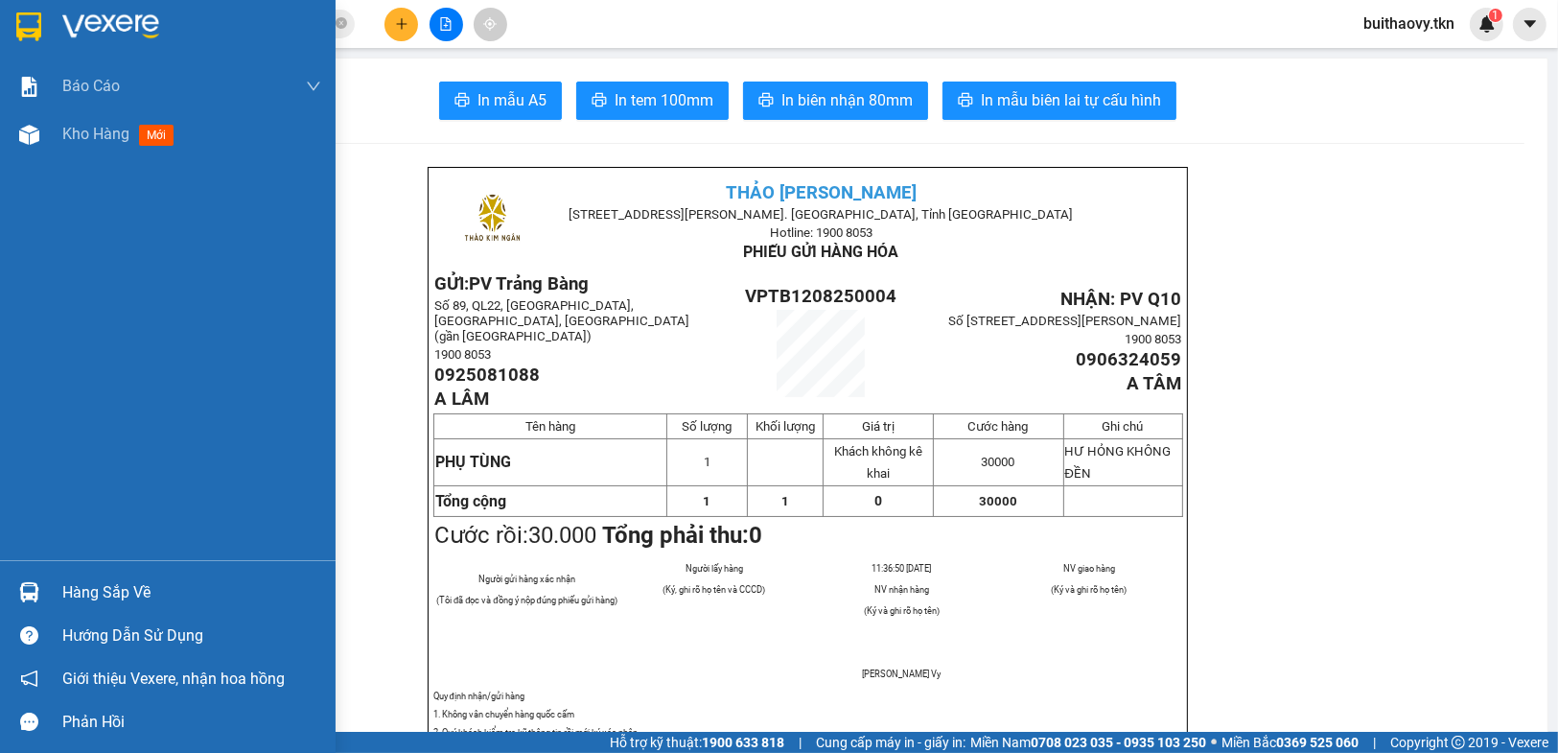
drag, startPoint x: 2, startPoint y: 591, endPoint x: 107, endPoint y: 591, distance: 105.5
click at [4, 591] on div "Hàng sắp về" at bounding box center [168, 591] width 336 height 43
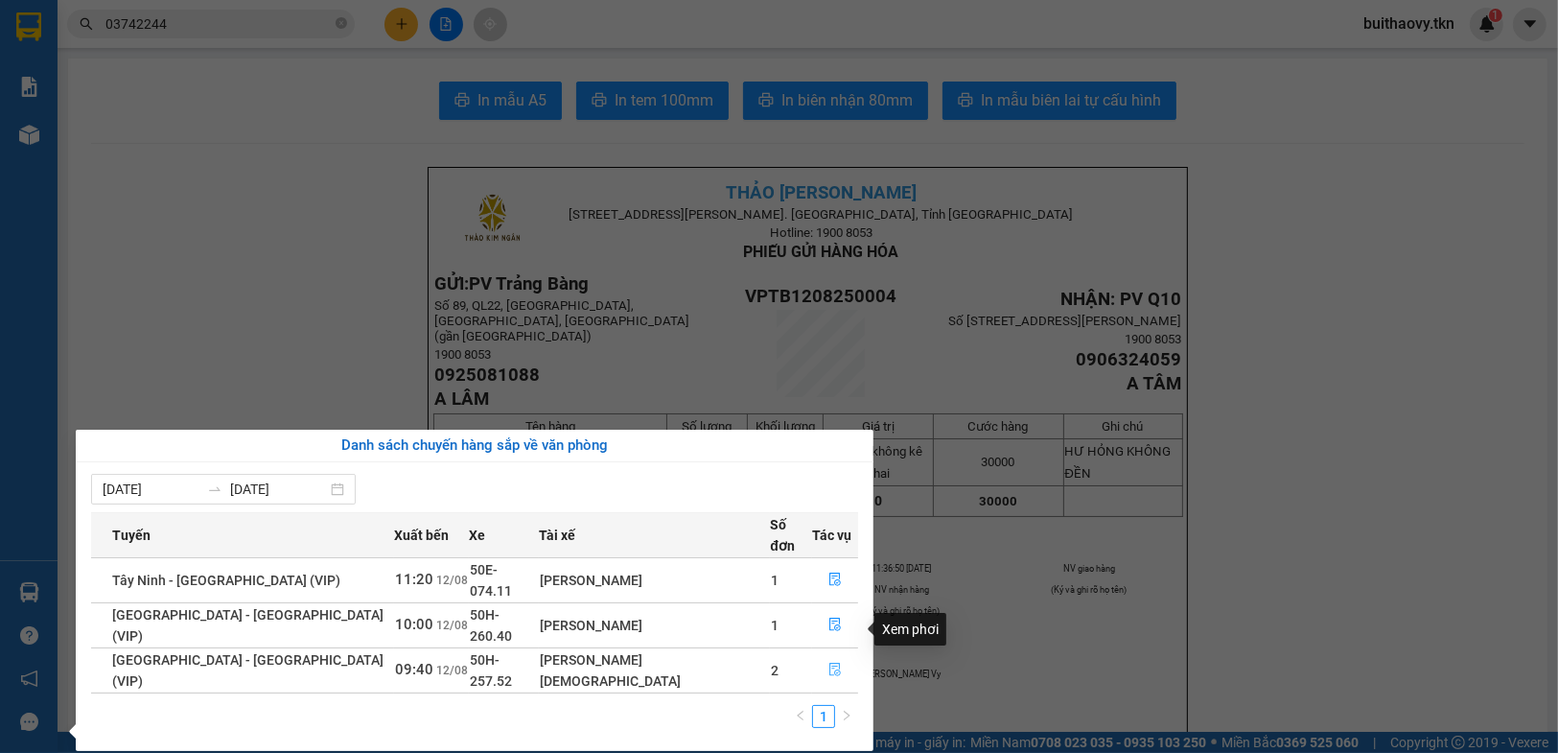
click at [828, 662] on icon "file-done" at bounding box center [834, 668] width 13 height 13
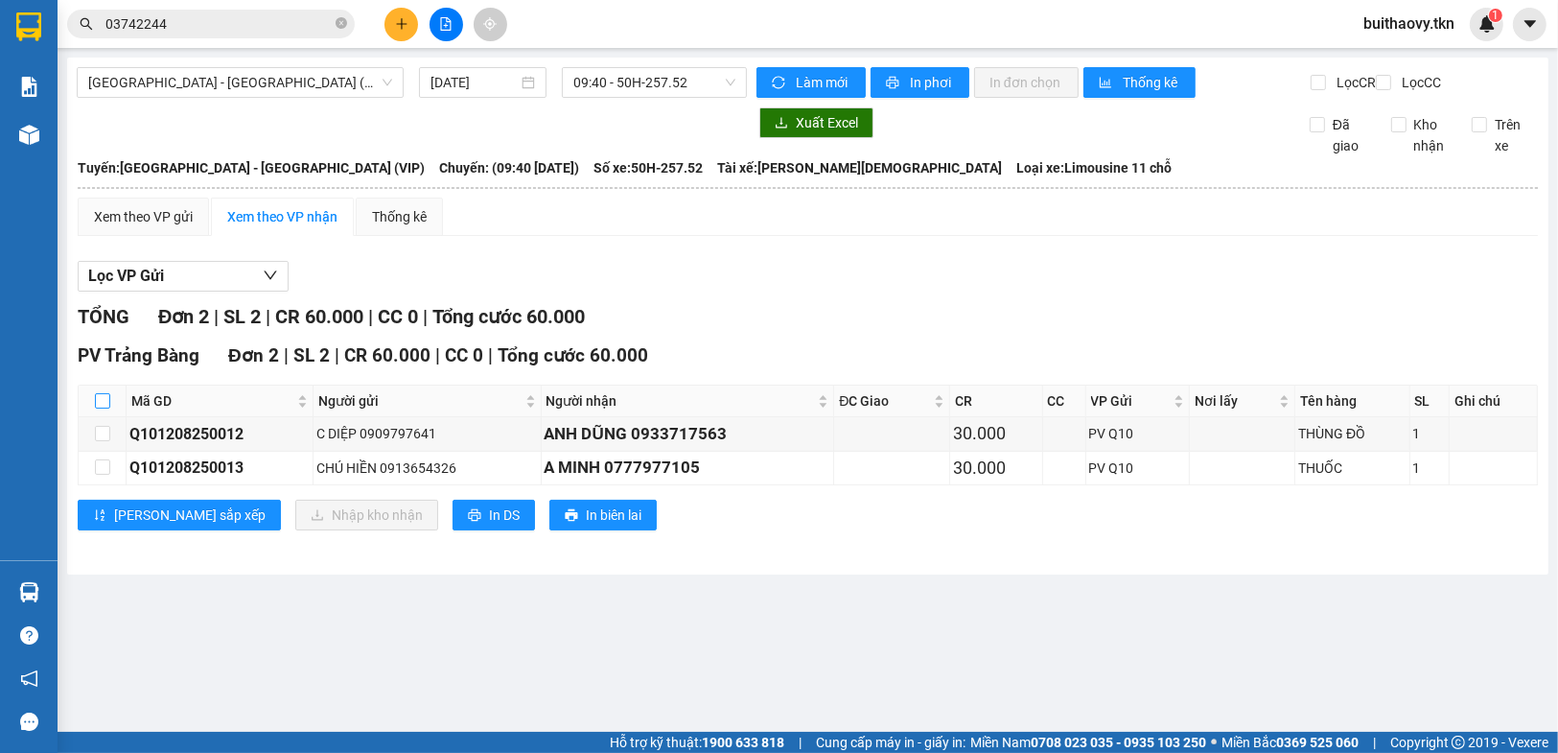
click at [102, 408] on input "checkbox" at bounding box center [102, 400] width 15 height 15
checkbox input "true"
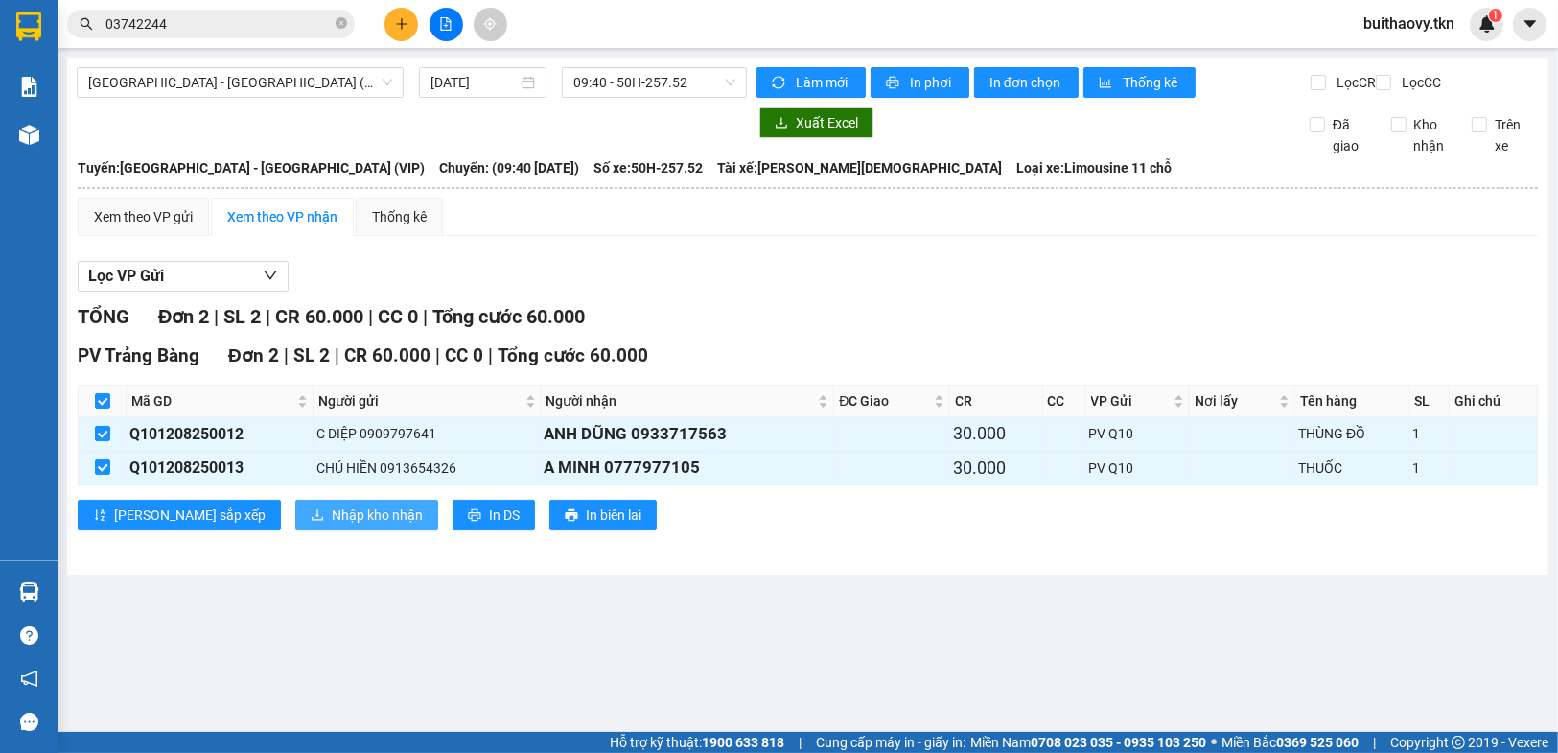
click at [332, 522] on span "Nhập kho nhận" at bounding box center [377, 514] width 91 height 21
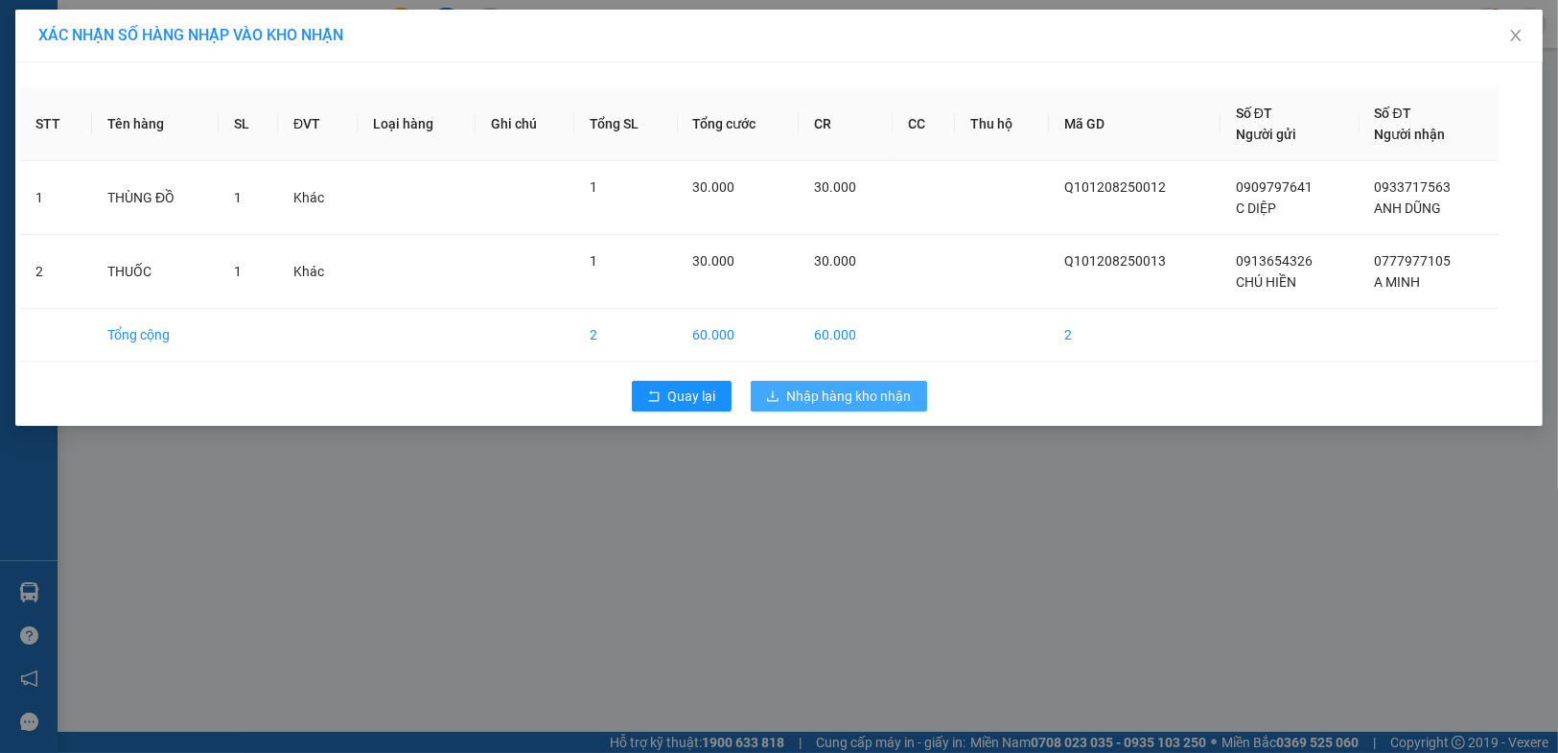
click at [816, 404] on span "Nhập hàng kho nhận" at bounding box center [849, 395] width 125 height 21
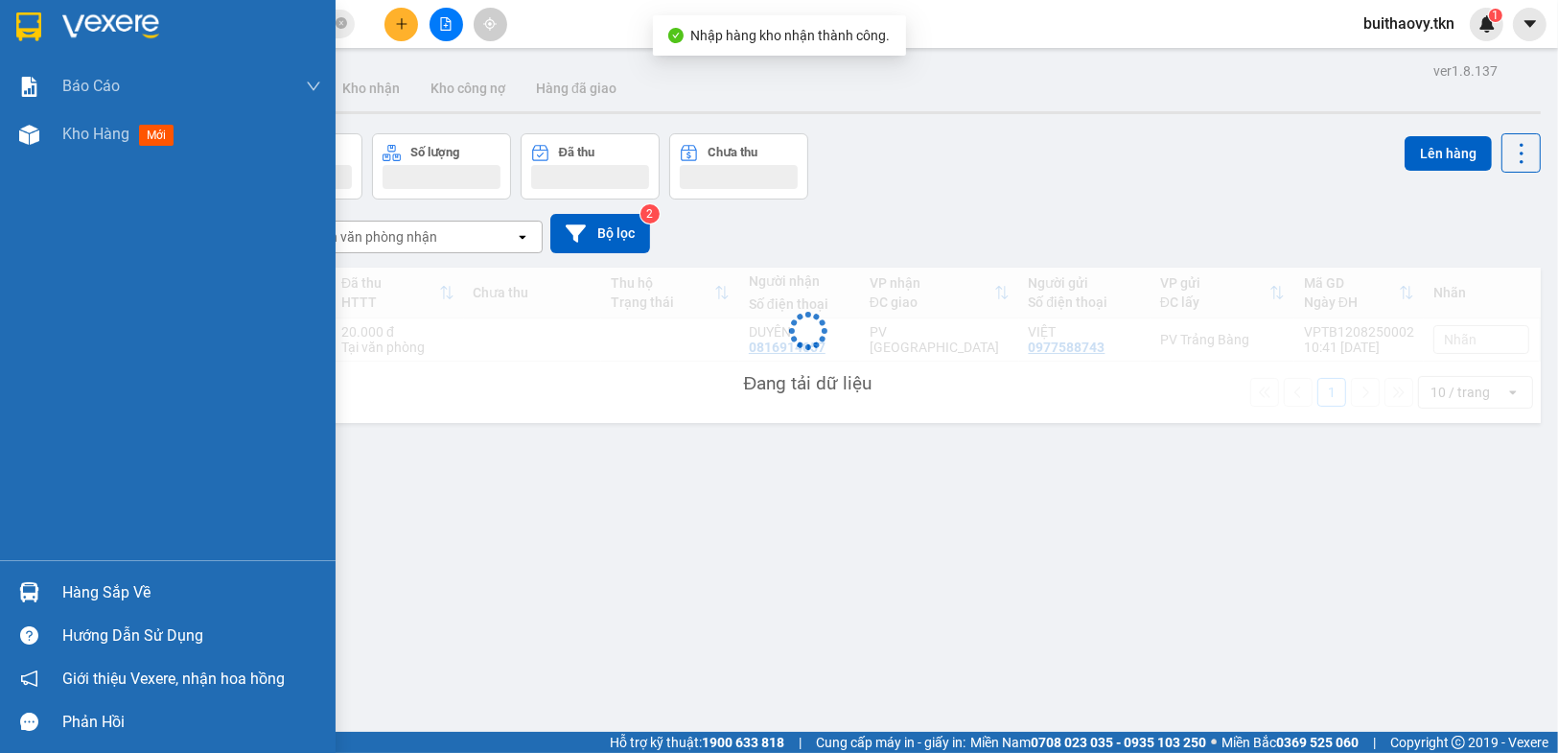
click at [24, 596] on img at bounding box center [29, 592] width 20 height 20
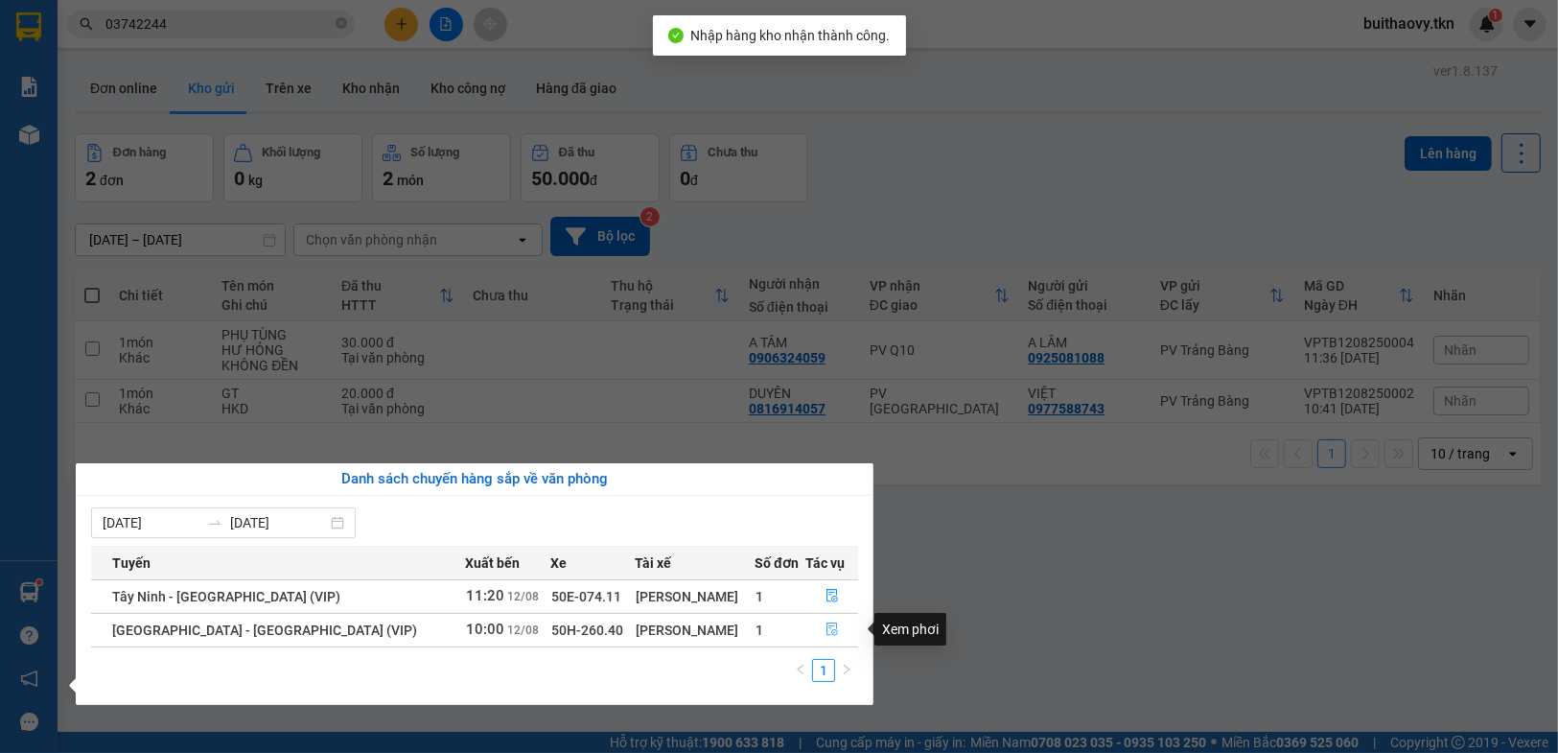
click at [825, 631] on icon "file-done" at bounding box center [831, 628] width 13 height 13
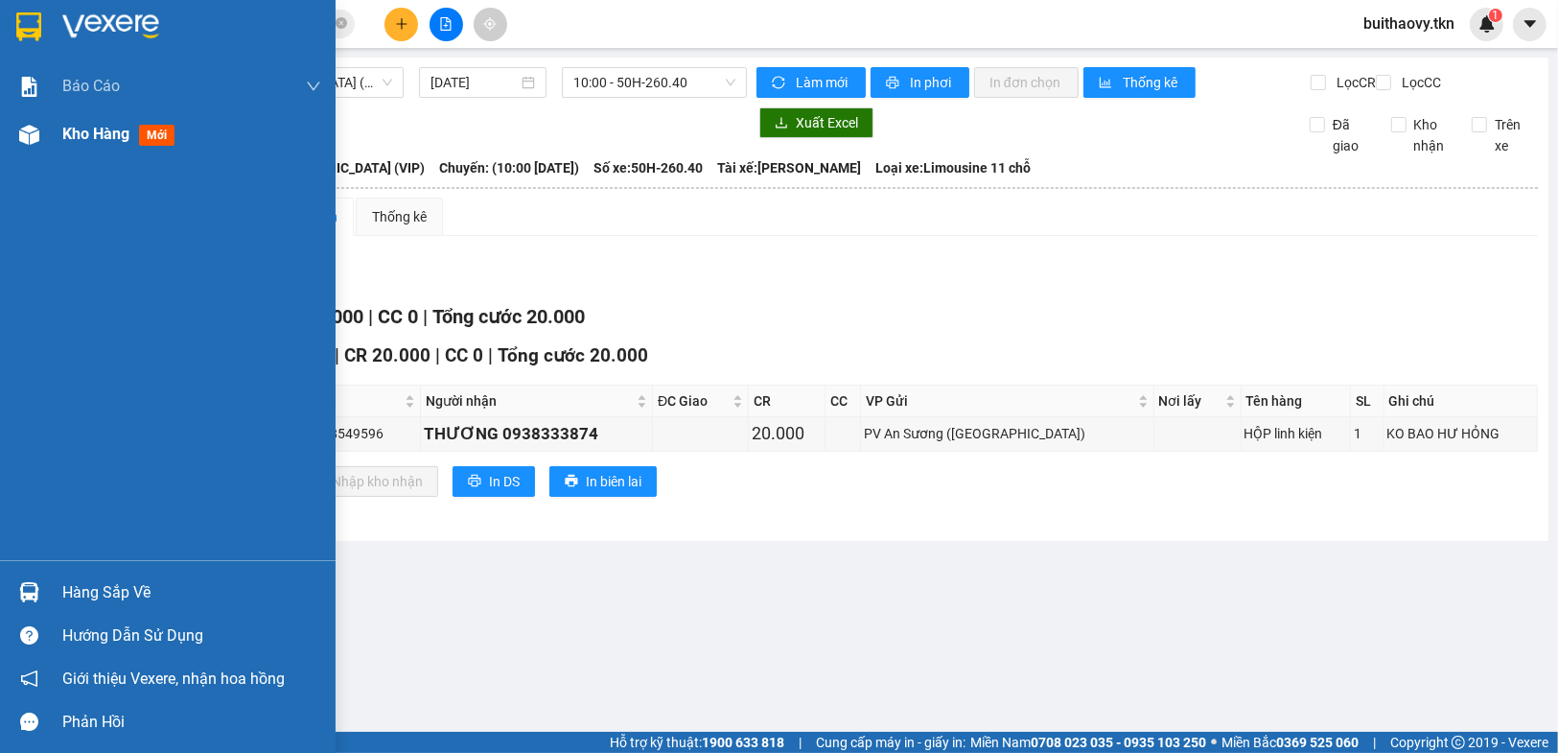
click at [51, 139] on div "Kho hàng mới" at bounding box center [168, 134] width 336 height 48
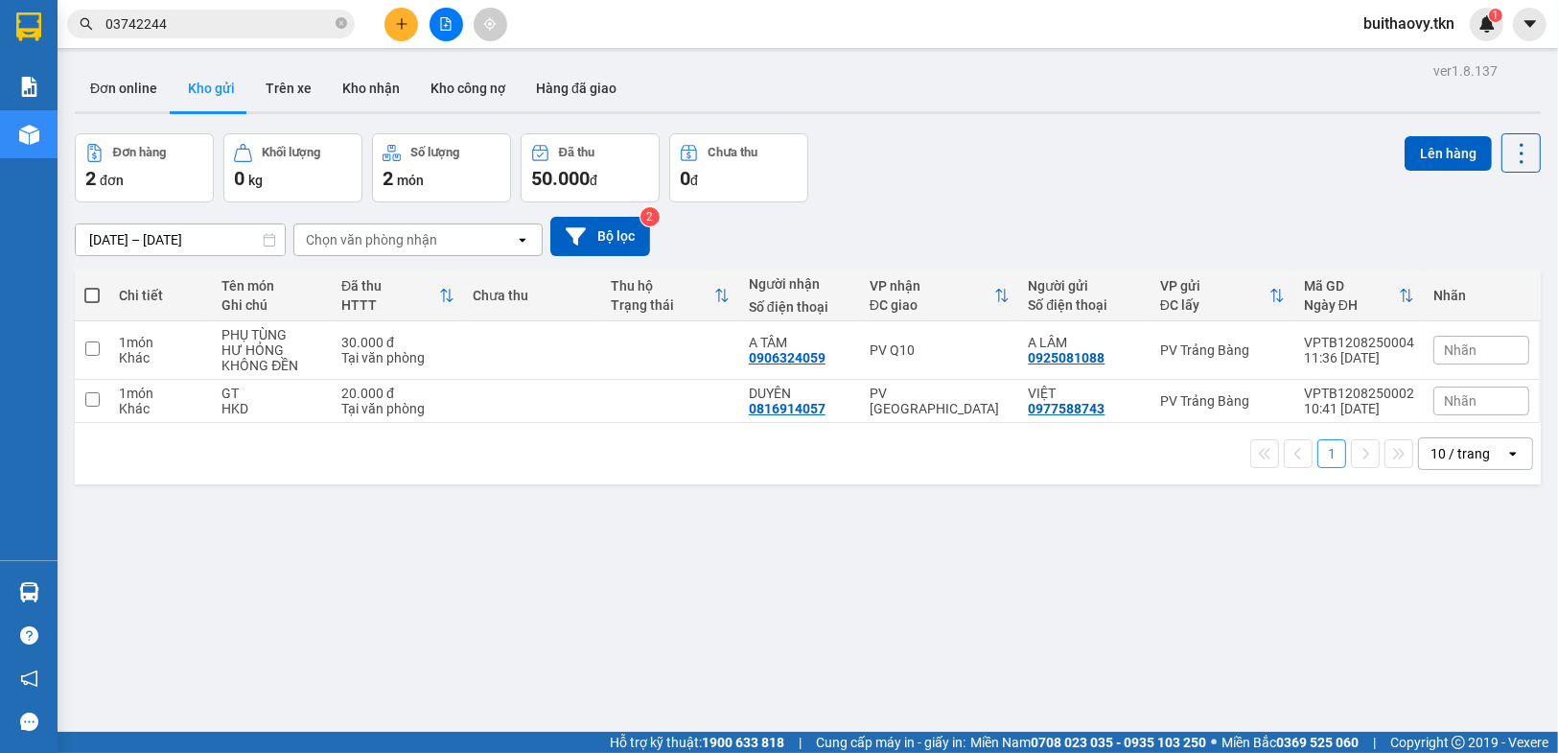
drag, startPoint x: 345, startPoint y: 77, endPoint x: 422, endPoint y: 140, distance: 99.4
click at [345, 78] on button "Kho nhận" at bounding box center [371, 88] width 88 height 46
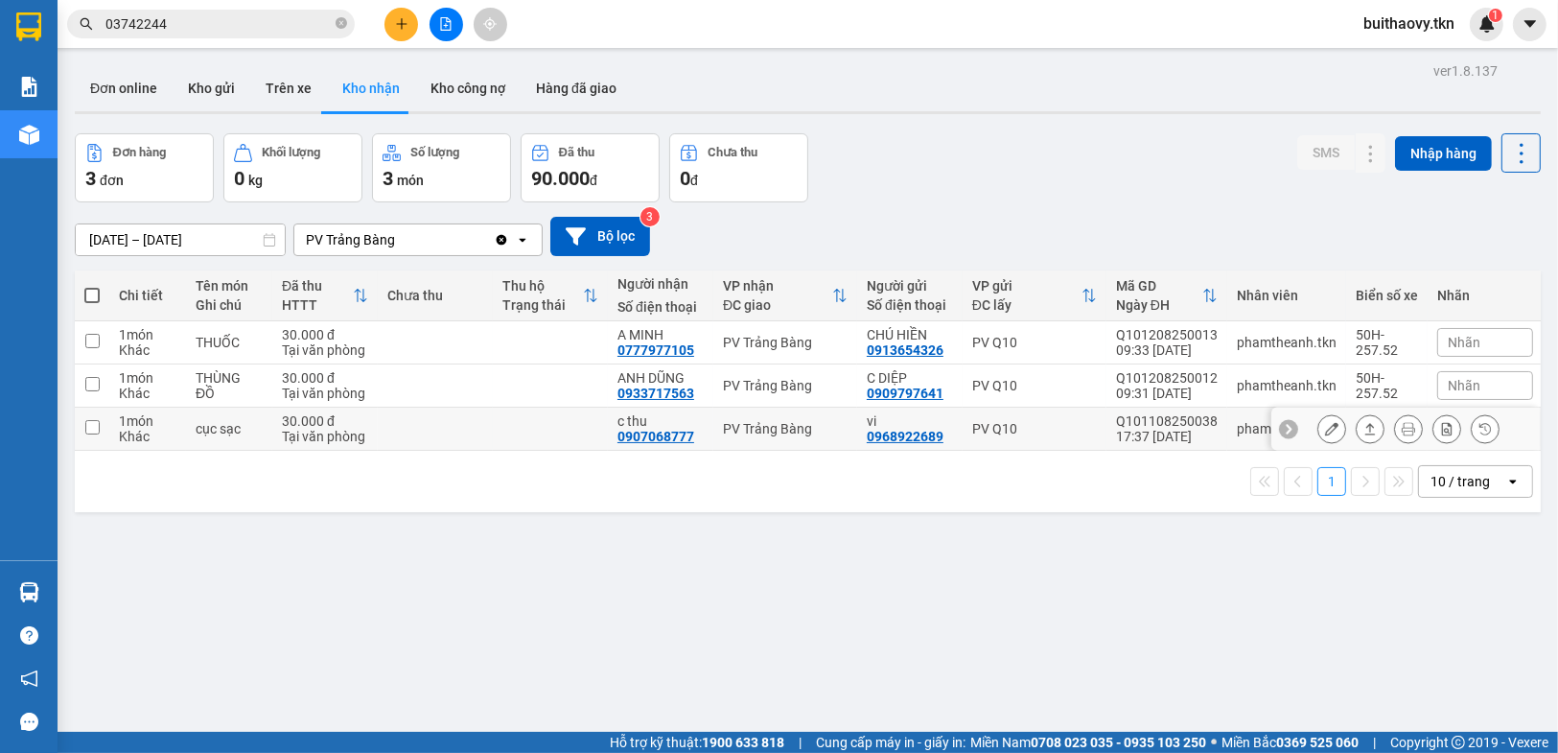
click at [1363, 429] on icon at bounding box center [1369, 428] width 13 height 13
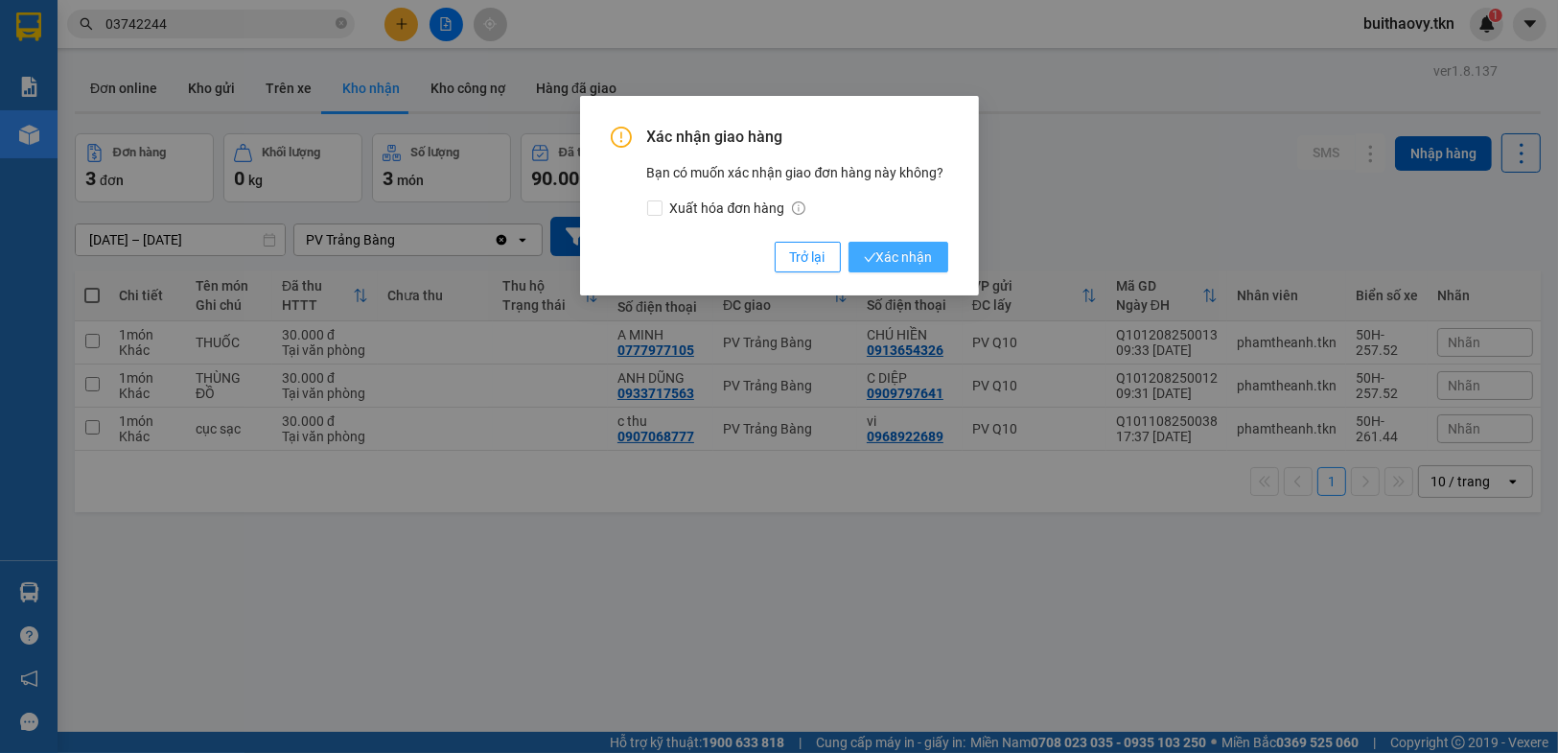
click at [871, 256] on icon "check" at bounding box center [870, 257] width 12 height 9
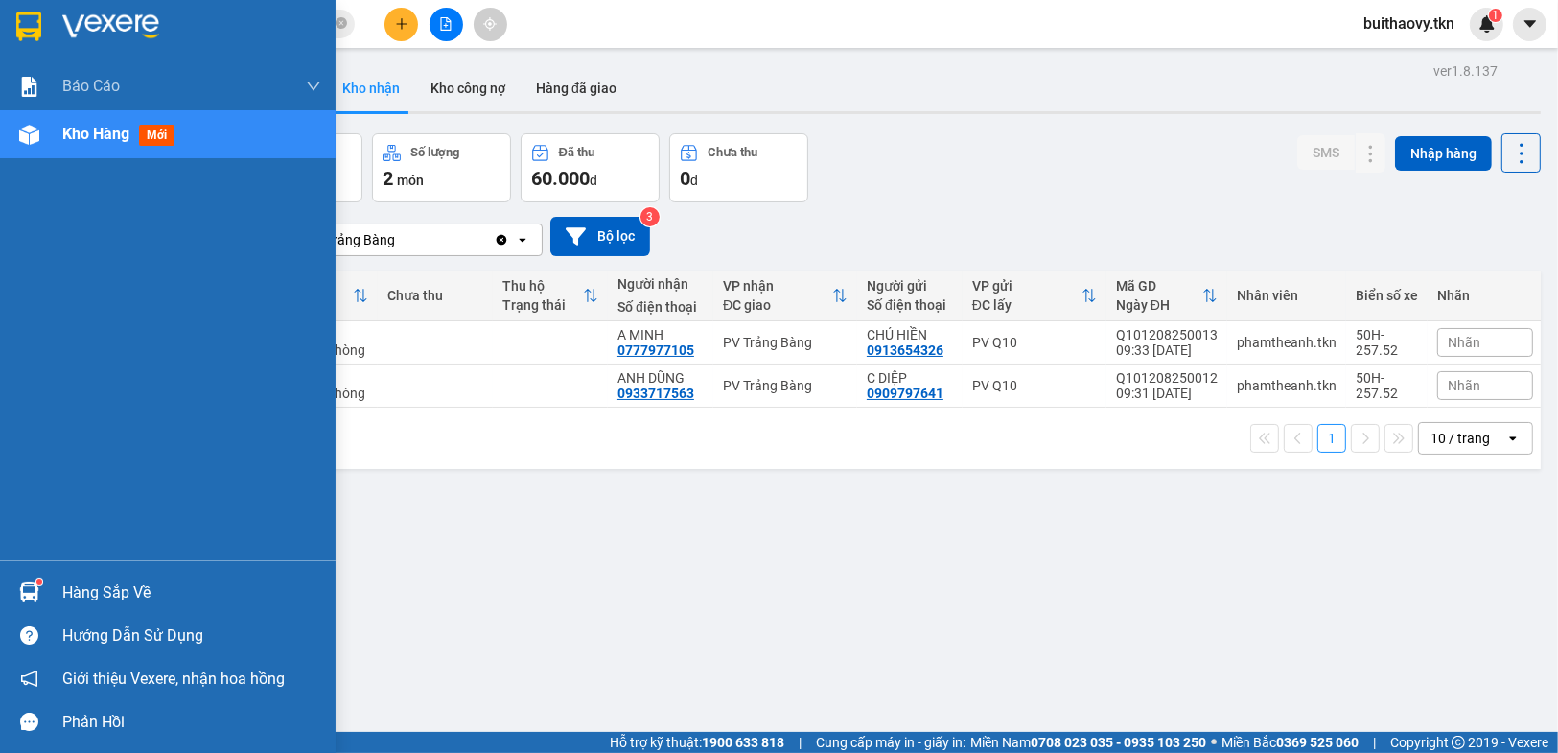
drag, startPoint x: 51, startPoint y: 583, endPoint x: 291, endPoint y: 583, distance: 240.6
click at [53, 583] on div "Hàng sắp về" at bounding box center [168, 591] width 336 height 43
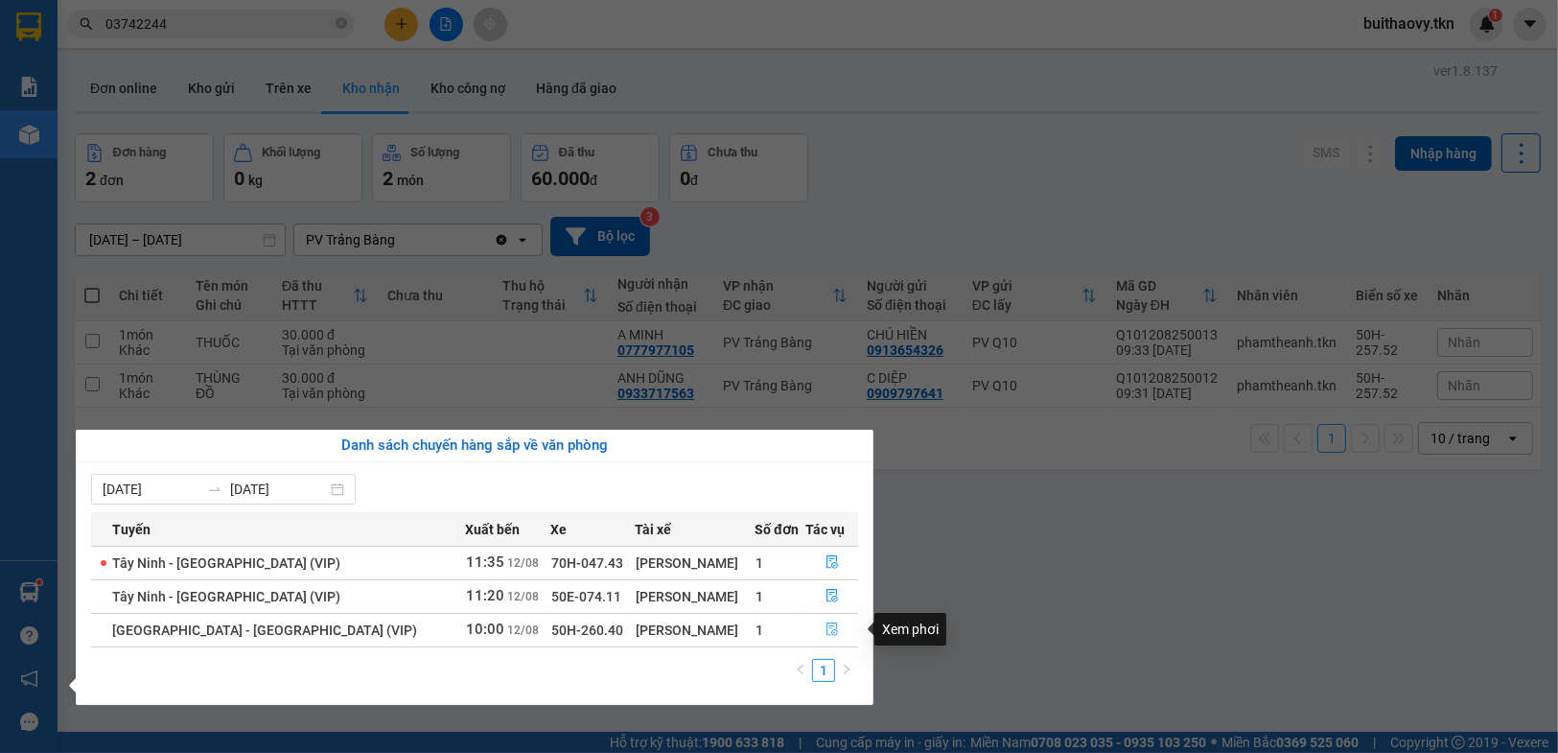
click at [831, 632] on button "button" at bounding box center [831, 630] width 51 height 31
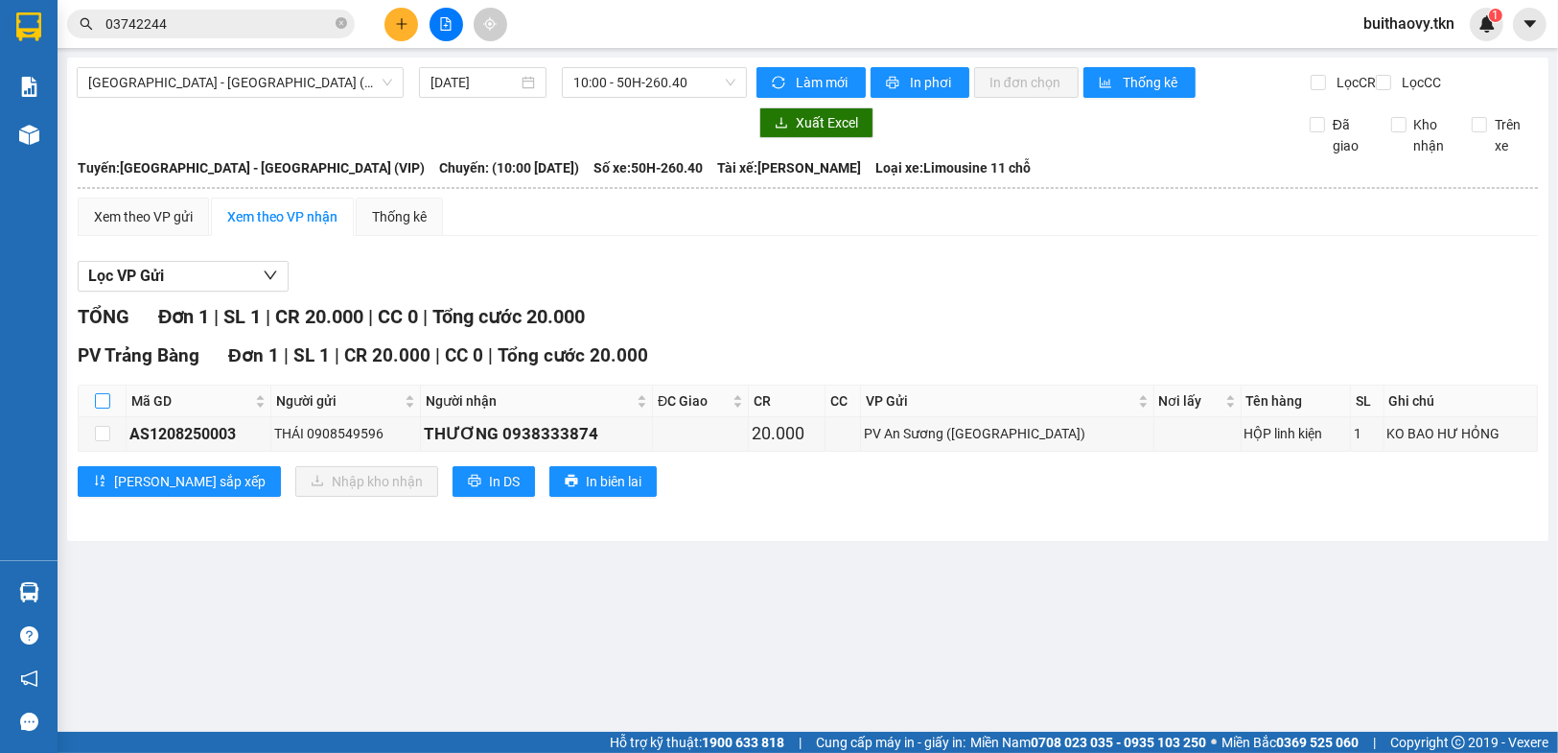
click at [108, 408] on input "checkbox" at bounding box center [102, 400] width 15 height 15
checkbox input "true"
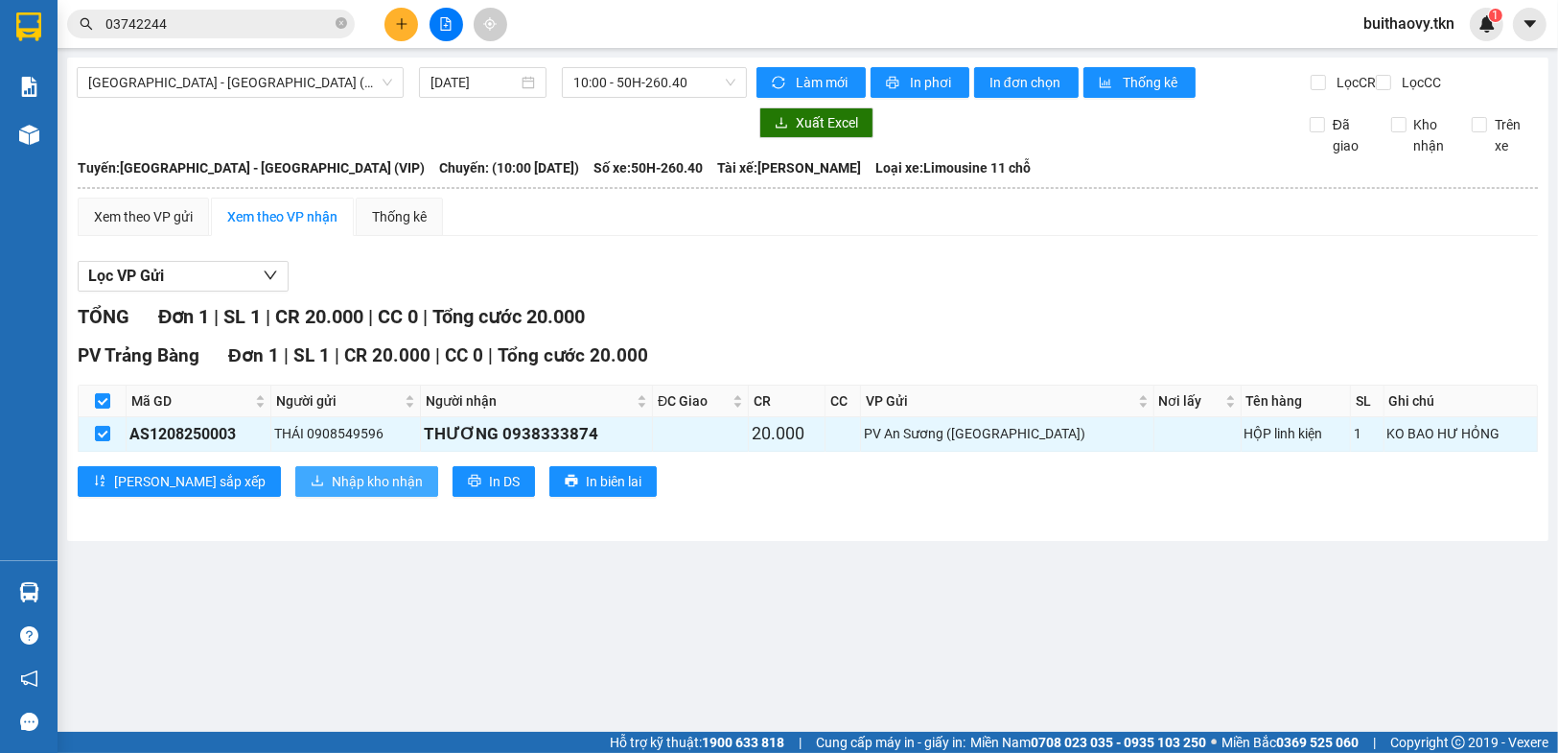
click at [295, 481] on button "Nhập kho nhận" at bounding box center [366, 481] width 143 height 31
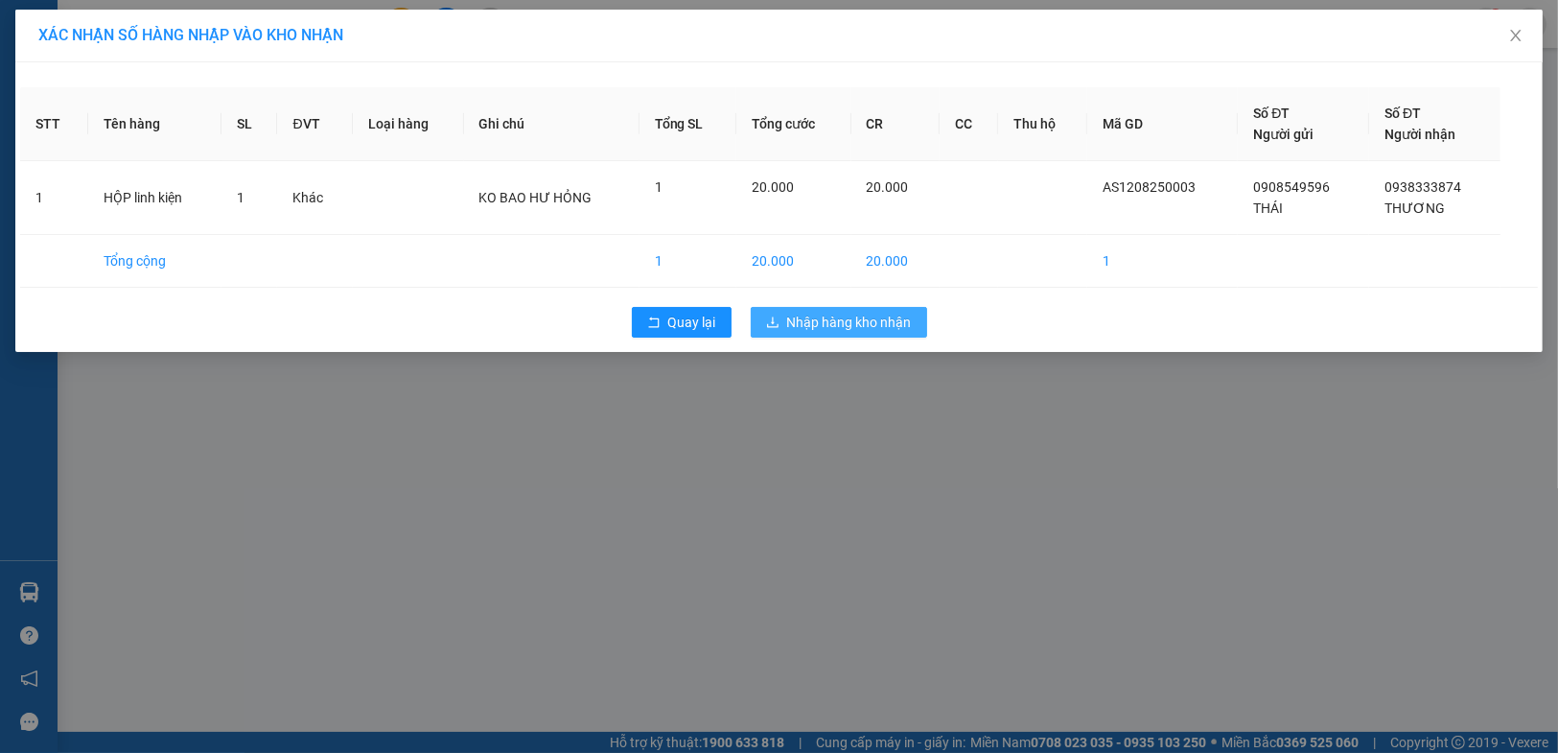
click at [822, 314] on span "Nhập hàng kho nhận" at bounding box center [849, 322] width 125 height 21
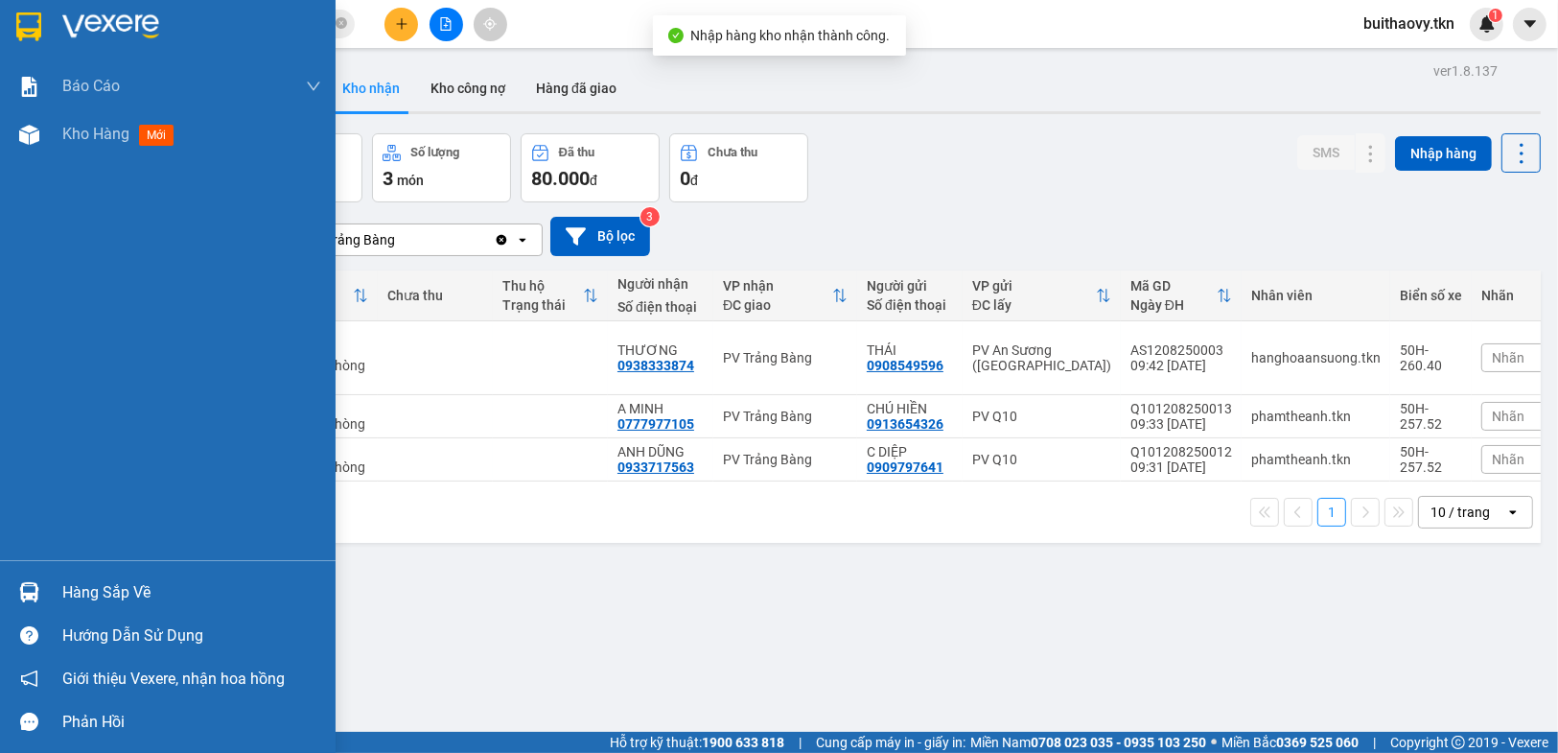
click at [44, 580] on div at bounding box center [29, 592] width 34 height 34
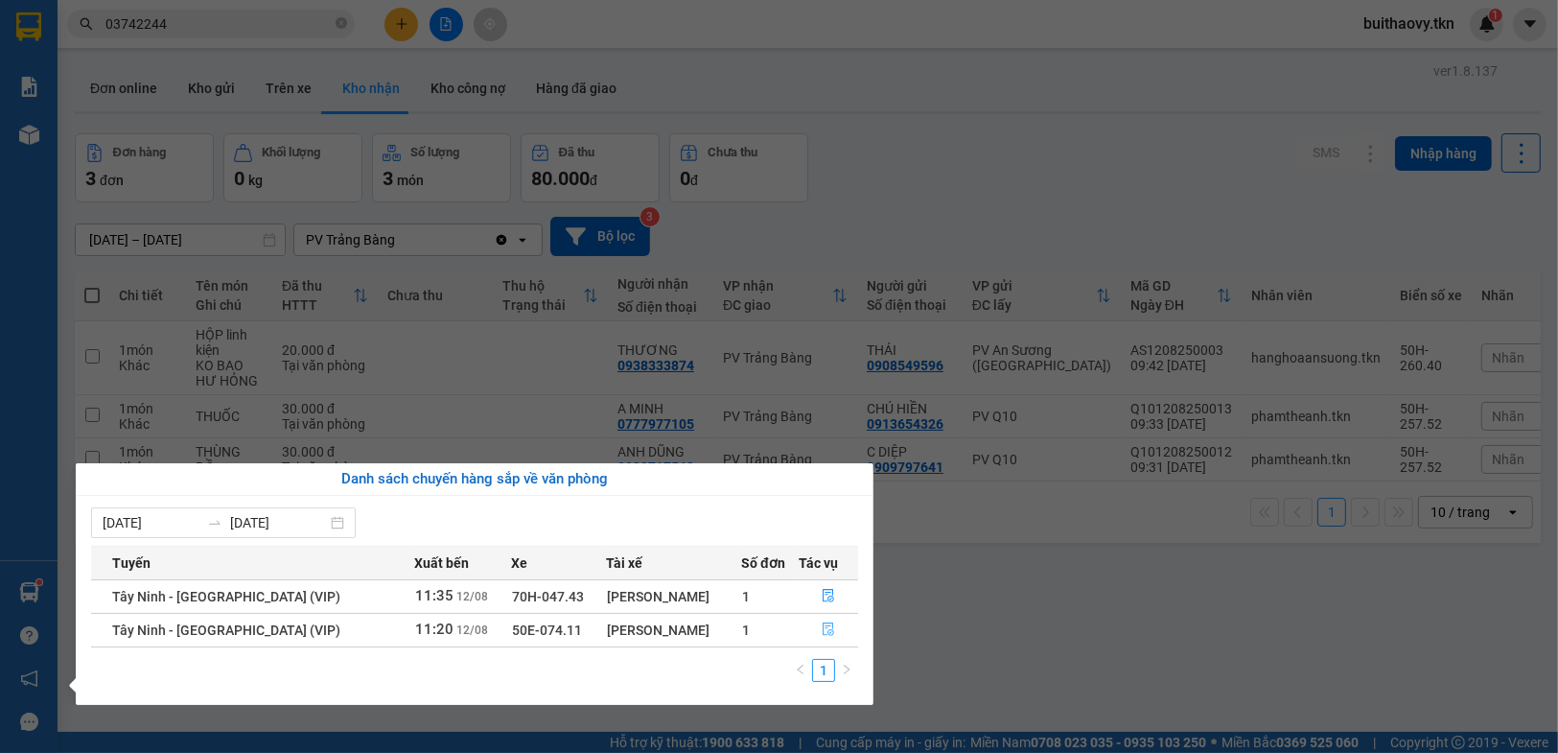
click at [815, 630] on button "button" at bounding box center [829, 630] width 58 height 31
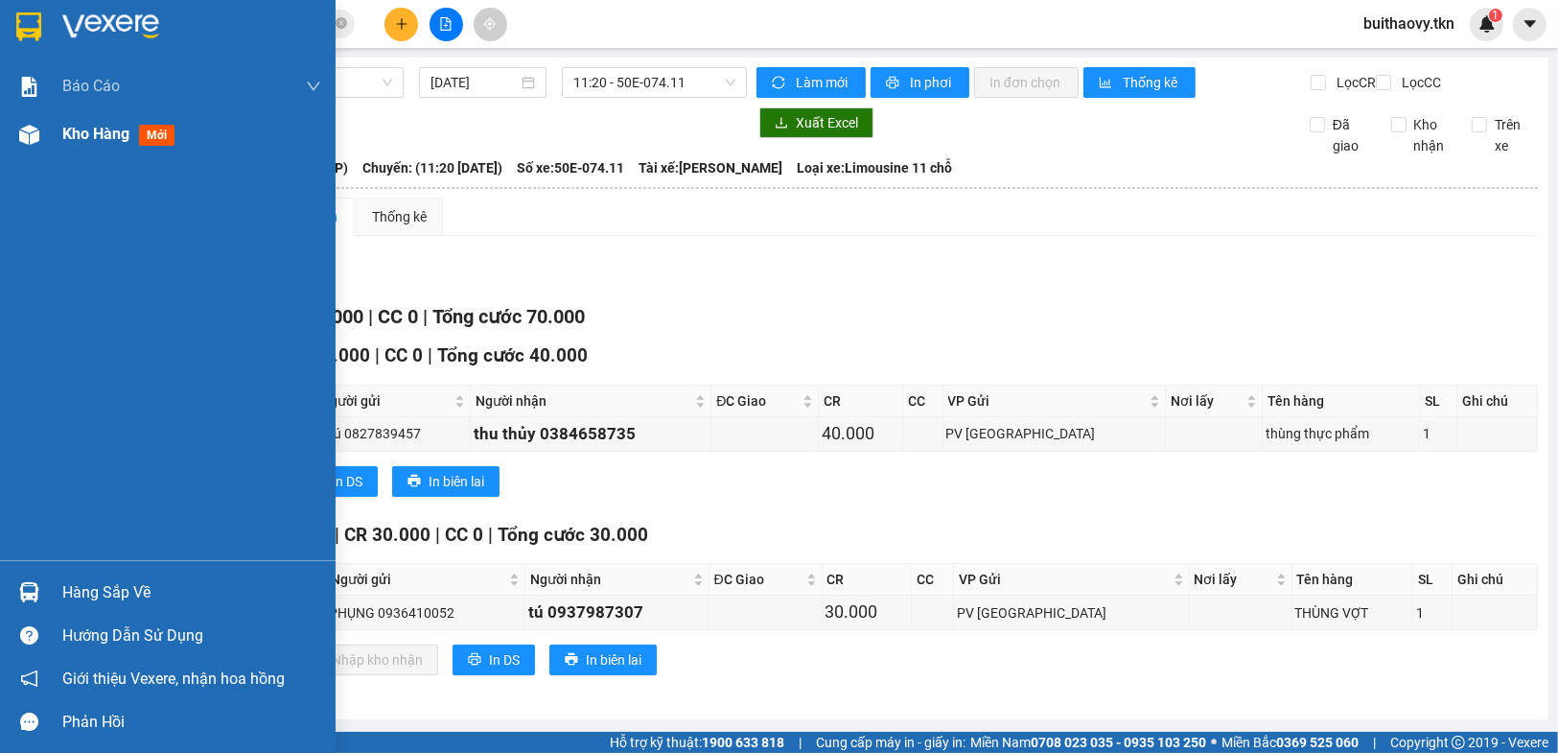
click at [16, 131] on div at bounding box center [29, 135] width 34 height 34
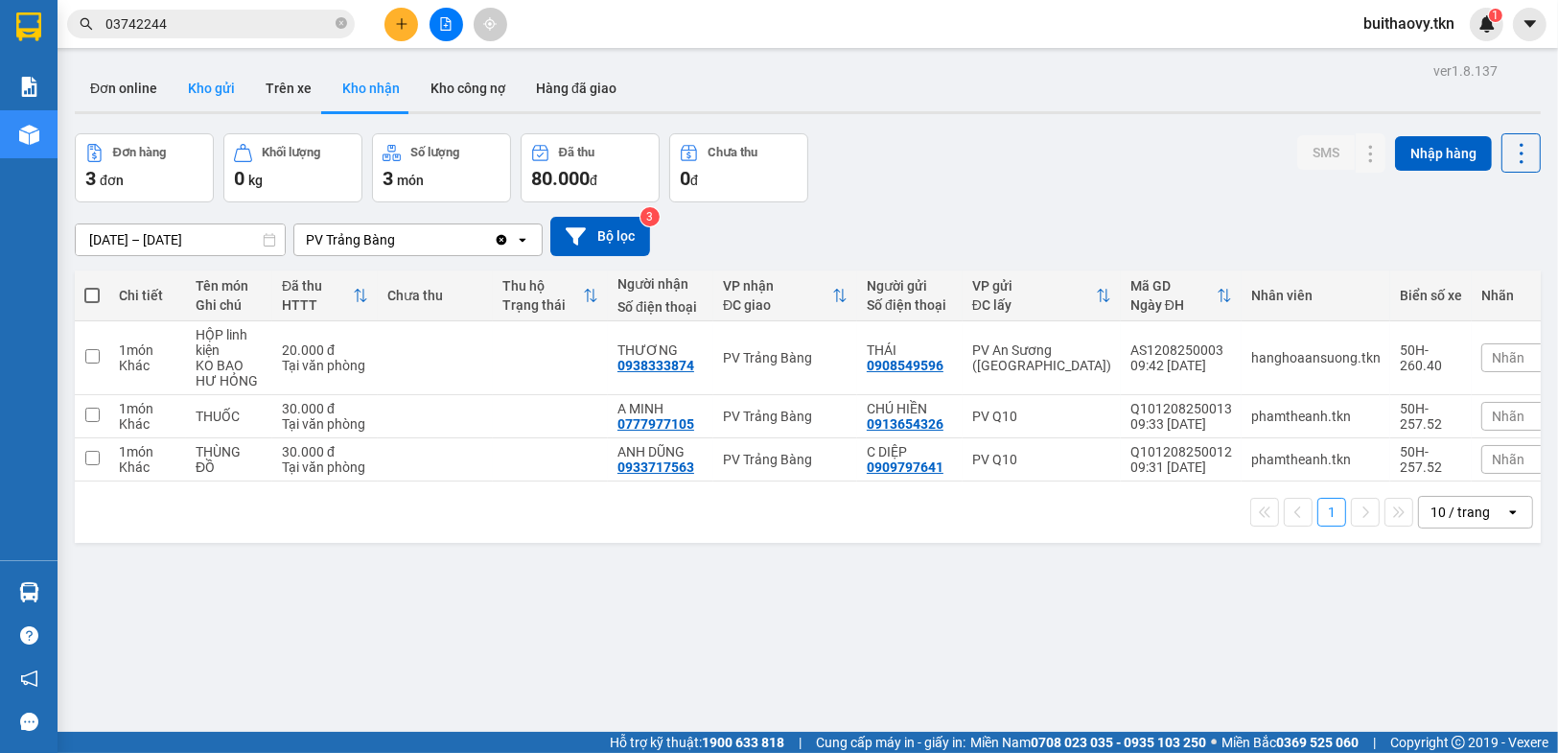
click at [220, 73] on button "Kho gửi" at bounding box center [212, 88] width 78 height 46
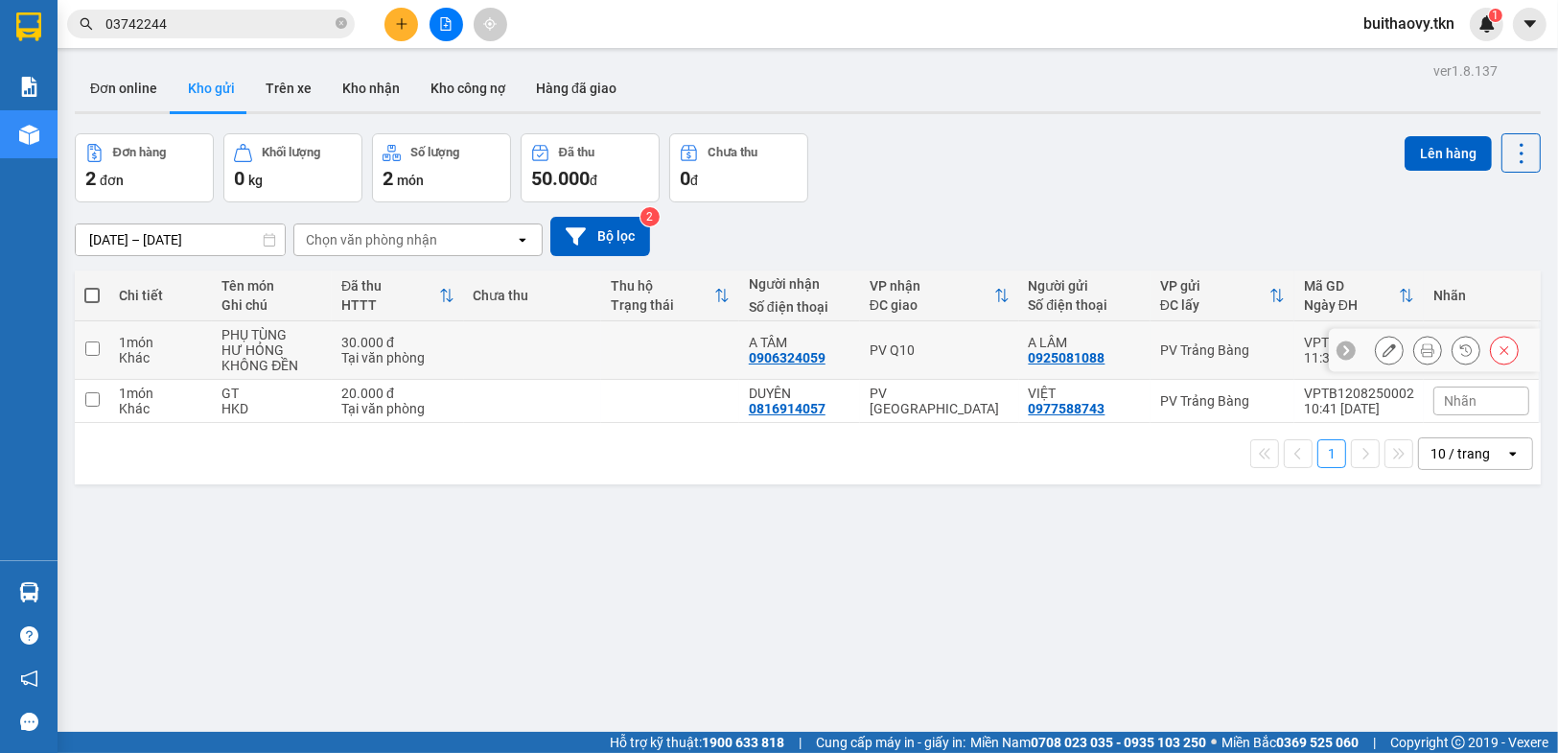
click at [852, 359] on td "A TÂM 0906324059" at bounding box center [799, 350] width 121 height 58
checkbox input "true"
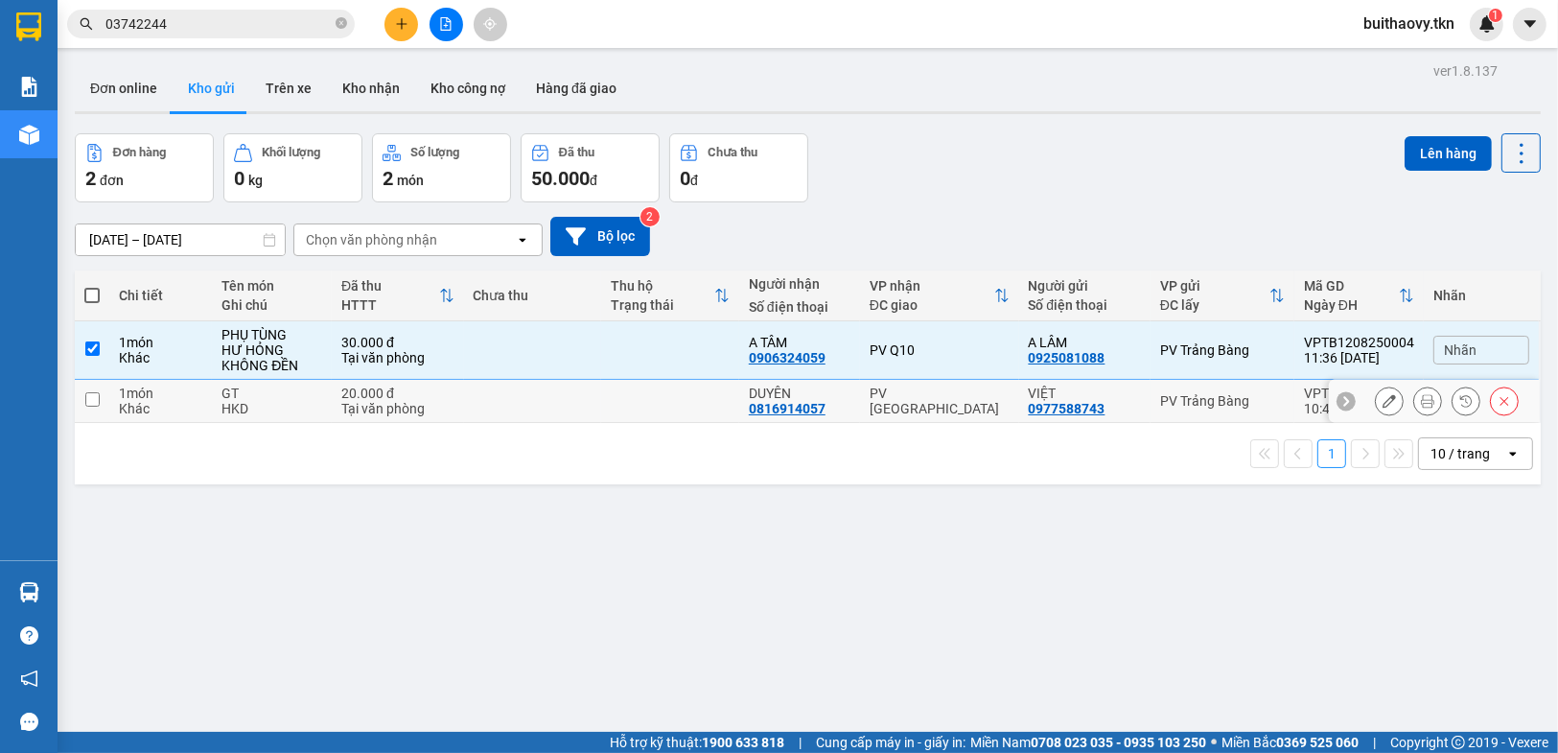
click at [863, 407] on td "PV [GEOGRAPHIC_DATA]" at bounding box center [939, 401] width 159 height 43
checkbox input "true"
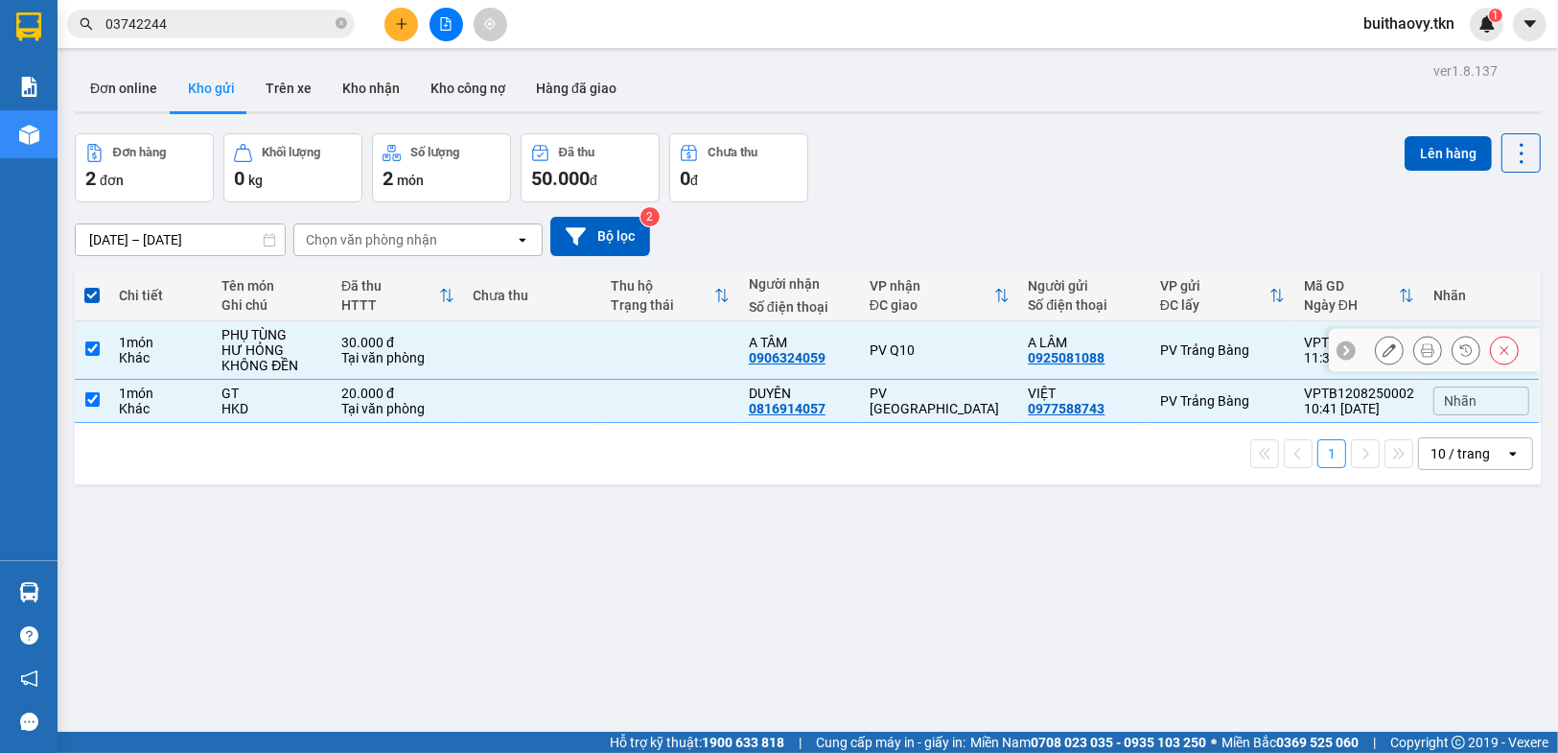
click at [895, 358] on td "PV Q10" at bounding box center [939, 350] width 159 height 58
checkbox input "false"
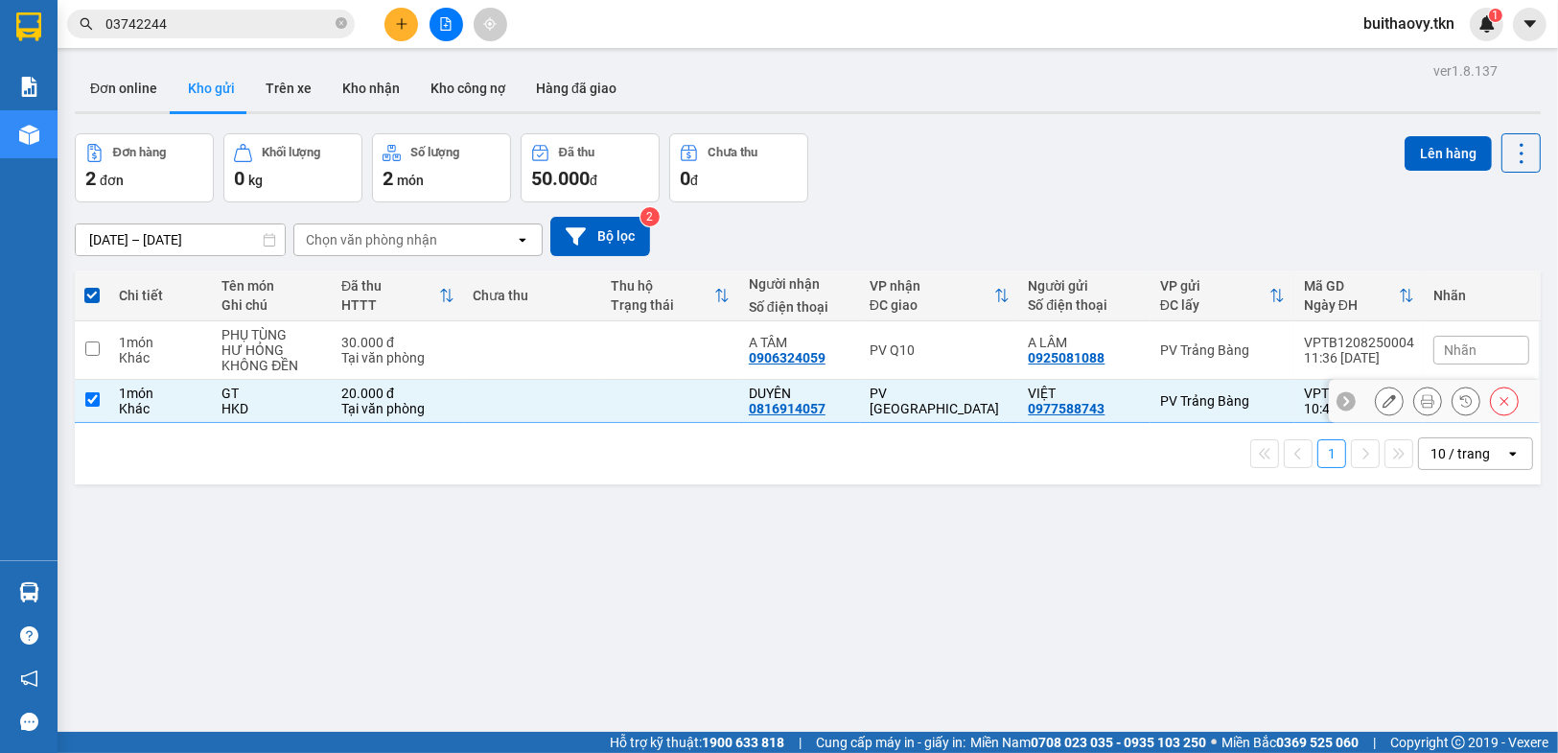
click at [900, 396] on div "PV [GEOGRAPHIC_DATA]" at bounding box center [940, 400] width 140 height 31
checkbox input "false"
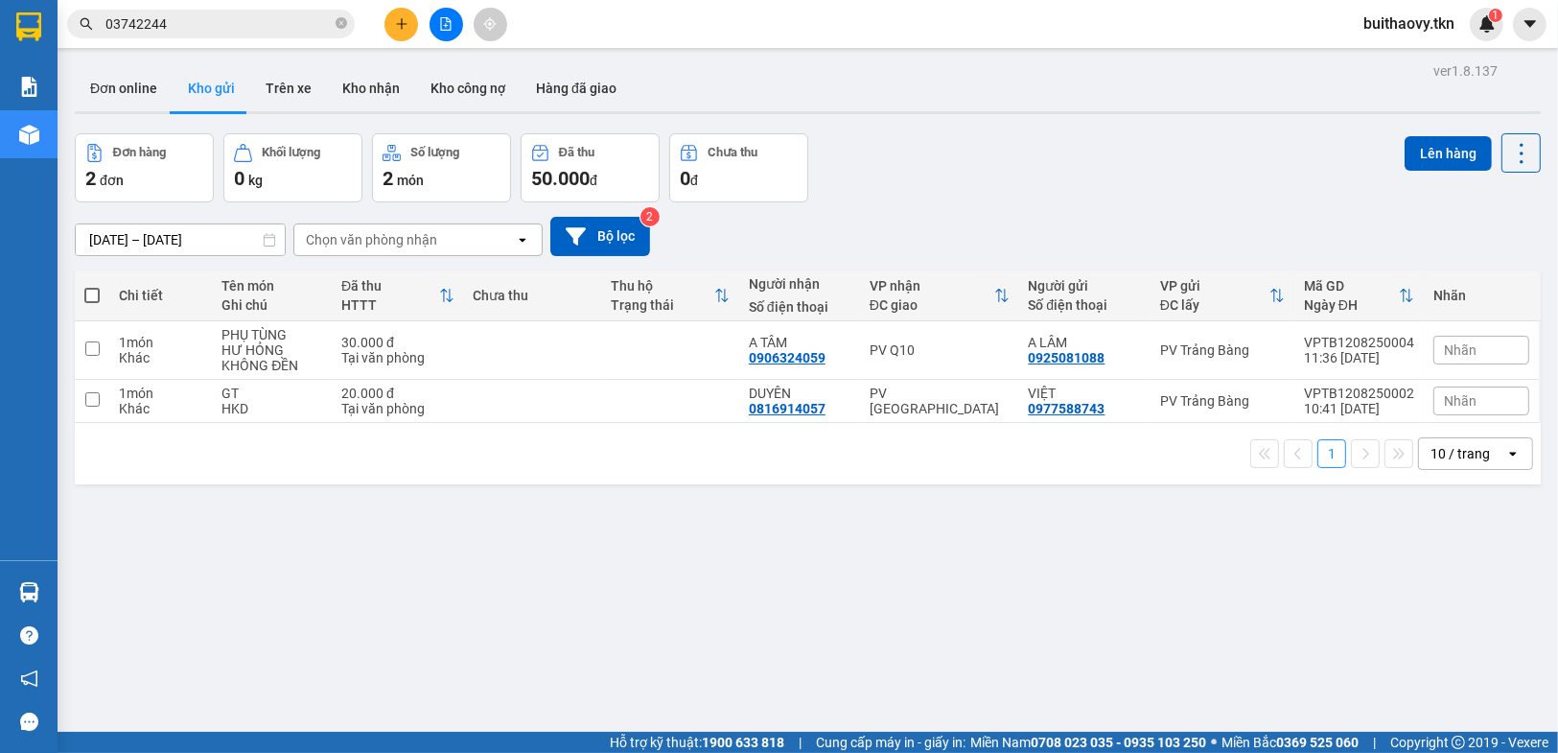
click at [935, 495] on div "ver 1.8.137 Đơn online Kho gửi Trên xe Kho nhận Kho công nợ Hàng đã giao Đơn hà…" at bounding box center [807, 434] width 1481 height 753
click at [835, 354] on div "A TÂM 0906324059" at bounding box center [800, 350] width 102 height 31
checkbox input "true"
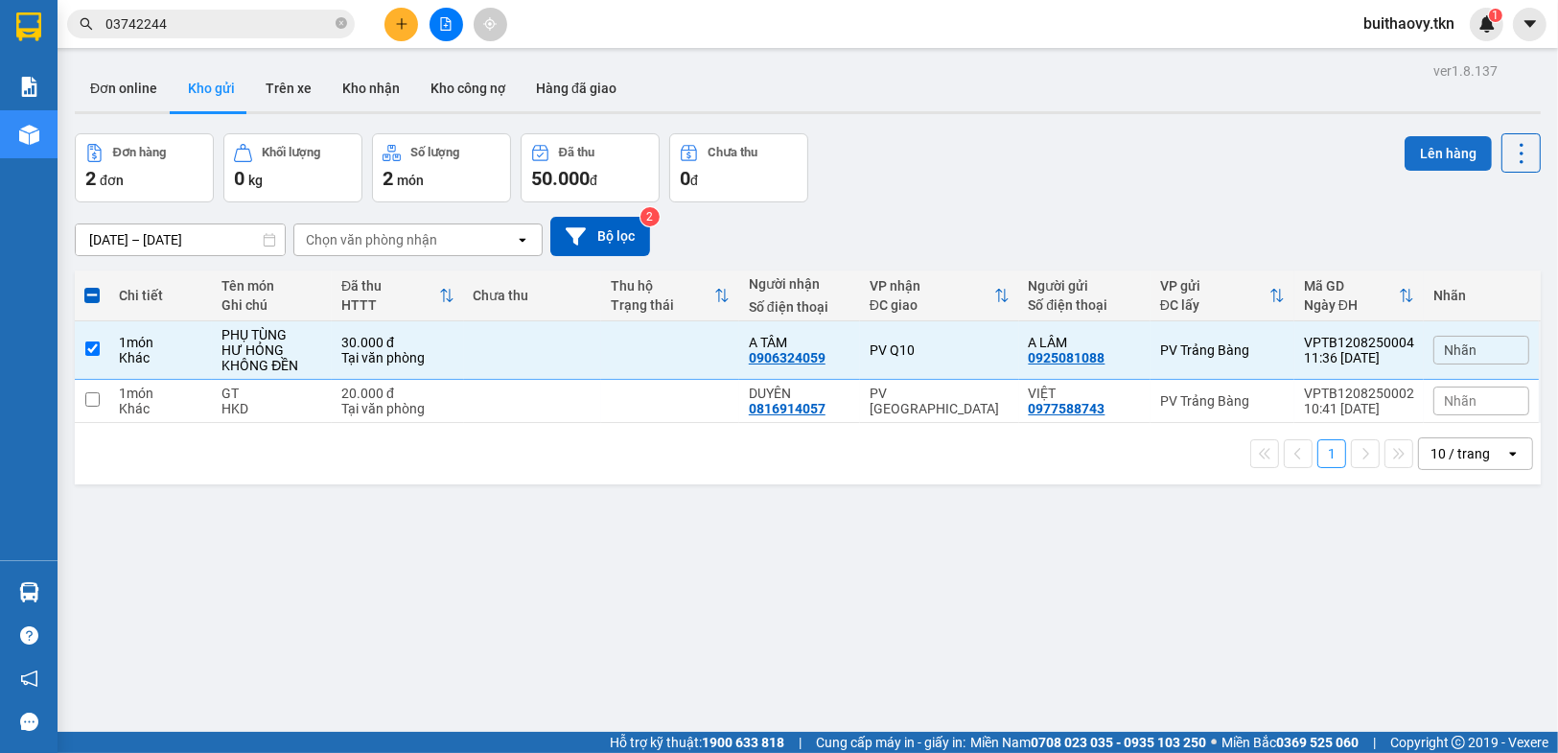
click at [1412, 150] on button "Lên hàng" at bounding box center [1448, 153] width 87 height 35
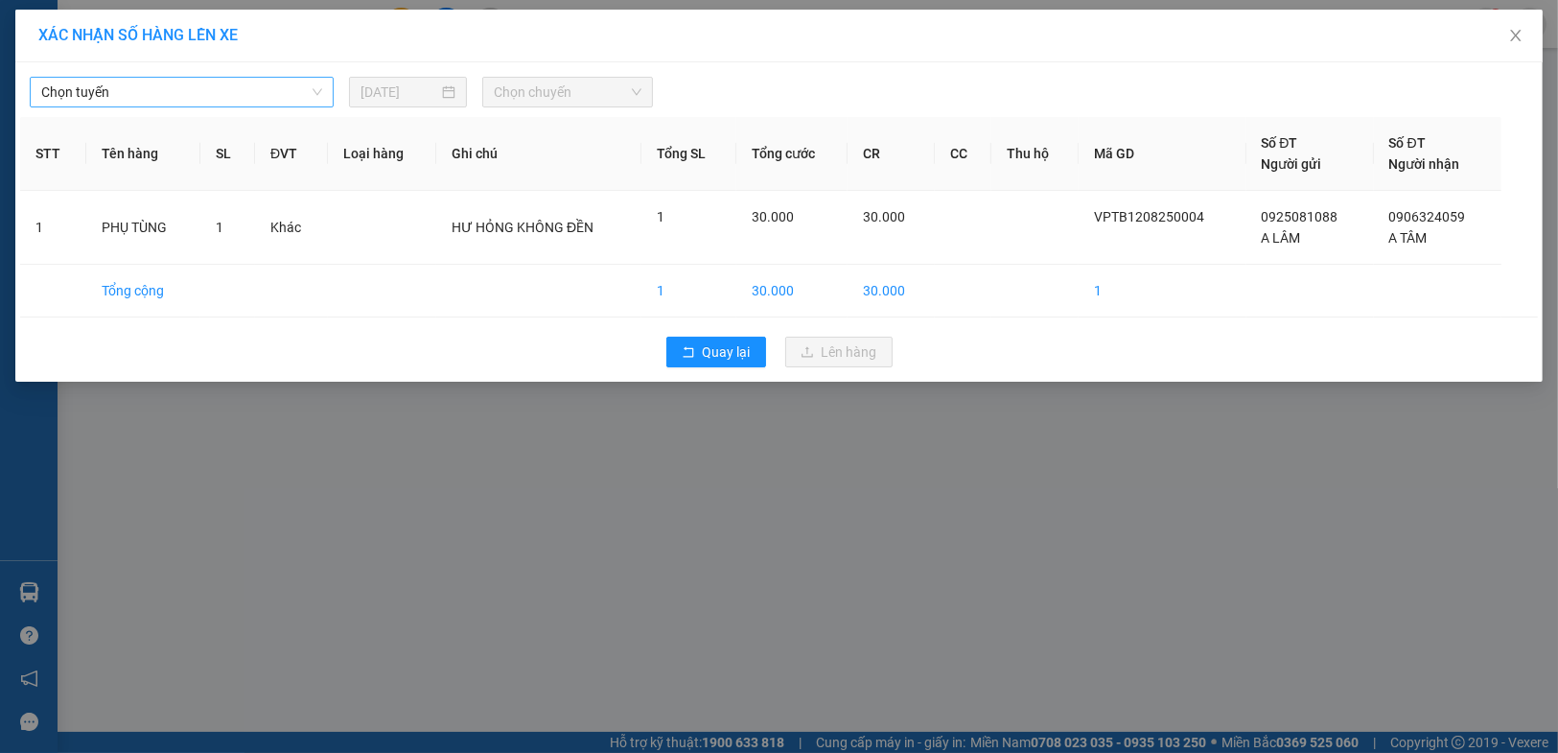
click at [180, 91] on span "Chọn tuyến" at bounding box center [181, 92] width 281 height 29
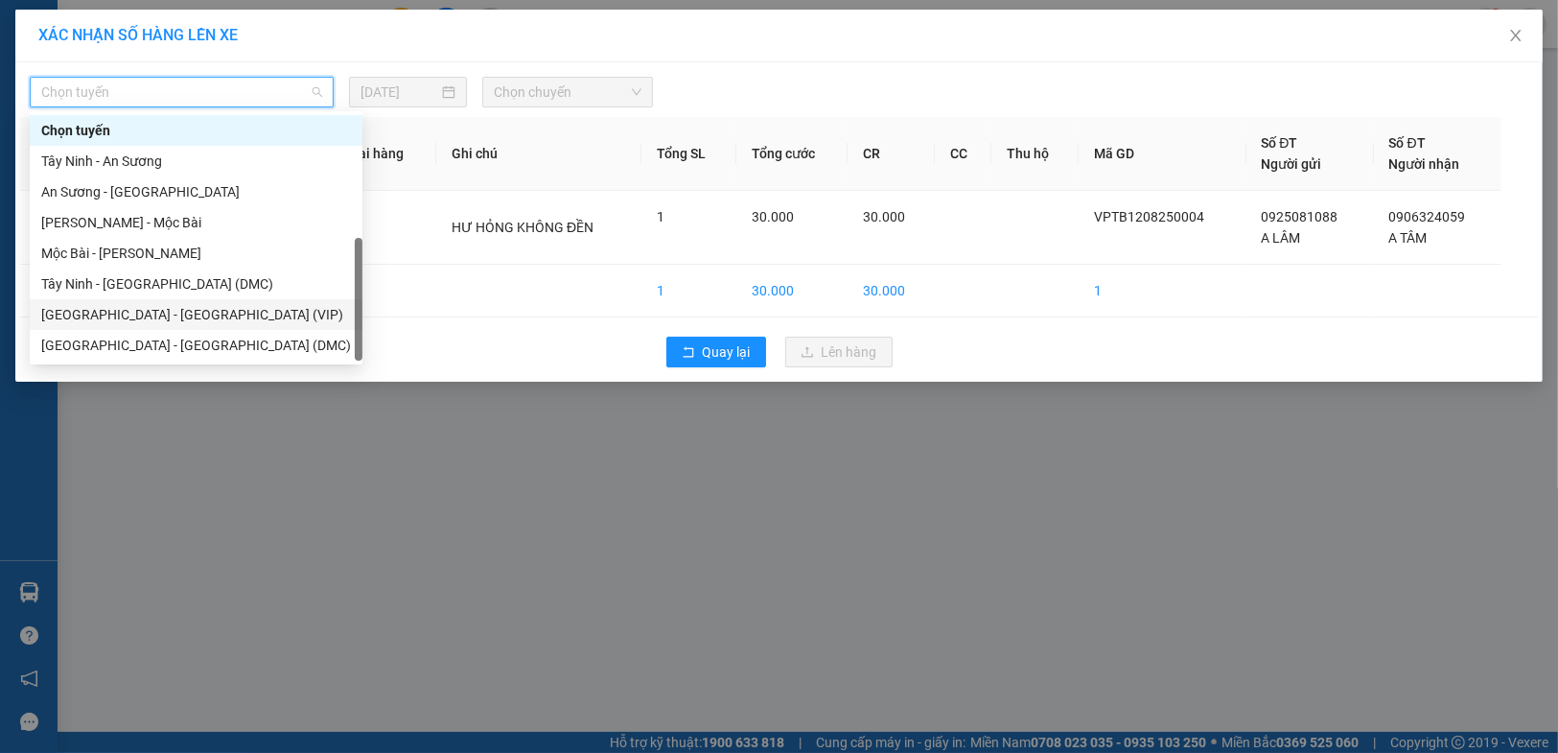
scroll to position [31, 0]
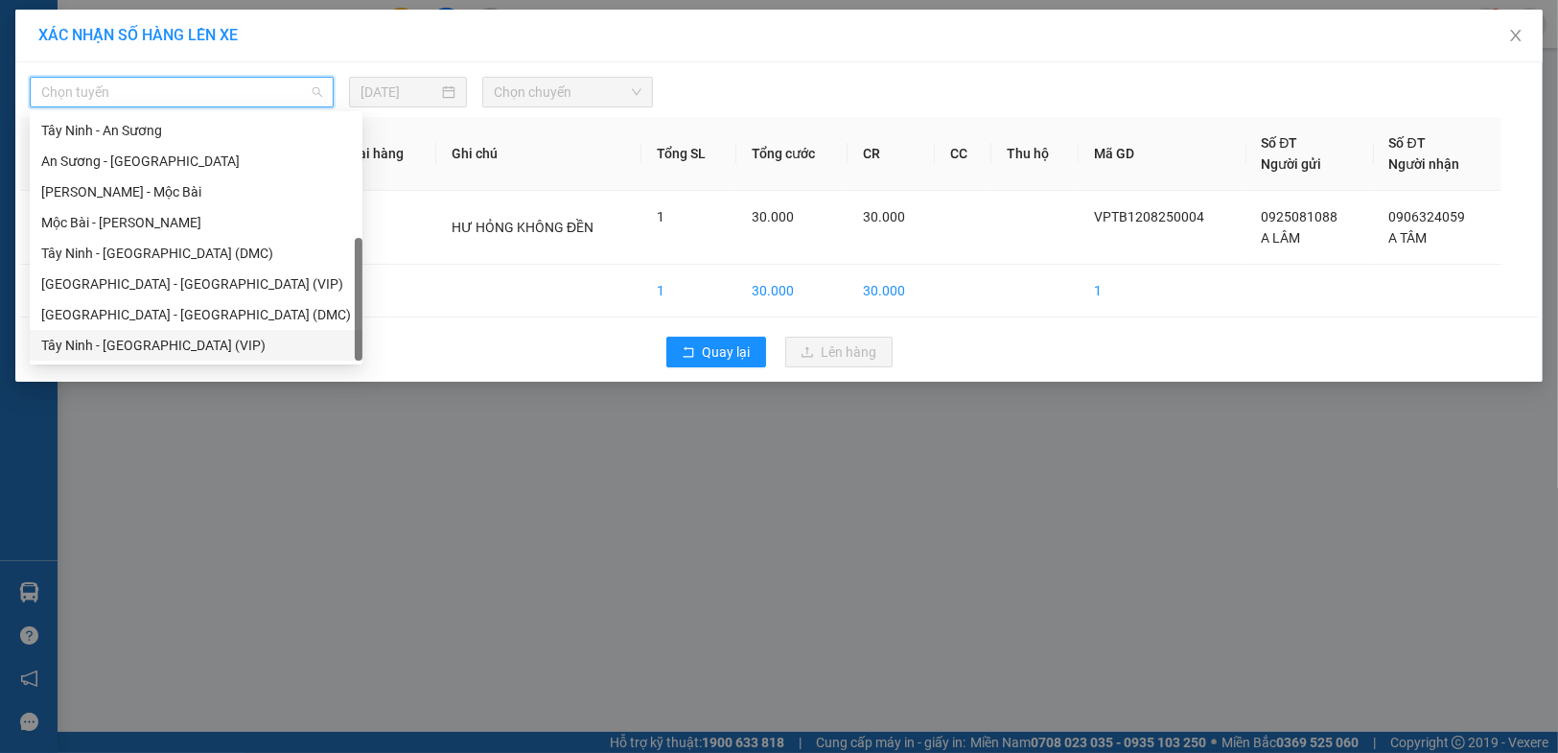
click at [203, 336] on div "Tây Ninh - [GEOGRAPHIC_DATA] (VIP)" at bounding box center [196, 345] width 310 height 21
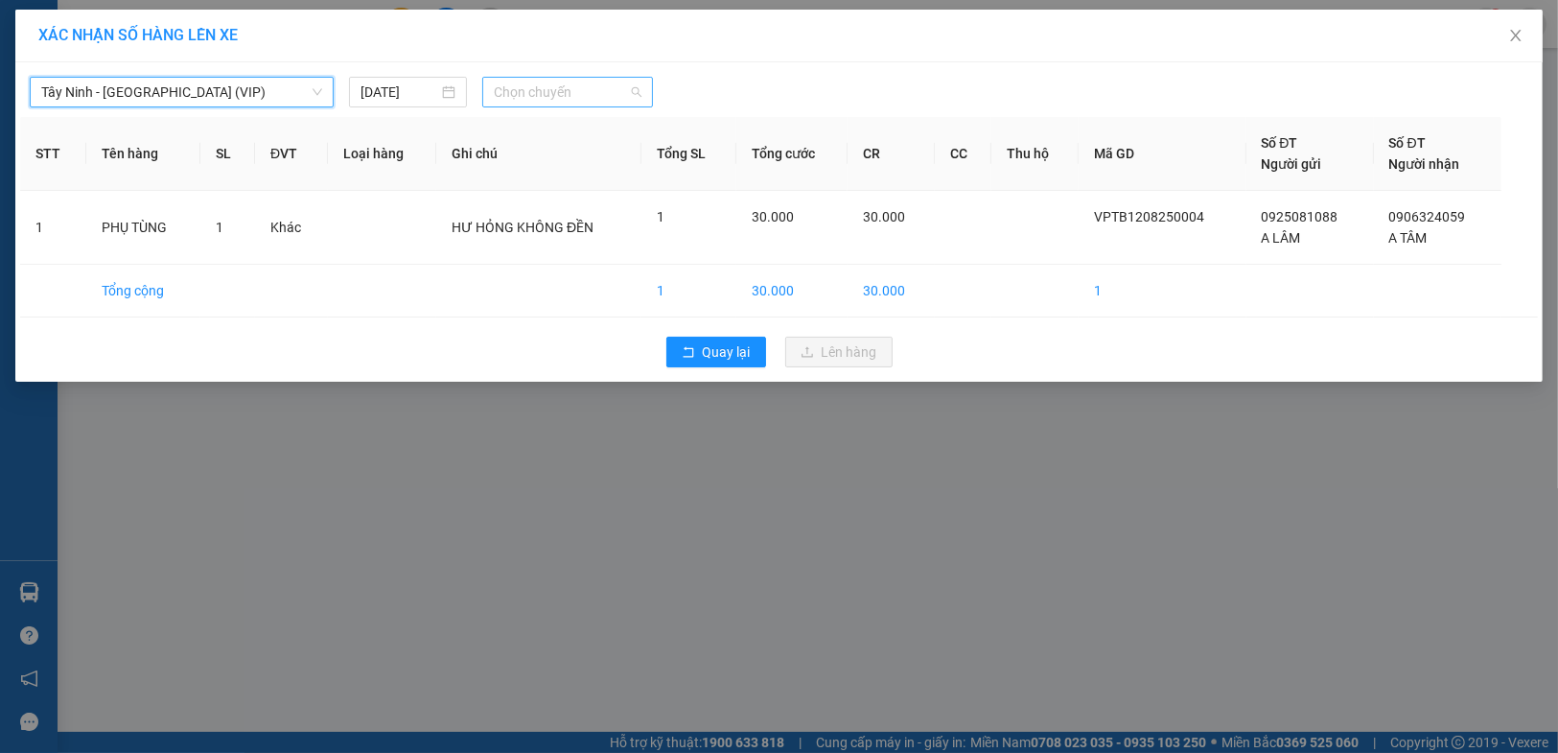
click at [549, 79] on span "Chọn chuyến" at bounding box center [568, 92] width 148 height 29
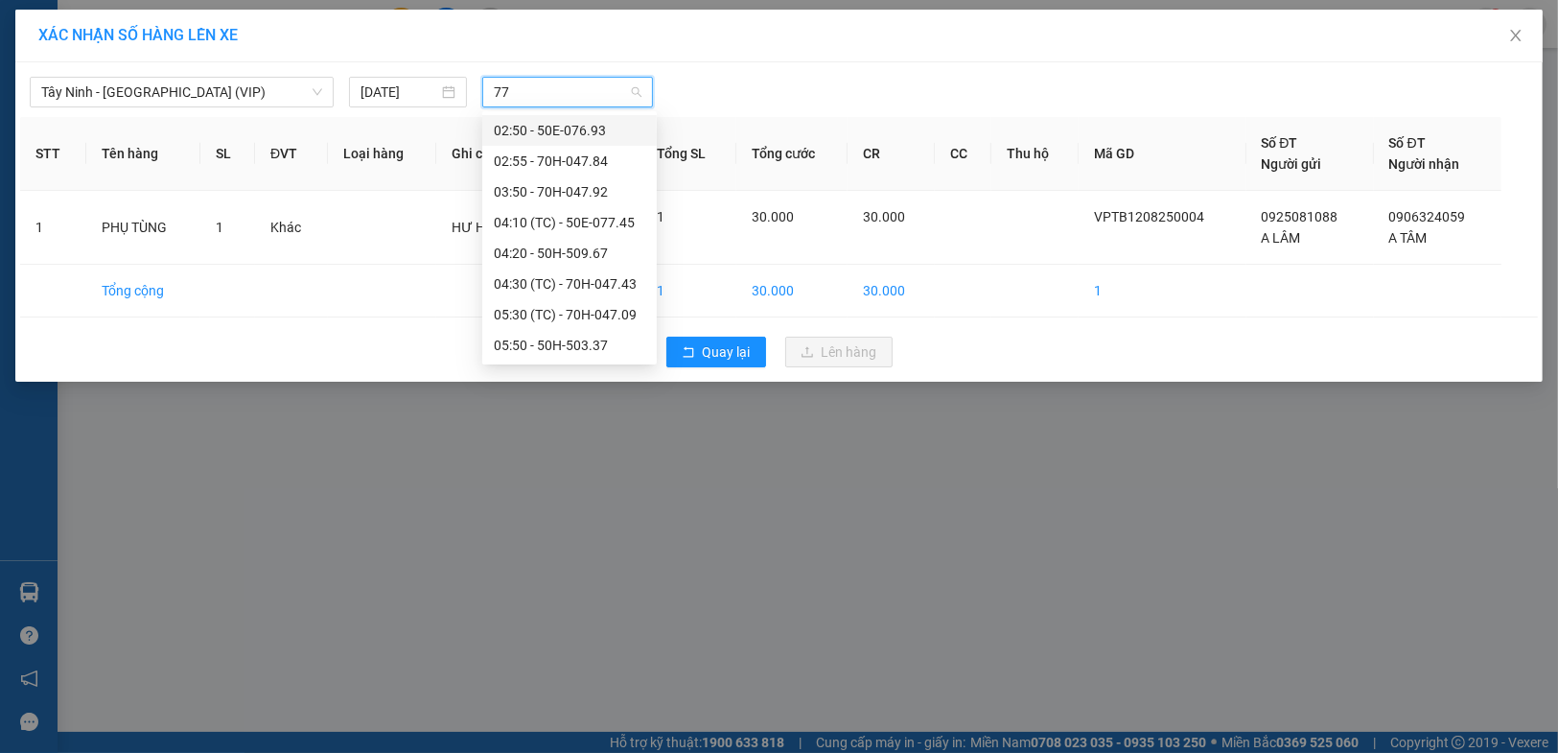
type input "774"
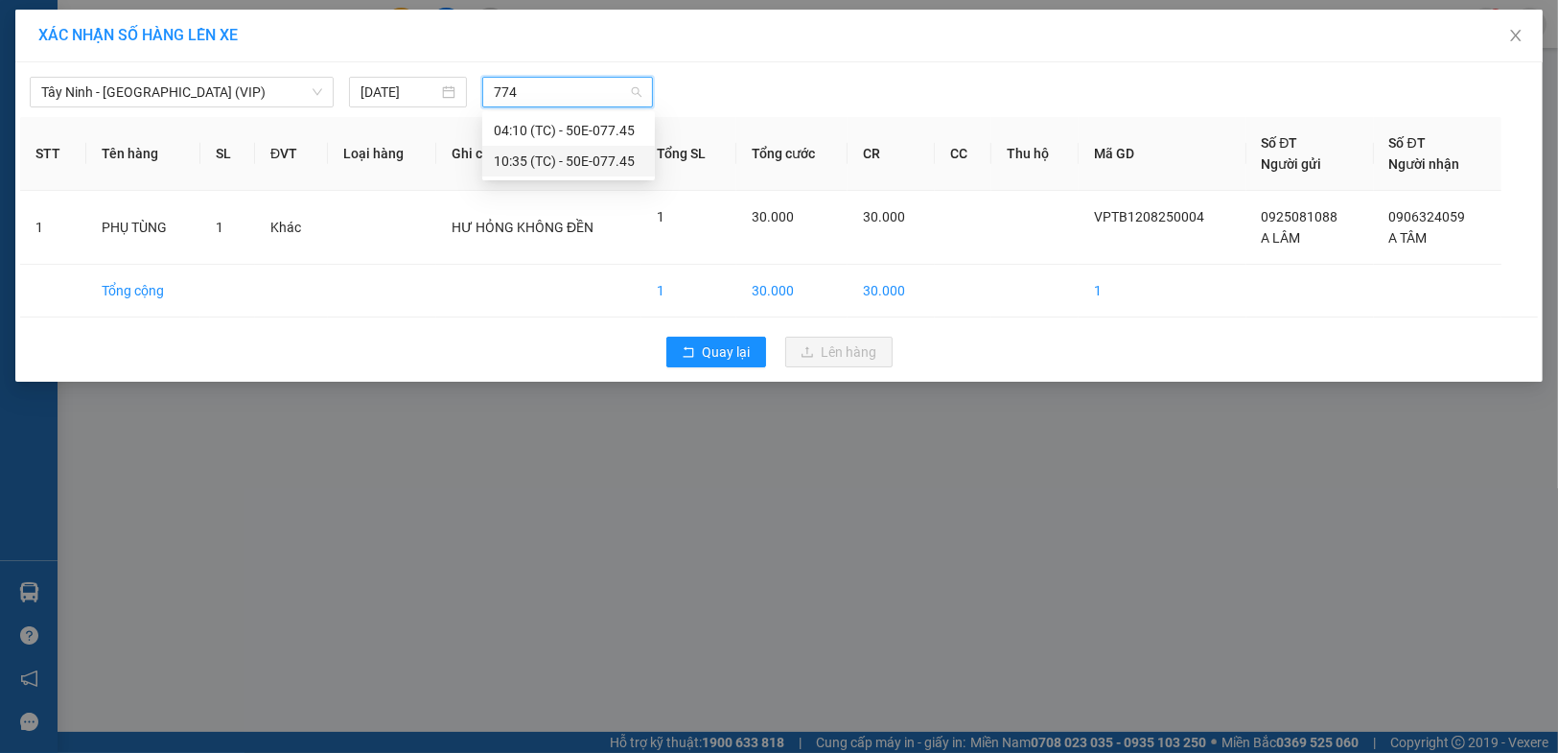
click at [546, 155] on div "10:35 (TC) - 50E-077.45" at bounding box center [569, 161] width 150 height 21
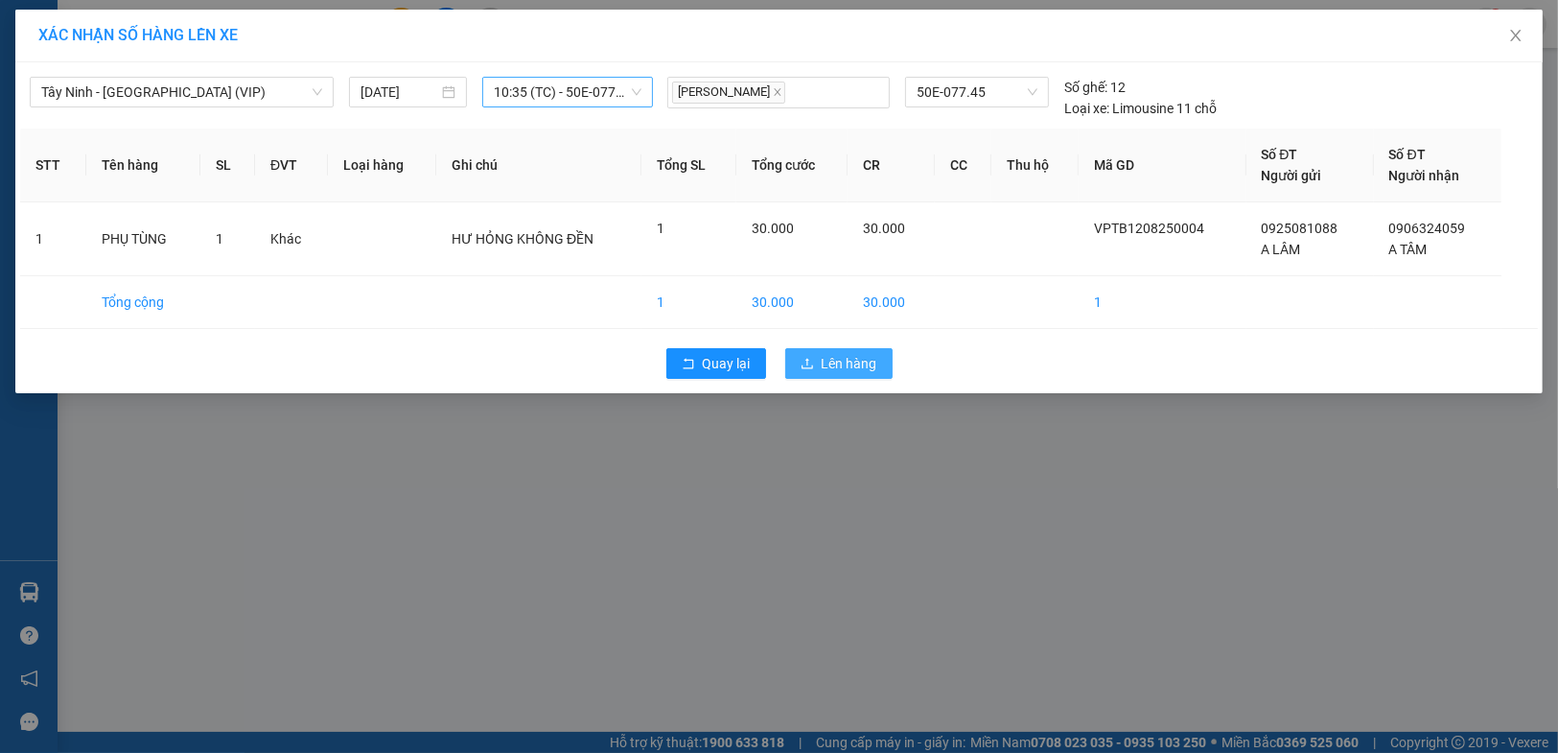
click at [854, 369] on span "Lên hàng" at bounding box center [850, 363] width 56 height 21
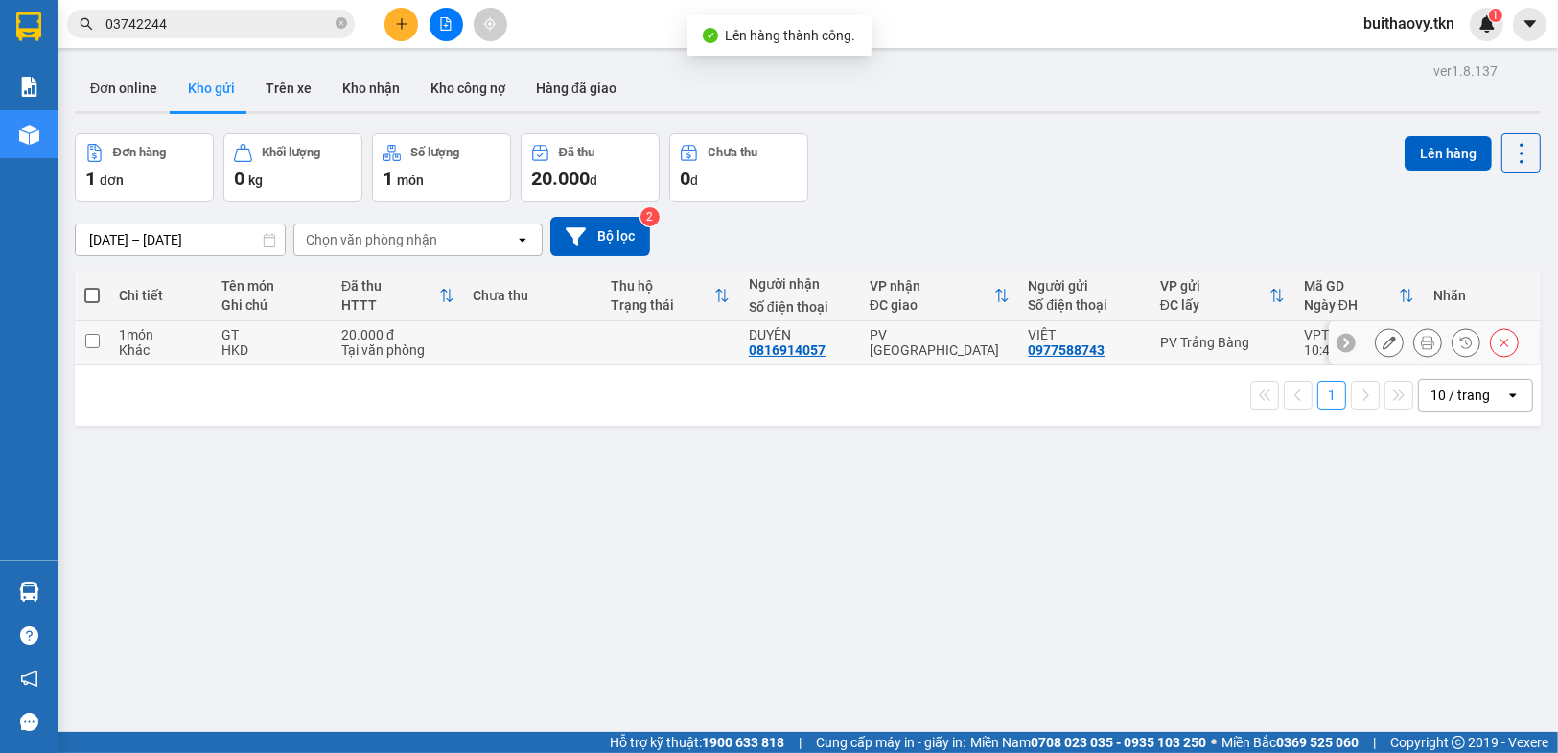
click at [886, 341] on div "PV [GEOGRAPHIC_DATA]" at bounding box center [940, 342] width 140 height 31
checkbox input "true"
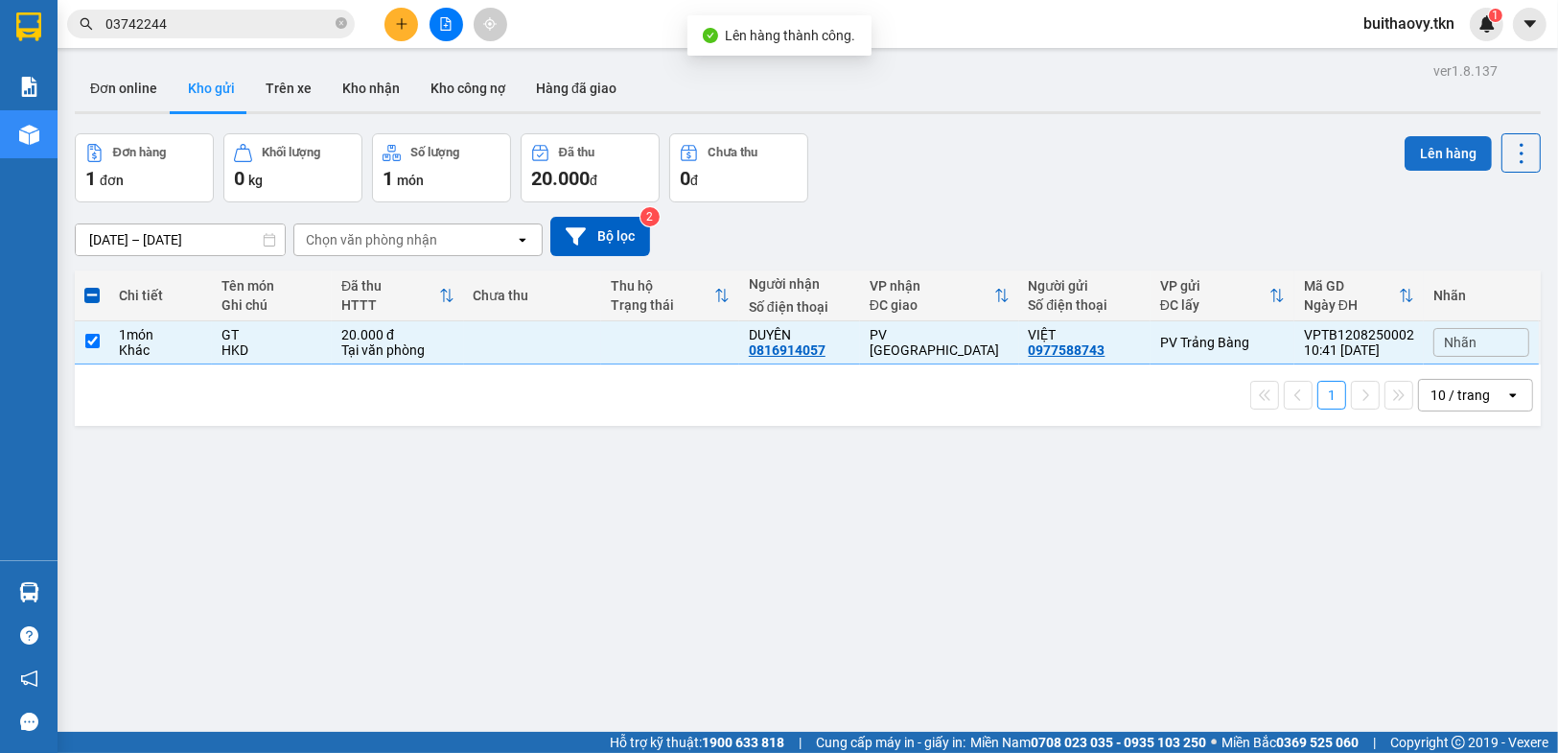
click at [1412, 152] on button "Lên hàng" at bounding box center [1448, 153] width 87 height 35
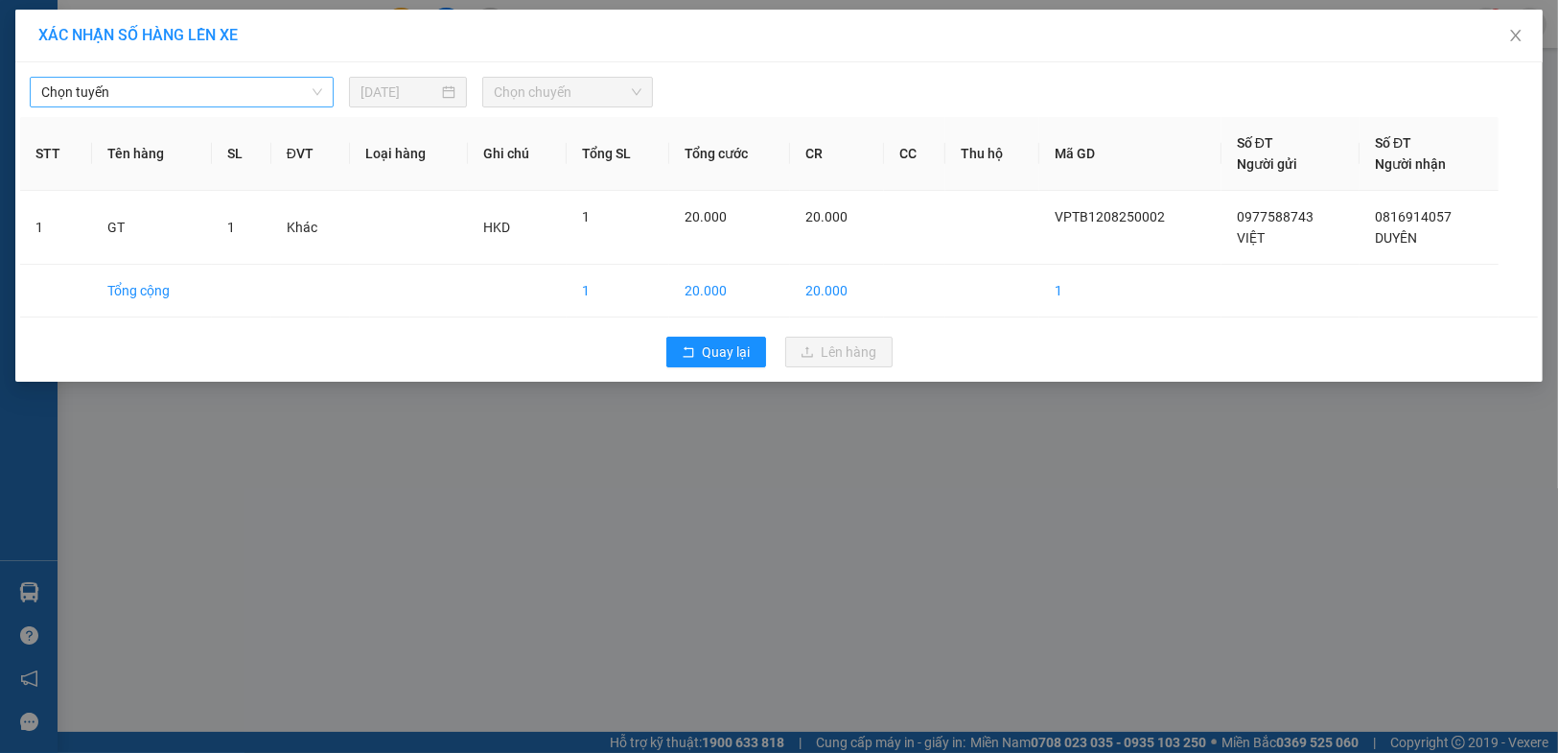
click at [290, 81] on span "Chọn tuyến" at bounding box center [181, 92] width 281 height 29
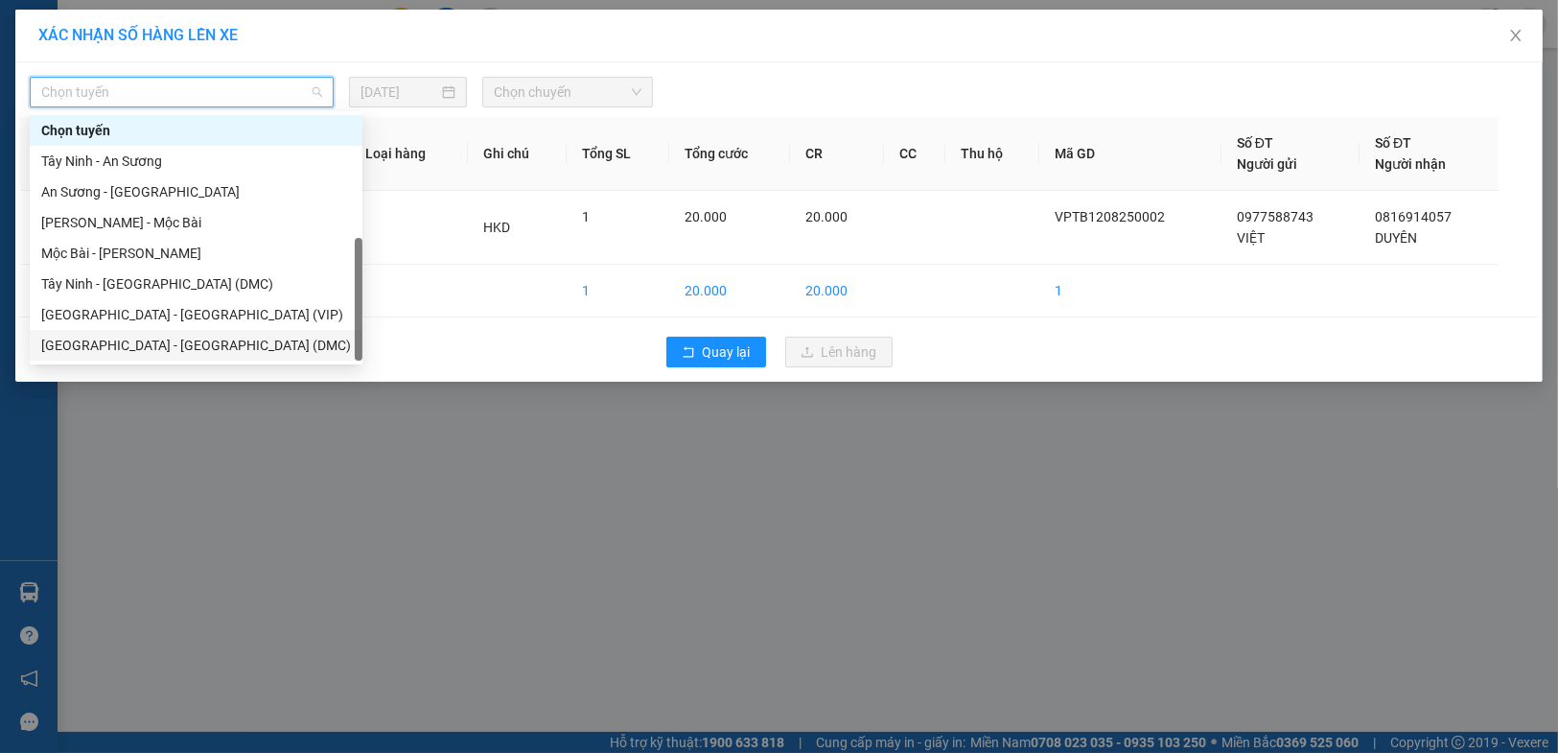
scroll to position [31, 0]
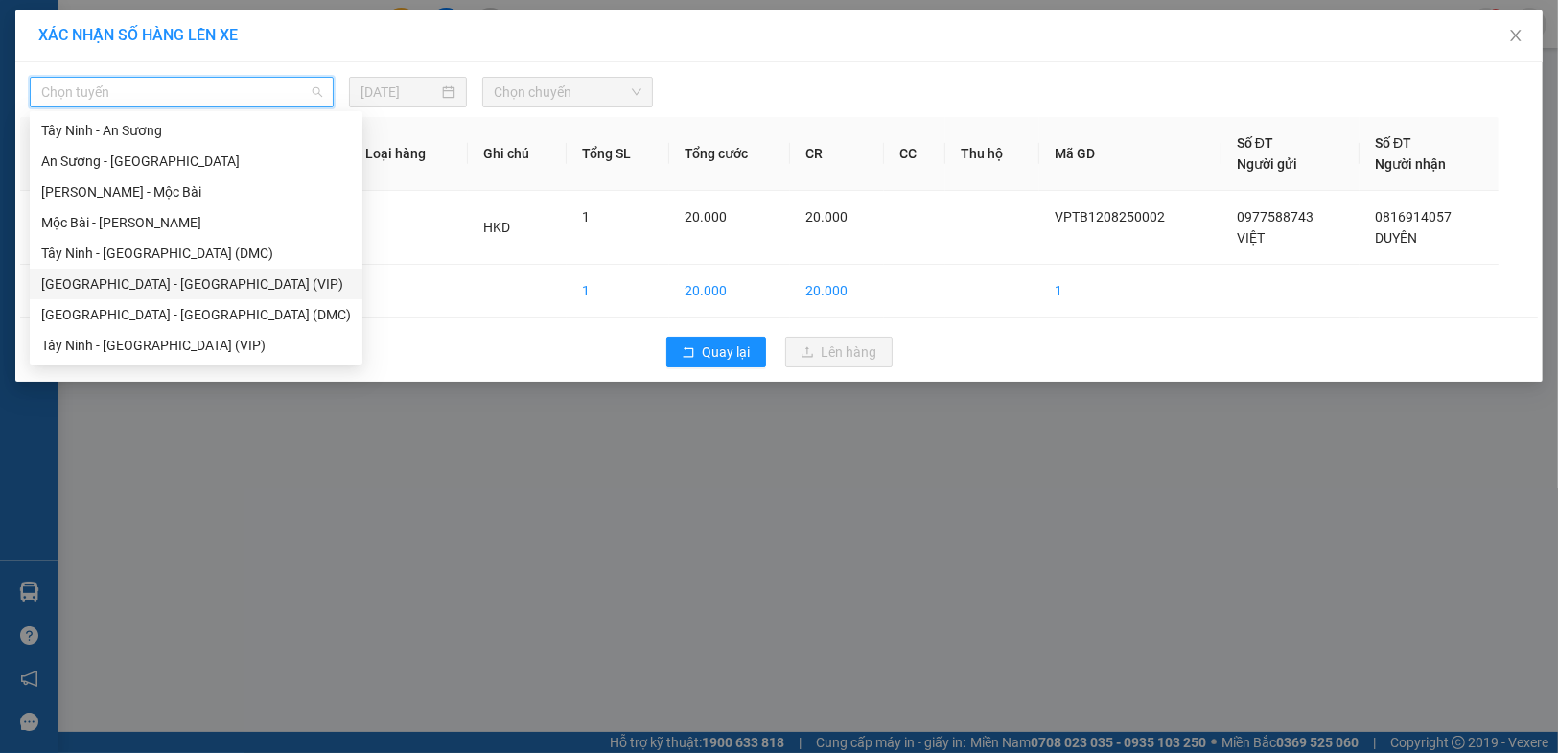
click at [204, 282] on div "[GEOGRAPHIC_DATA] - [GEOGRAPHIC_DATA] (VIP)" at bounding box center [196, 283] width 310 height 21
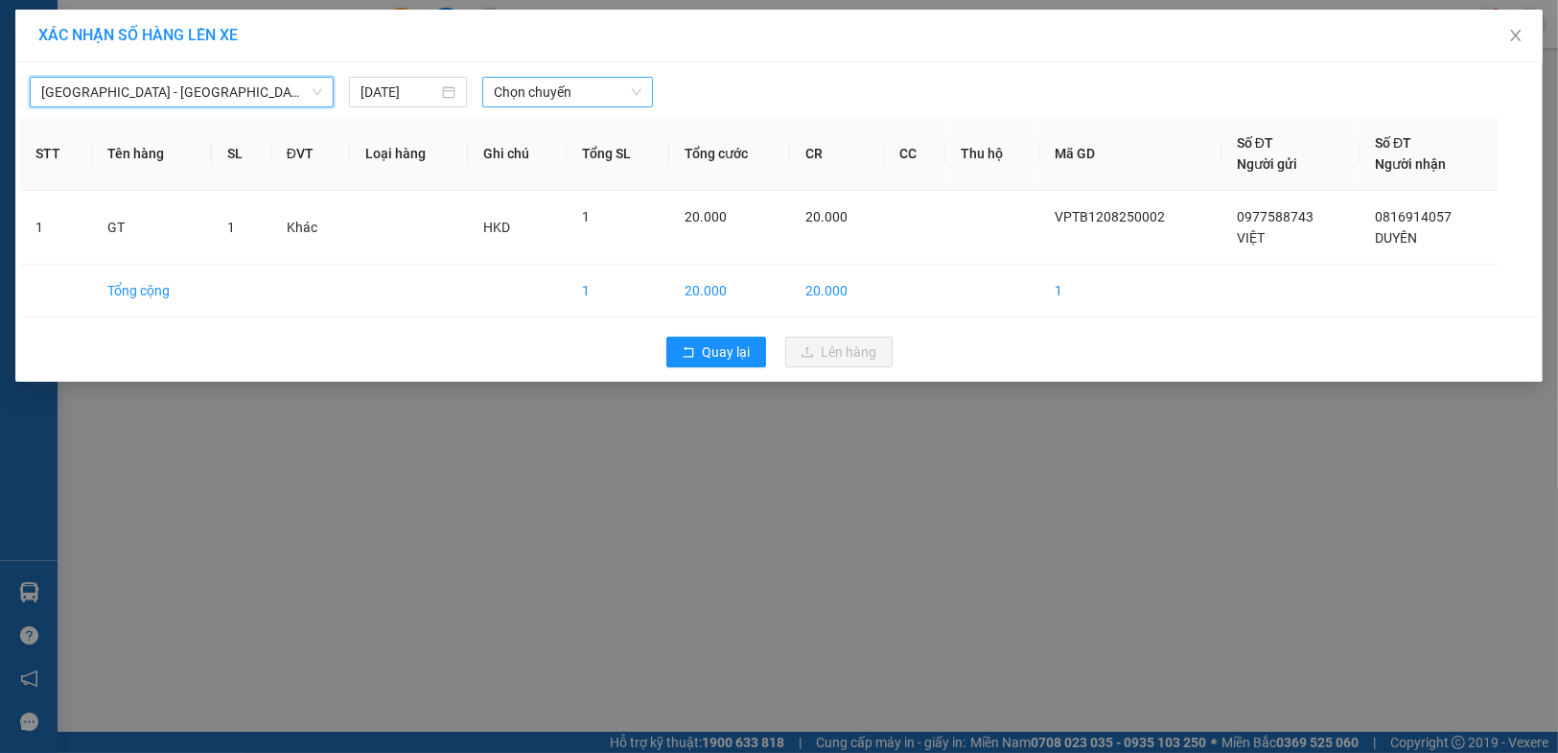
click at [535, 89] on span "Chọn chuyến" at bounding box center [568, 92] width 148 height 29
type input "5752"
click at [538, 130] on div "09:40 - 50H-257.52" at bounding box center [569, 130] width 150 height 21
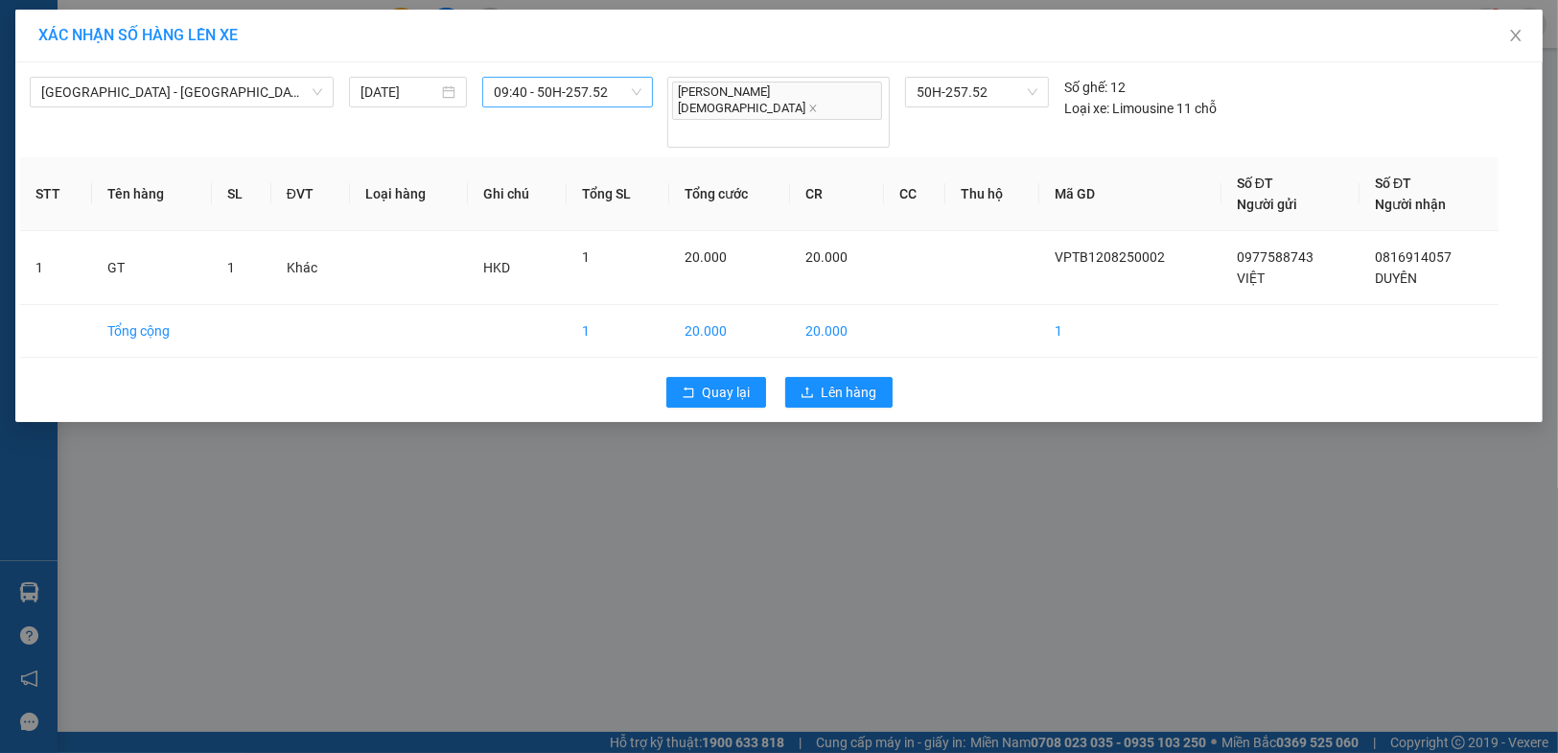
click at [807, 377] on div "Quay lại Lên hàng" at bounding box center [779, 392] width 1518 height 50
click at [834, 382] on span "Lên hàng" at bounding box center [850, 392] width 56 height 21
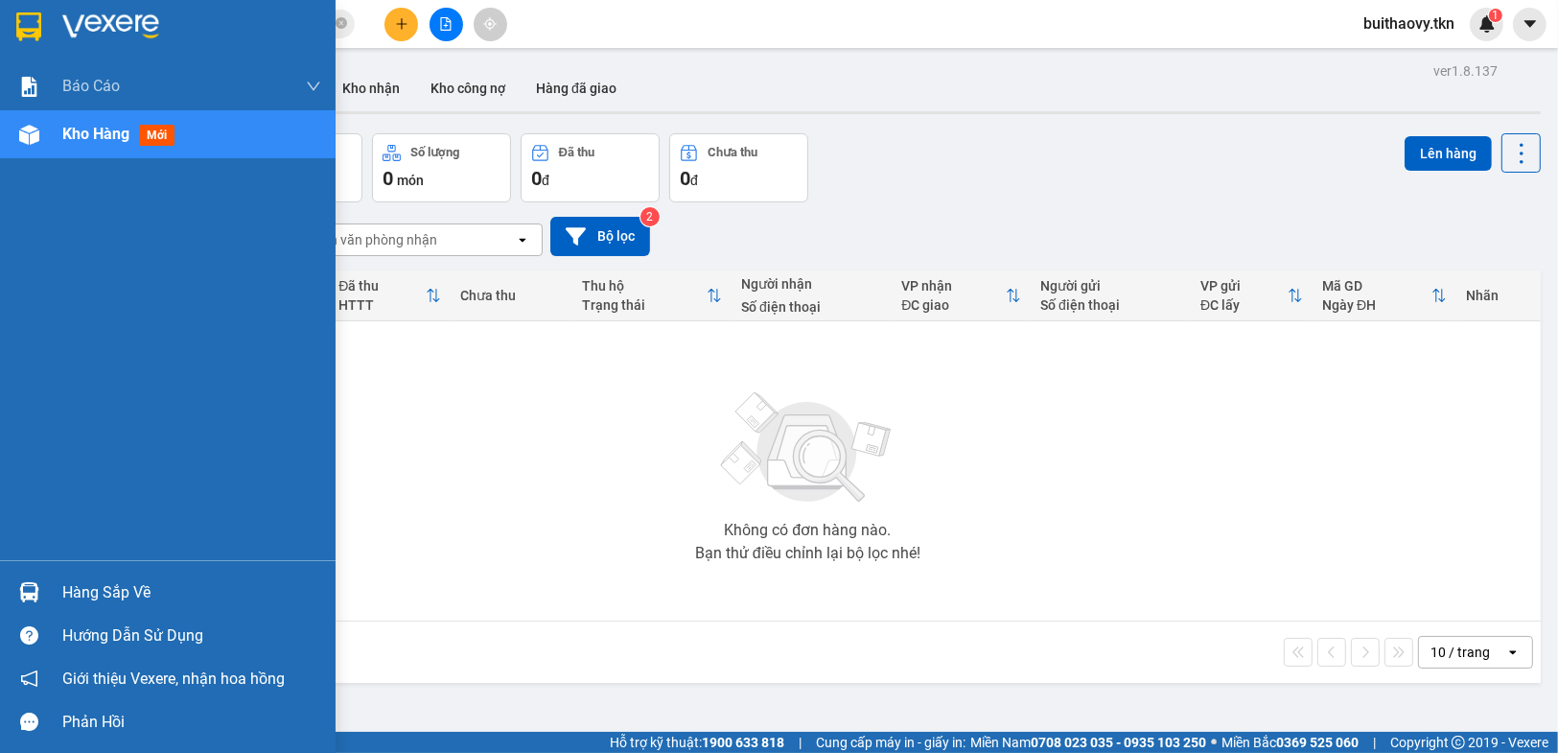
drag, startPoint x: 33, startPoint y: 586, endPoint x: 378, endPoint y: 616, distance: 346.5
click at [35, 586] on img at bounding box center [29, 592] width 20 height 20
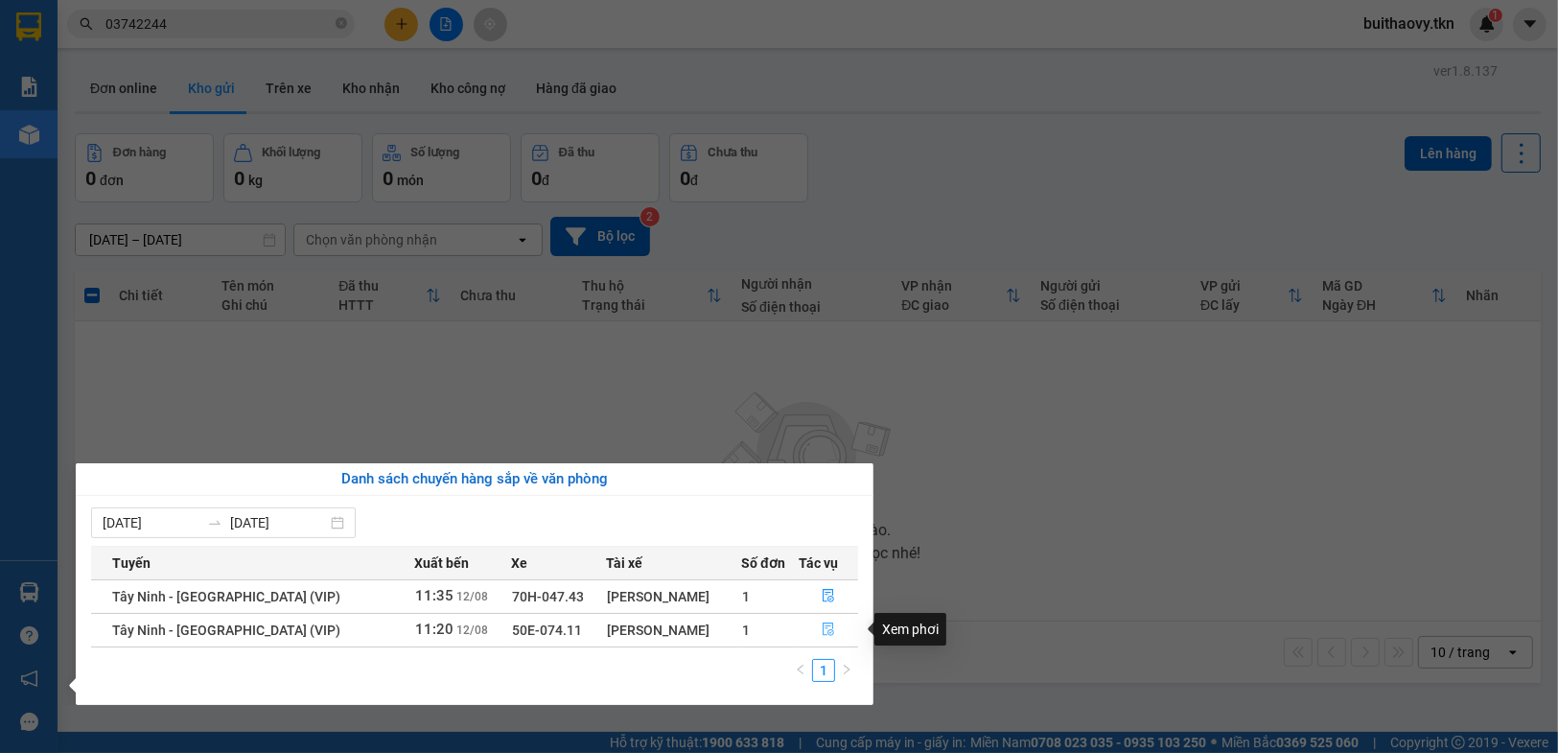
click at [830, 633] on icon "file-done" at bounding box center [828, 628] width 13 height 13
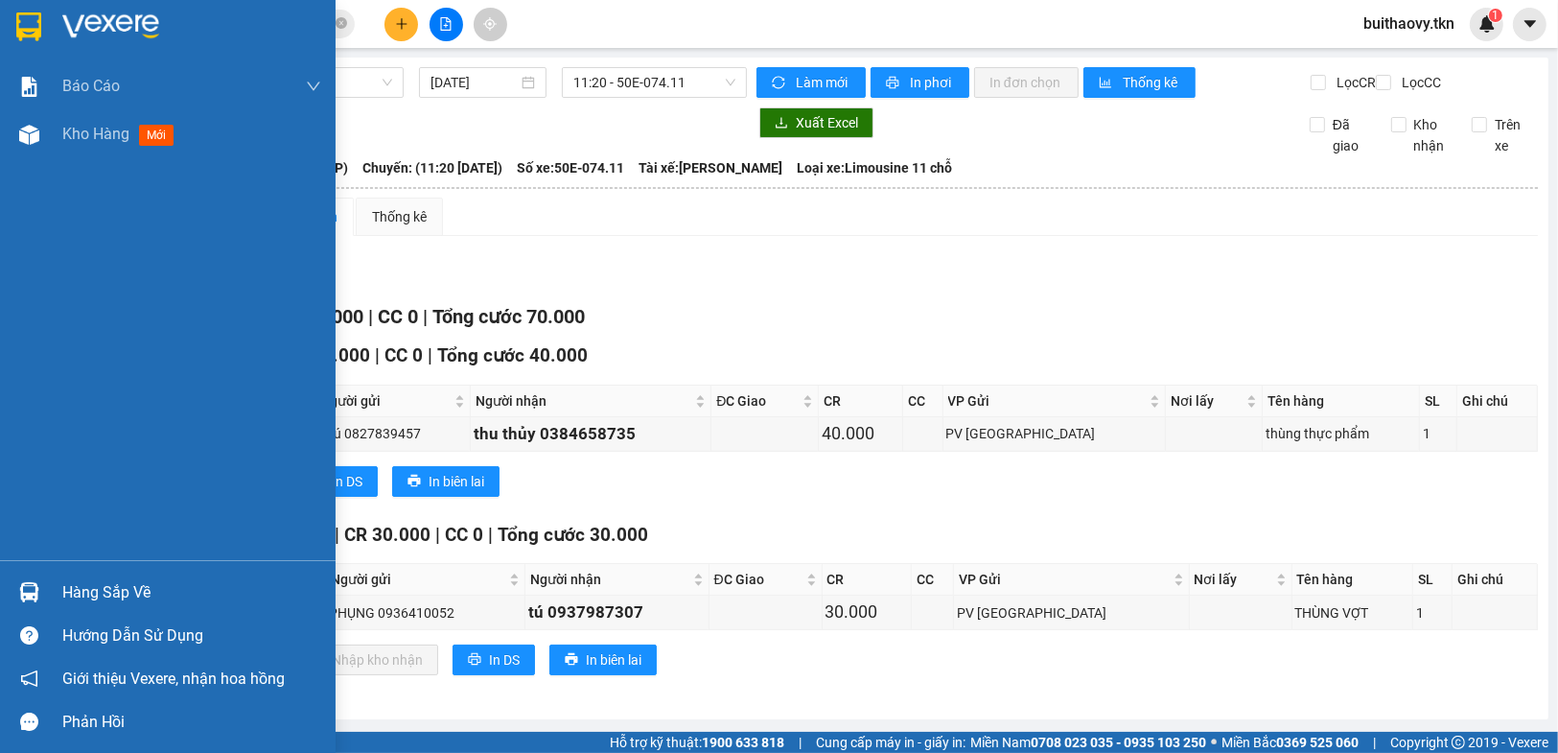
click at [0, 614] on div "Hướng dẫn sử dụng" at bounding box center [168, 635] width 336 height 43
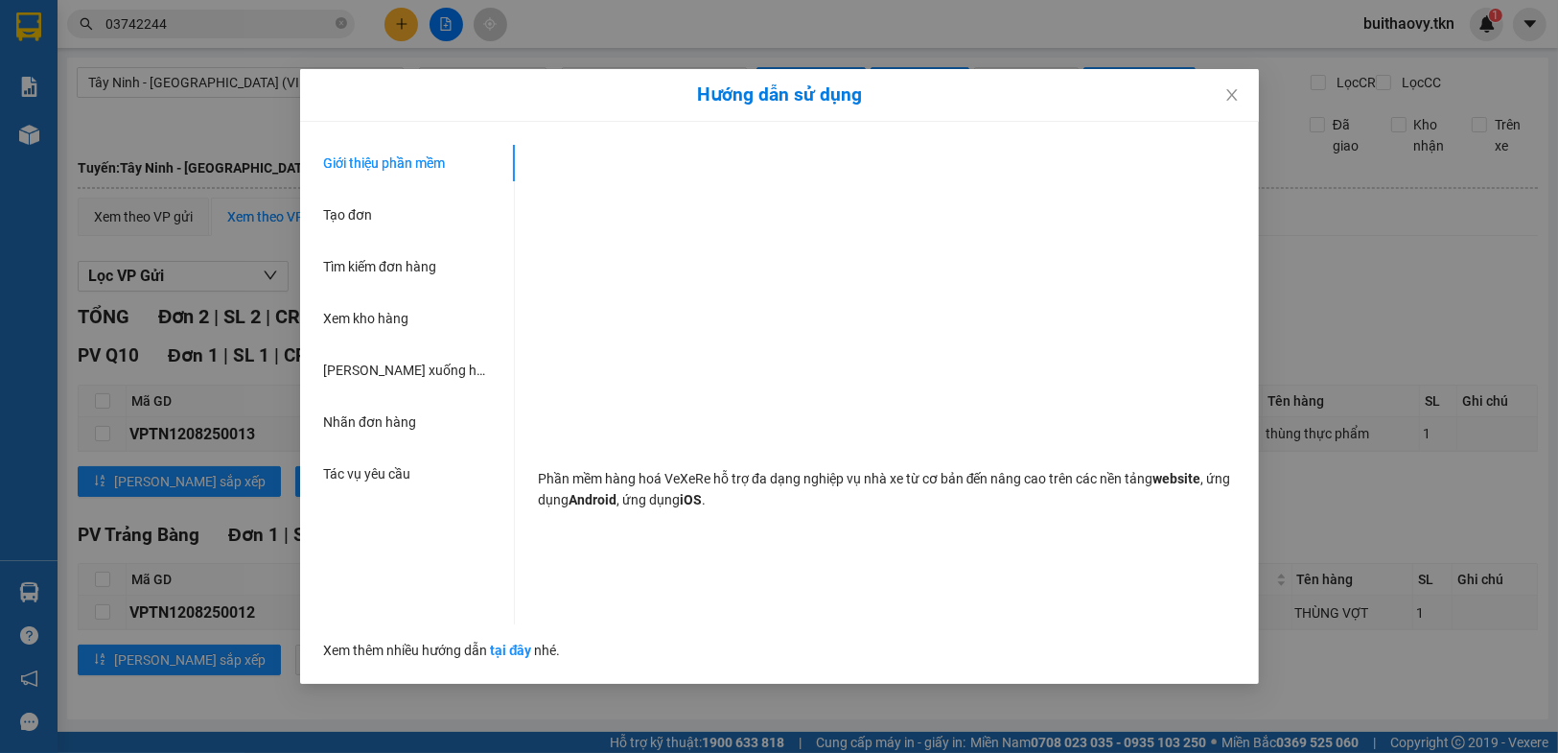
click at [135, 593] on div "Hướng dẫn sử dụng Giới thiệu phần mềm Tạo đơn Tìm kiếm đơn hàng Xem kho hàng Lê…" at bounding box center [779, 376] width 1558 height 753
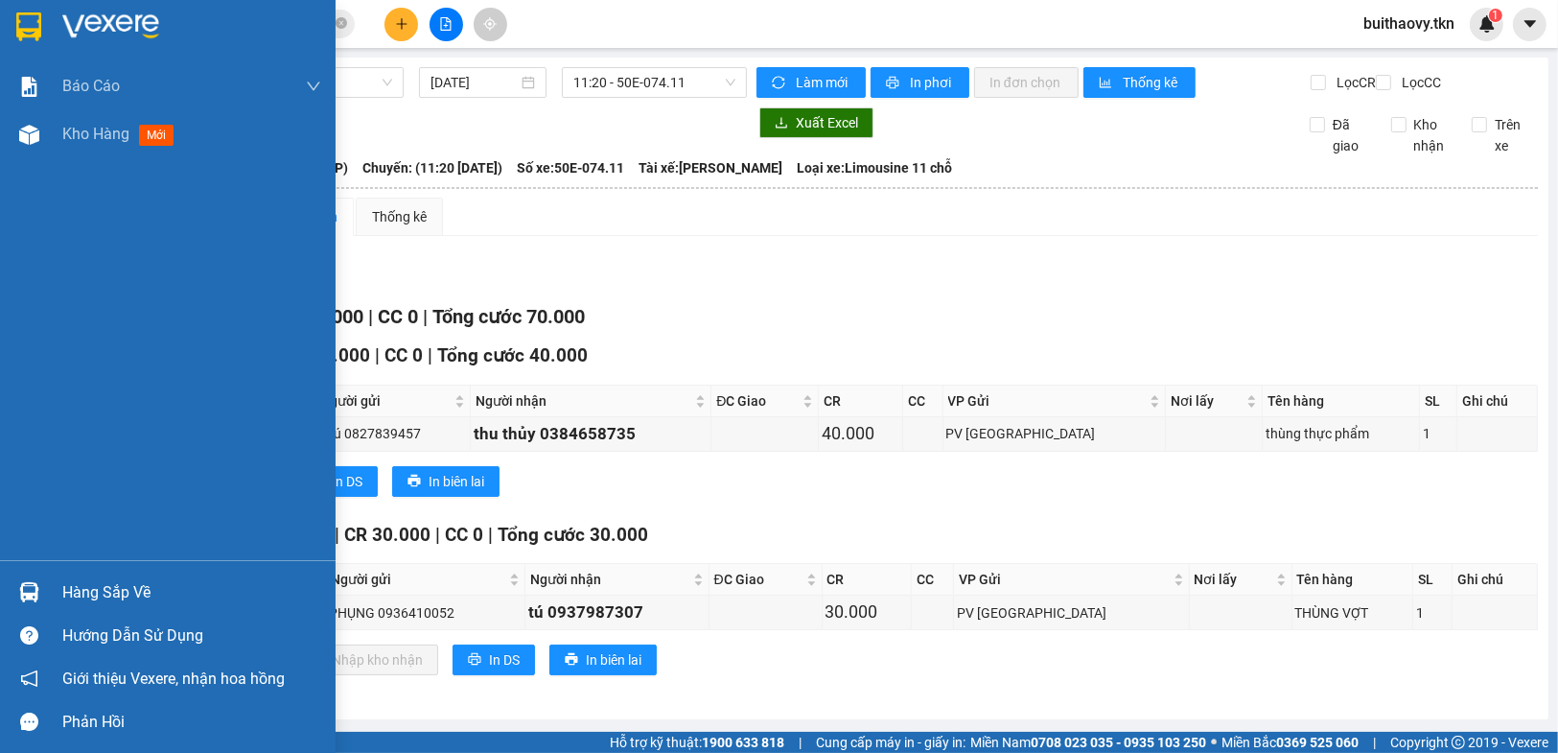
click at [10, 575] on div "Hàng sắp về" at bounding box center [168, 591] width 336 height 43
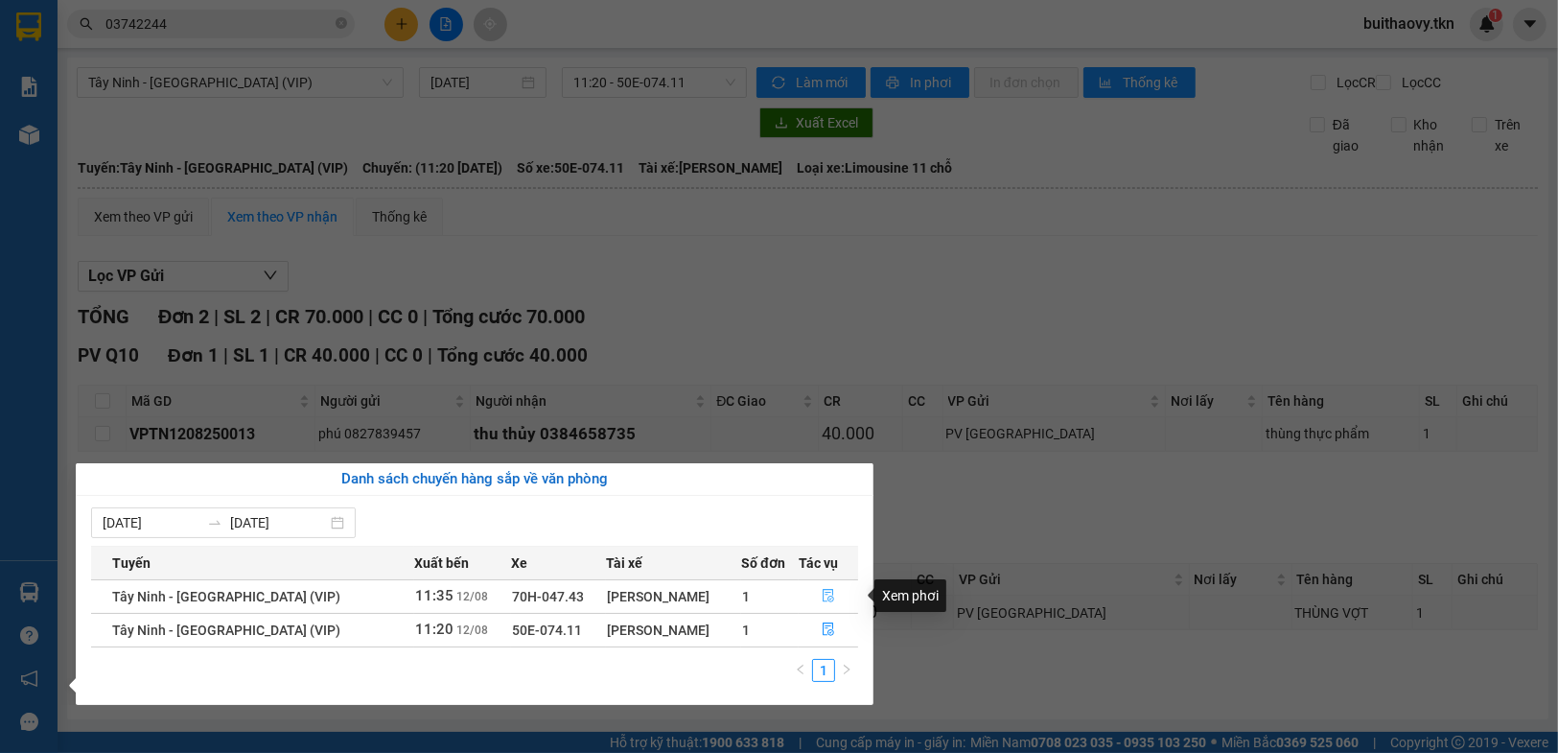
click at [813, 588] on button "button" at bounding box center [829, 596] width 58 height 31
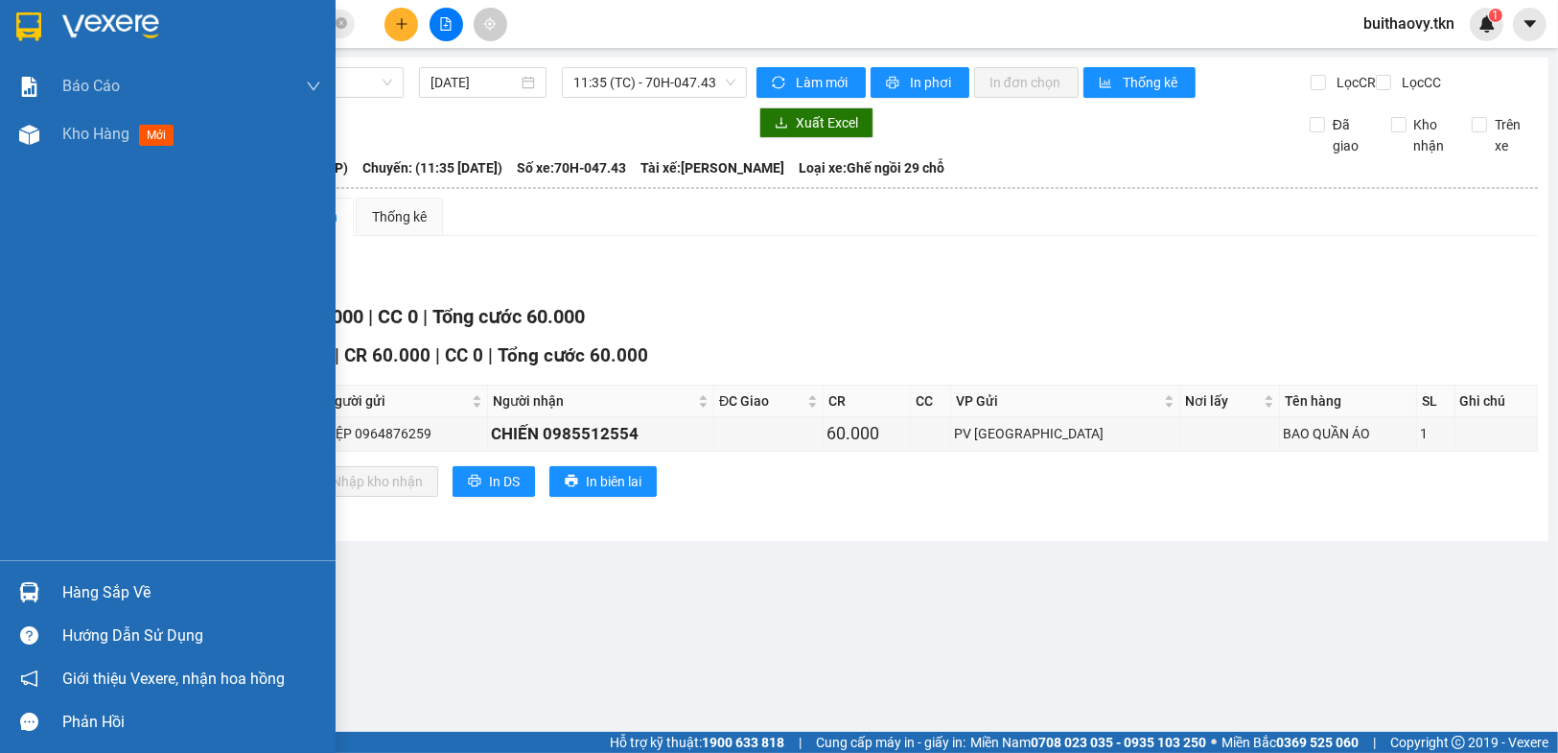
drag, startPoint x: 41, startPoint y: 595, endPoint x: 86, endPoint y: 592, distance: 45.2
click at [40, 595] on div at bounding box center [29, 592] width 34 height 34
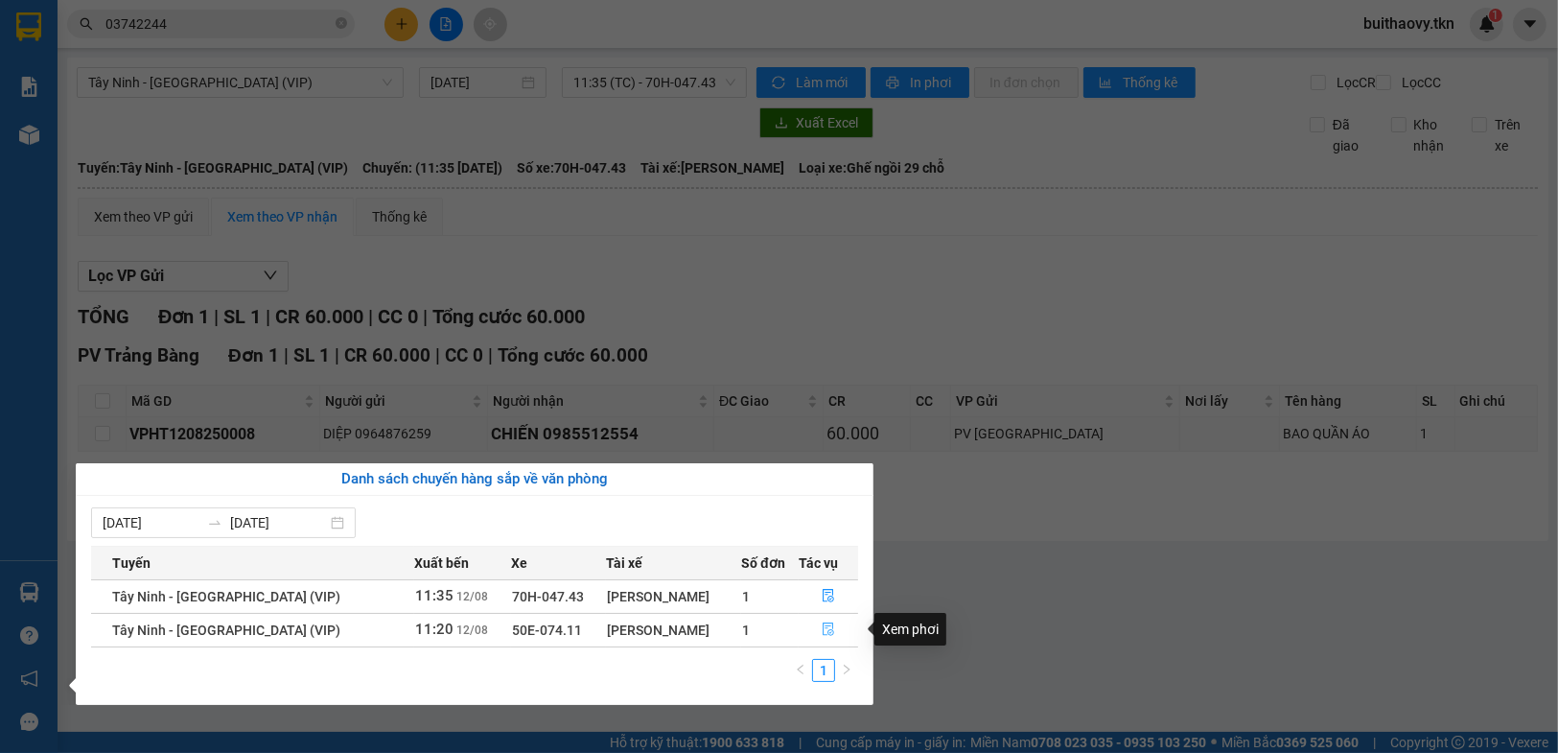
click at [824, 631] on icon "file-done" at bounding box center [829, 628] width 12 height 13
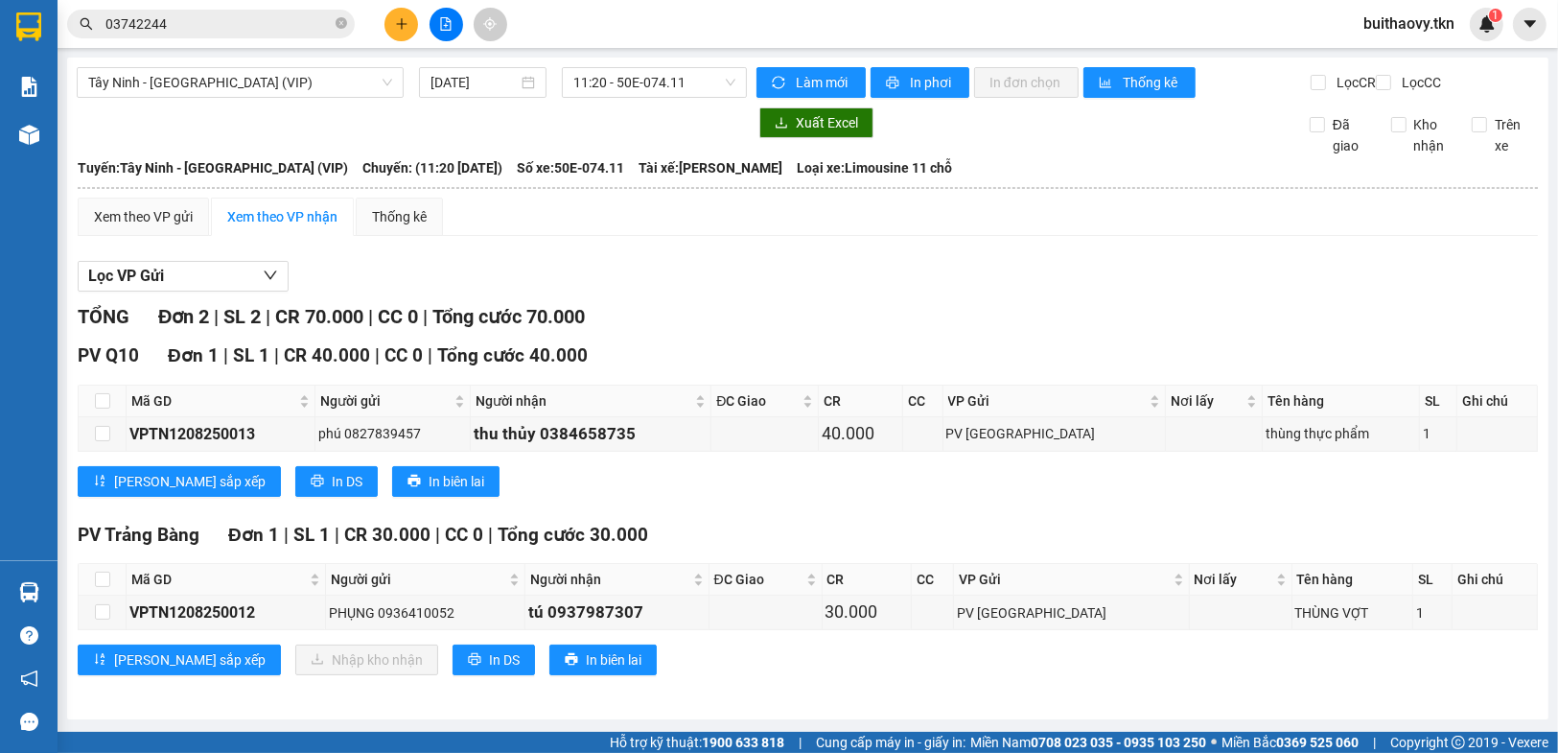
drag, startPoint x: 94, startPoint y: 602, endPoint x: 109, endPoint y: 603, distance: 15.4
click at [93, 595] on th at bounding box center [103, 580] width 48 height 32
click at [111, 594] on th at bounding box center [103, 580] width 48 height 32
click at [104, 587] on input "checkbox" at bounding box center [102, 578] width 15 height 15
checkbox input "true"
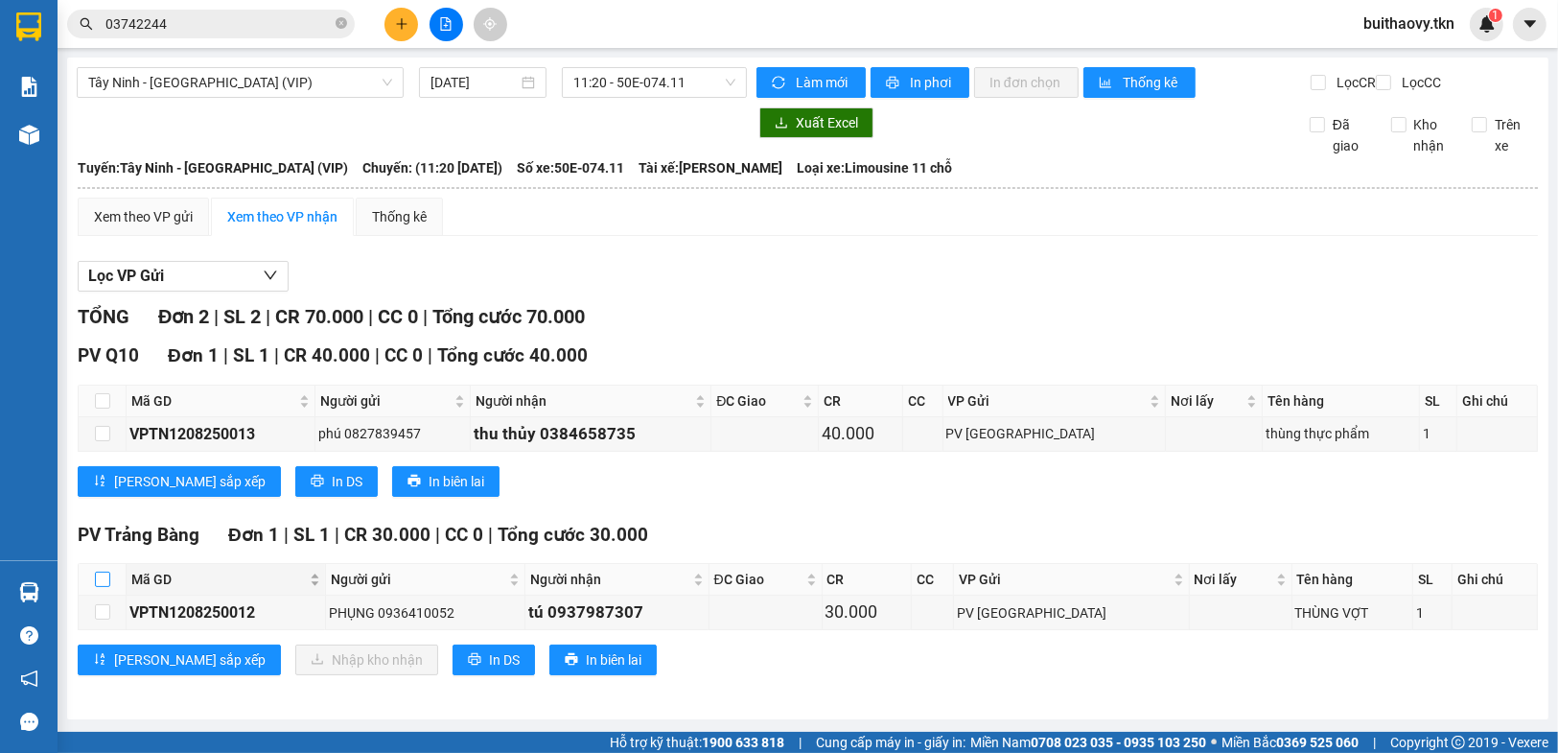
checkbox input "true"
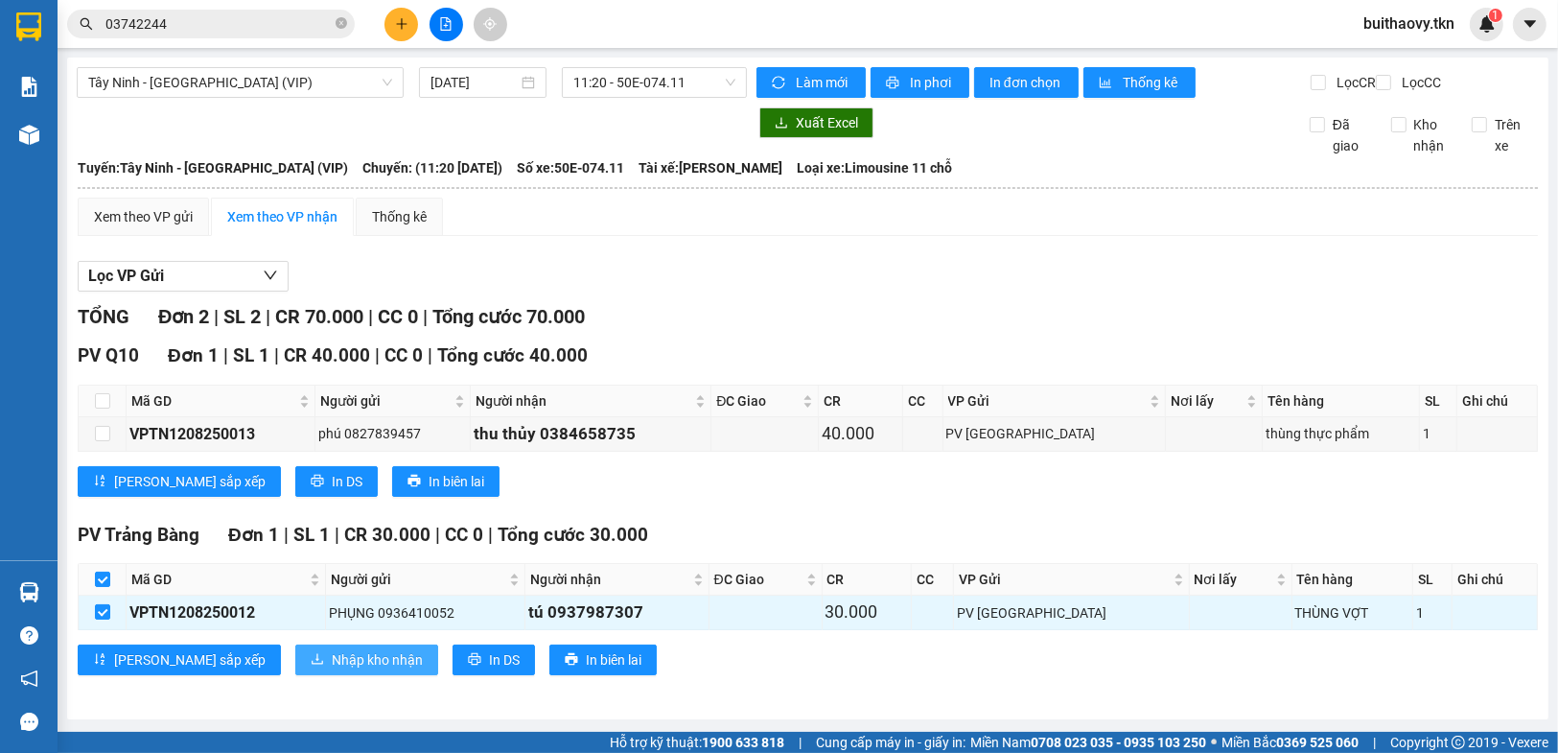
click at [295, 662] on button "Nhập kho nhận" at bounding box center [366, 659] width 143 height 31
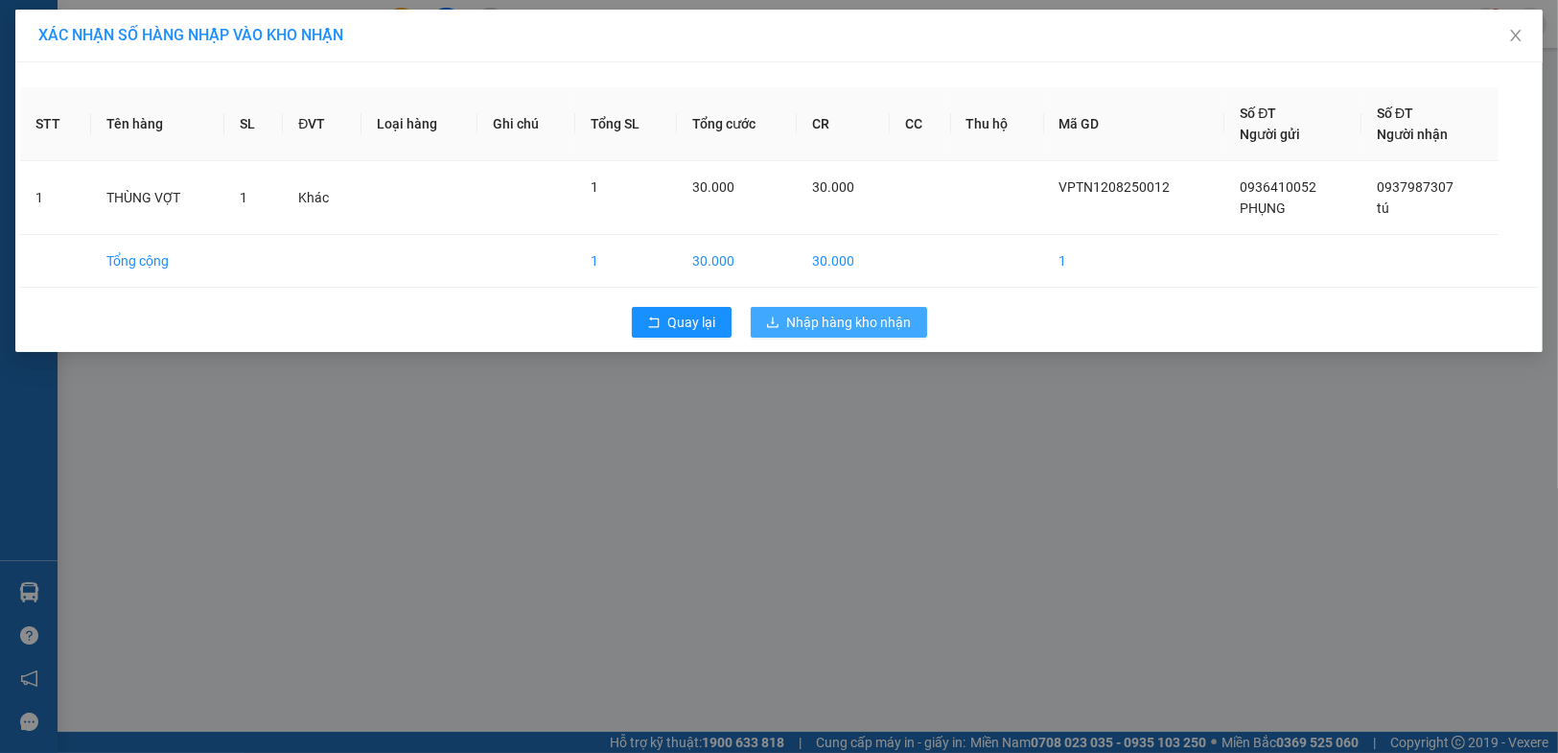
click at [858, 322] on span "Nhập hàng kho nhận" at bounding box center [849, 322] width 125 height 21
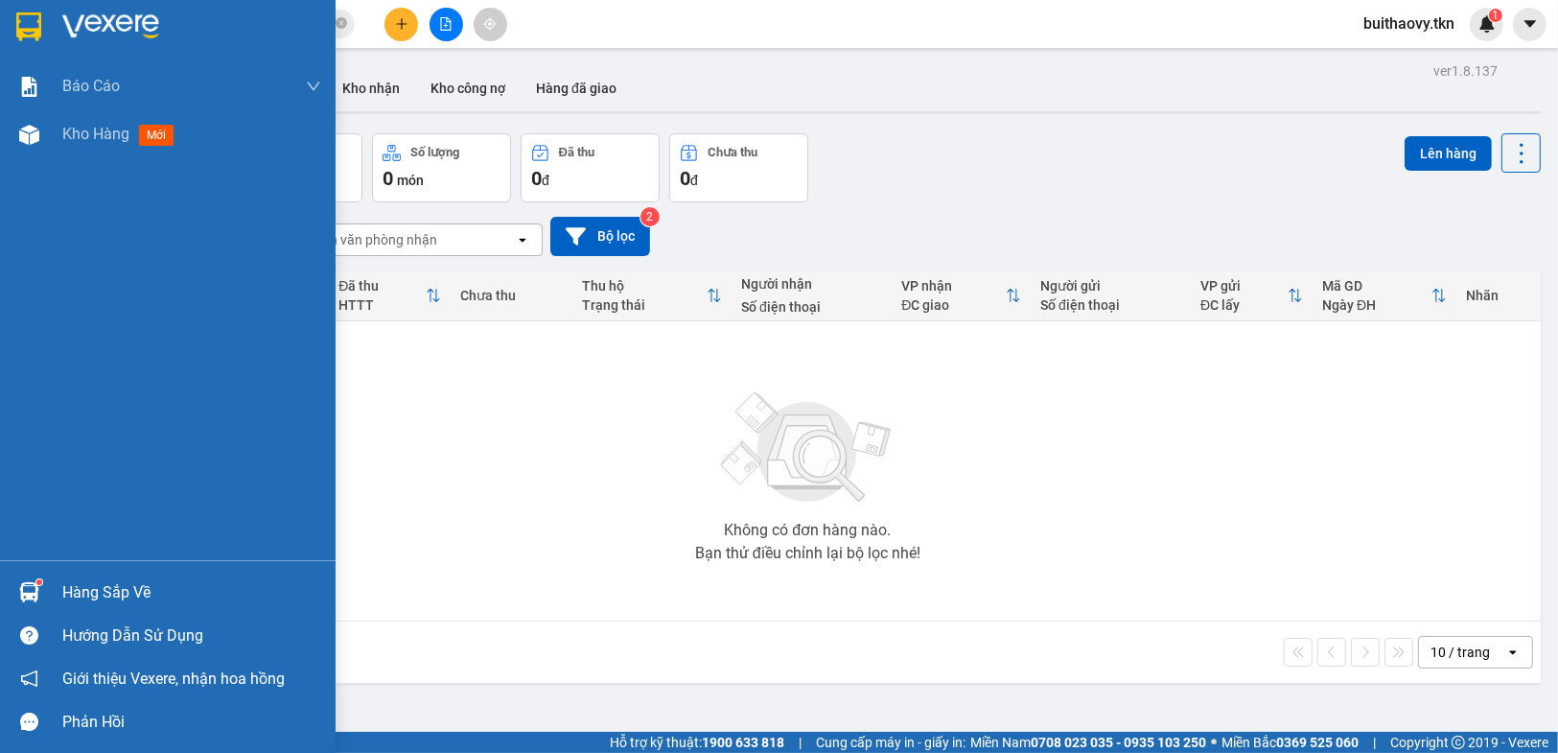
click at [24, 587] on img at bounding box center [29, 592] width 20 height 20
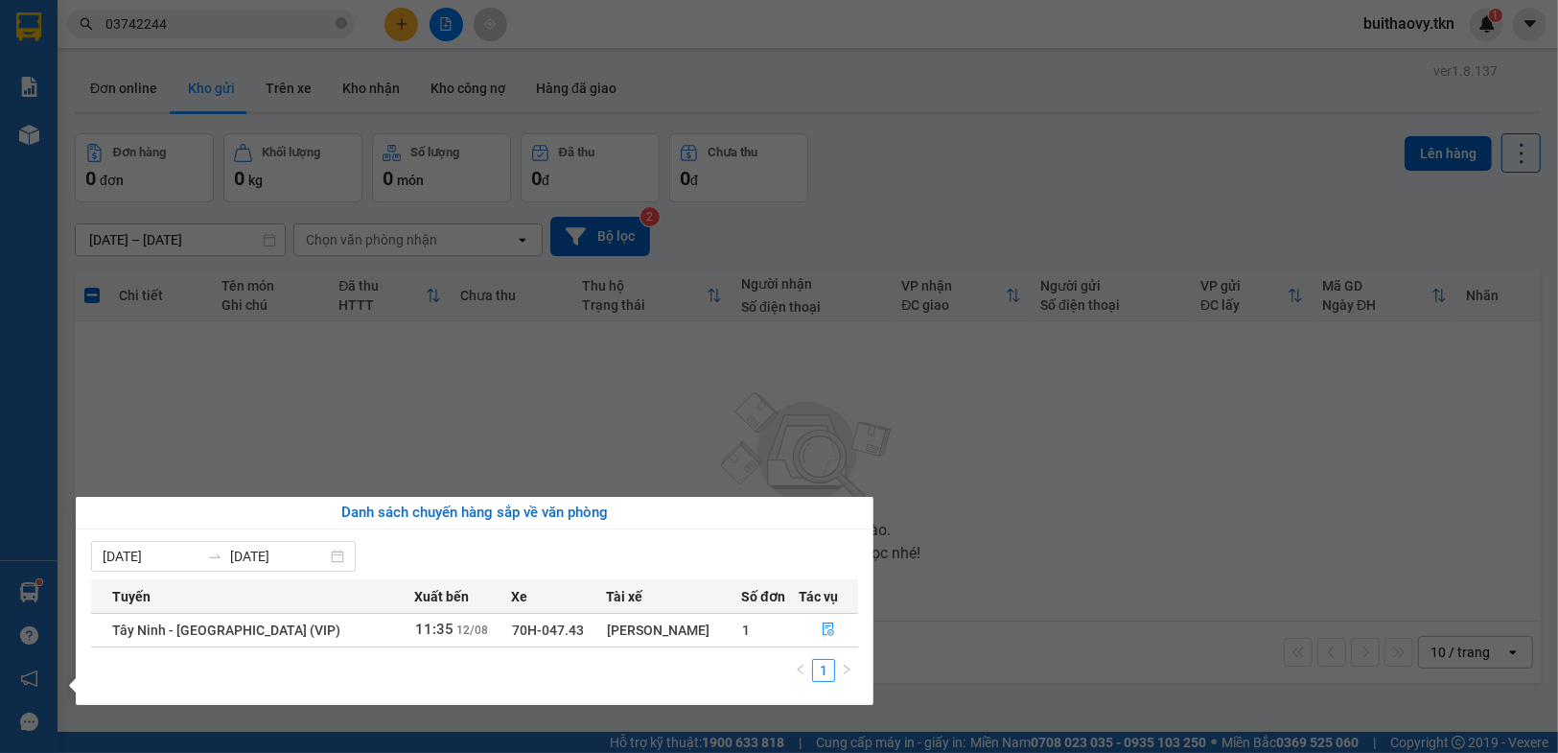
drag, startPoint x: 1029, startPoint y: 613, endPoint x: 995, endPoint y: 678, distance: 73.3
click at [1029, 625] on section "Kết quả tìm kiếm ( 4 ) Bộ lọc Mã ĐH Trạng thái Món hàng Thu hộ Tổng cước Chưa c…" at bounding box center [779, 376] width 1558 height 753
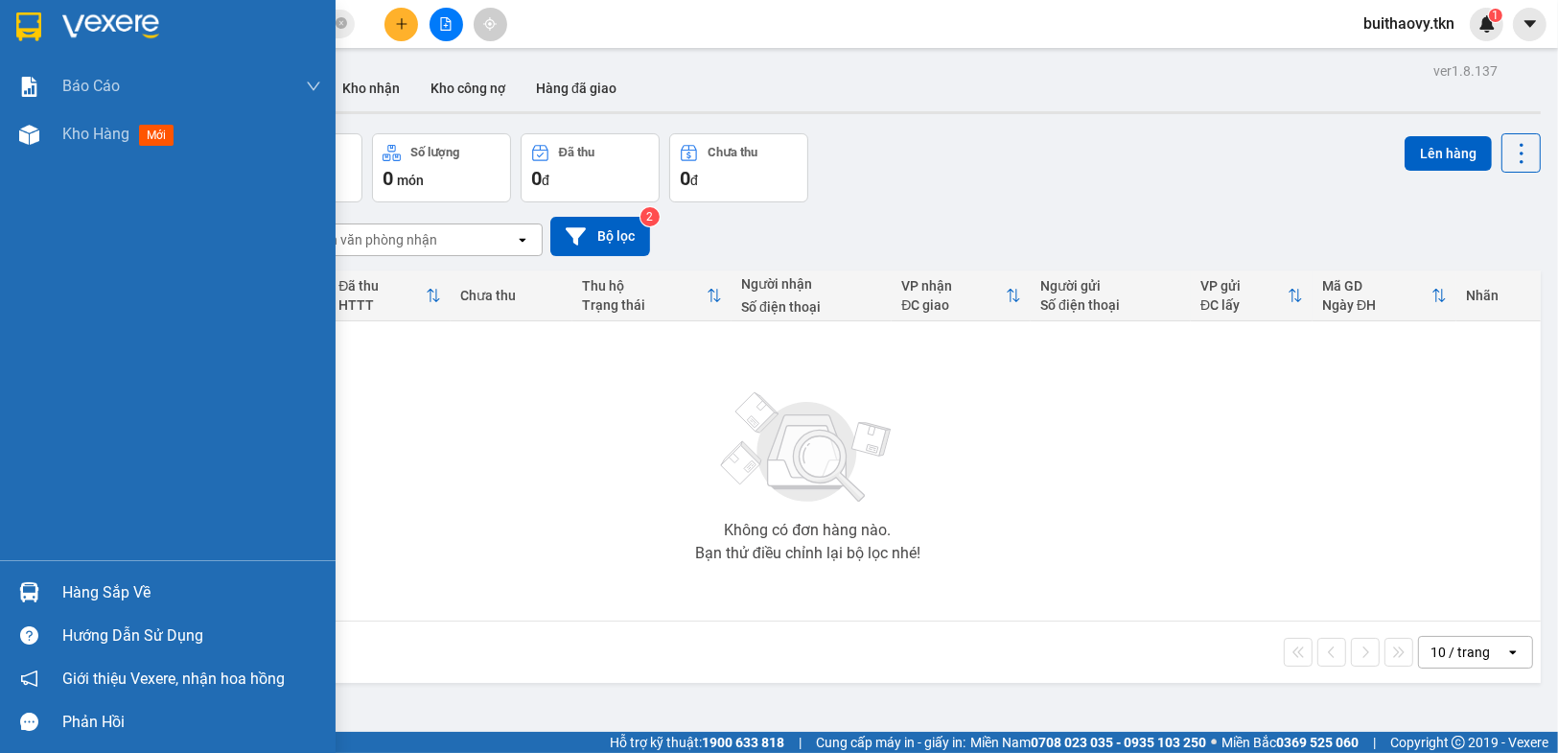
click at [6, 591] on div "Hàng sắp về" at bounding box center [168, 591] width 336 height 43
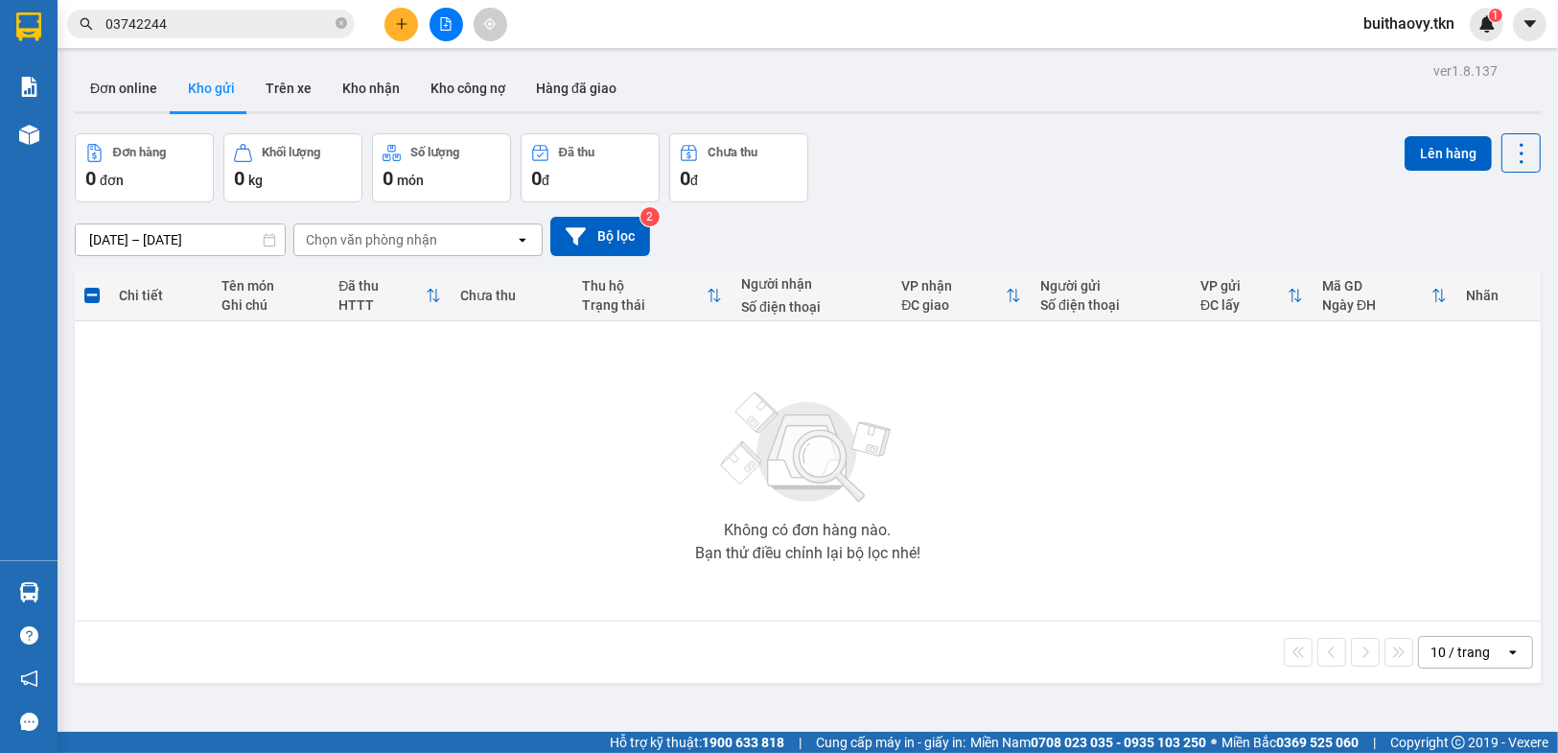
click at [1000, 570] on section "Kết quả tìm kiếm ( 4 ) Bộ lọc Mã ĐH Trạng thái Món hàng Thu hộ Tổng cước Chưa c…" at bounding box center [779, 376] width 1558 height 753
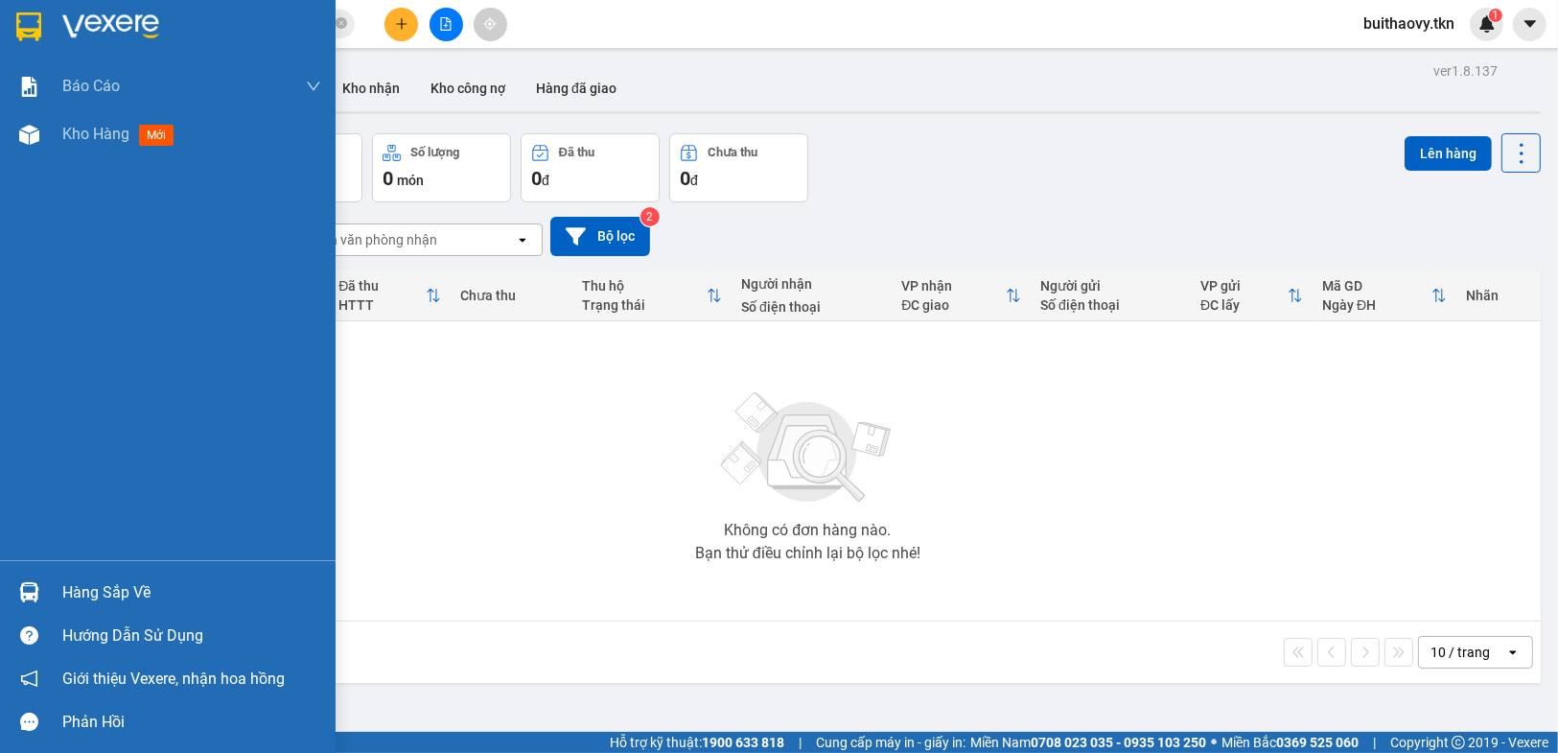
click at [31, 573] on div "Hàng sắp về" at bounding box center [168, 591] width 336 height 43
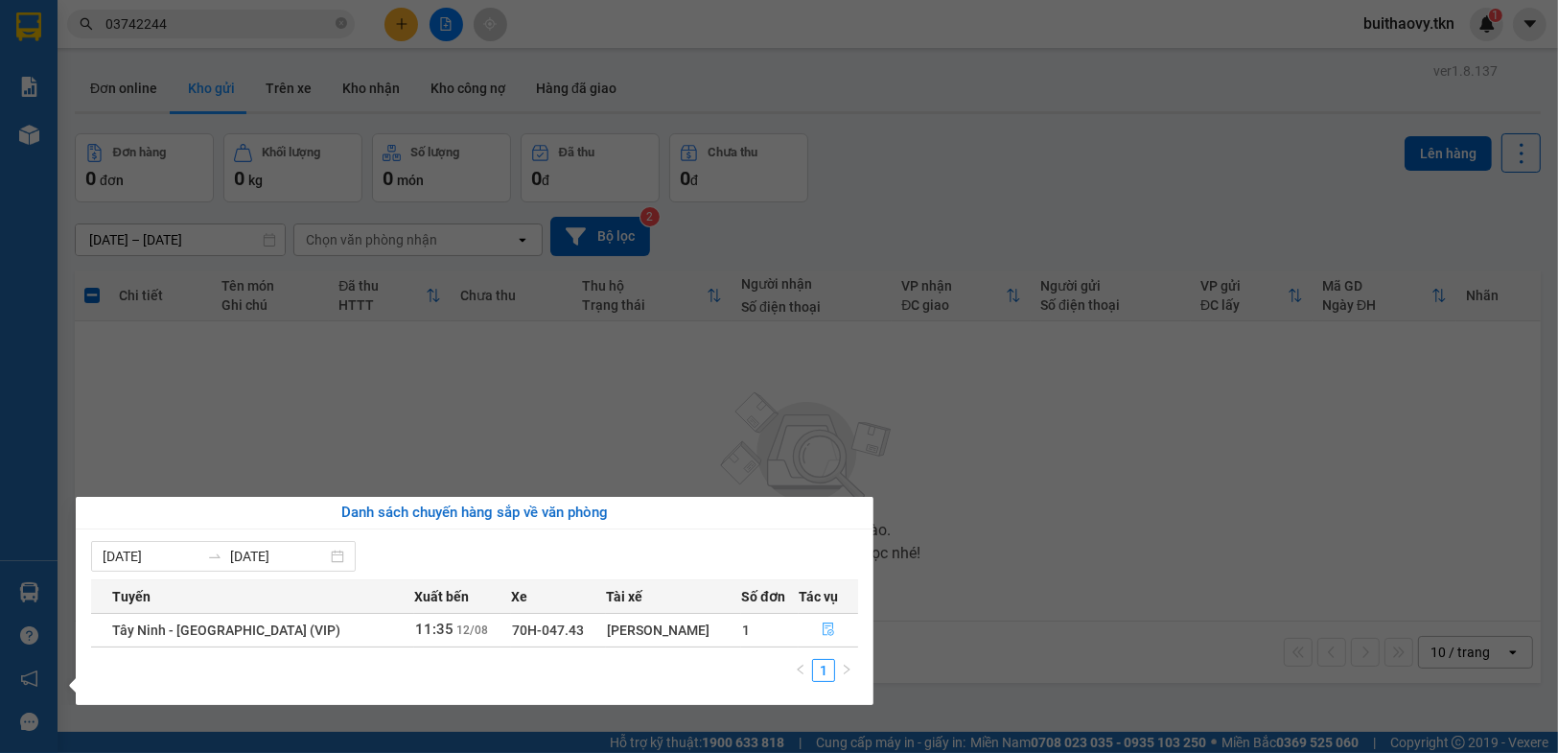
click at [813, 628] on button "button" at bounding box center [829, 630] width 58 height 31
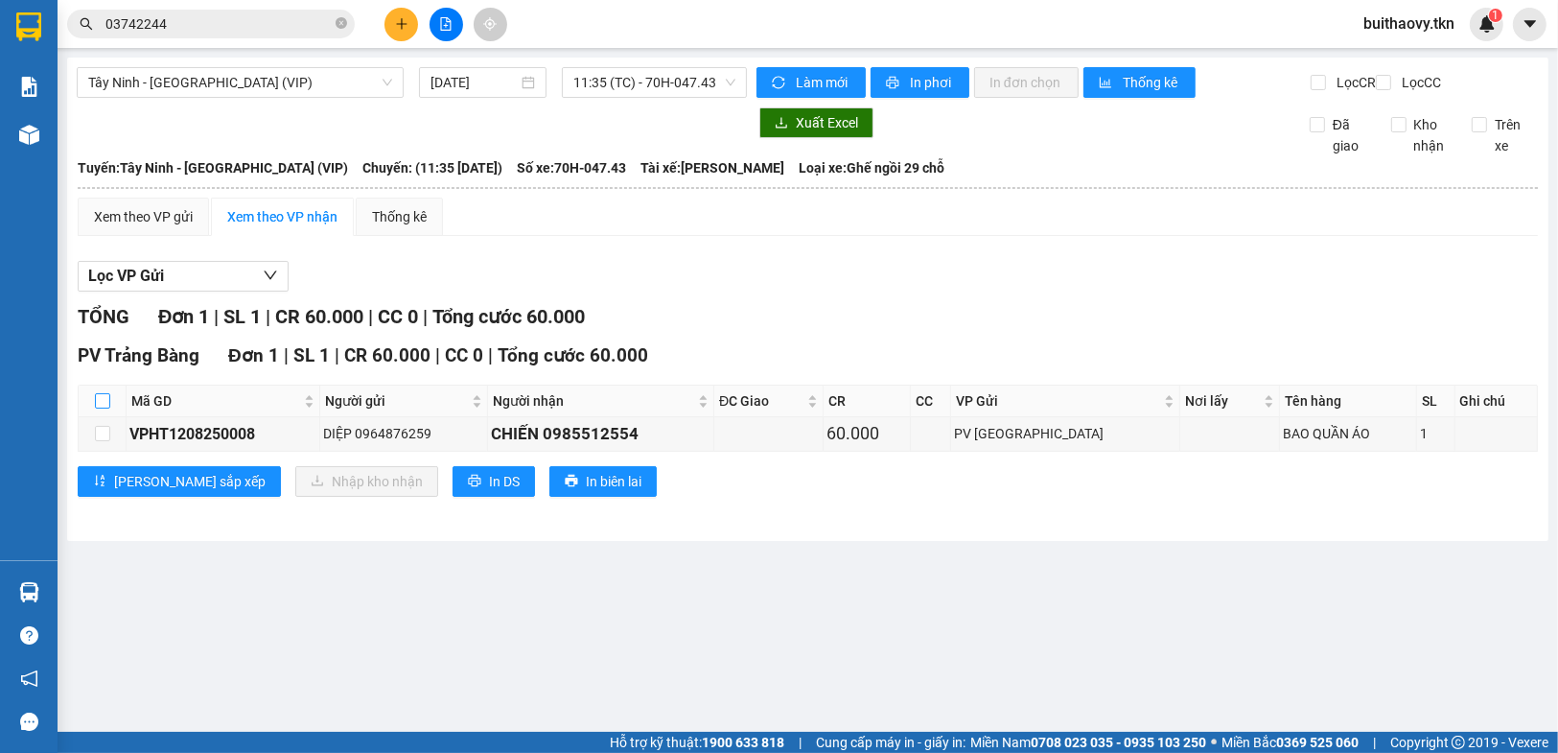
click at [102, 408] on input "checkbox" at bounding box center [102, 400] width 15 height 15
checkbox input "true"
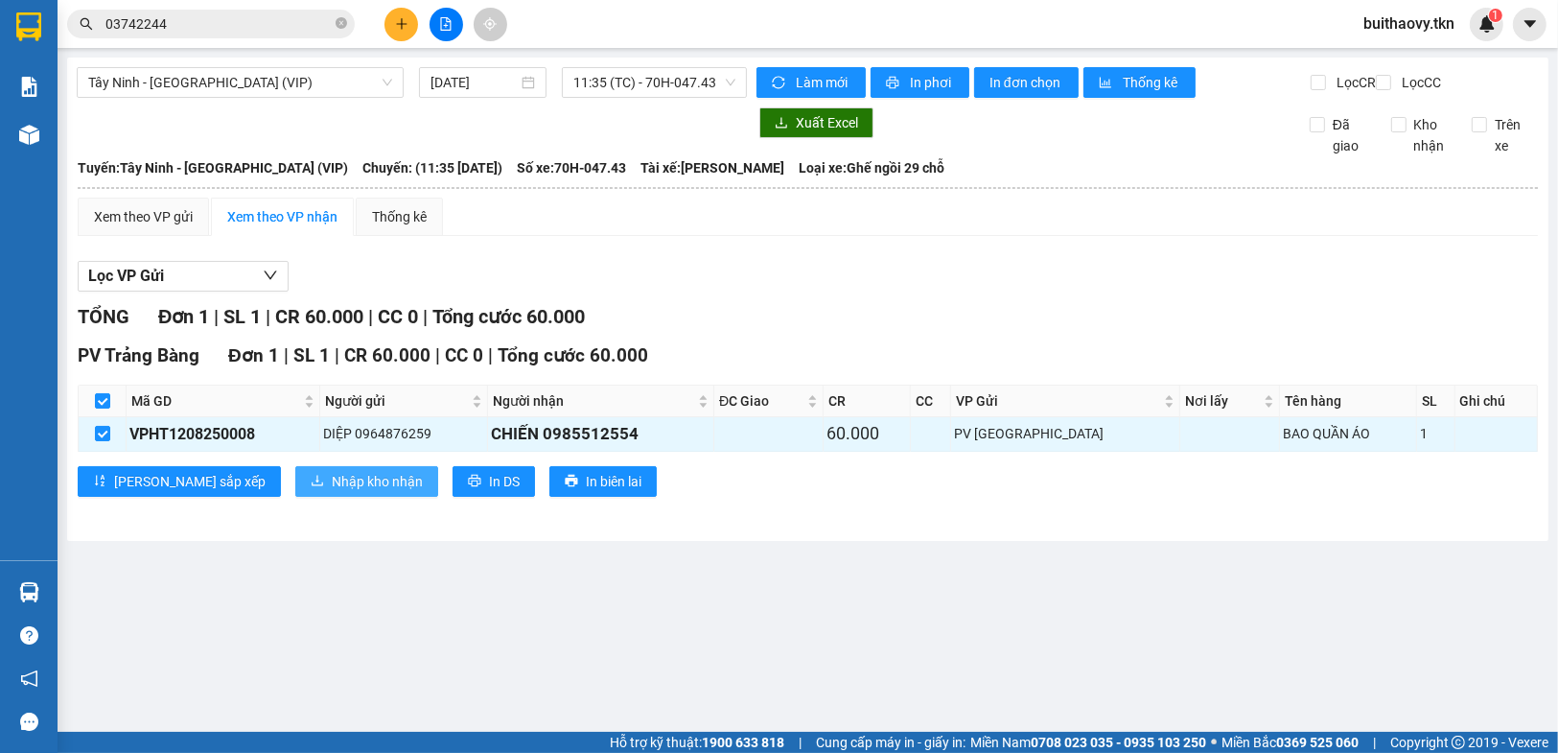
click at [332, 491] on span "Nhập kho nhận" at bounding box center [377, 481] width 91 height 21
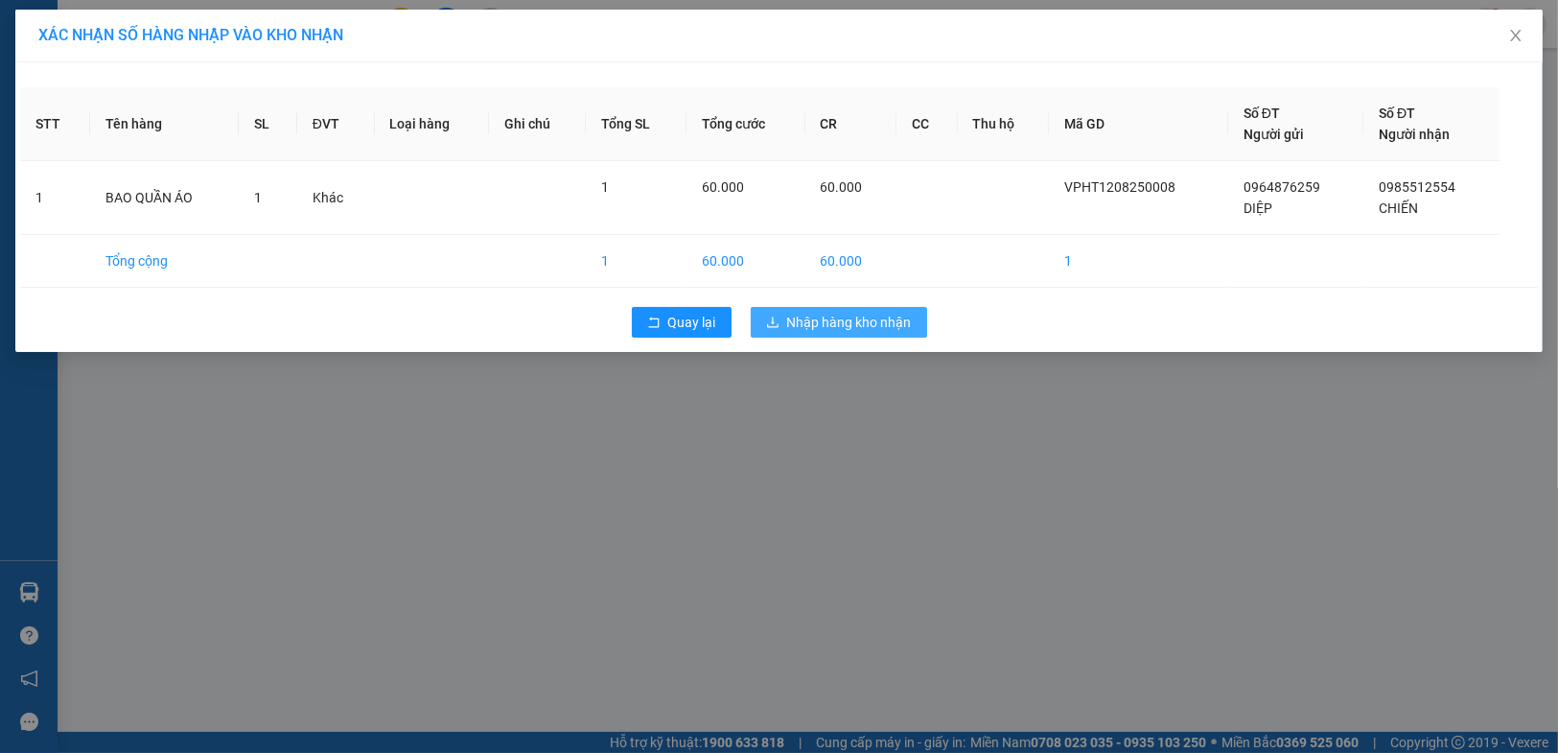
click at [787, 325] on span "Nhập hàng kho nhận" at bounding box center [849, 322] width 125 height 21
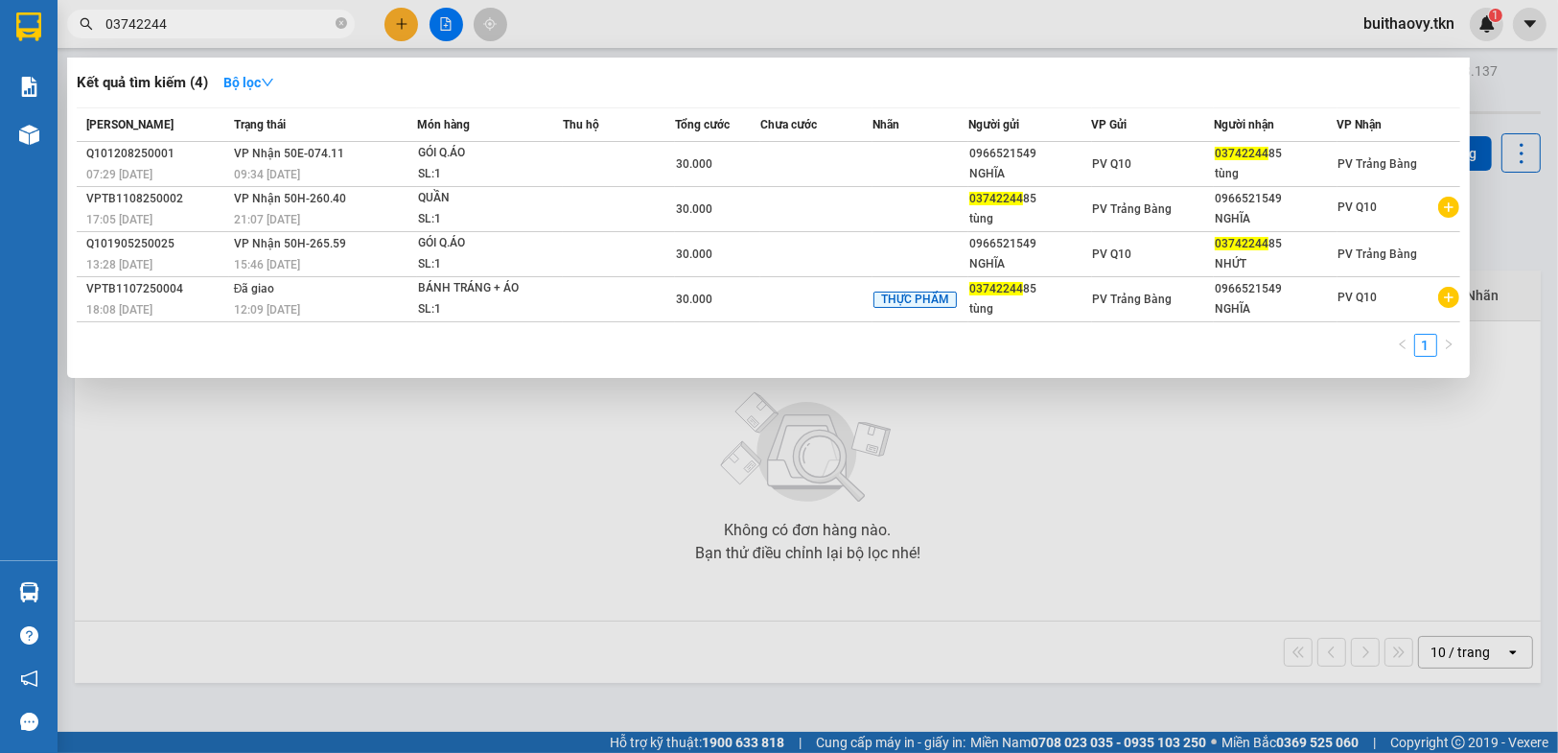
click at [288, 15] on input "03742244" at bounding box center [218, 23] width 226 height 21
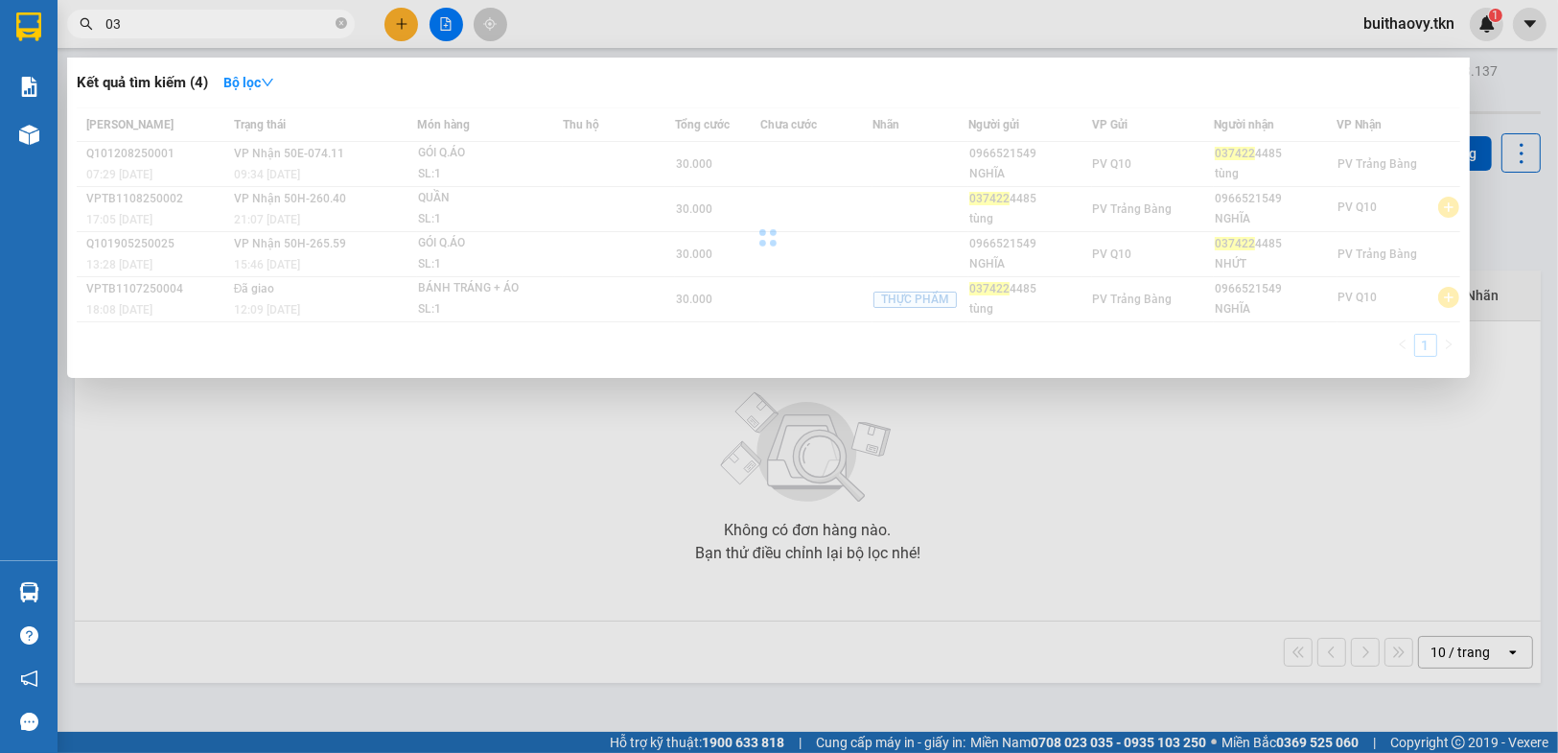
type input "0"
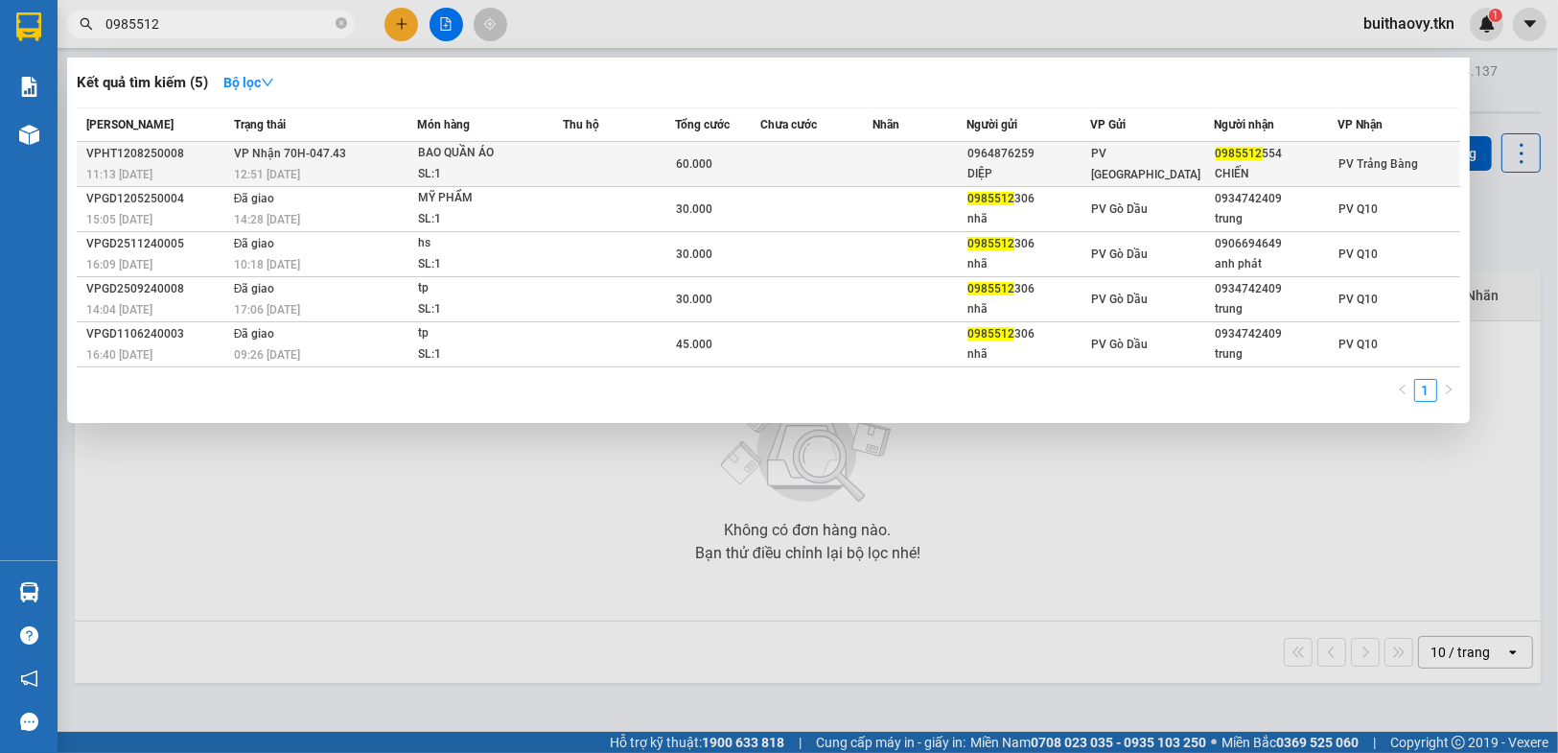
type input "0985512"
click at [914, 150] on td at bounding box center [919, 164] width 94 height 45
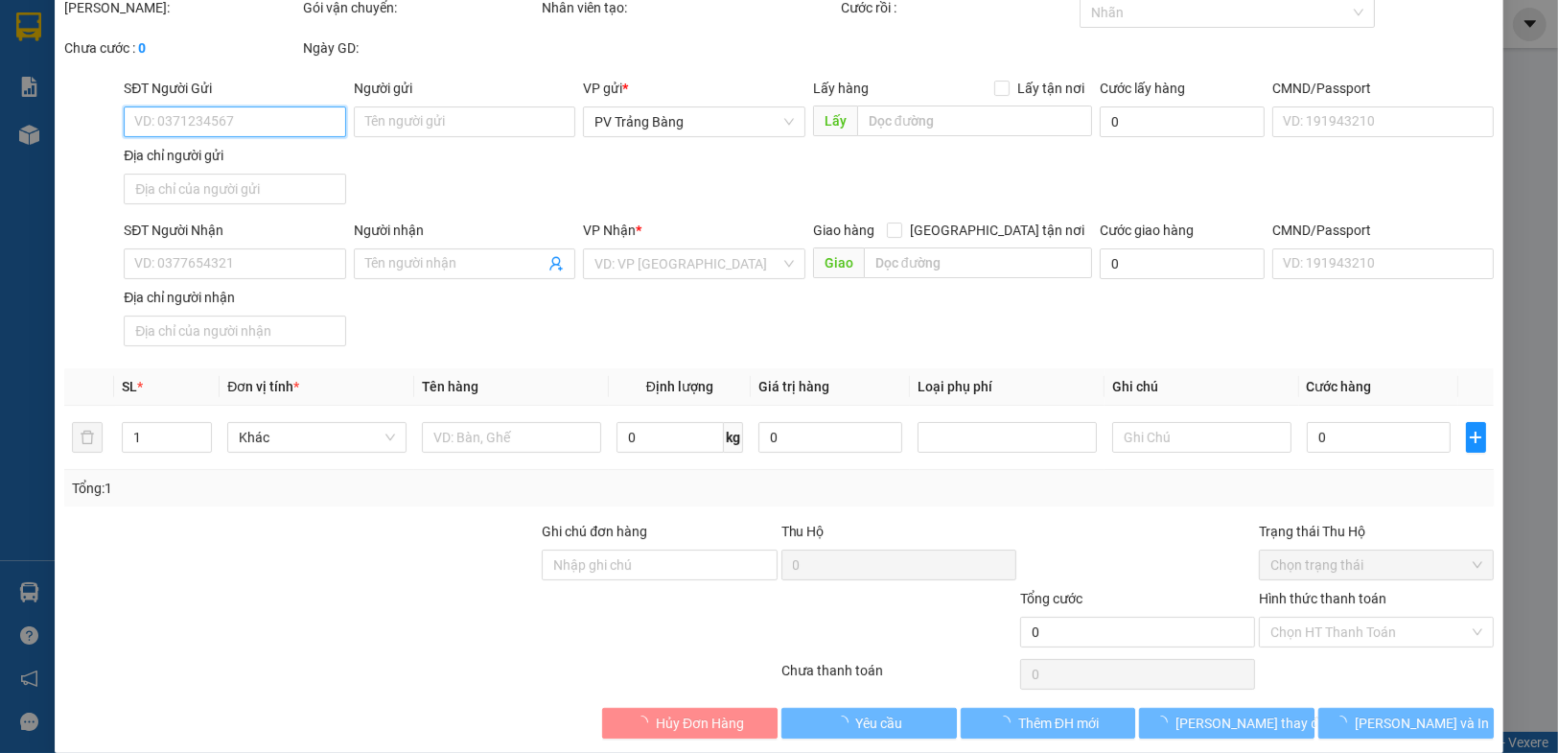
type input "0964876259"
type input "DIỆP"
type input "HÒA THÀNH"
type input "0985512554"
type input "CHIẾN"
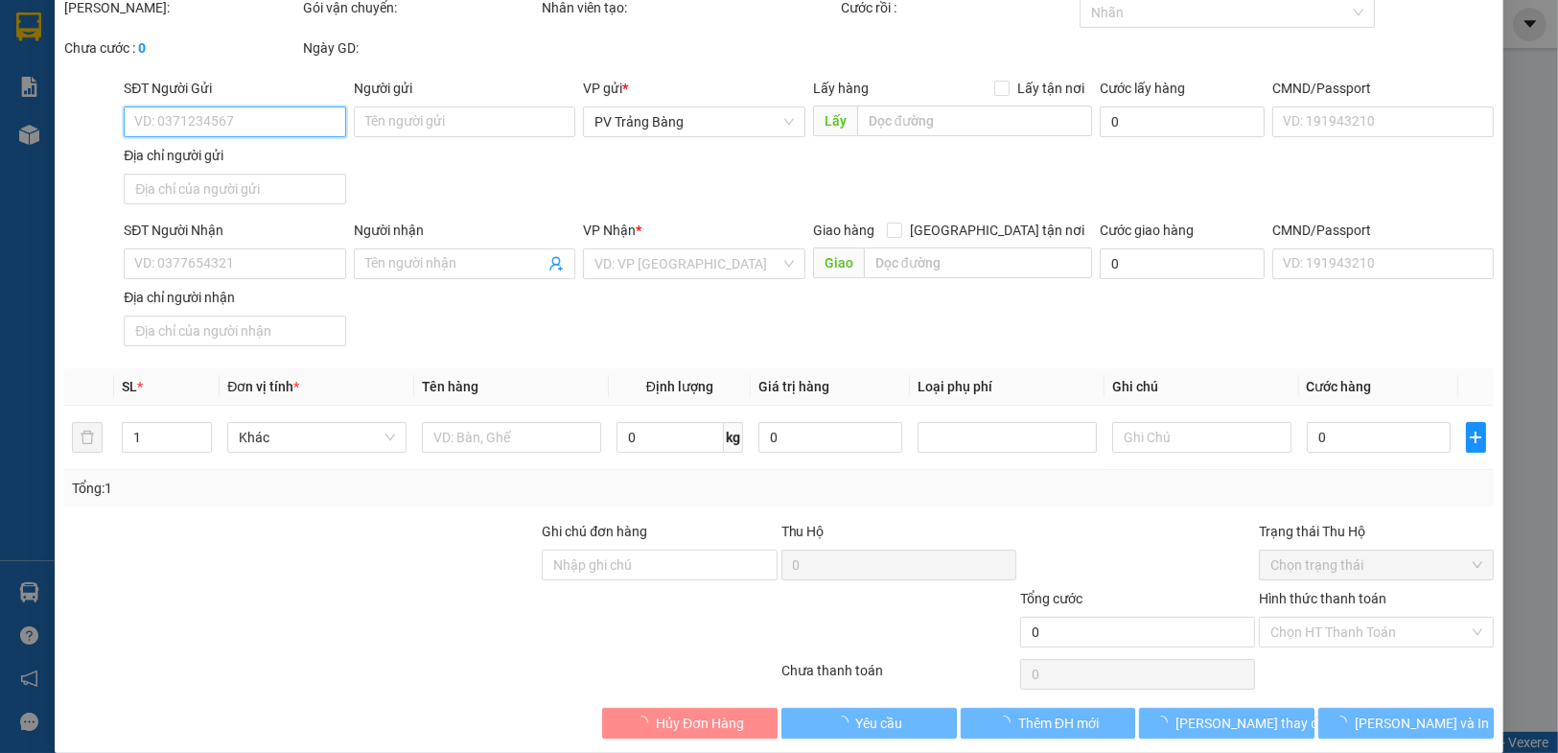
type input "60.000"
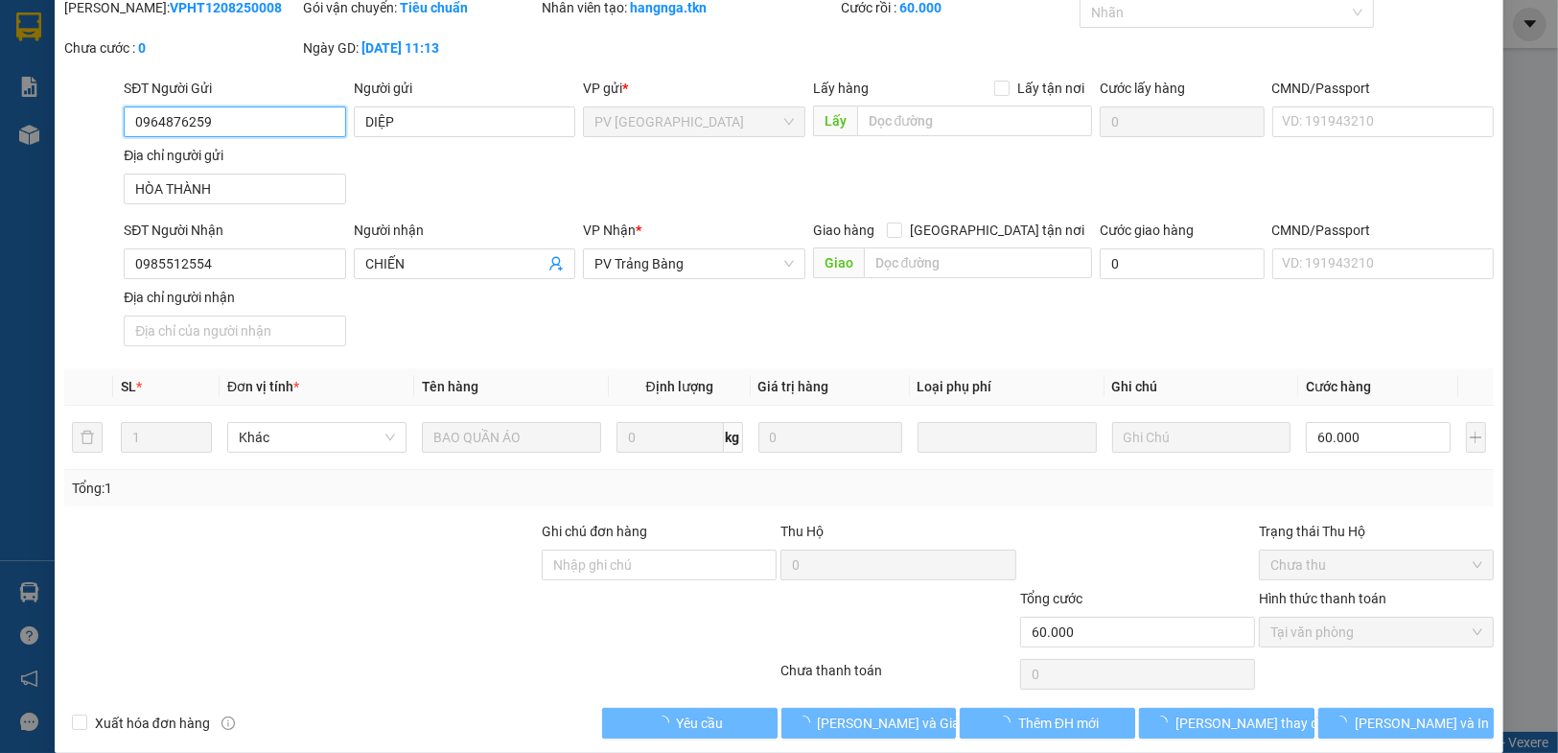
scroll to position [93, 0]
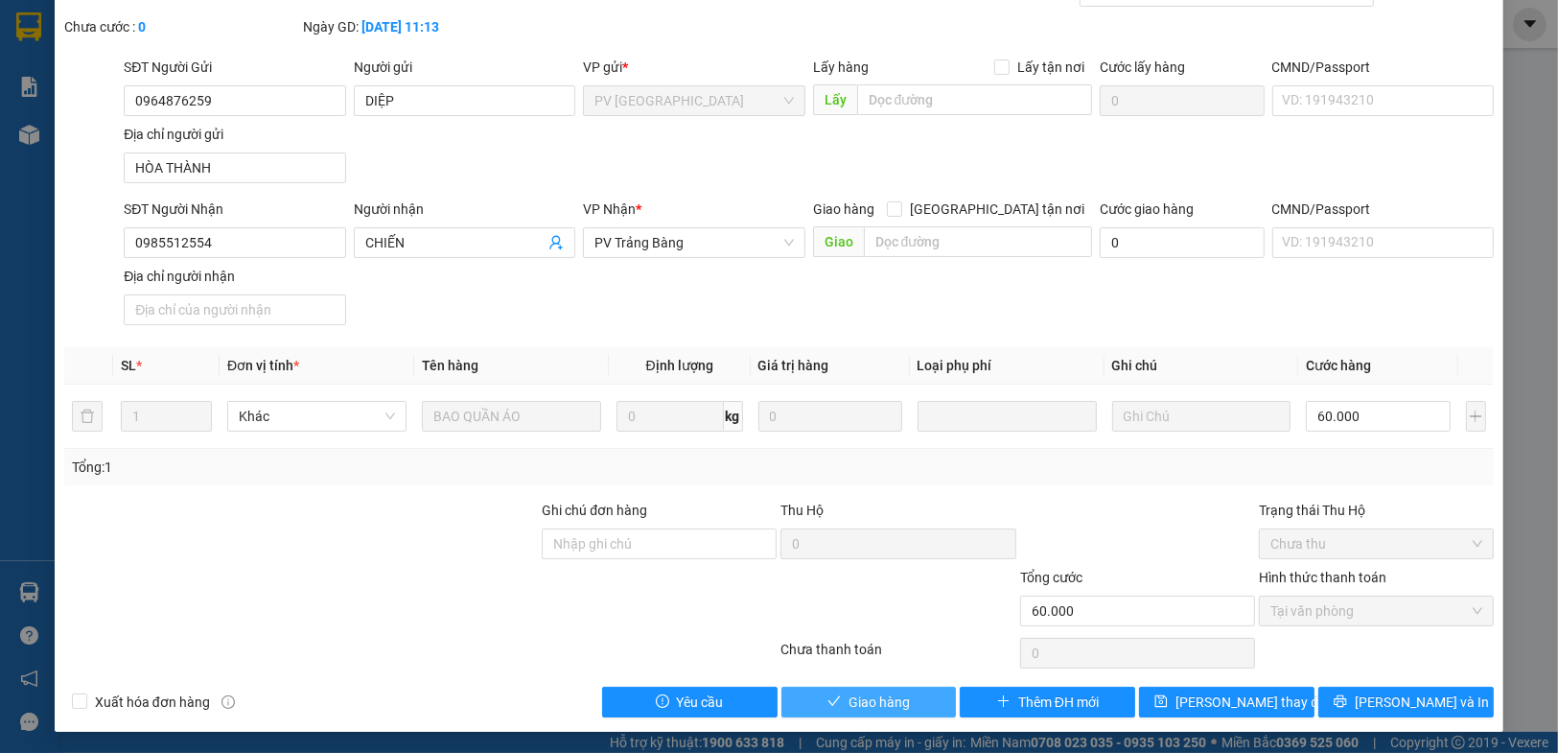
click at [869, 694] on span "Giao hàng" at bounding box center [878, 701] width 61 height 21
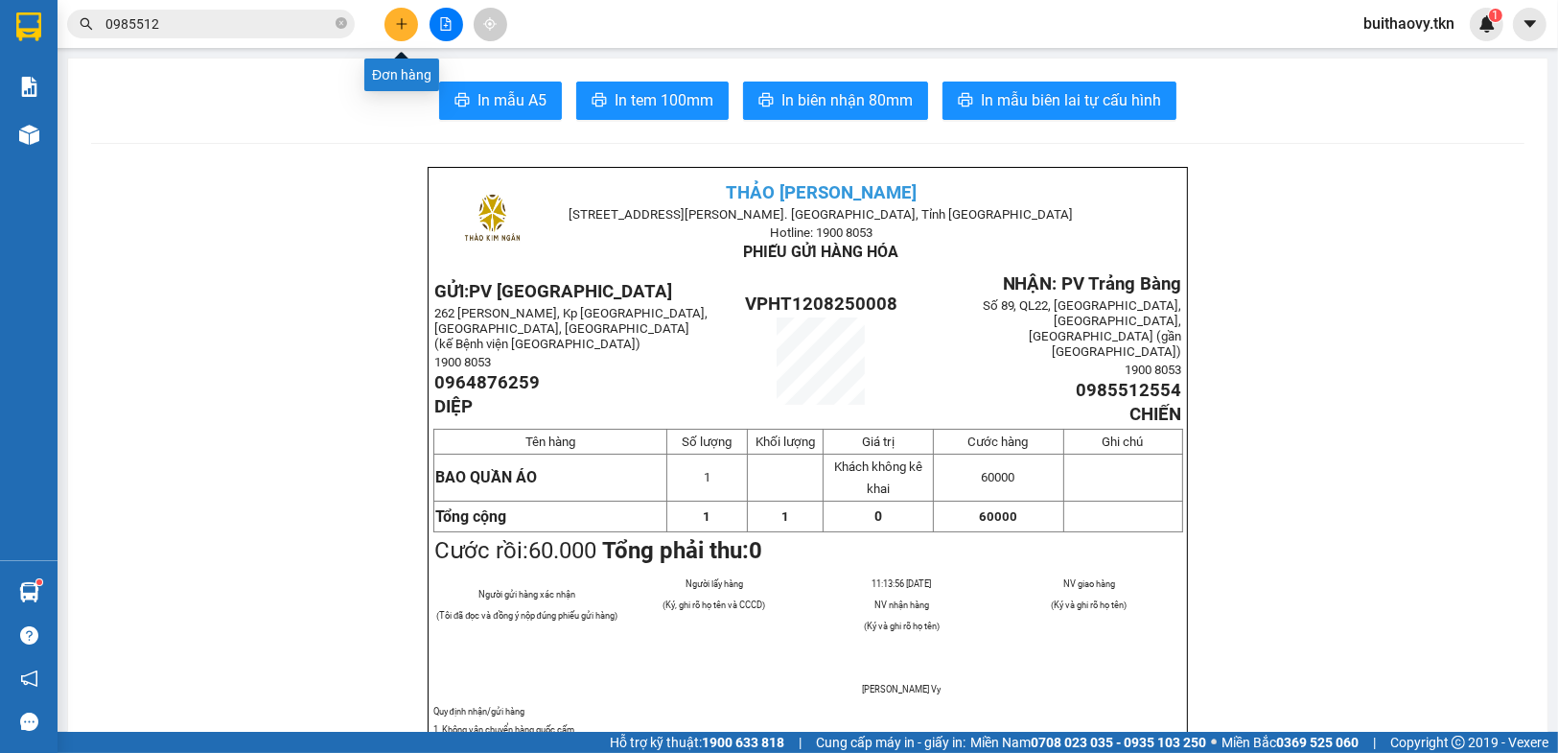
click at [400, 28] on icon "plus" at bounding box center [401, 23] width 13 height 13
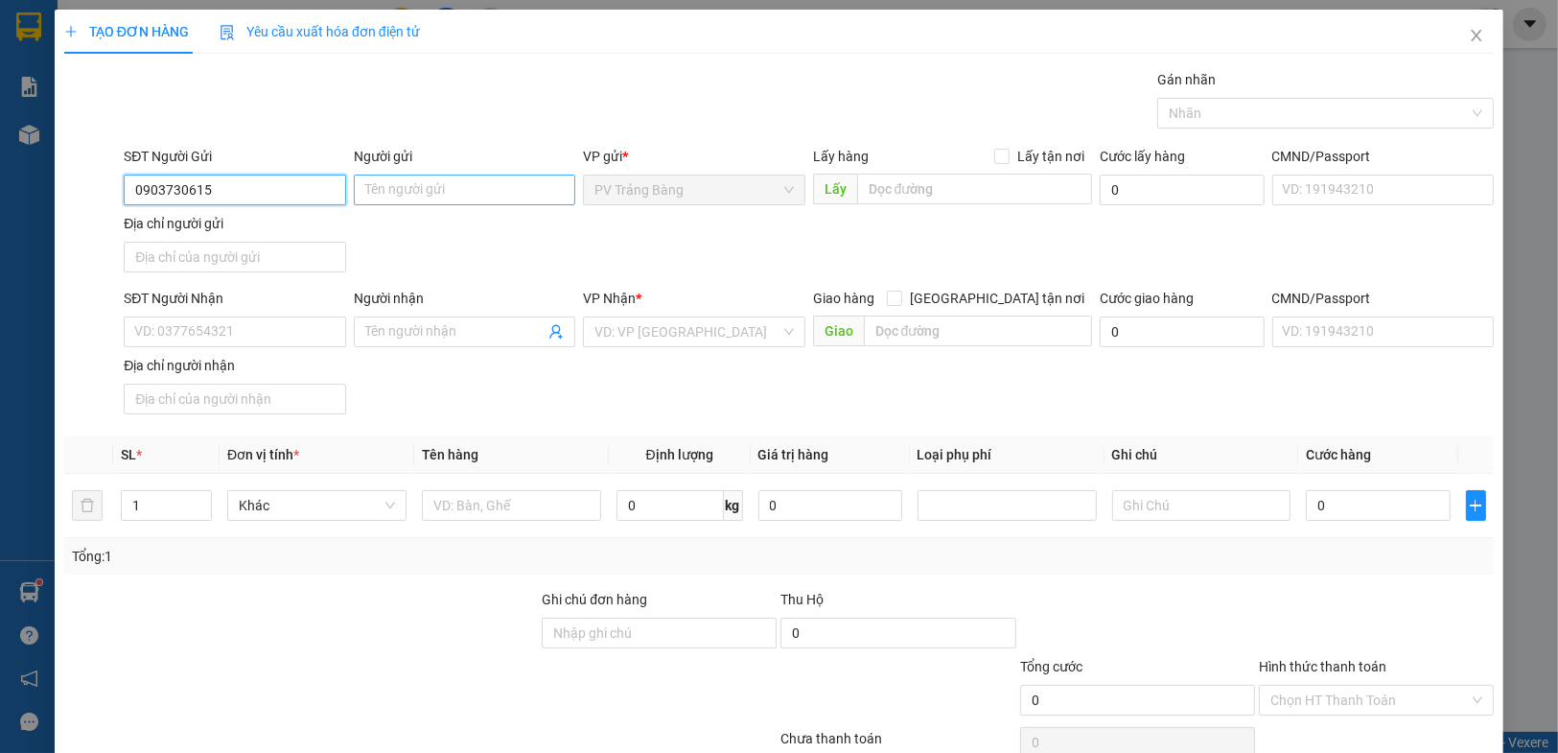
type input "0903730615"
click at [372, 181] on input "Người gửi" at bounding box center [464, 189] width 221 height 31
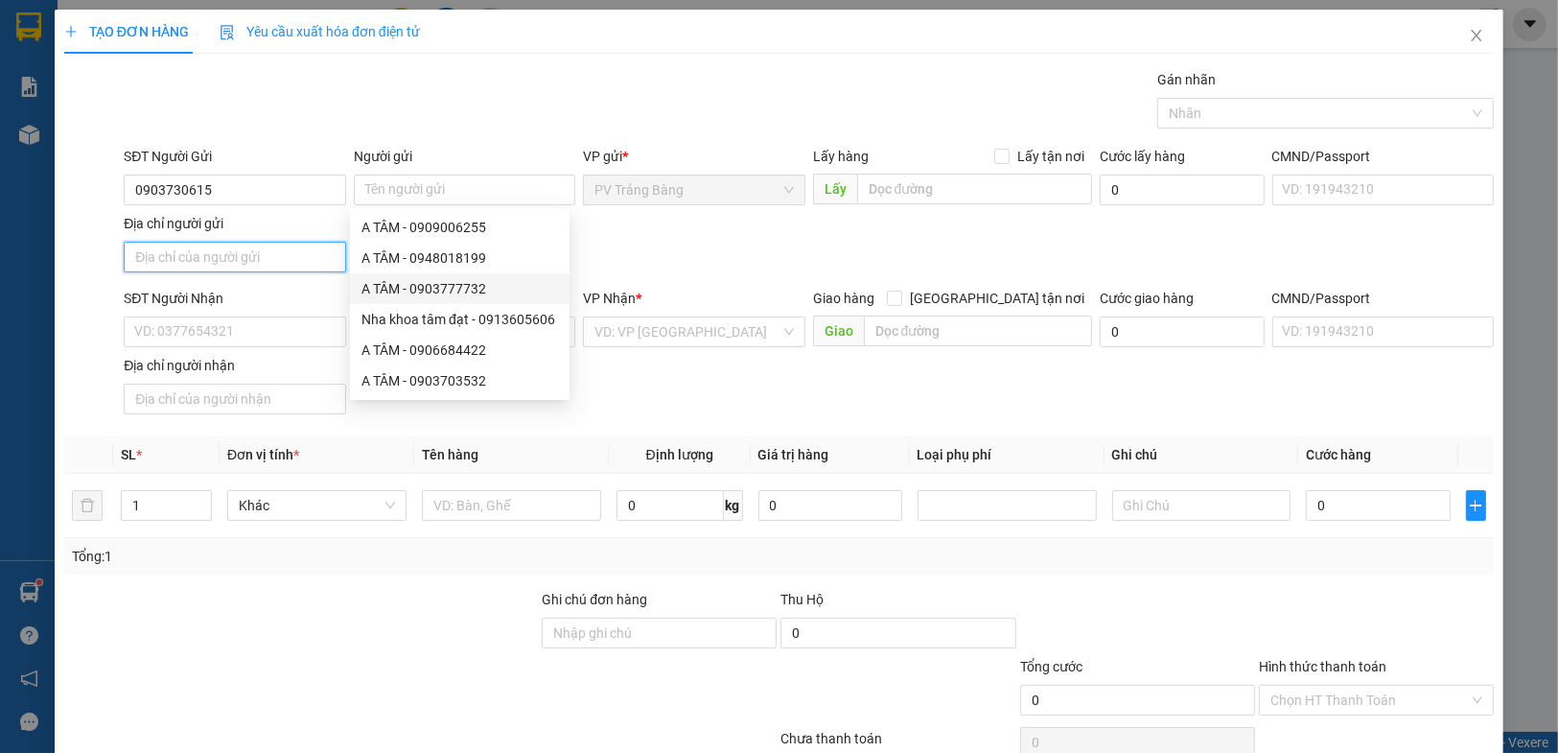
drag, startPoint x: 254, startPoint y: 252, endPoint x: 257, endPoint y: 211, distance: 41.3
click at [254, 252] on input "Địa chỉ người gửi" at bounding box center [234, 257] width 221 height 31
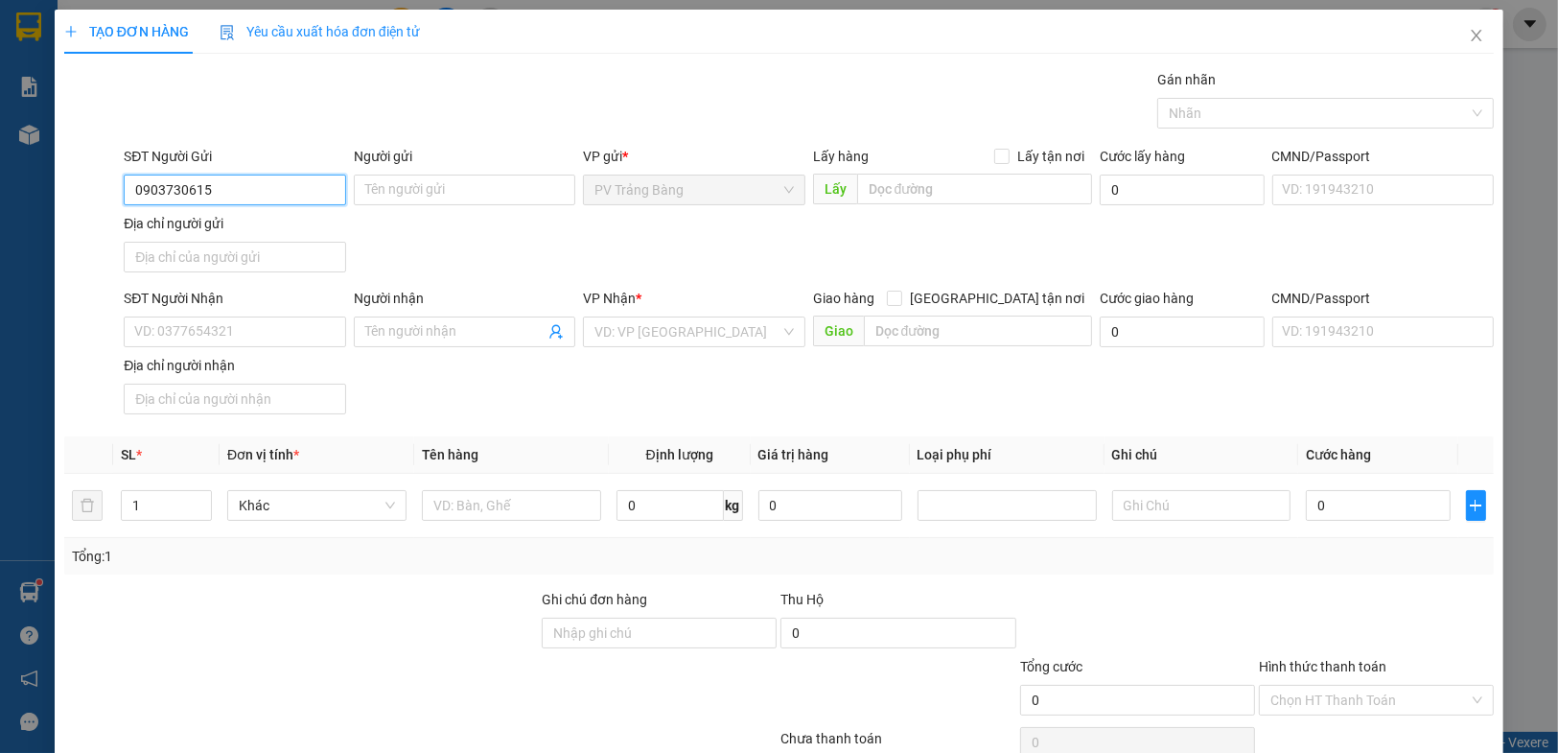
click at [262, 189] on input "0903730615" at bounding box center [234, 189] width 221 height 31
click at [400, 192] on input "Người gửi" at bounding box center [464, 189] width 221 height 31
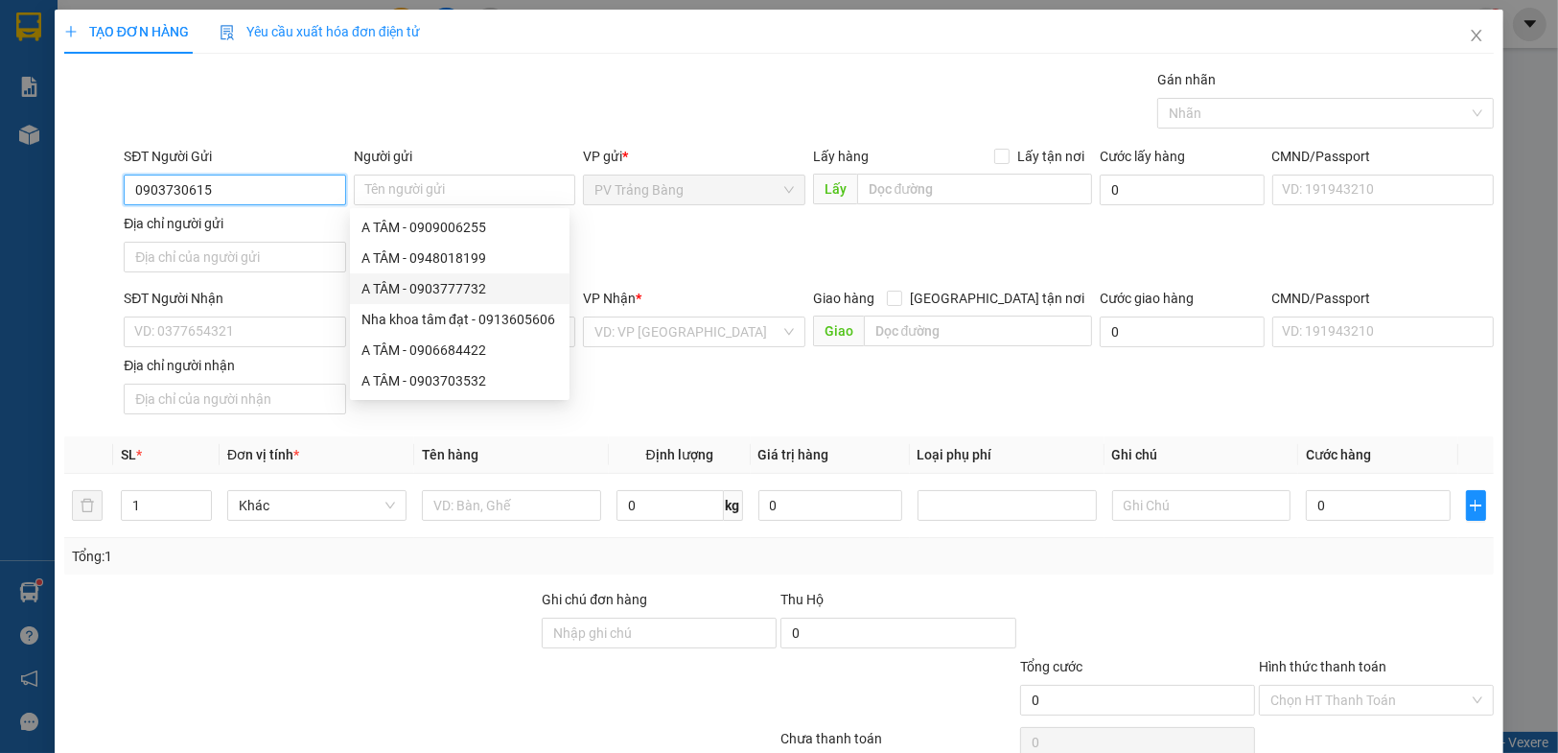
click at [277, 203] on input "0903730615" at bounding box center [234, 189] width 221 height 31
click at [370, 196] on input "Người gửi" at bounding box center [464, 189] width 221 height 31
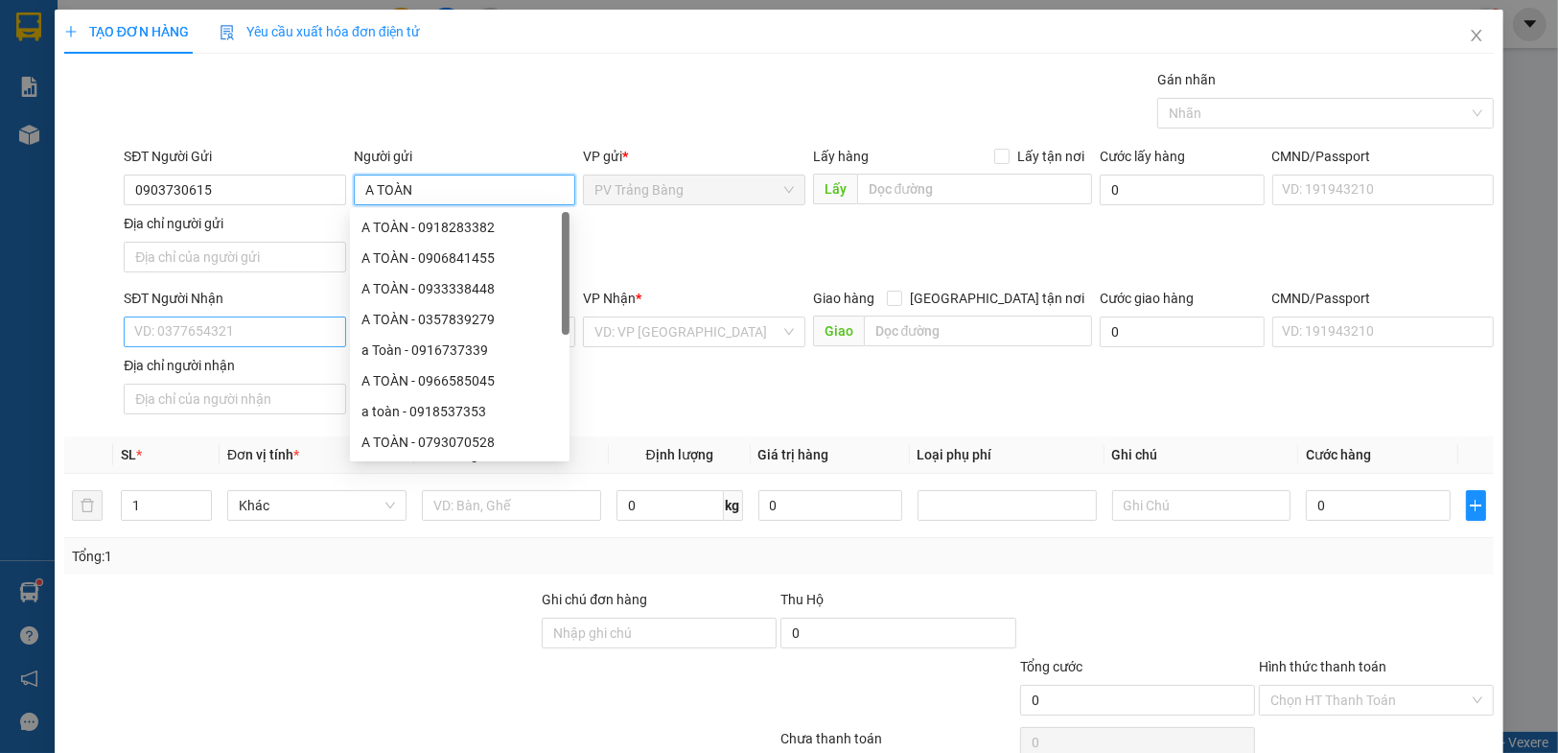
type input "A TOÀN"
click at [258, 320] on input "SĐT Người Nhận" at bounding box center [234, 331] width 221 height 31
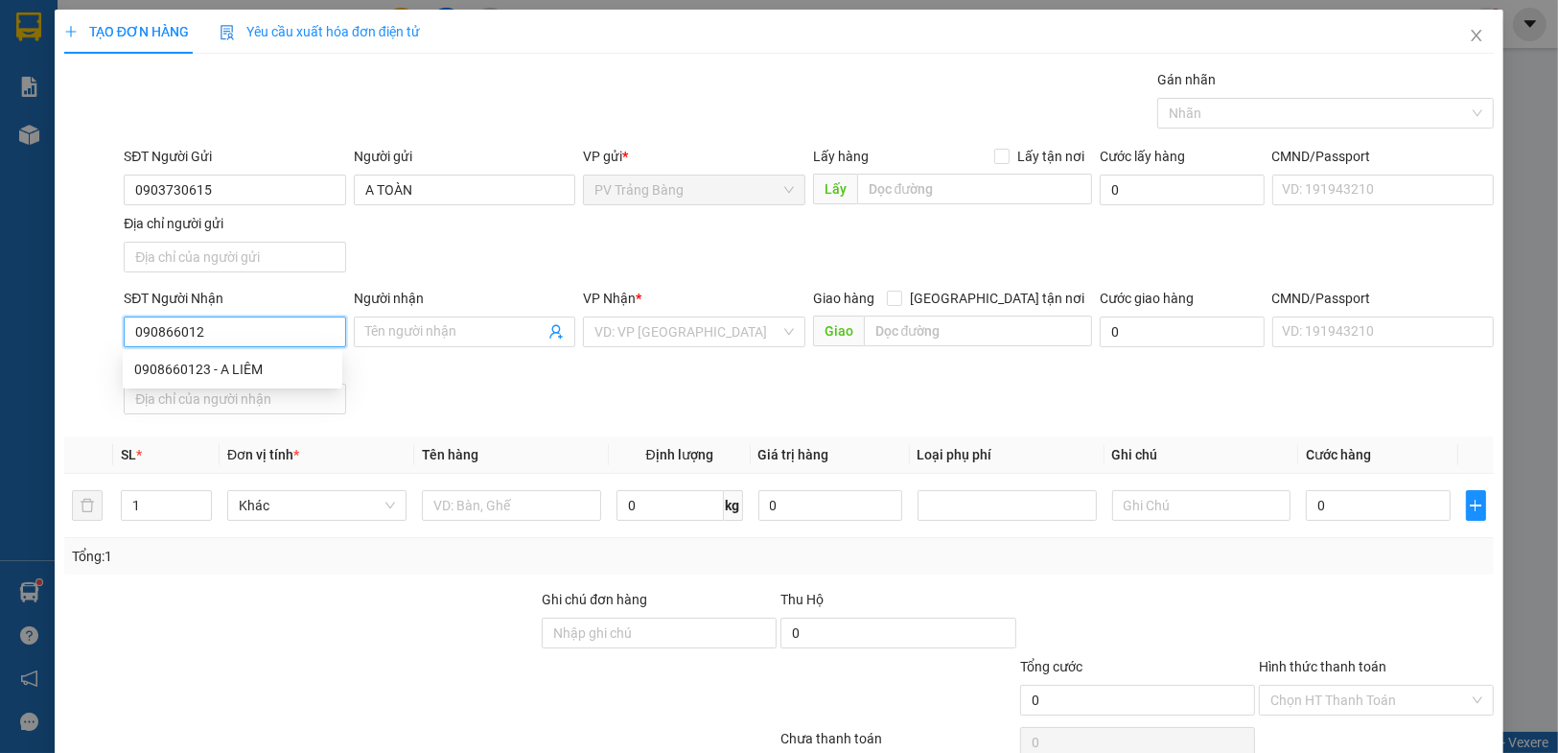
type input "0908660123"
click at [259, 383] on div "0908660123 - A LIÊM" at bounding box center [233, 369] width 220 height 31
type input "vptb"
type input "A LIÊM"
type input "VP Q10"
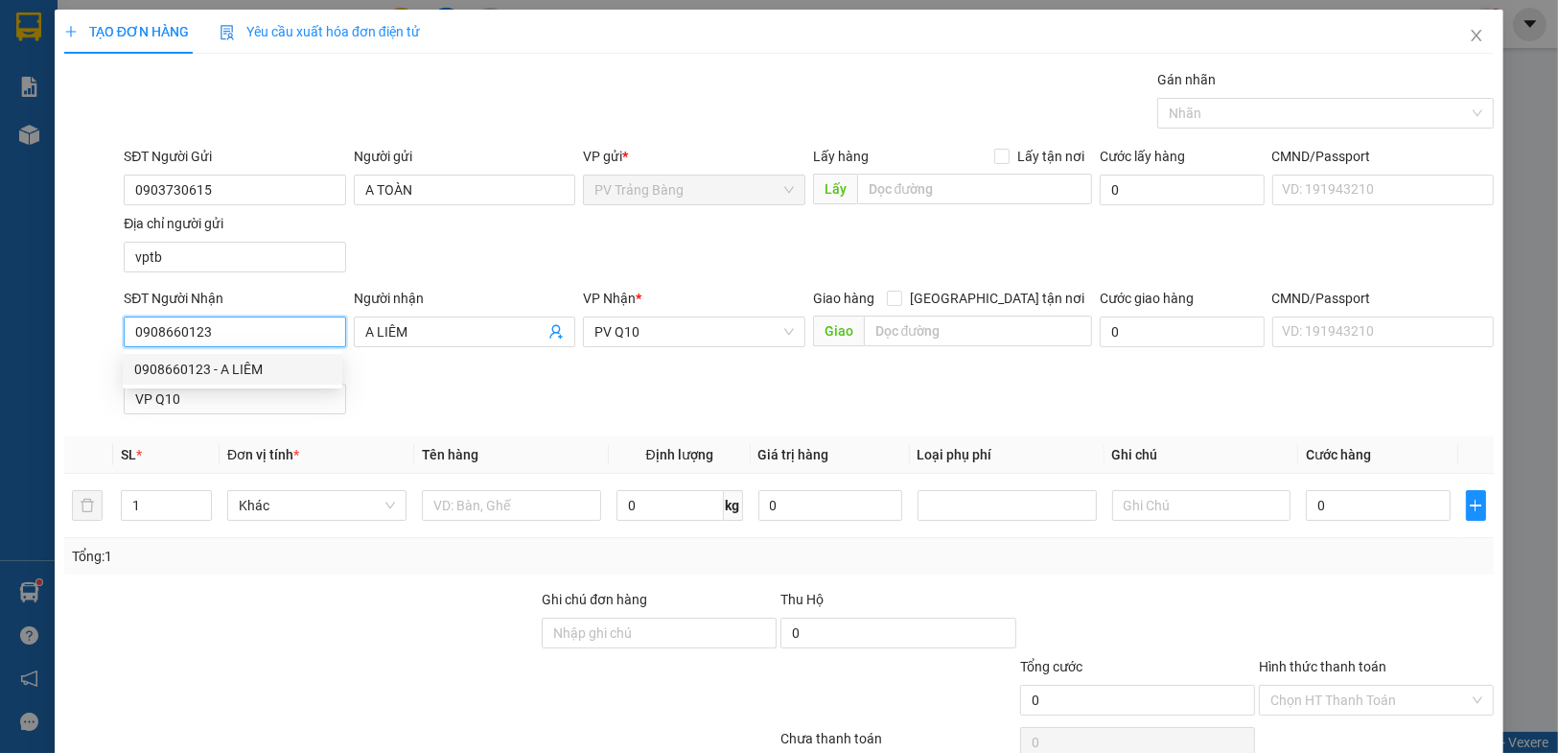
type input "40.000"
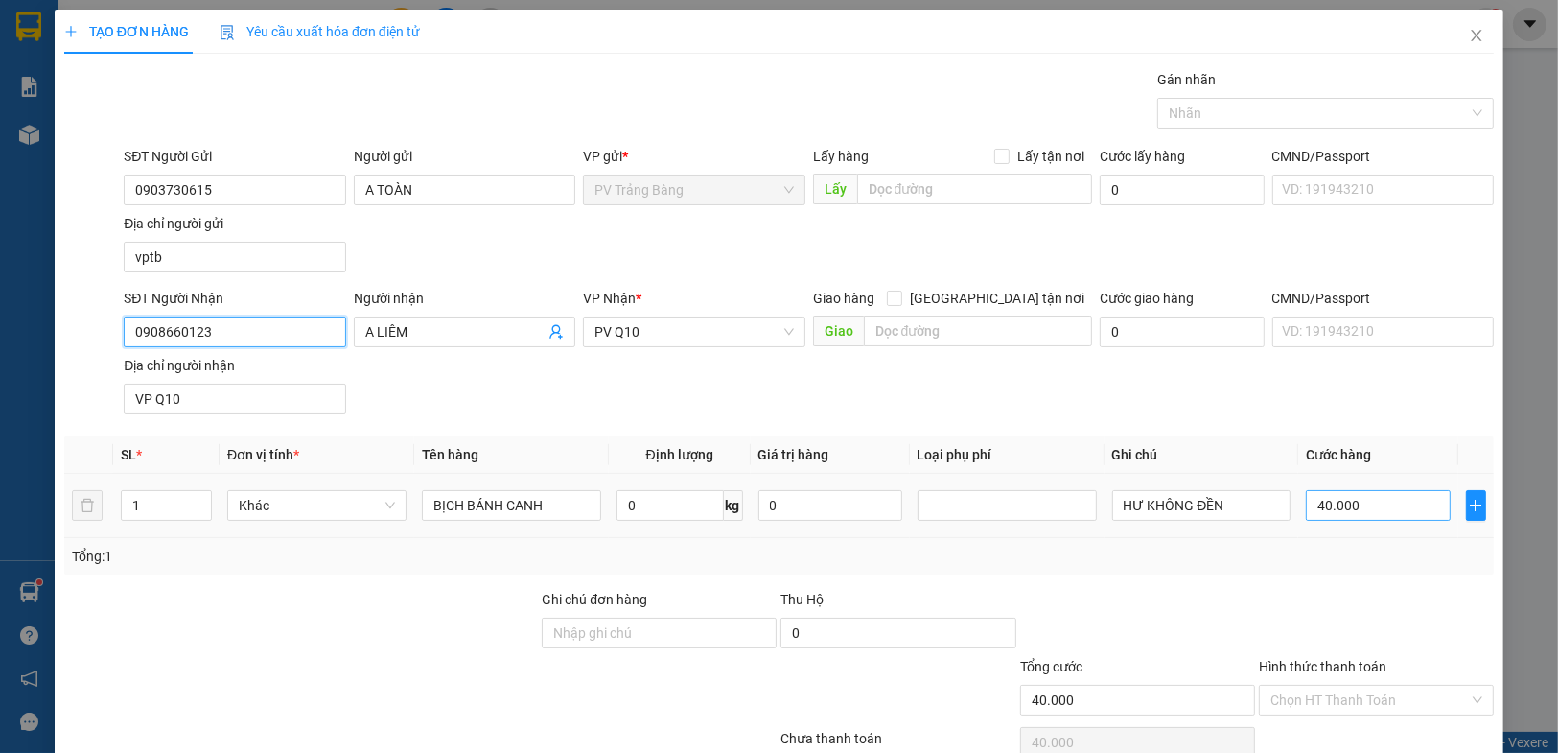
type input "0908660123"
type input "6"
type input "60"
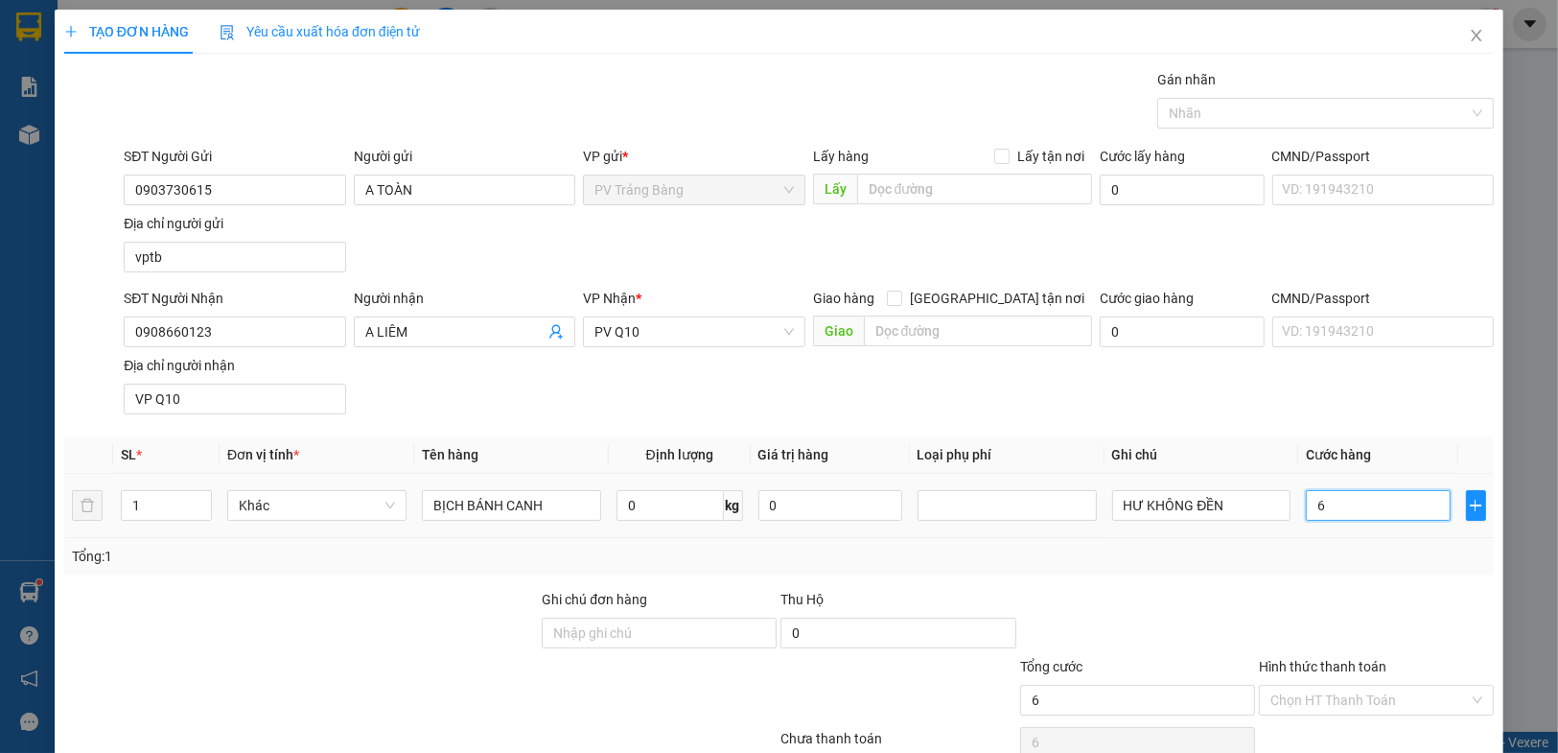
type input "60"
type input "600"
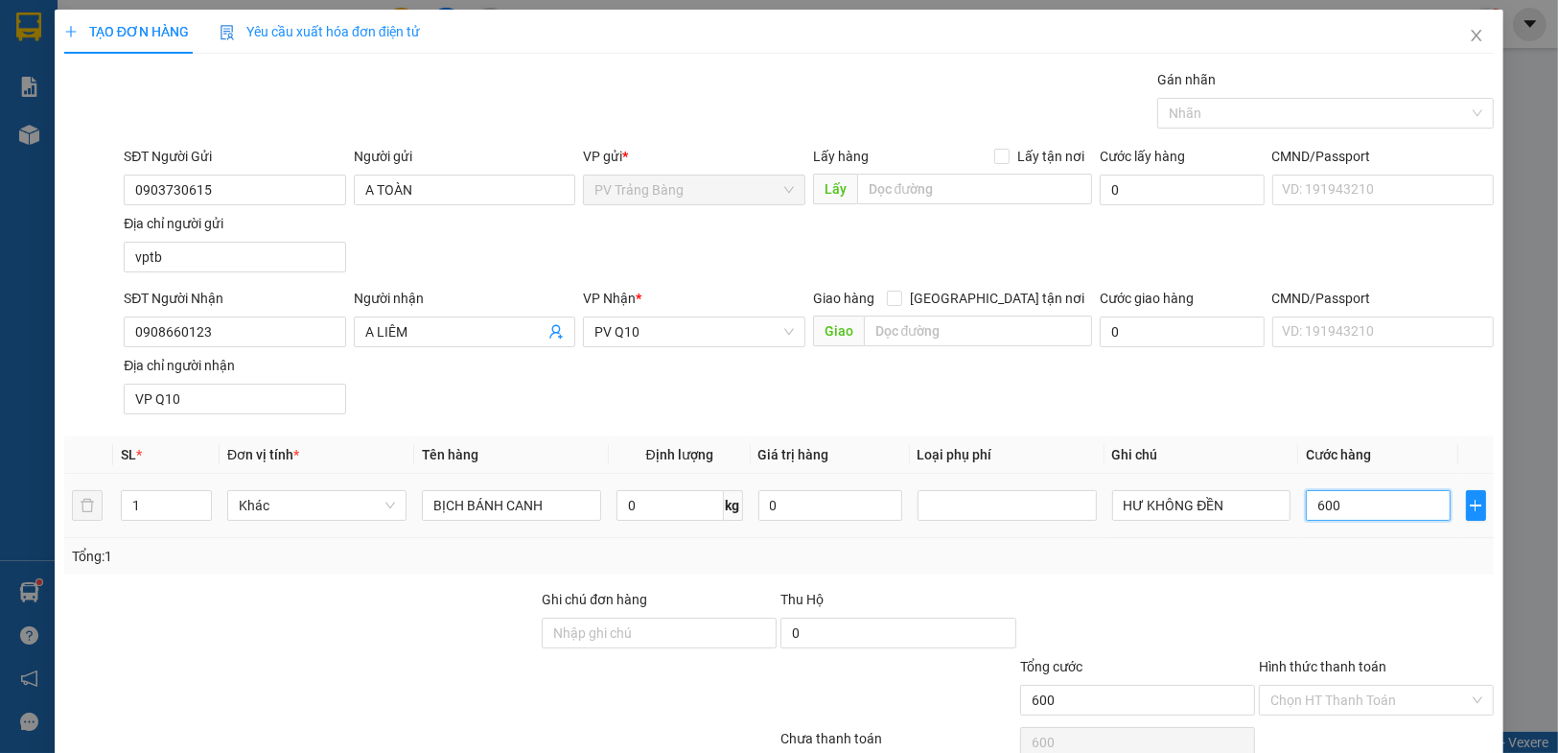
type input "6.000"
type input "60.000"
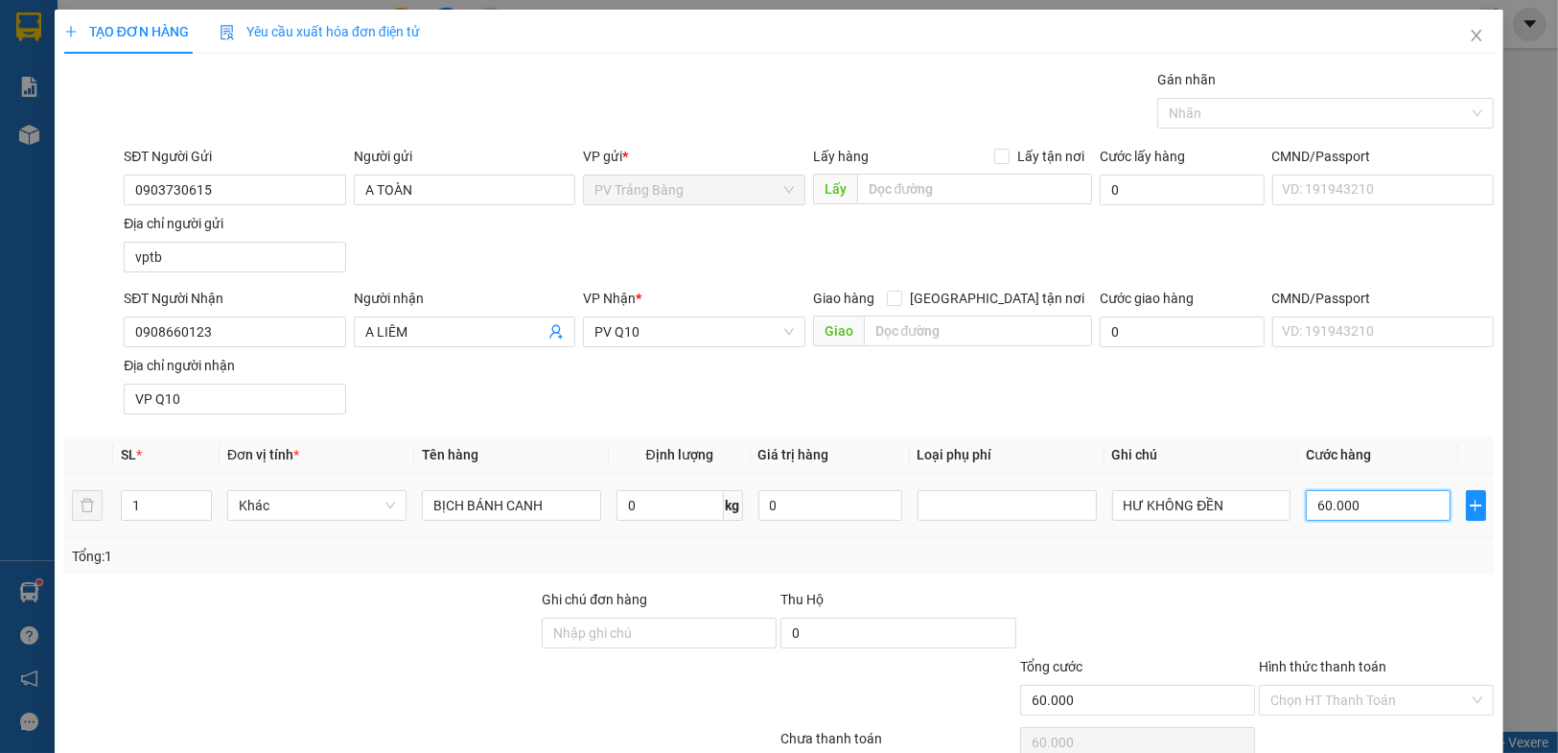
scroll to position [88, 0]
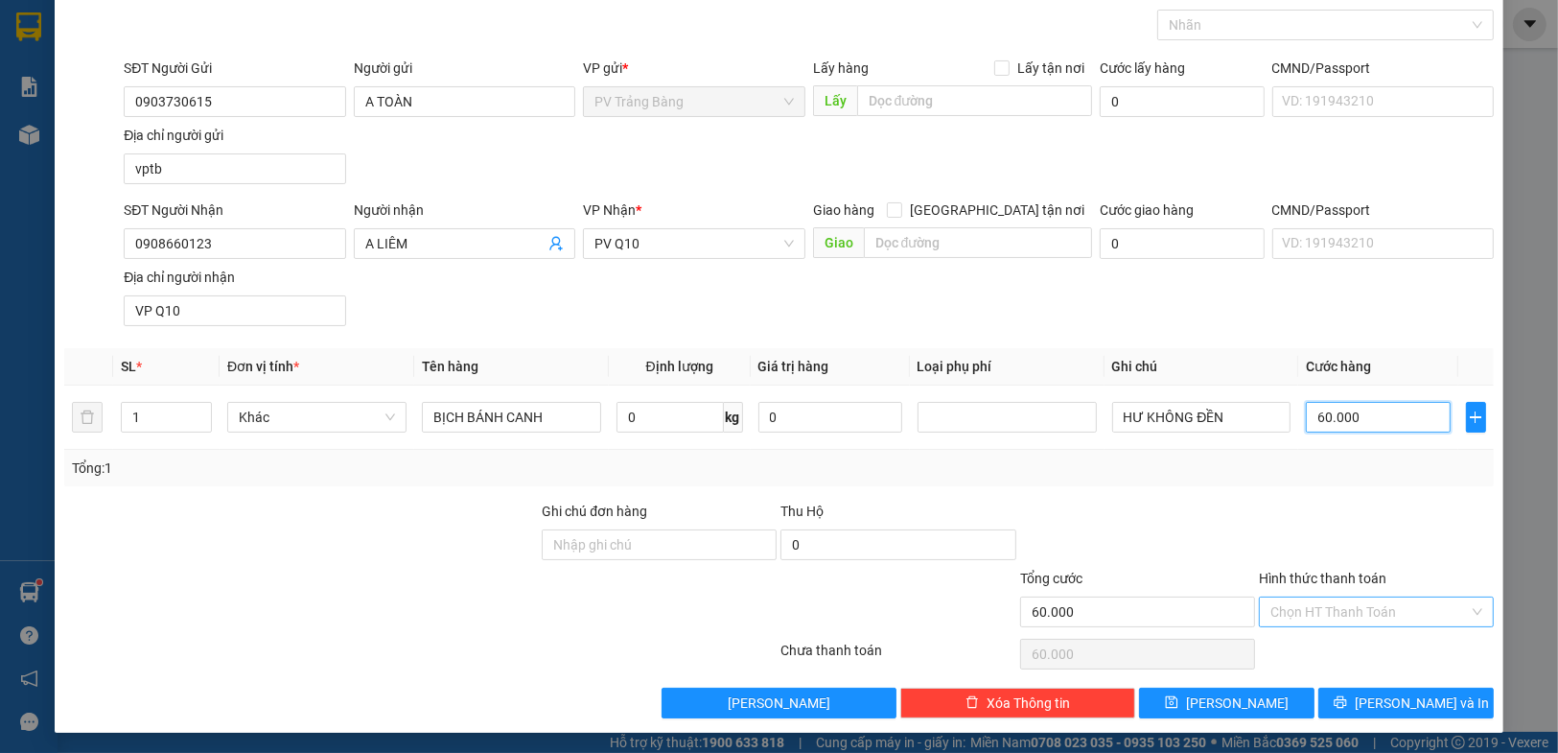
type input "60.000"
click at [1271, 604] on input "Hình thức thanh toán" at bounding box center [1369, 611] width 198 height 29
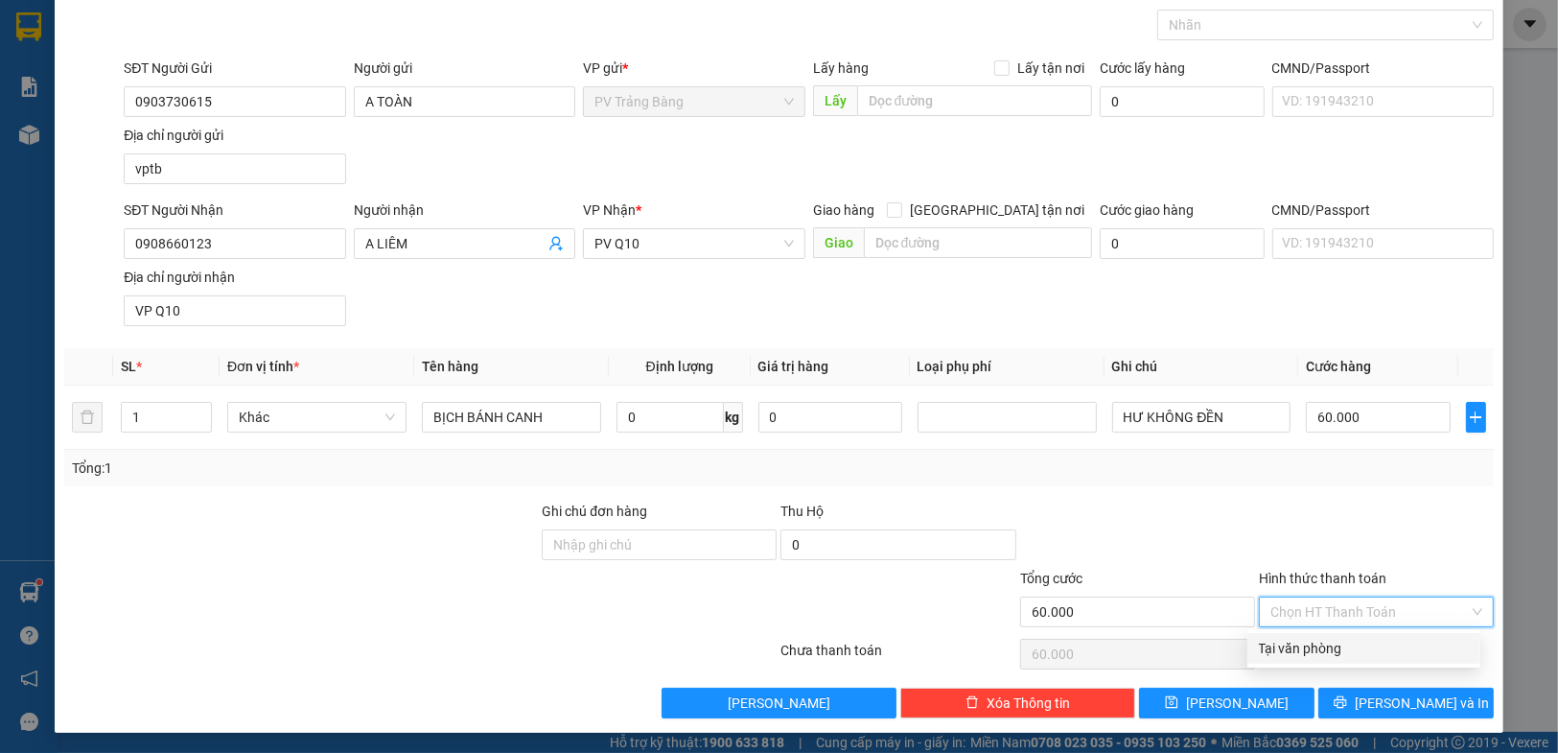
click at [1279, 650] on div "Tại văn phòng" at bounding box center [1364, 648] width 210 height 21
type input "0"
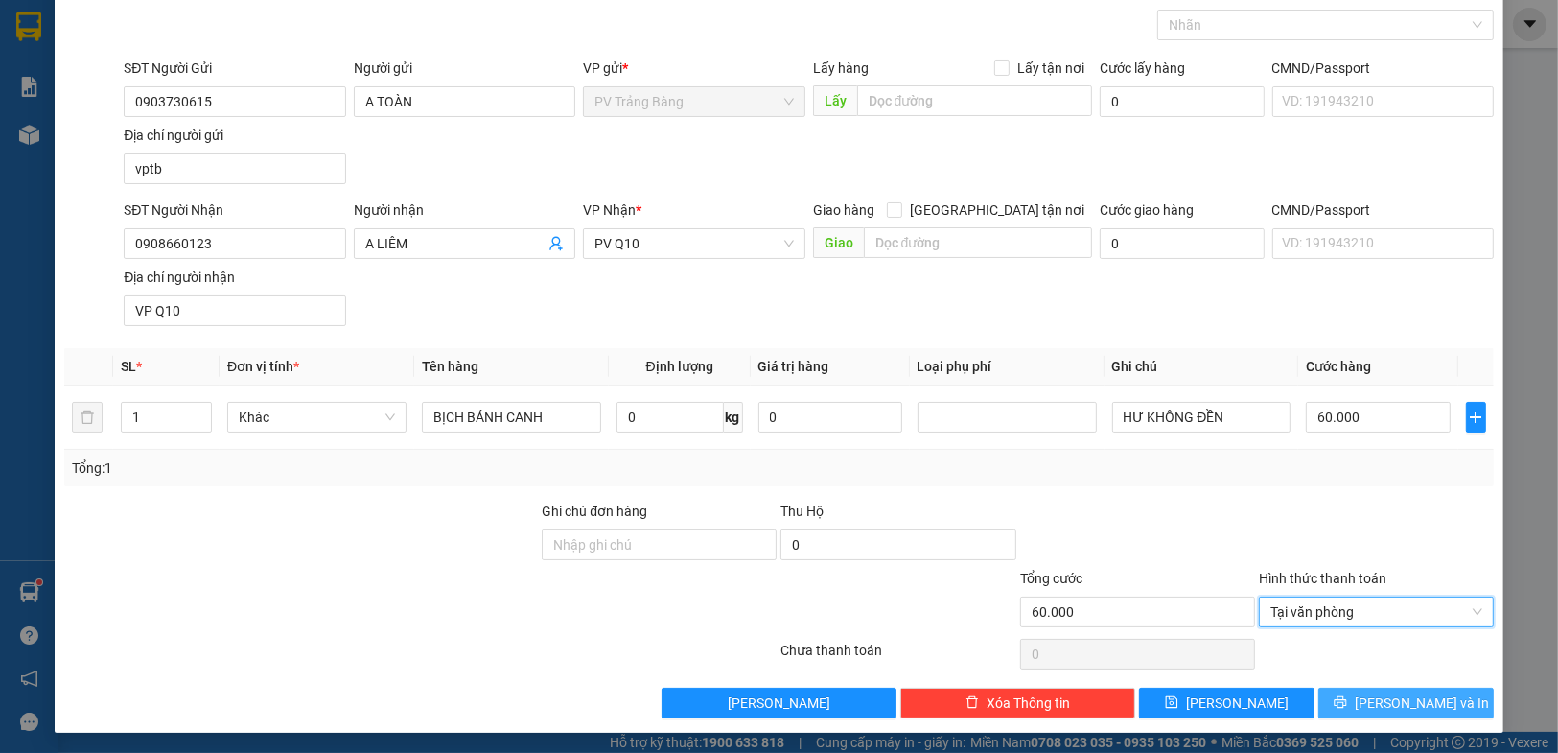
click at [1372, 706] on button "[PERSON_NAME] và In" at bounding box center [1405, 702] width 175 height 31
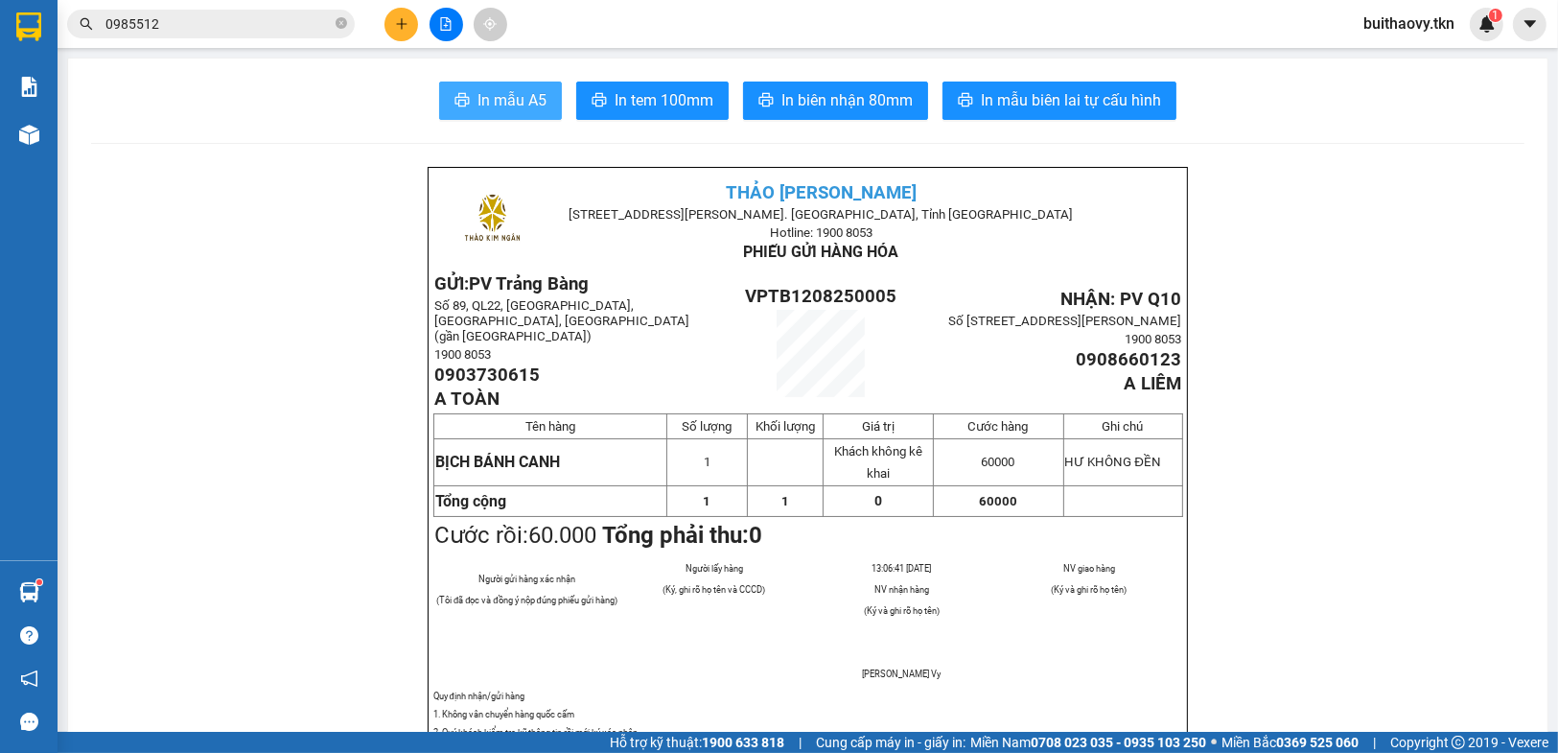
click at [483, 91] on span "In mẫu A5" at bounding box center [511, 100] width 69 height 24
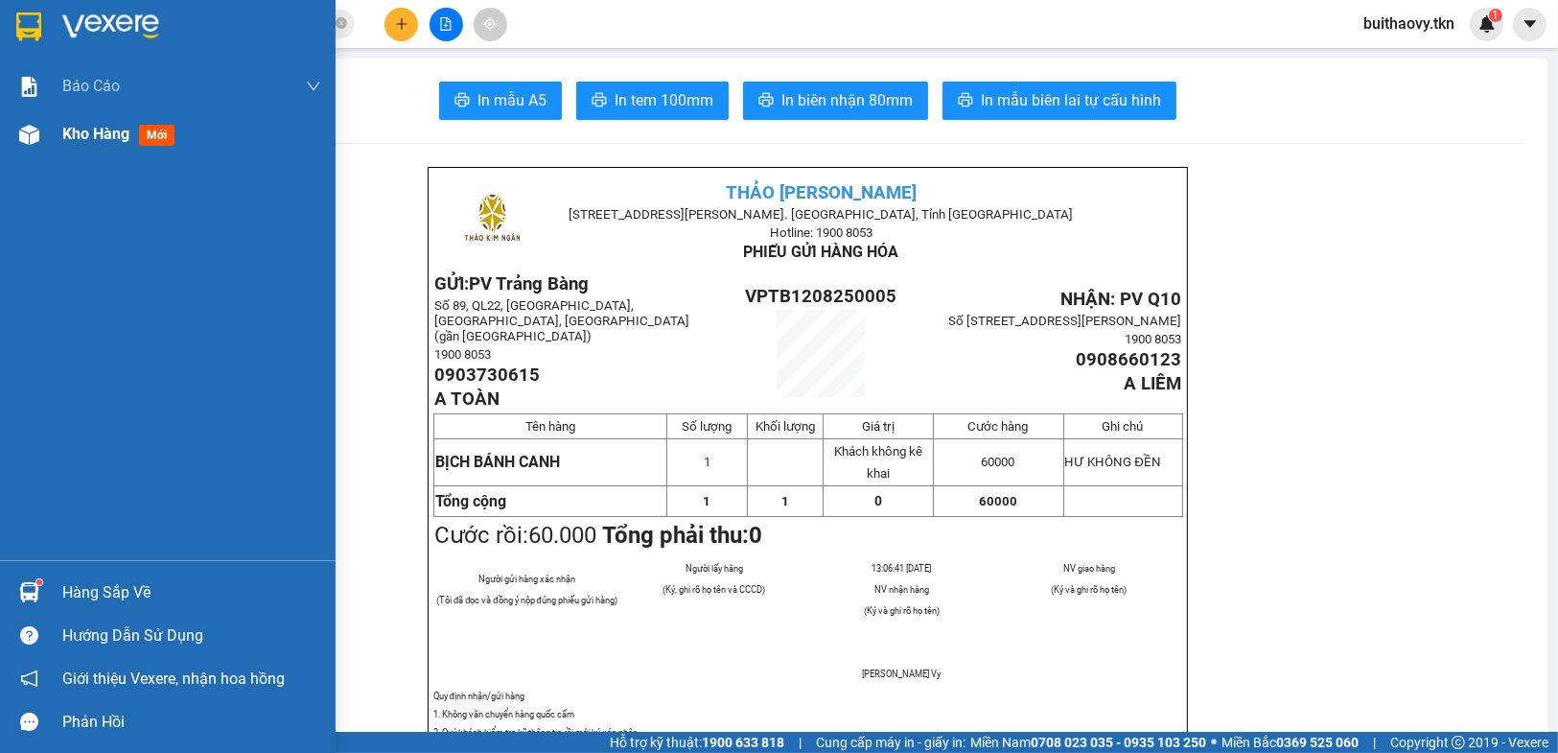
click at [62, 125] on span "Kho hàng" at bounding box center [95, 134] width 67 height 18
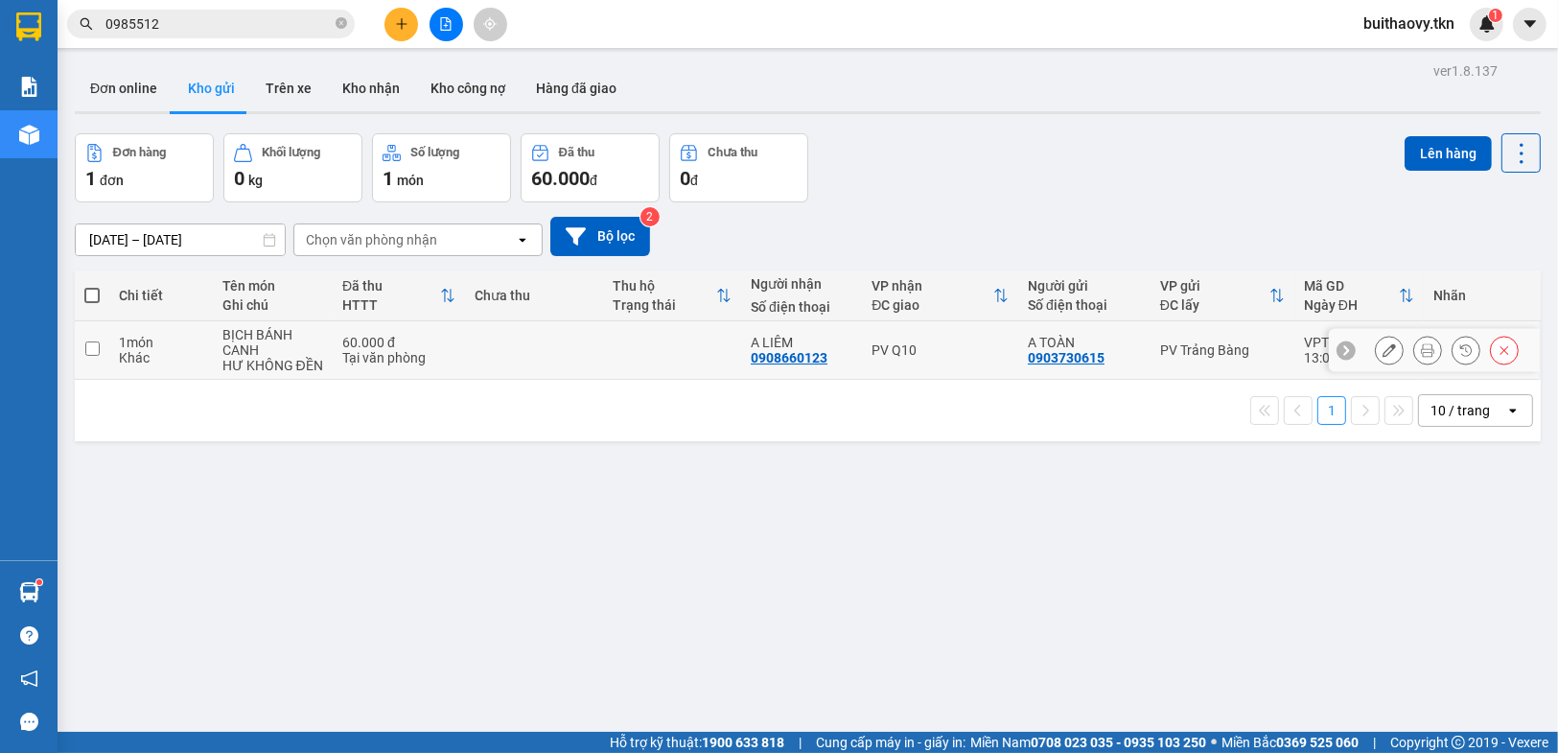
click at [1384, 350] on button at bounding box center [1389, 351] width 27 height 34
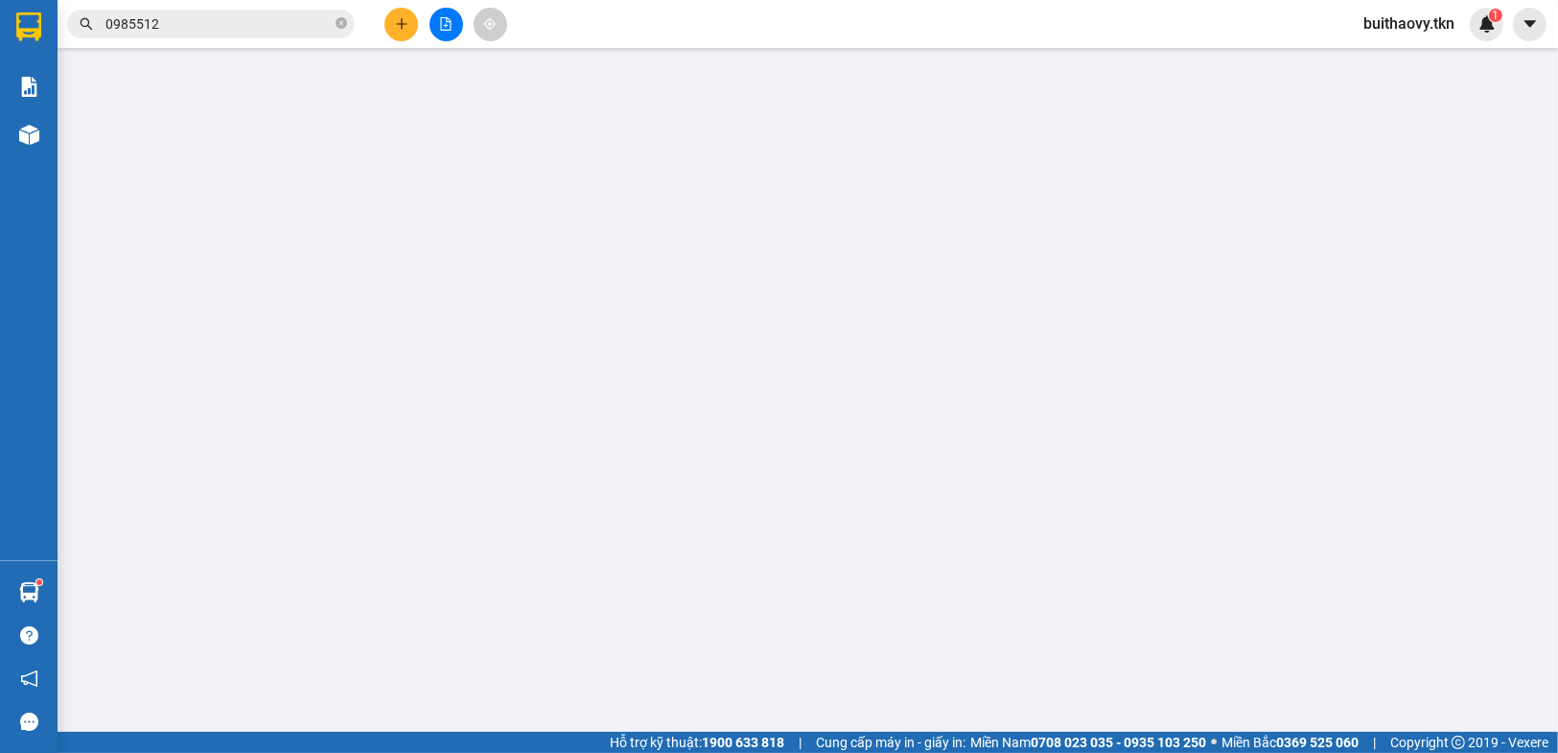
type input "0903730615"
type input "A TOÀN"
type input "vptb"
type input "0908660123"
type input "A LIÊM"
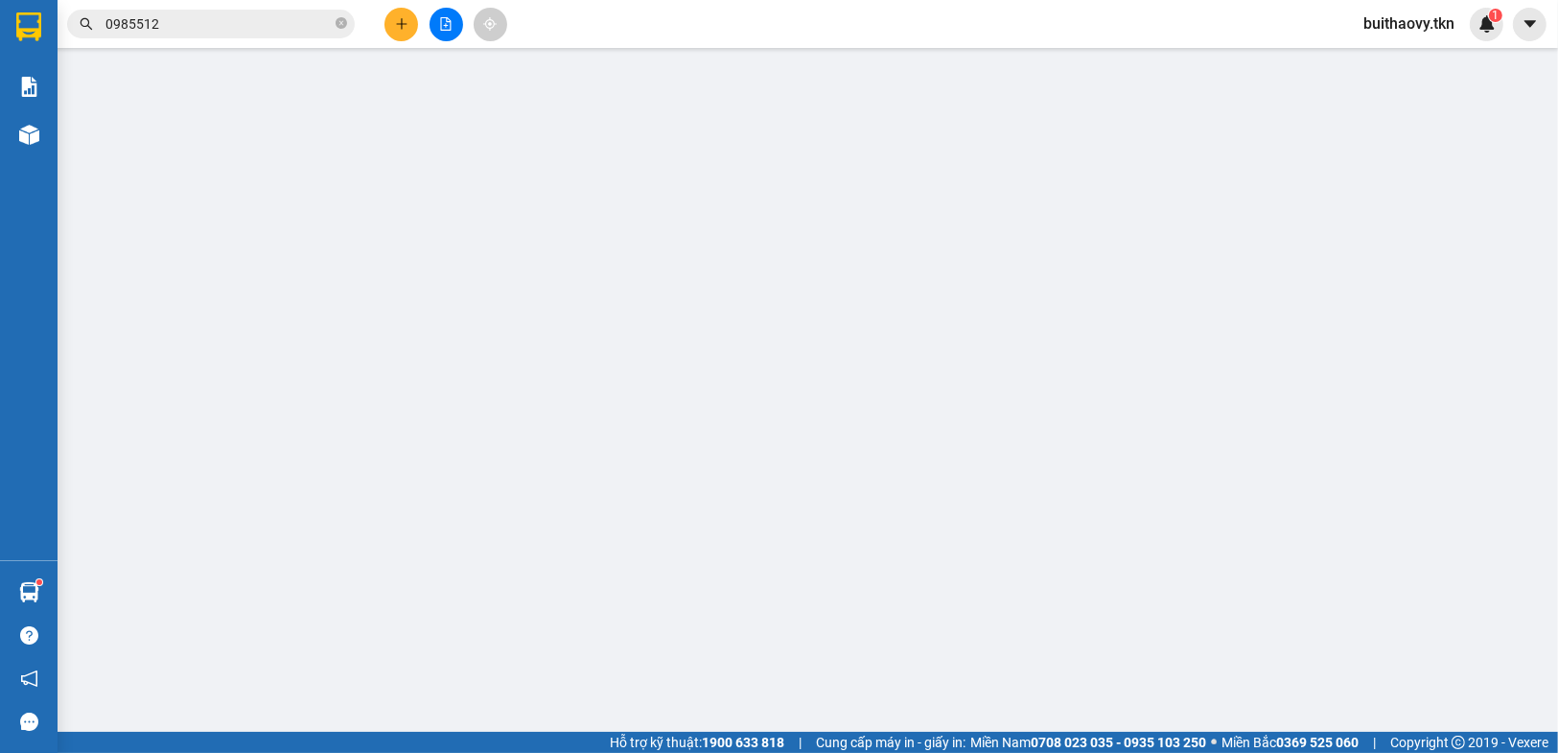
type input "VP Q10"
type input "60.000"
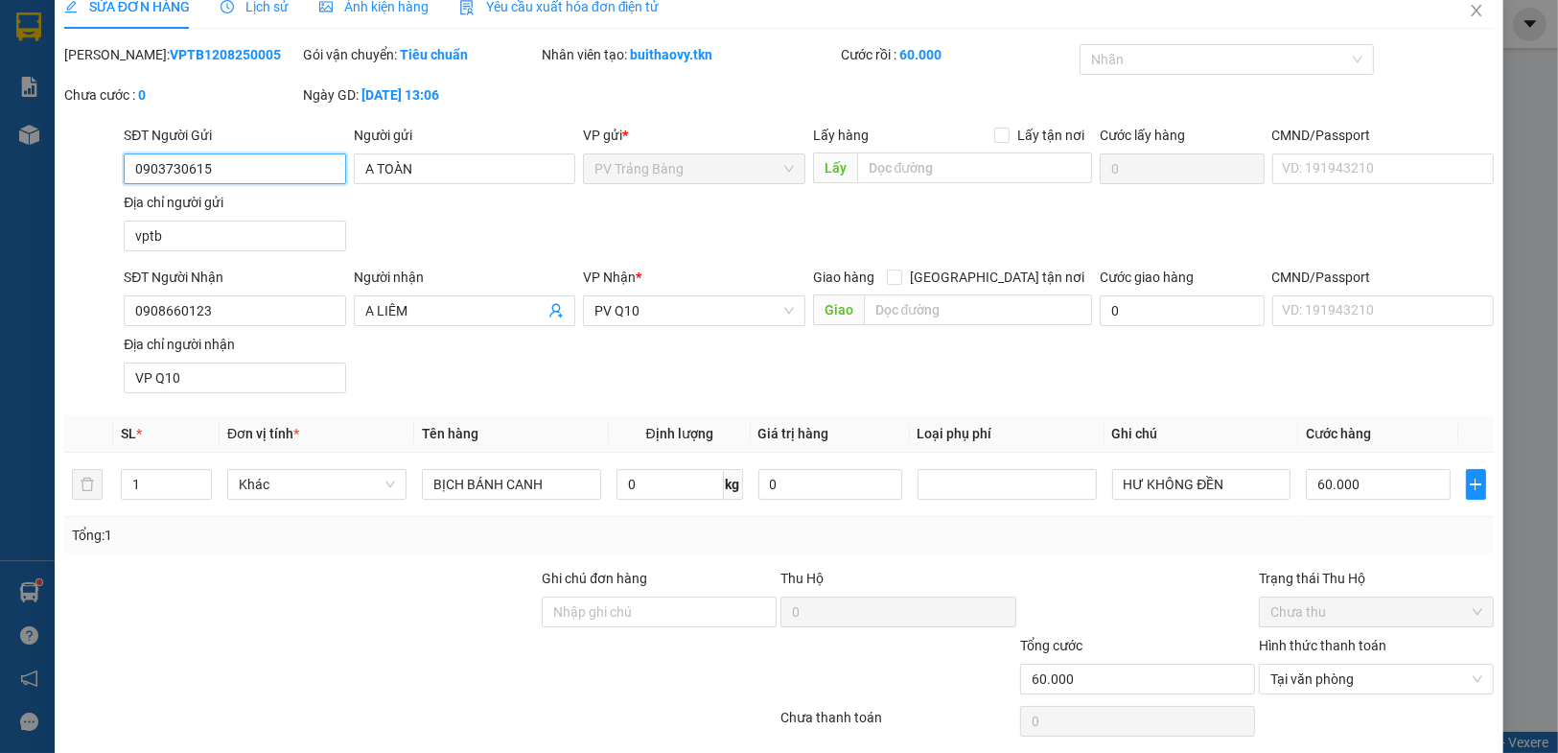
scroll to position [93, 0]
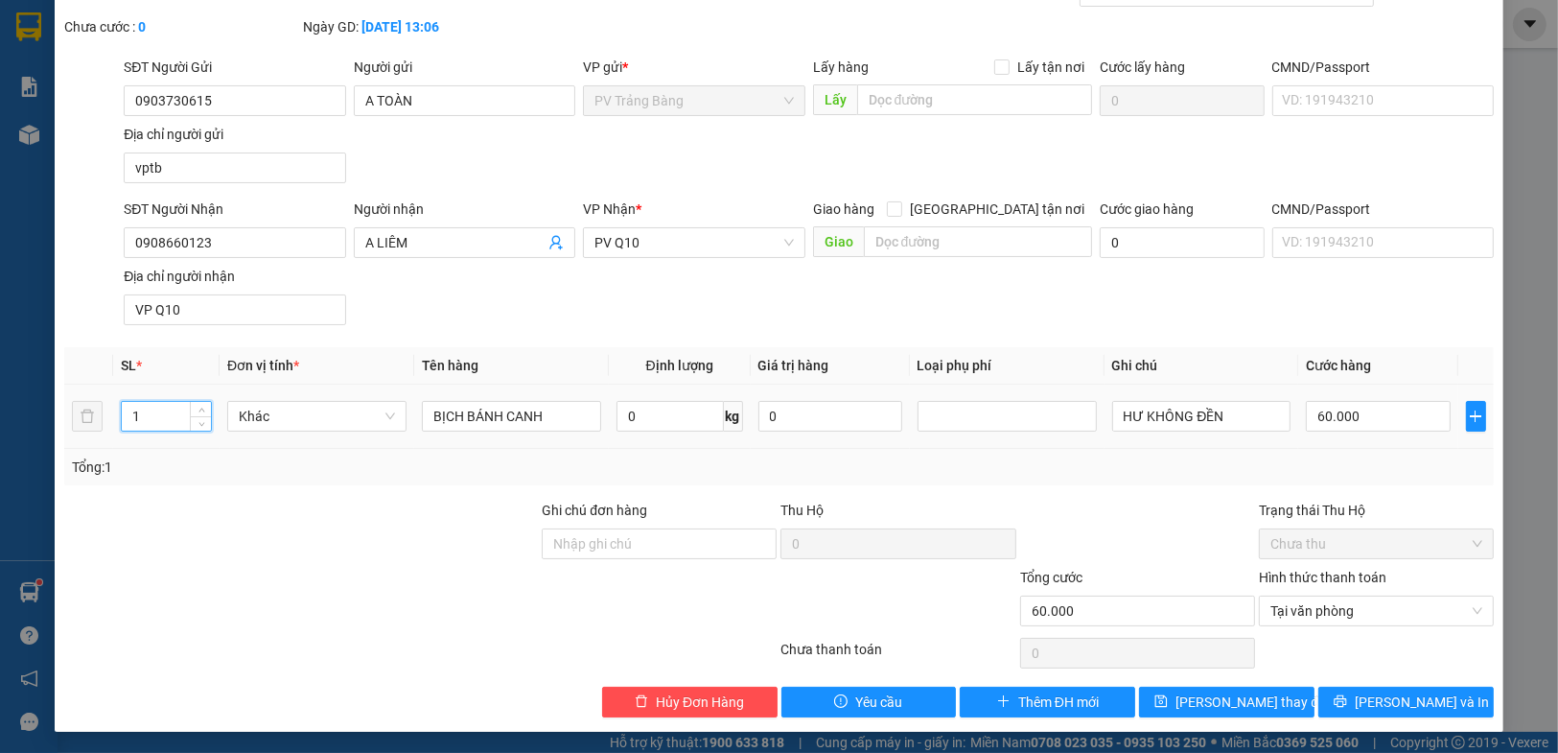
click at [174, 420] on input "1" at bounding box center [166, 416] width 89 height 29
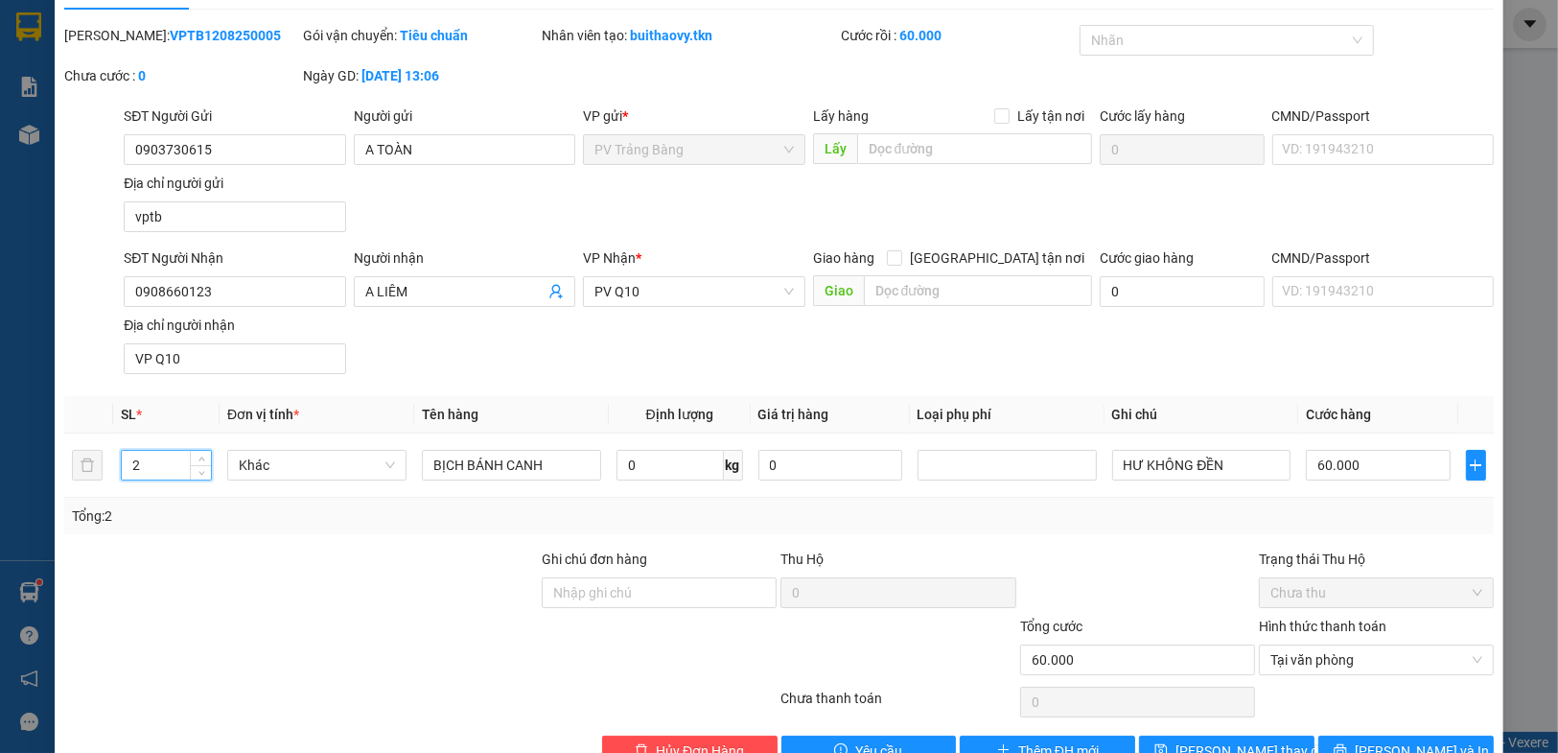
scroll to position [0, 0]
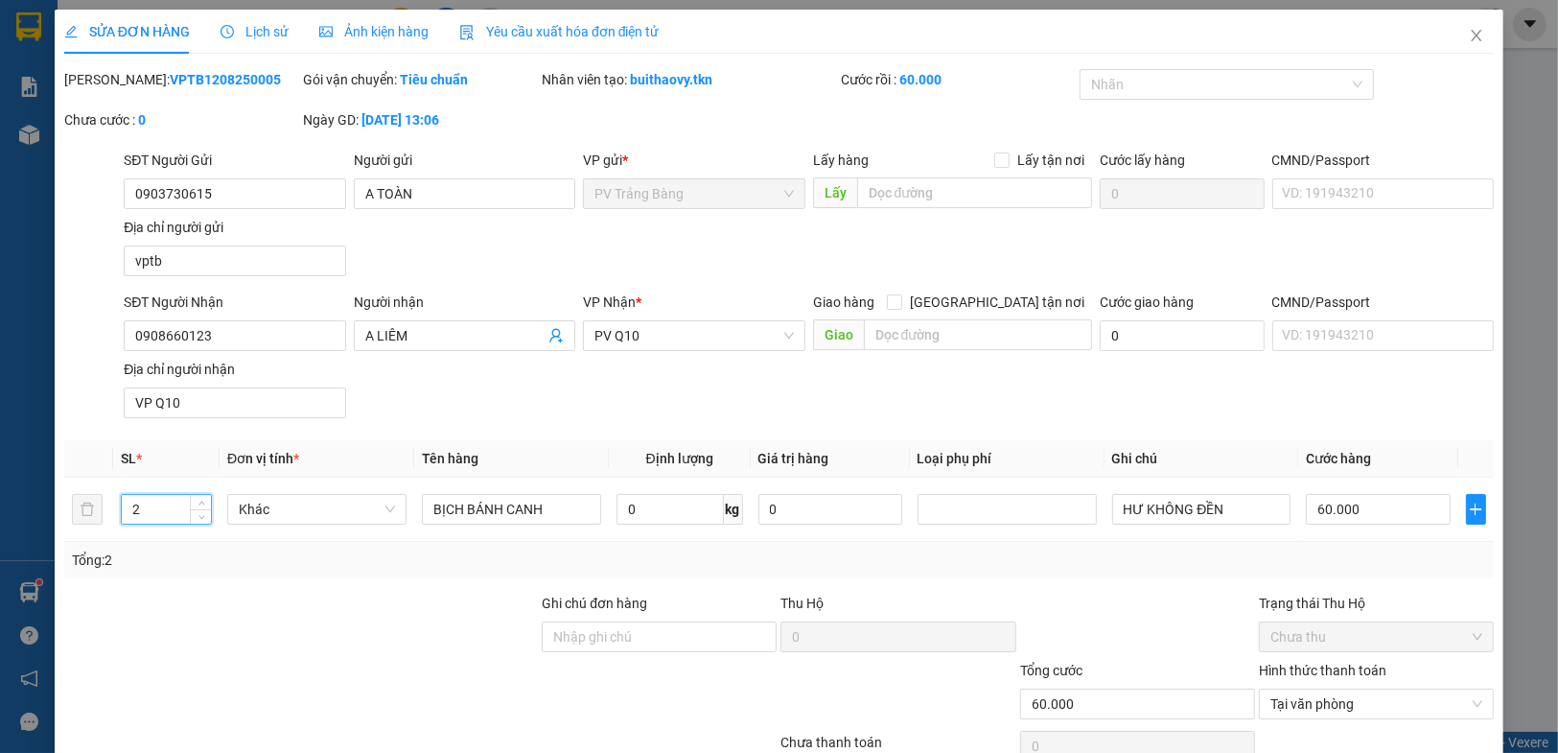
click at [1239, 94] on div at bounding box center [1217, 84] width 267 height 23
type input "2"
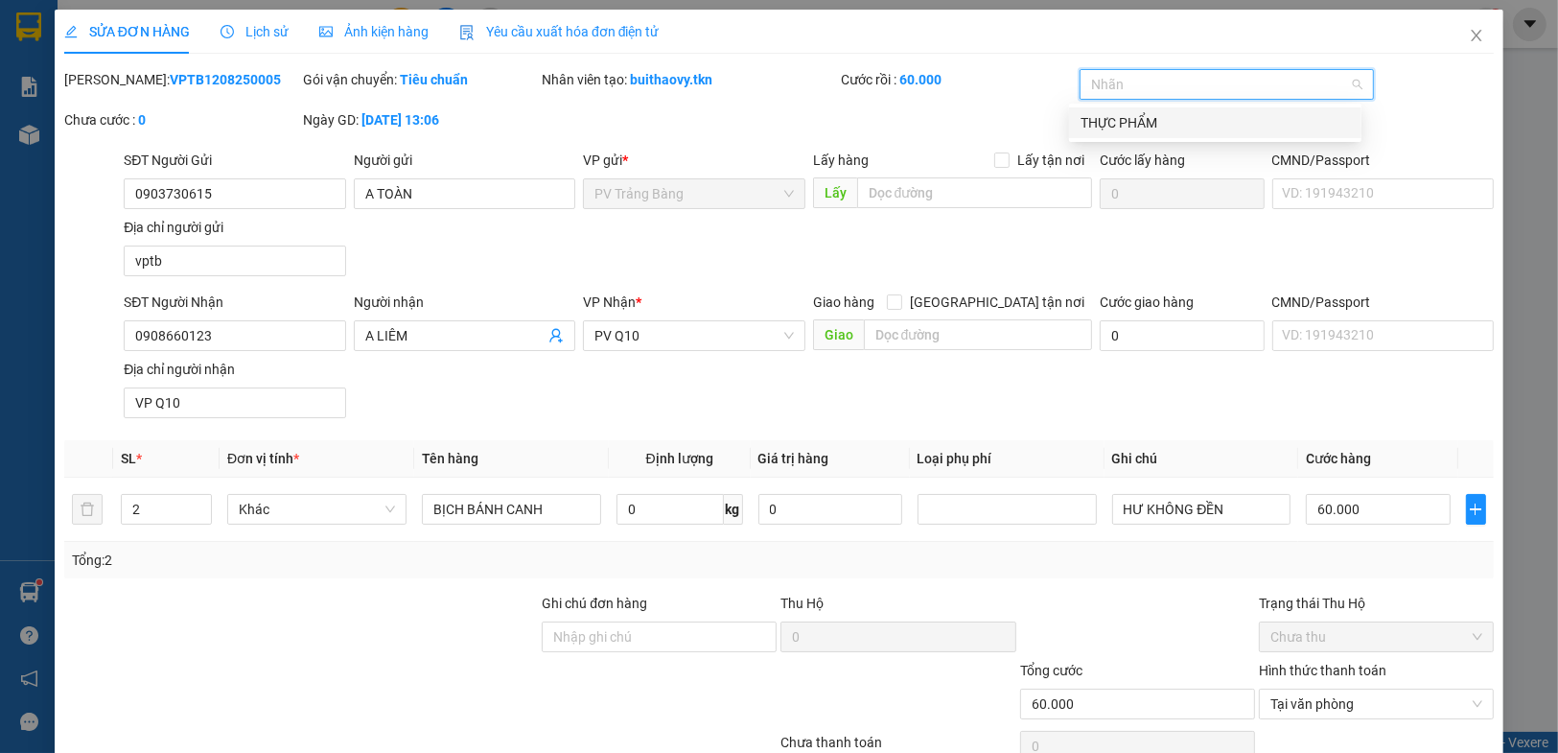
click at [1224, 112] on div "THỰC PHẨM" at bounding box center [1214, 122] width 269 height 21
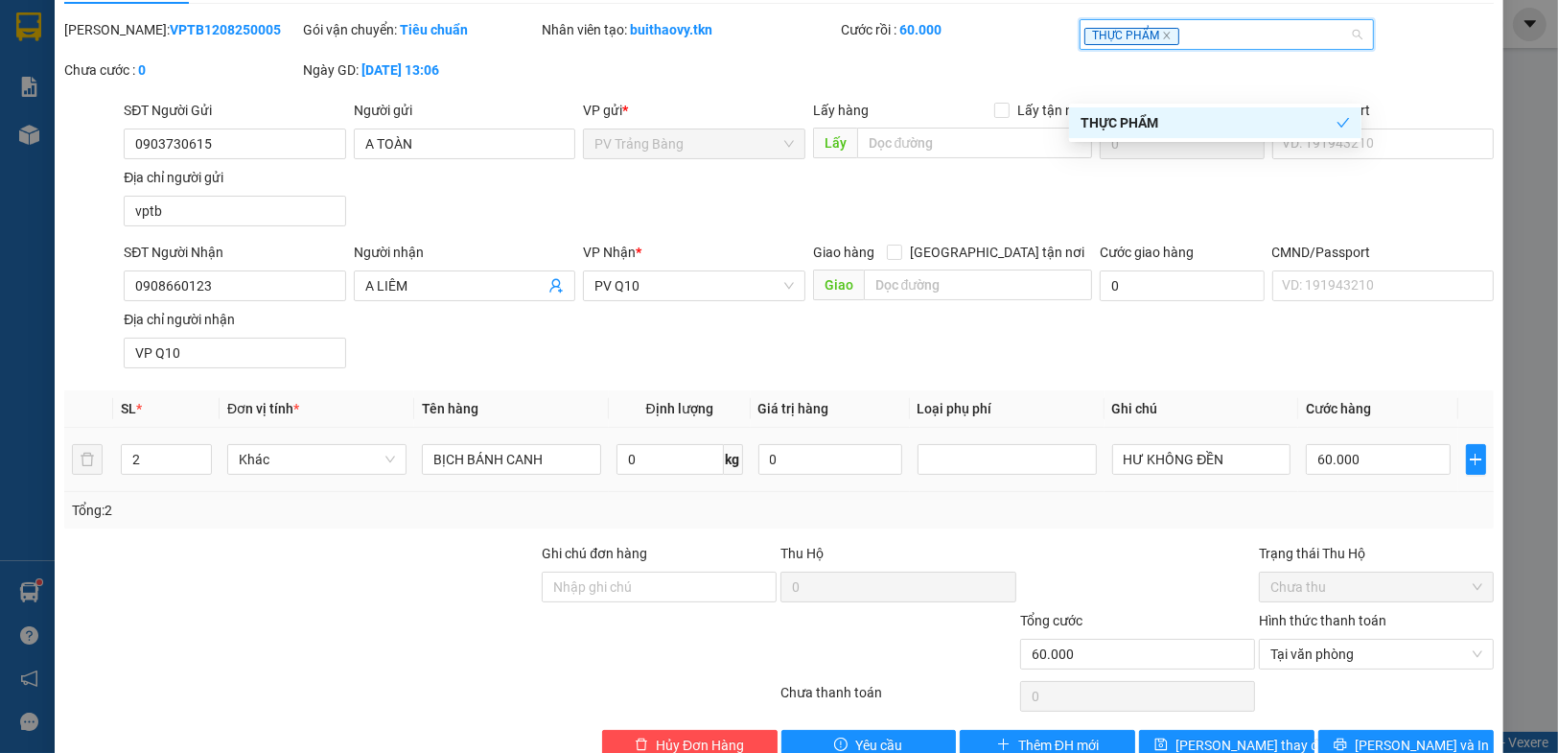
scroll to position [93, 0]
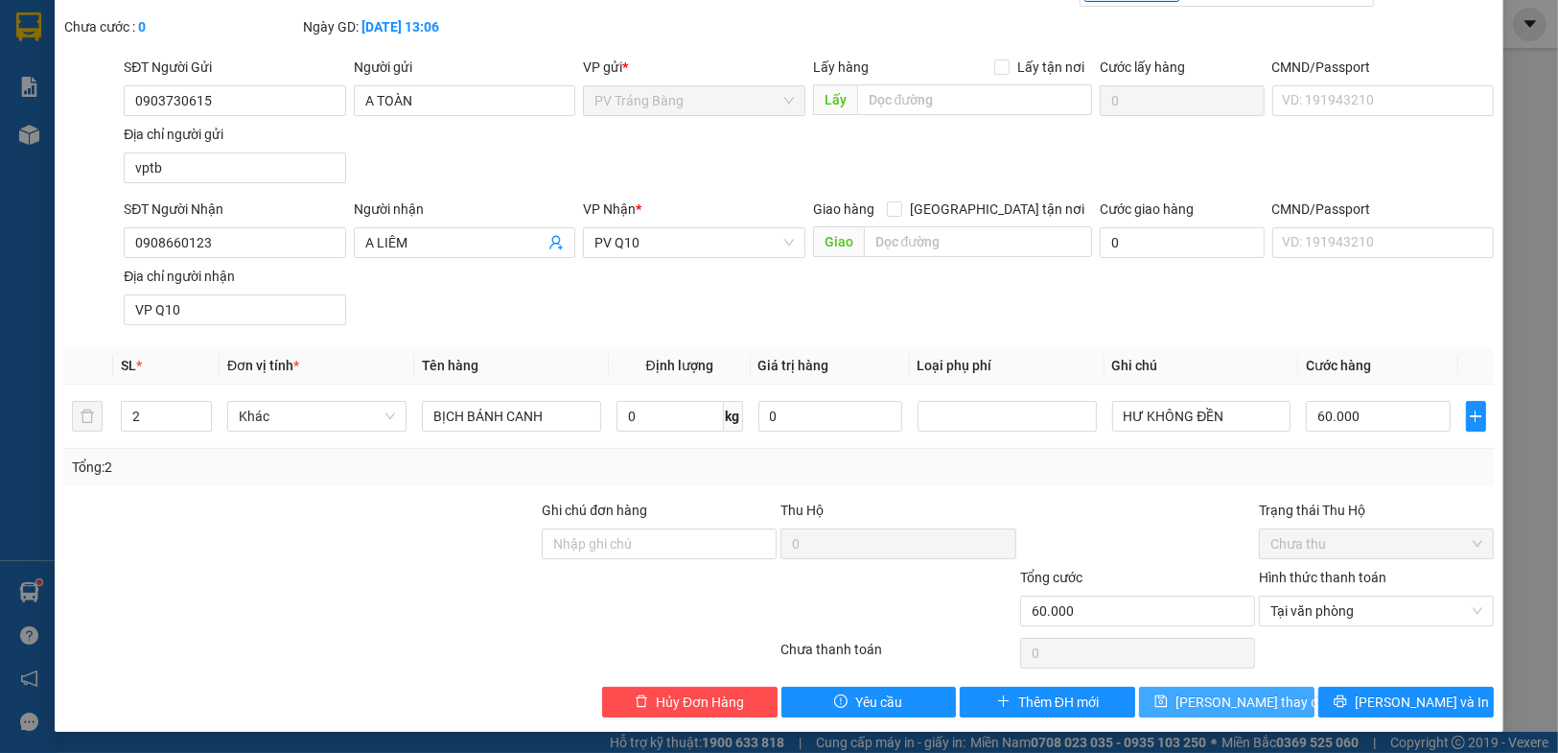
click at [1248, 695] on span "[PERSON_NAME] thay đổi" at bounding box center [1251, 701] width 153 height 21
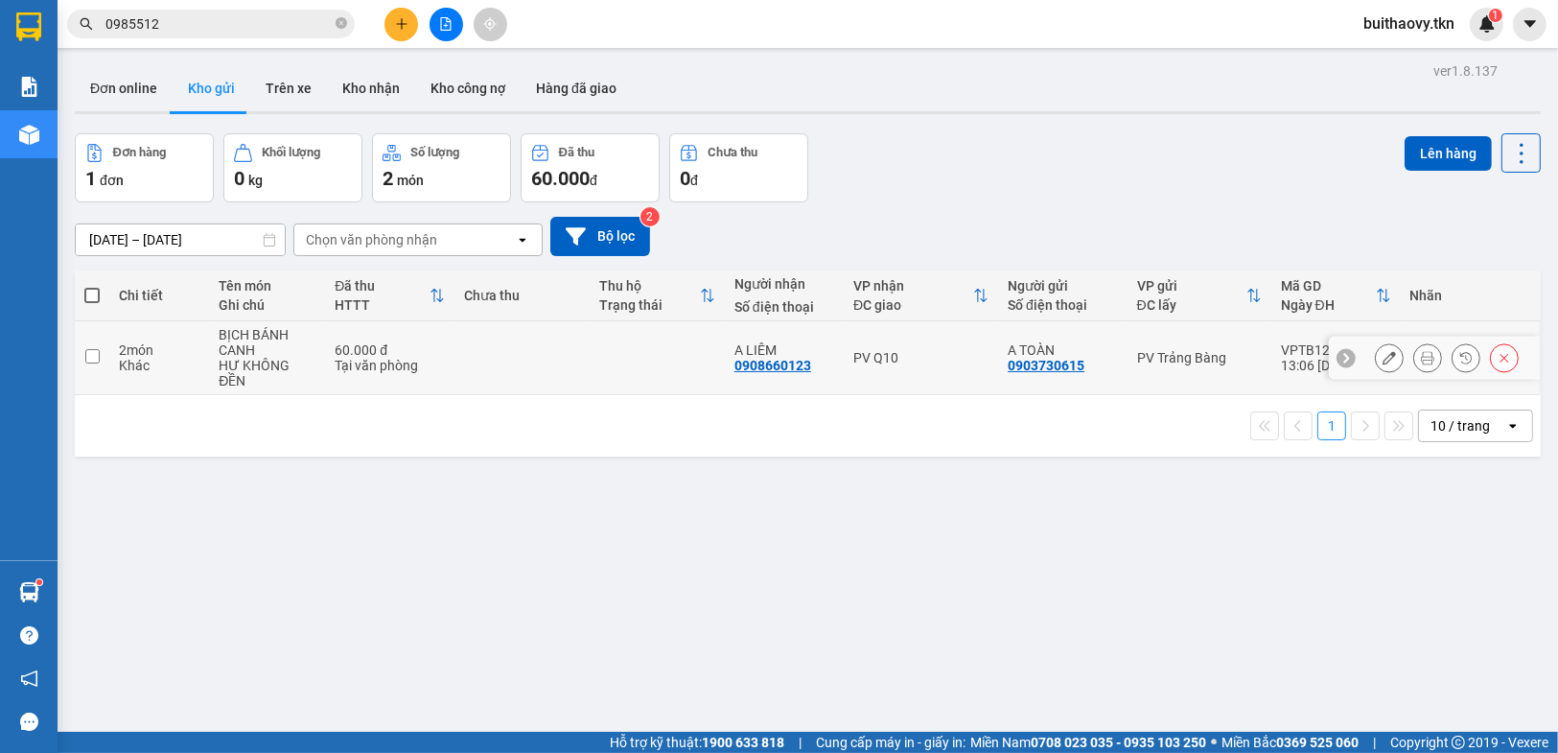
click at [631, 358] on td at bounding box center [657, 358] width 135 height 74
checkbox input "true"
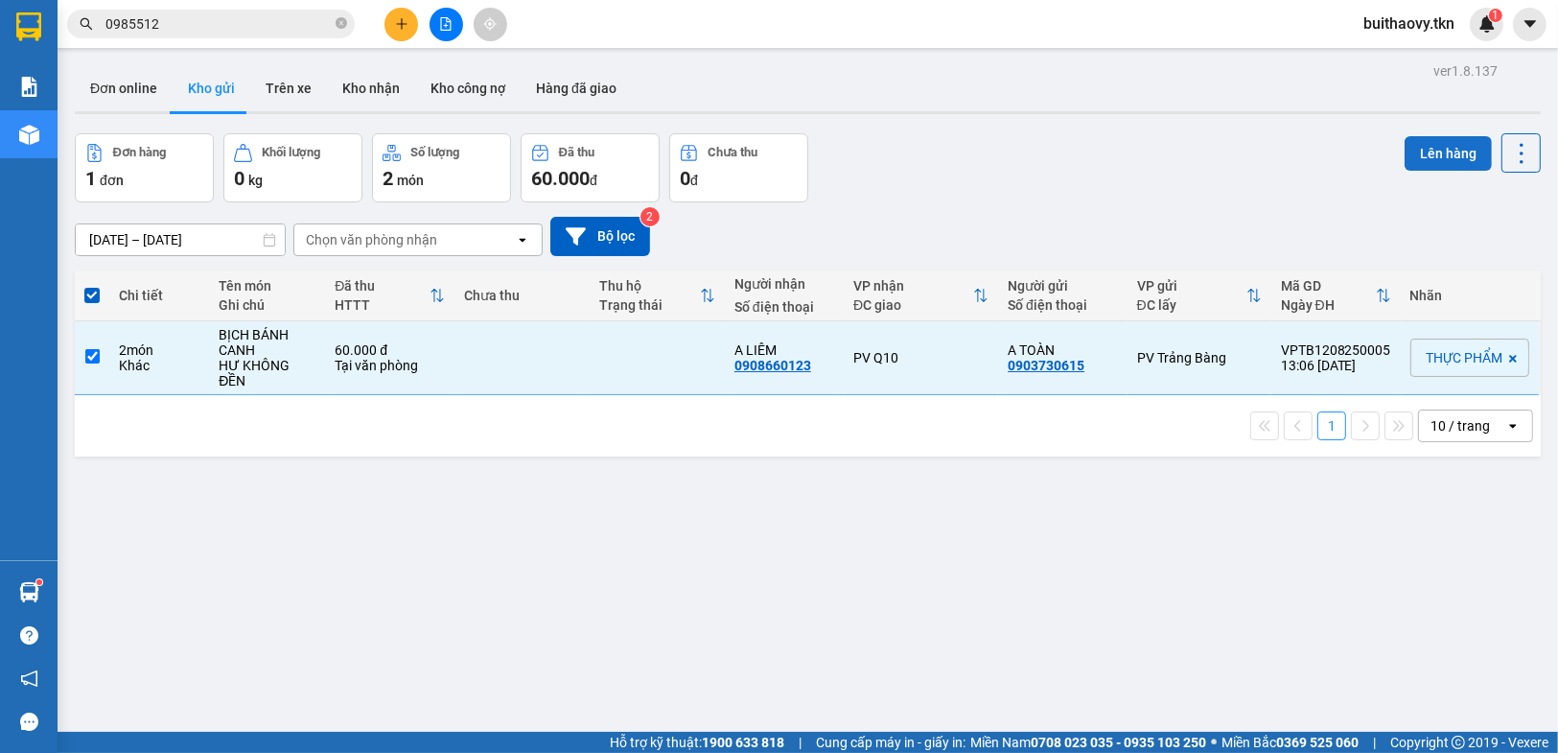
click at [1427, 140] on button "Lên hàng" at bounding box center [1448, 153] width 87 height 35
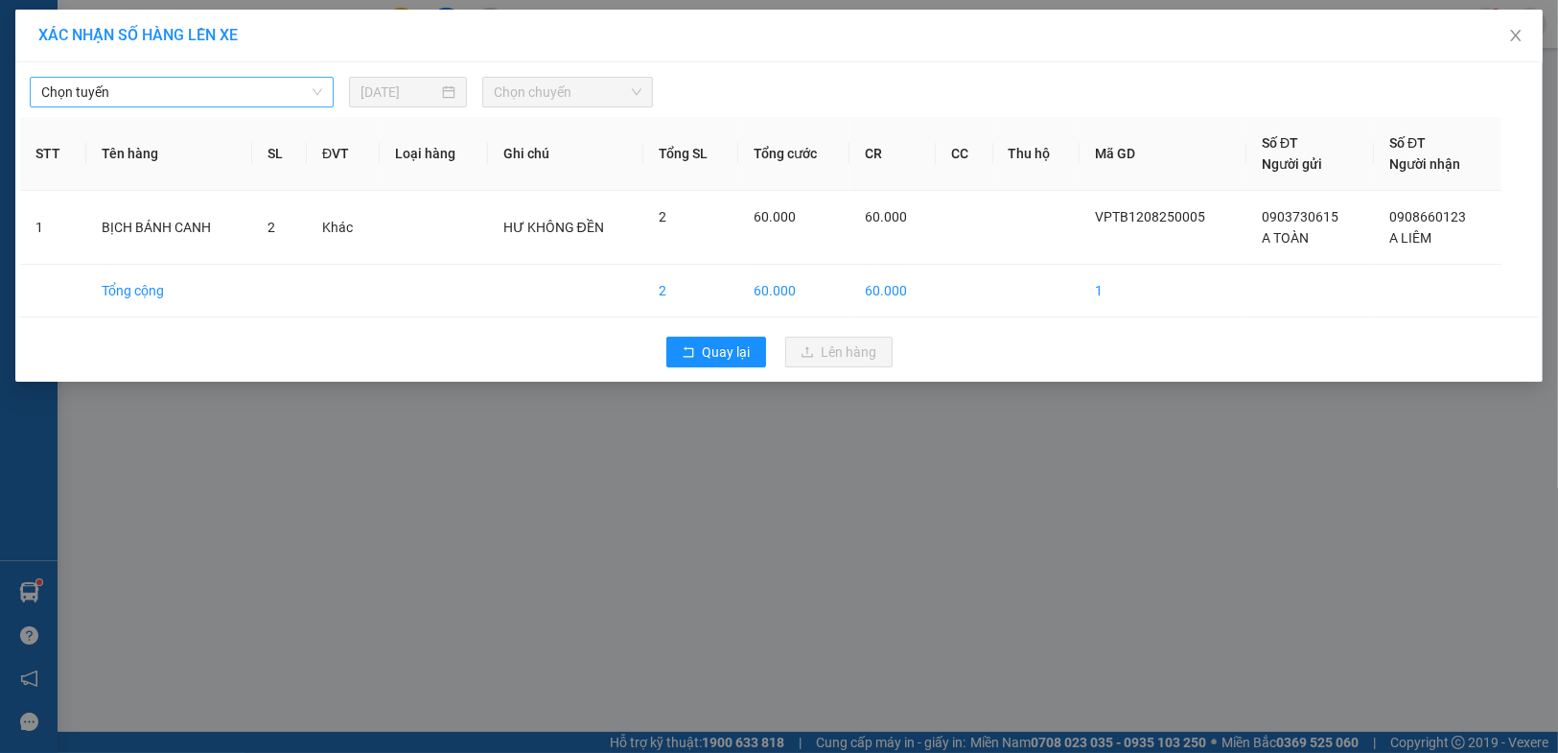
click at [250, 90] on span "Chọn tuyến" at bounding box center [181, 92] width 281 height 29
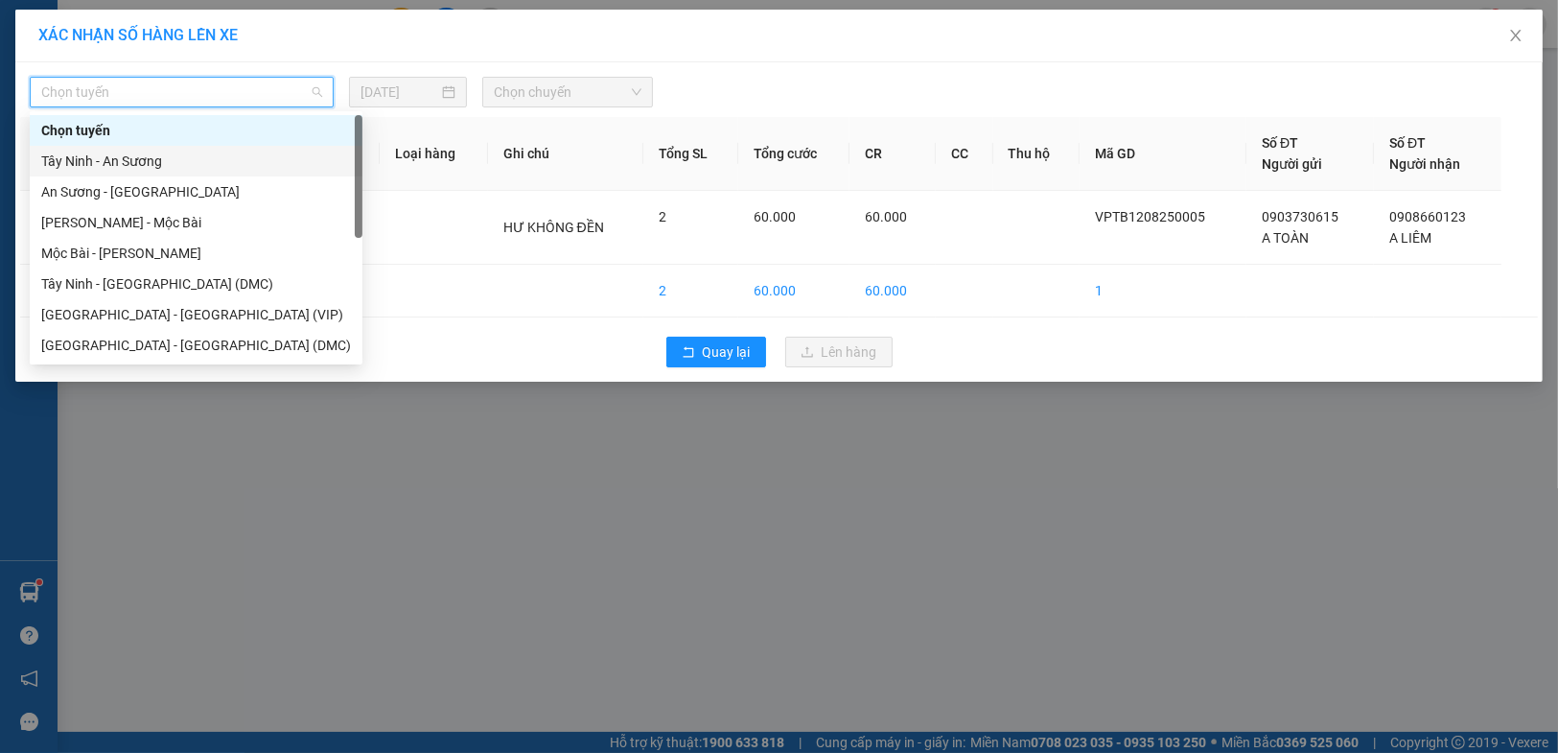
scroll to position [31, 0]
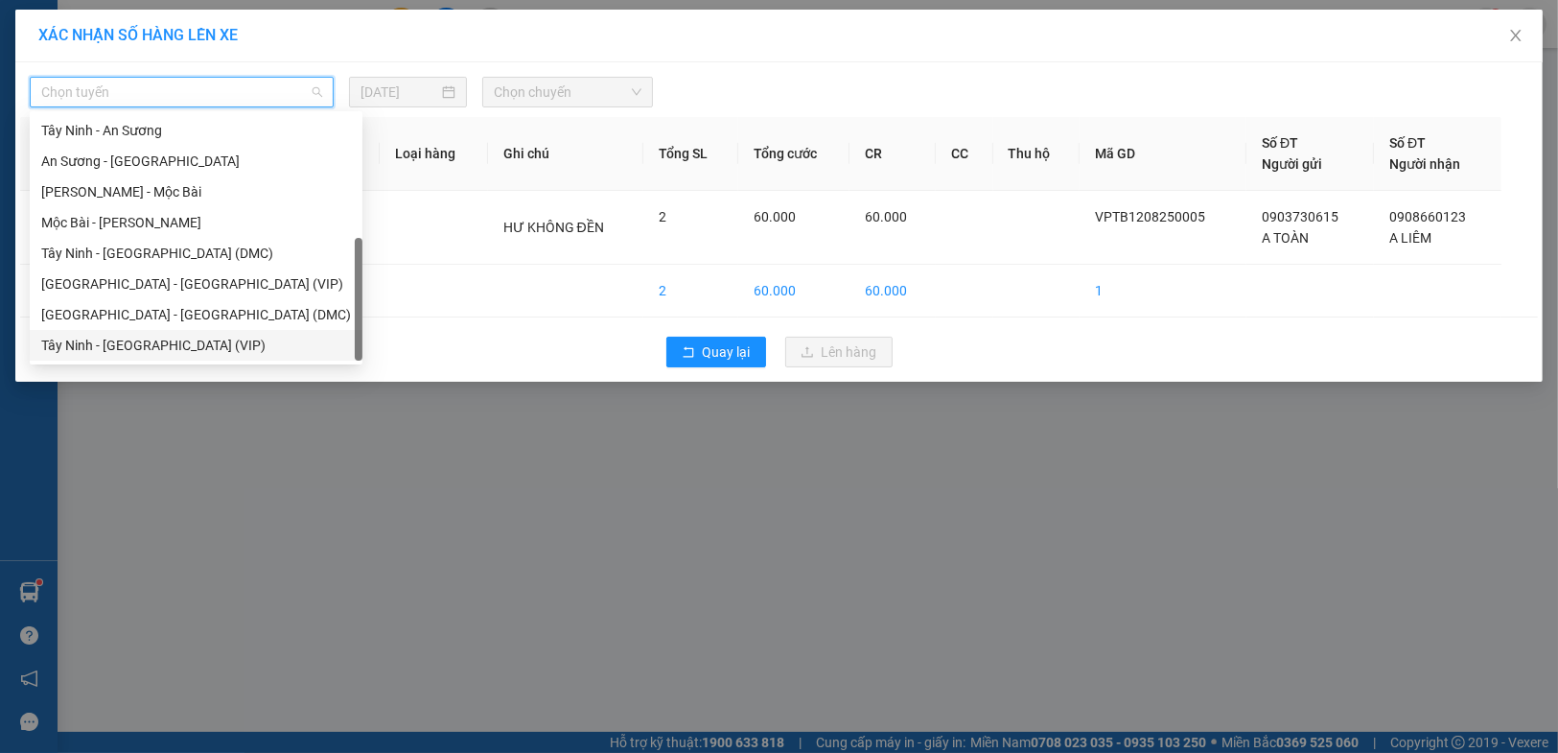
click at [229, 337] on div "Tây Ninh - [GEOGRAPHIC_DATA] (VIP)" at bounding box center [196, 345] width 310 height 21
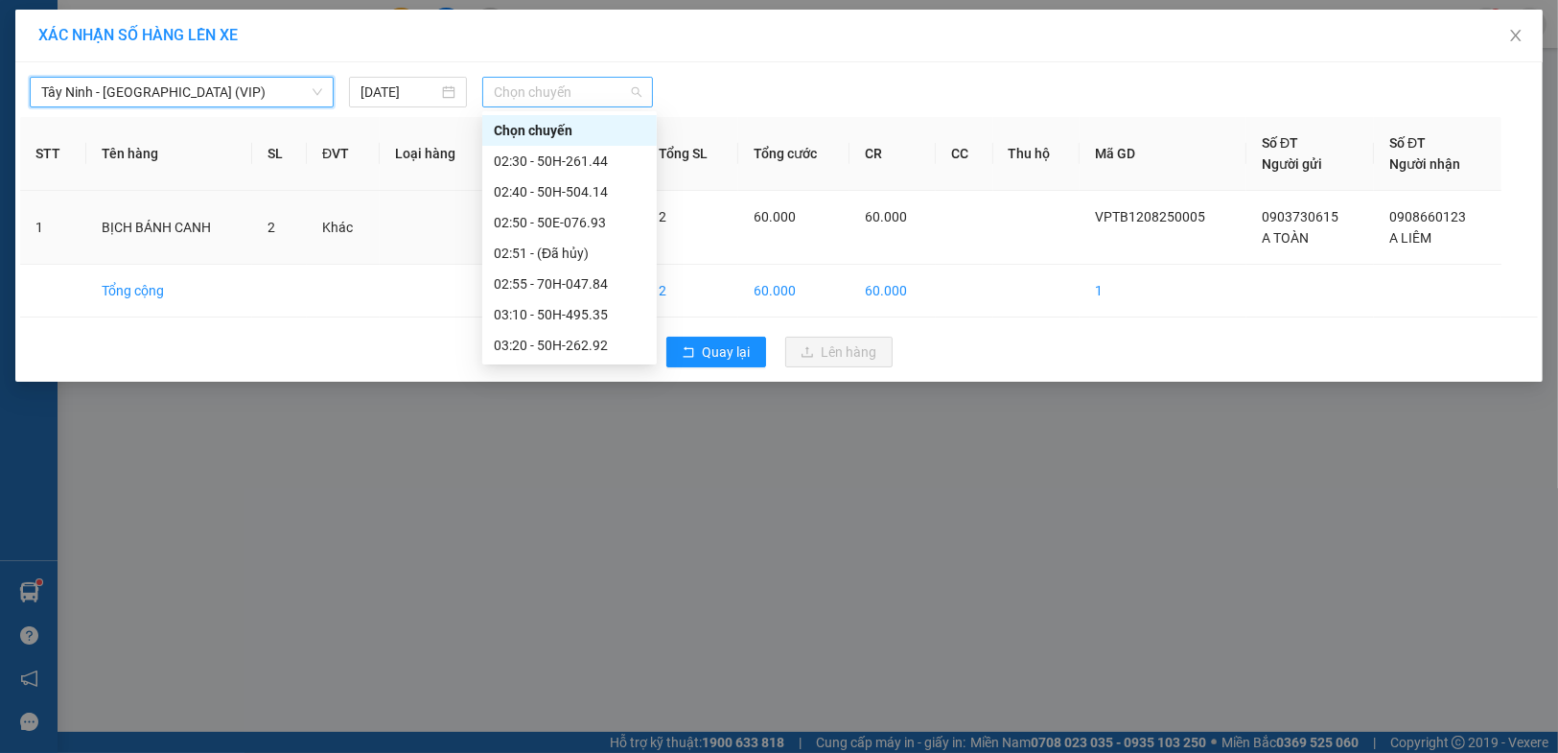
click at [523, 90] on span "Chọn chuyến" at bounding box center [568, 92] width 148 height 29
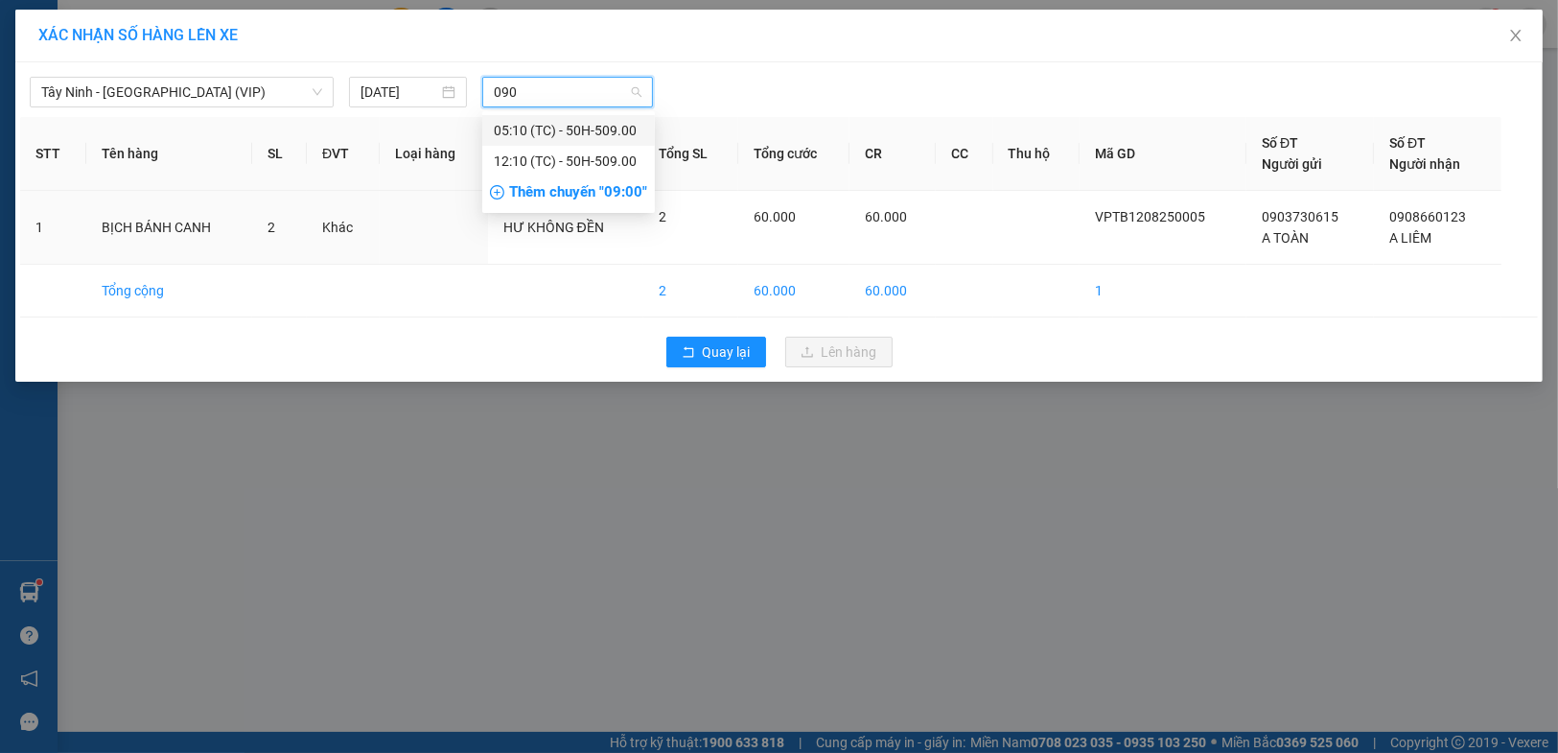
type input "0900"
click at [558, 151] on div "12:10 (TC) - 50H-509.00" at bounding box center [569, 161] width 150 height 21
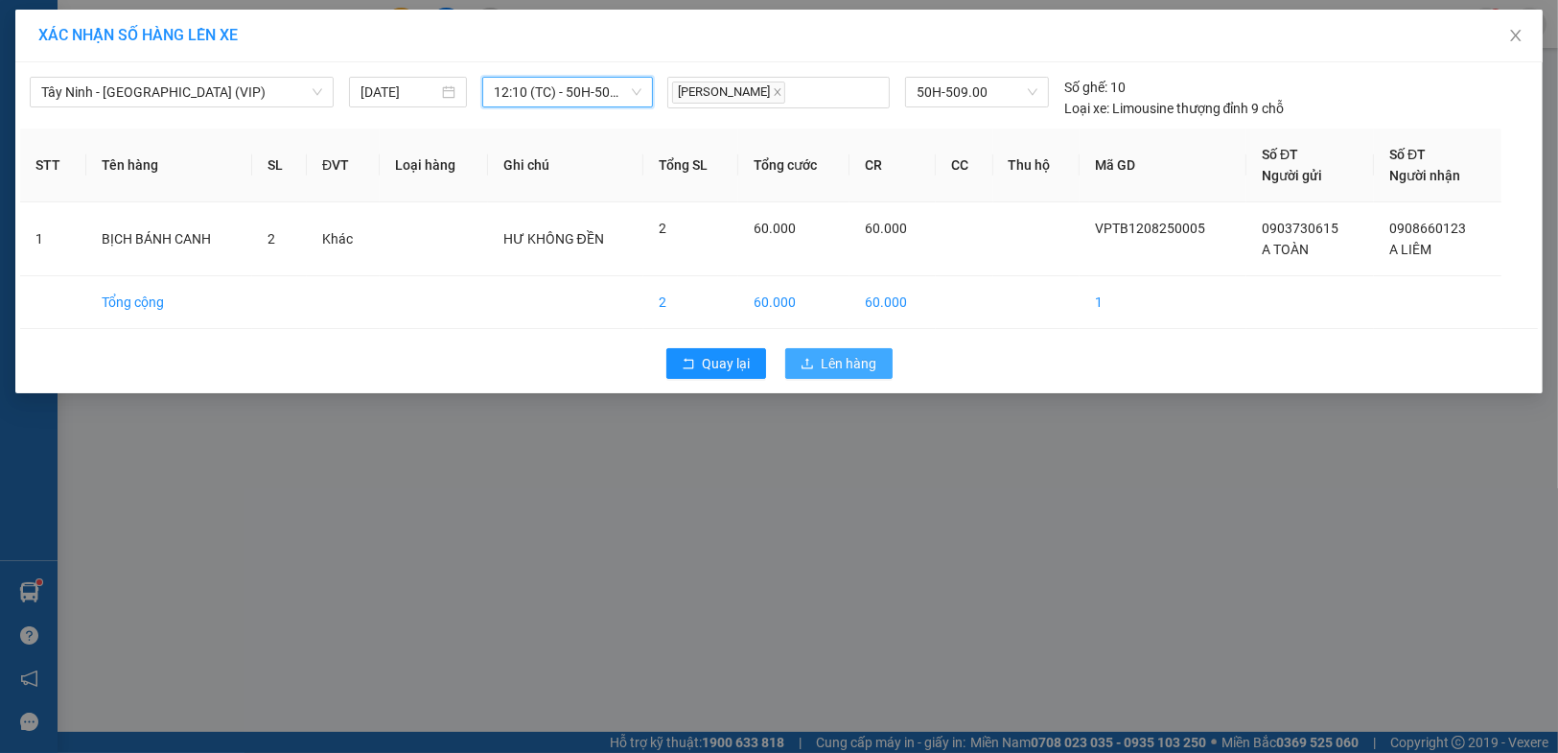
click at [836, 354] on span "Lên hàng" at bounding box center [850, 363] width 56 height 21
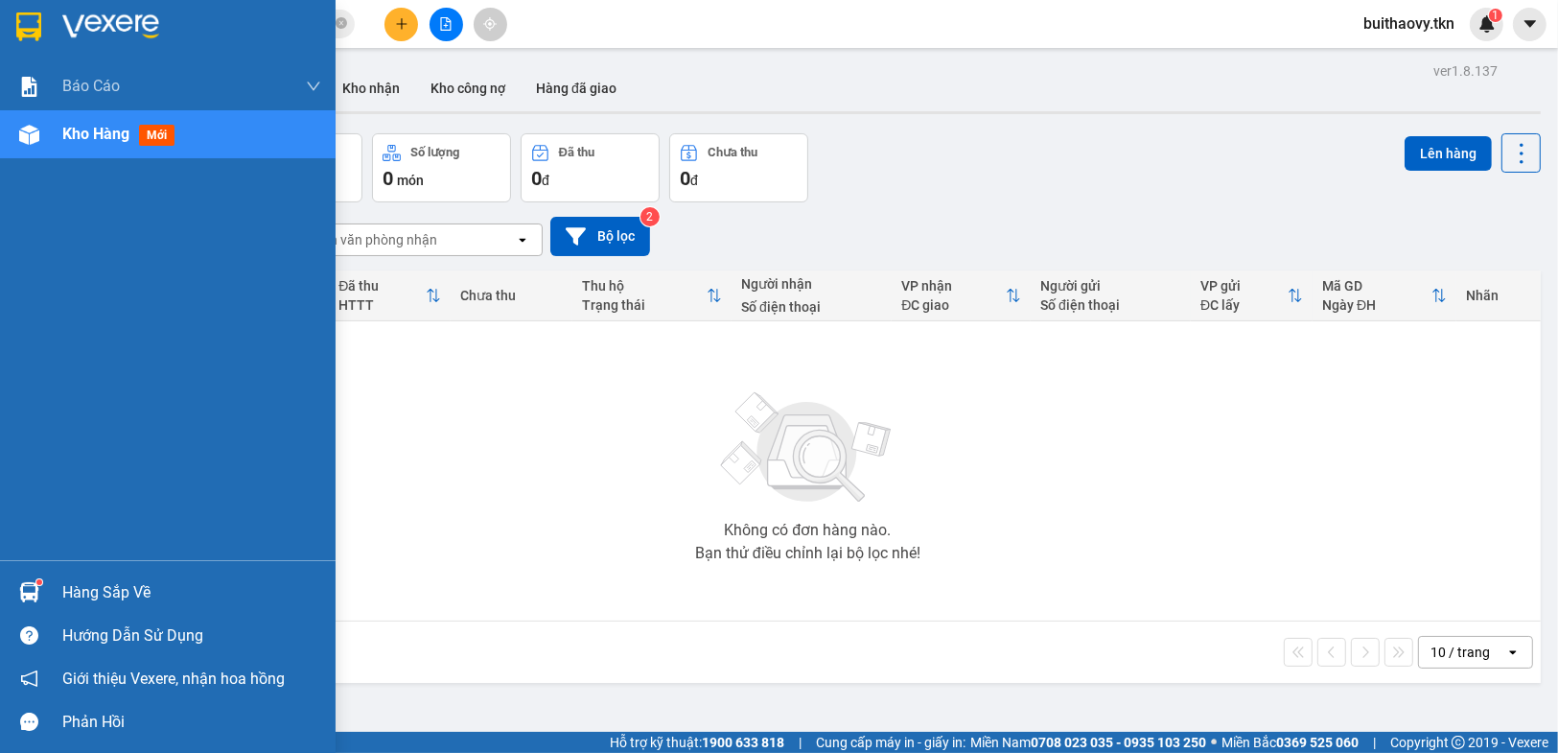
click at [50, 569] on div "Hàng sắp về Hướng dẫn sử dụng Giới thiệu Vexere, nhận hoa hồng Phản hồi" at bounding box center [168, 651] width 336 height 183
click at [17, 601] on div at bounding box center [29, 592] width 34 height 34
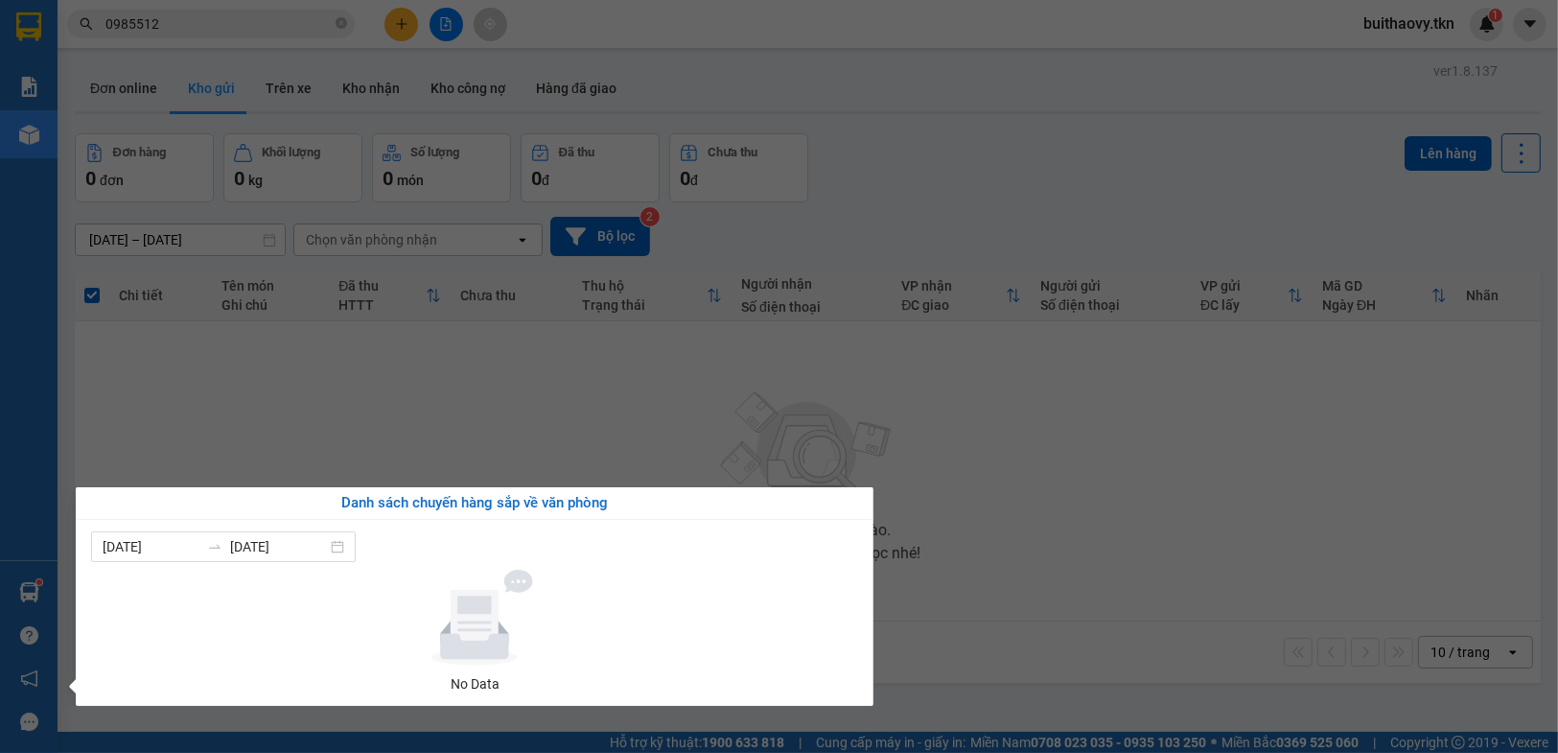
click at [1102, 623] on section "Kết quả tìm kiếm ( 5 ) Bộ lọc Mã ĐH Trạng thái Món hàng Thu hộ Tổng cước Chưa c…" at bounding box center [779, 376] width 1558 height 753
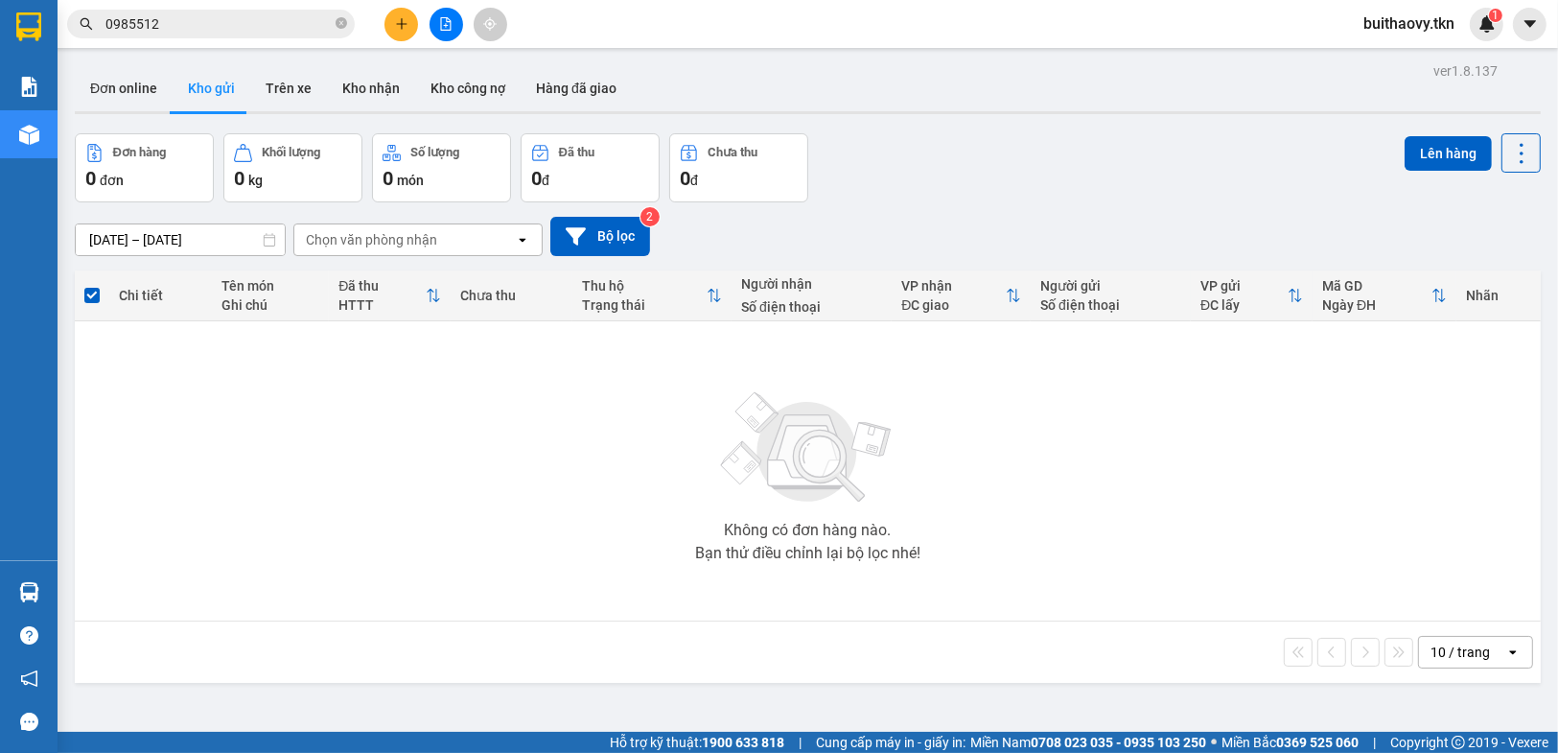
click at [62, 583] on main "ver 1.8.137 Đơn online Kho gửi Trên xe Kho nhận Kho công nợ Hàng đã giao Đơn hà…" at bounding box center [779, 366] width 1558 height 732
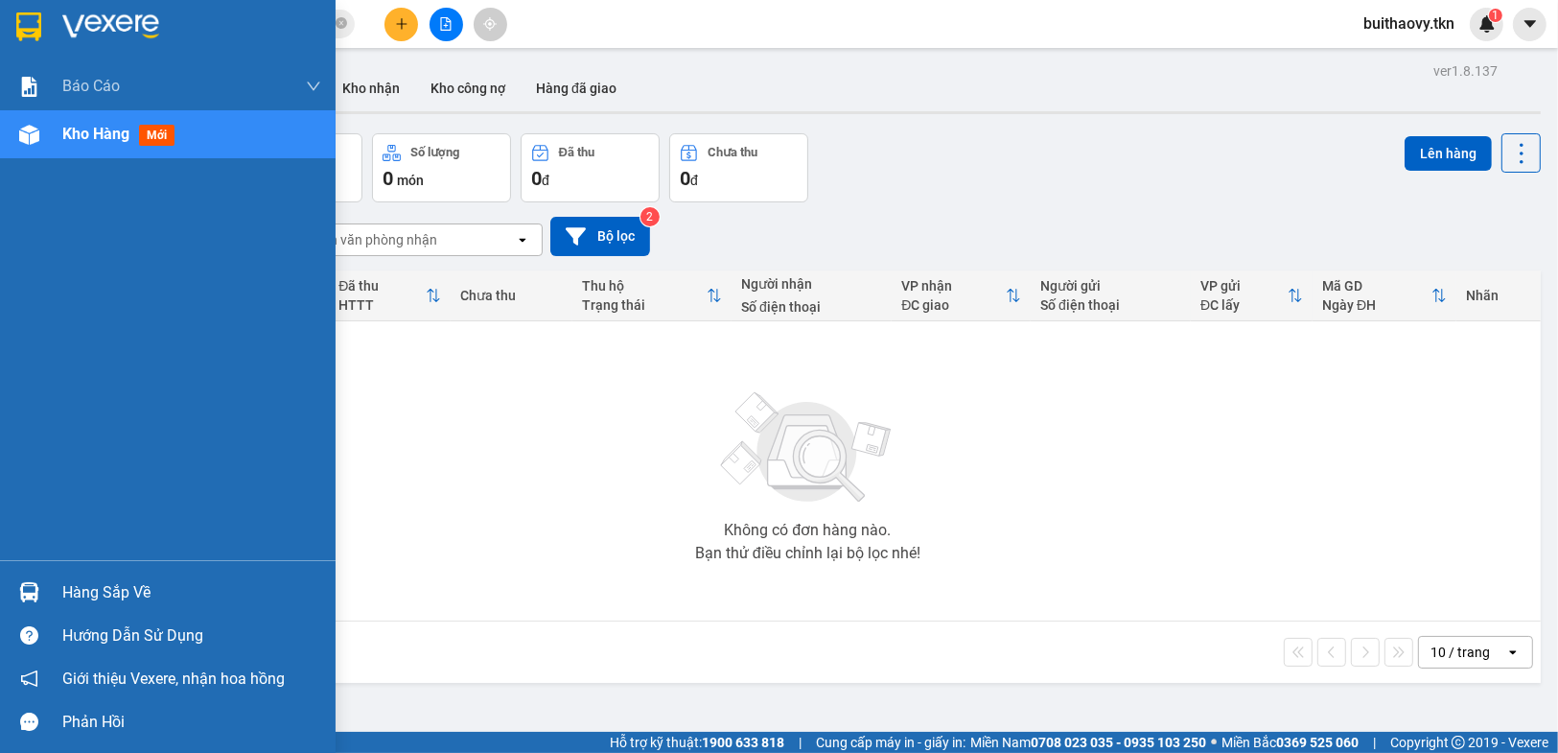
click at [45, 585] on div "Hàng sắp về" at bounding box center [168, 591] width 336 height 43
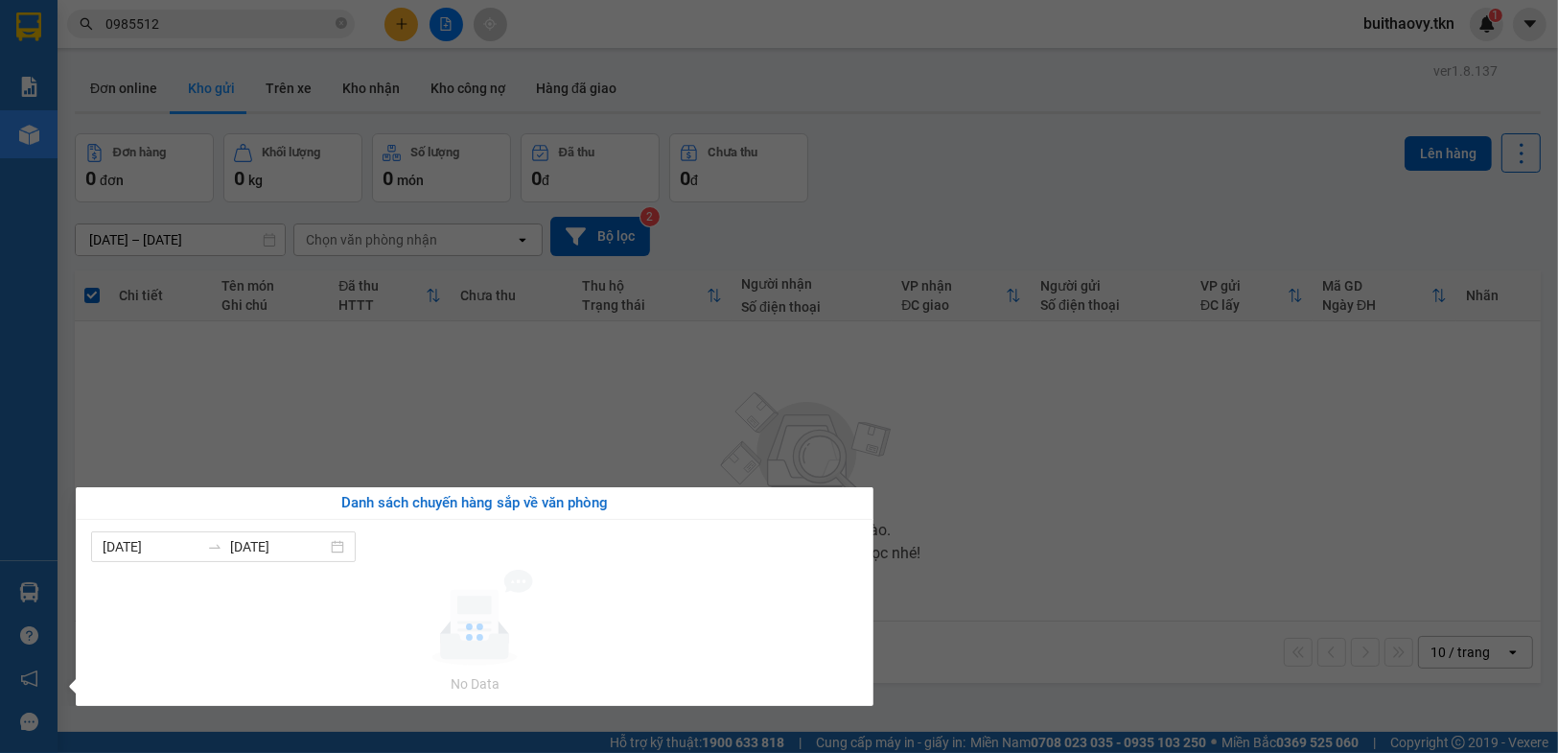
click at [943, 609] on section "Kết quả tìm kiếm ( 5 ) Bộ lọc Mã ĐH Trạng thái Món hàng Thu hộ Tổng cước Chưa c…" at bounding box center [779, 376] width 1558 height 753
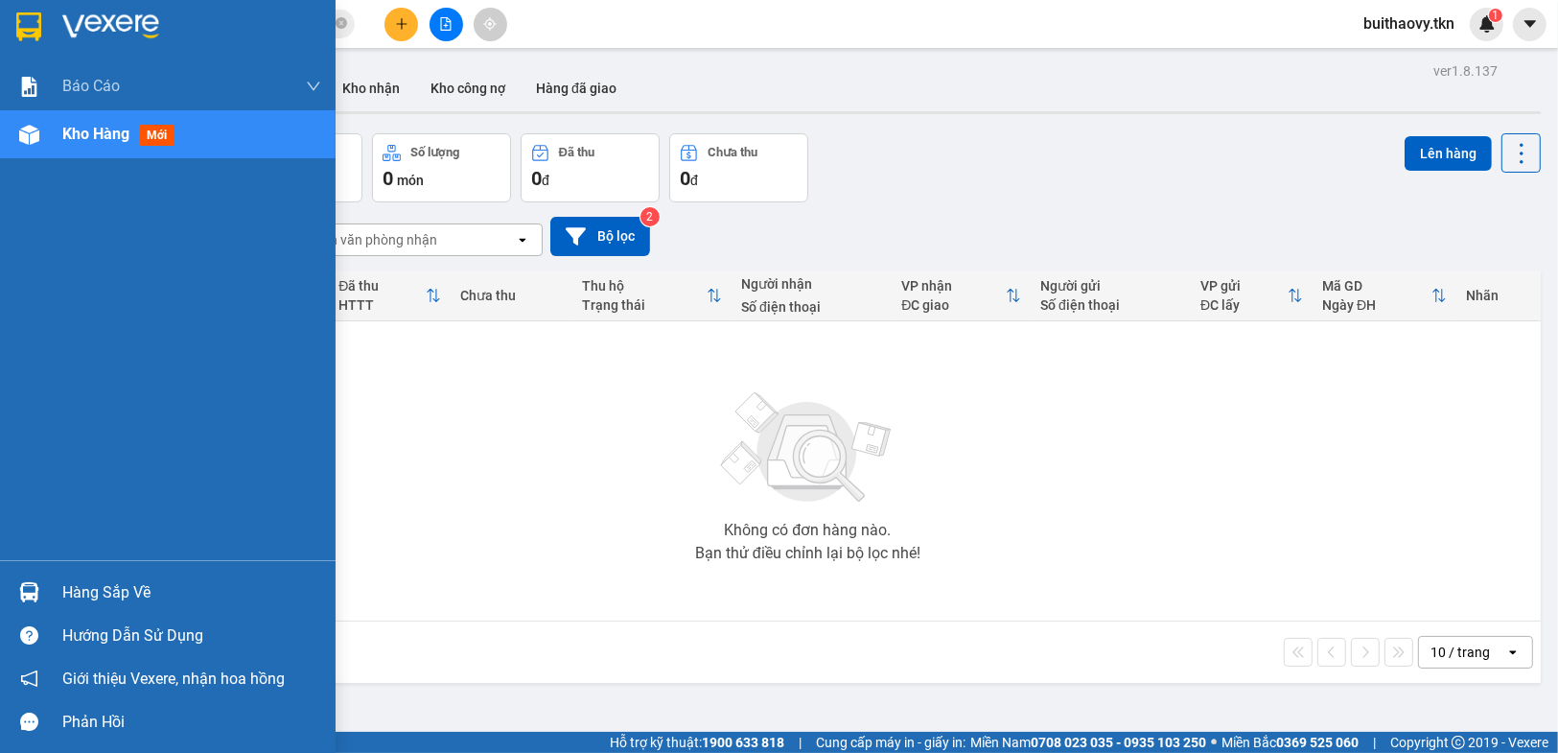
drag, startPoint x: 0, startPoint y: 584, endPoint x: 132, endPoint y: 591, distance: 132.5
click at [3, 585] on div "Hàng sắp về" at bounding box center [168, 591] width 336 height 43
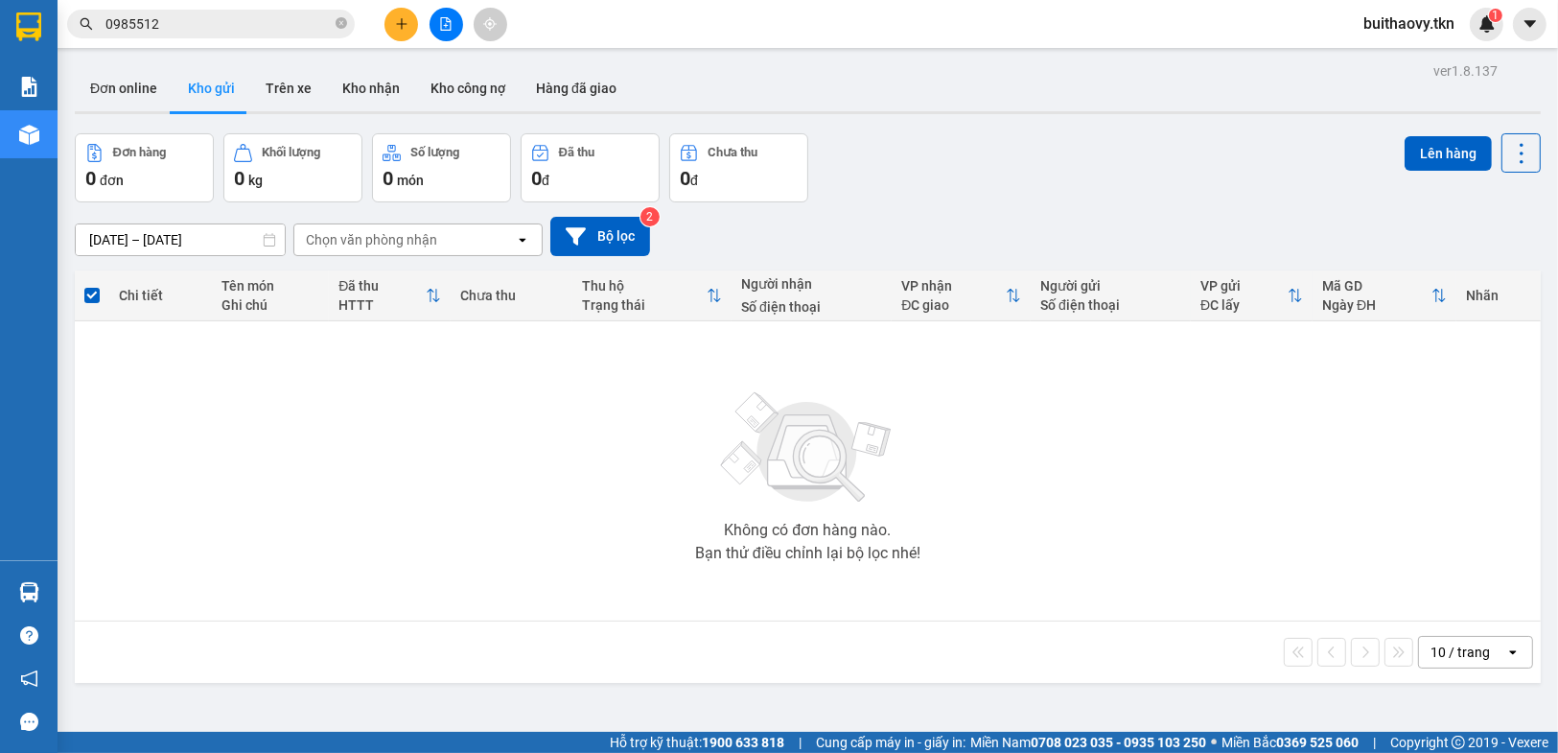
drag, startPoint x: 939, startPoint y: 530, endPoint x: 963, endPoint y: 735, distance: 206.6
click at [940, 530] on section "Kết quả tìm kiếm ( 5 ) Bộ lọc Mã ĐH Trạng thái Món hàng Thu hộ Tổng cước Chưa c…" at bounding box center [779, 376] width 1558 height 753
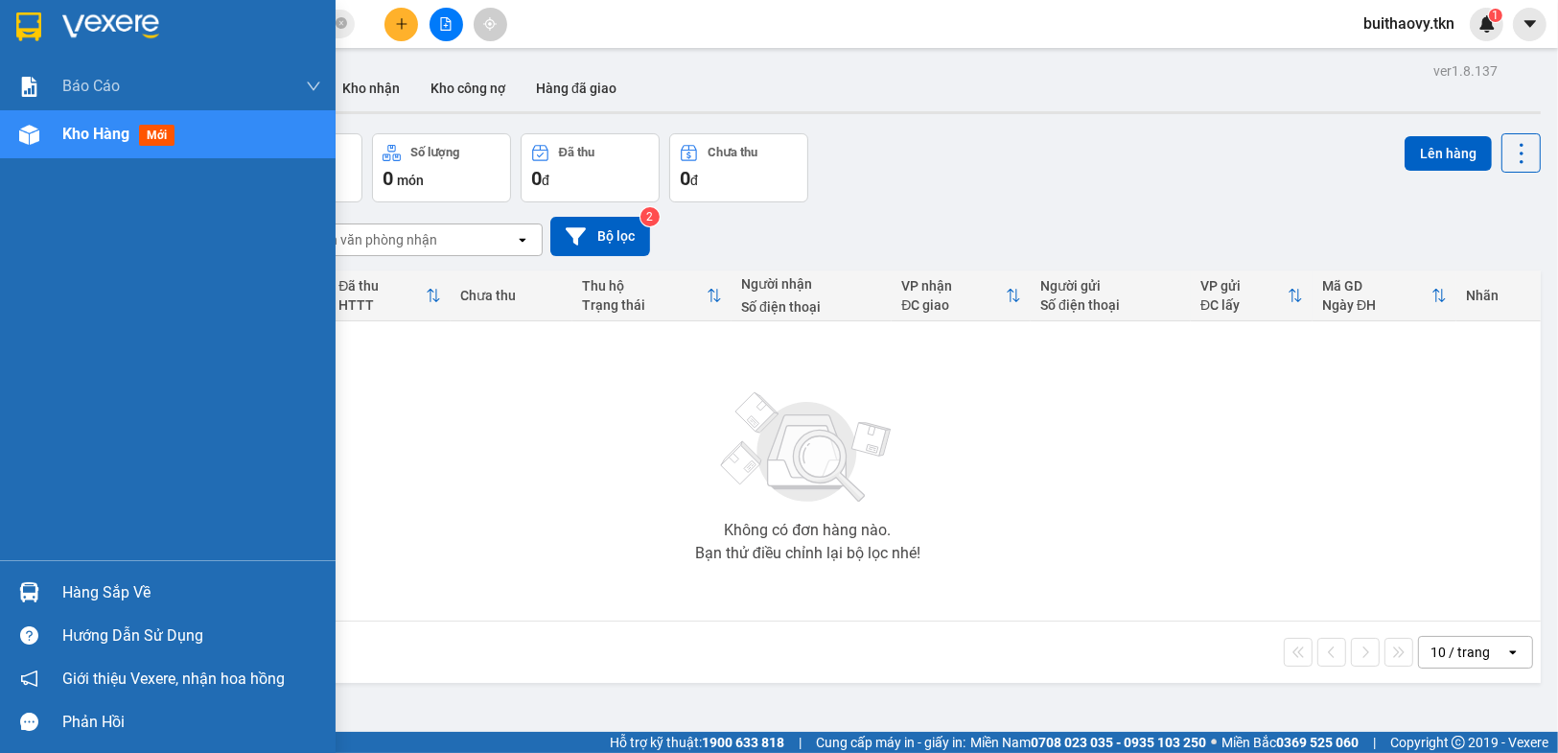
click at [16, 581] on div at bounding box center [29, 592] width 34 height 34
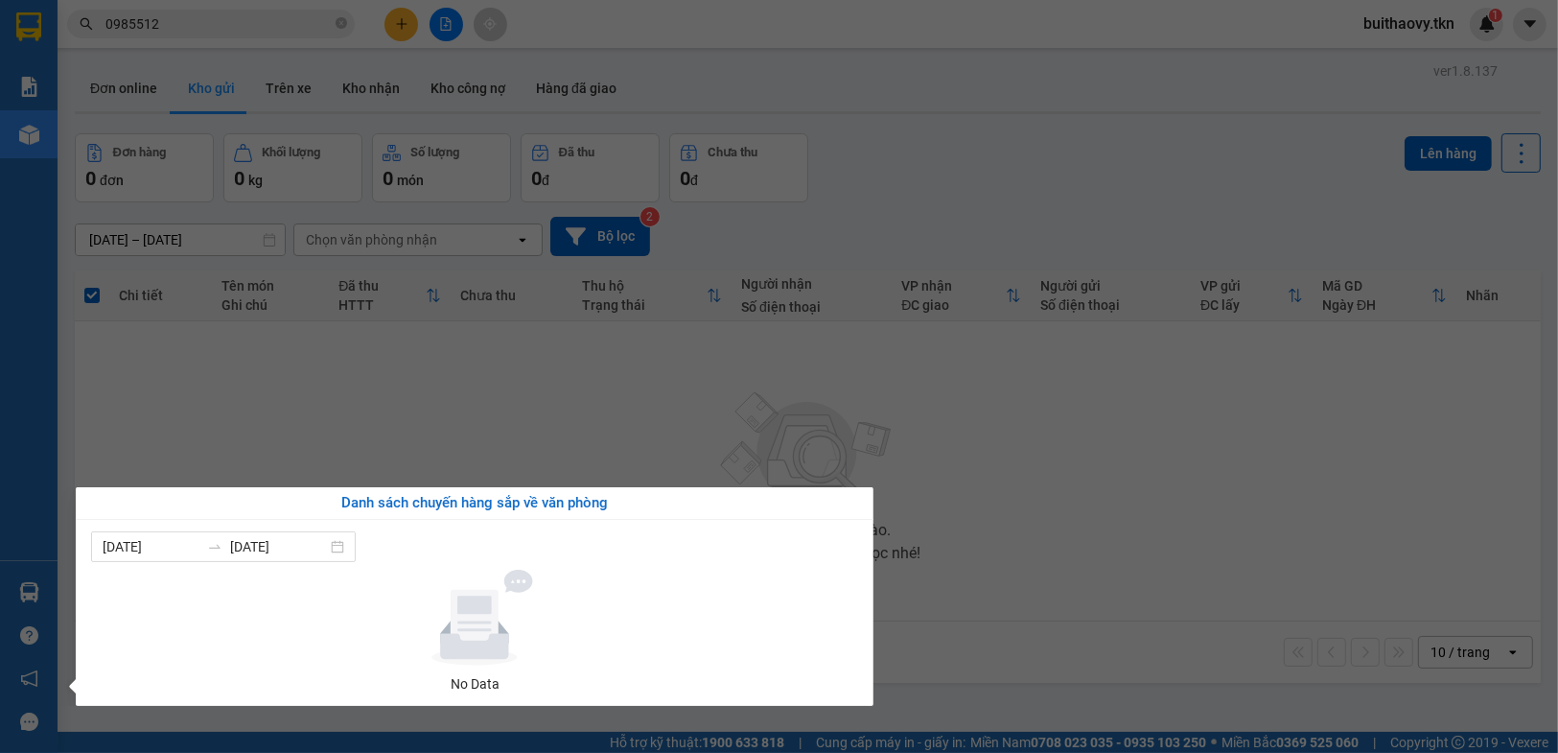
click at [907, 616] on section "Kết quả tìm kiếm ( 5 ) Bộ lọc Mã ĐH Trạng thái Món hàng Thu hộ Tổng cước Chưa c…" at bounding box center [779, 376] width 1558 height 753
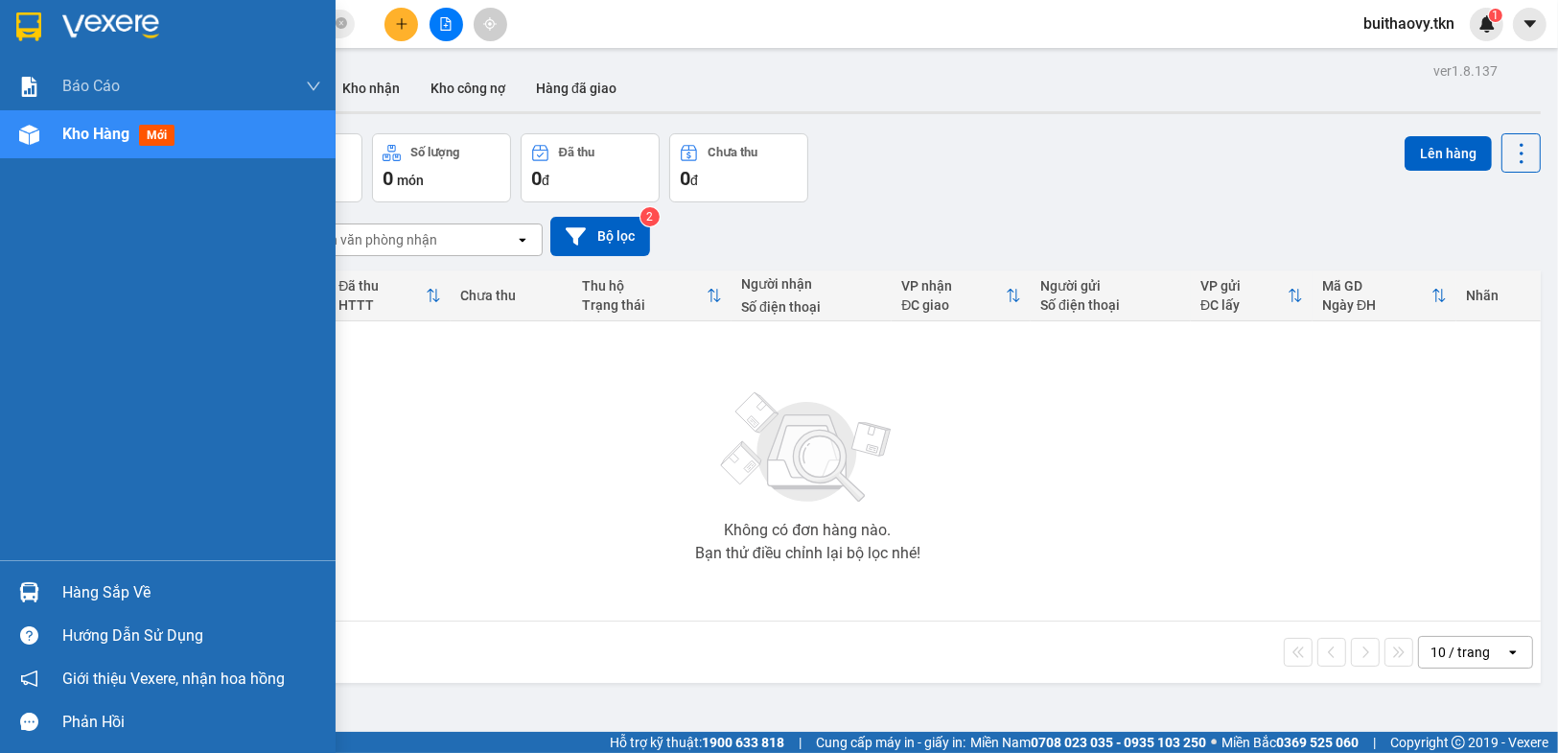
click at [0, 590] on div "Hàng sắp về" at bounding box center [168, 591] width 336 height 43
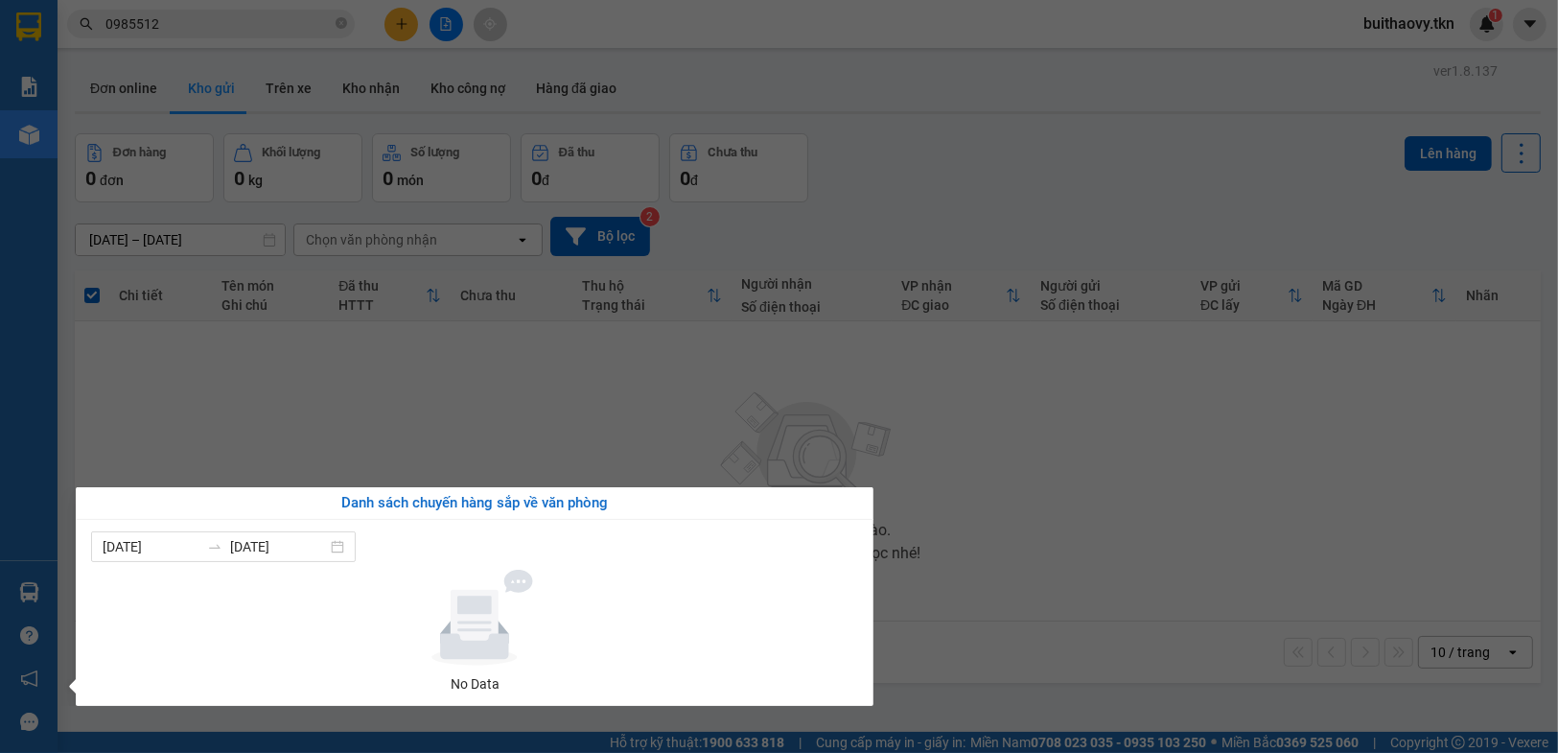
click at [960, 605] on section "Kết quả tìm kiếm ( 5 ) Bộ lọc Mã ĐH Trạng thái Món hàng Thu hộ Tổng cước Chưa c…" at bounding box center [779, 376] width 1558 height 753
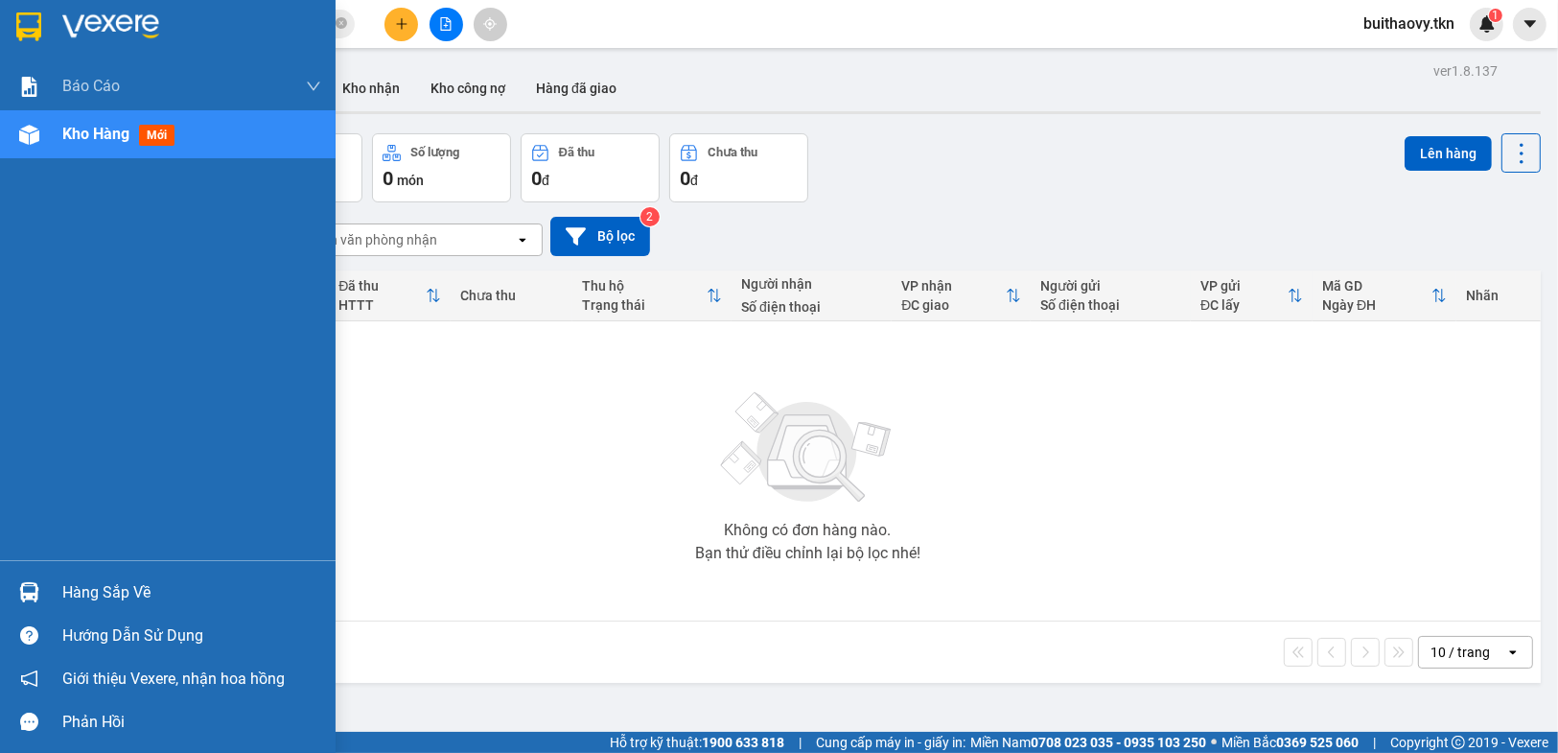
click at [3, 577] on div "Hàng sắp về" at bounding box center [168, 591] width 336 height 43
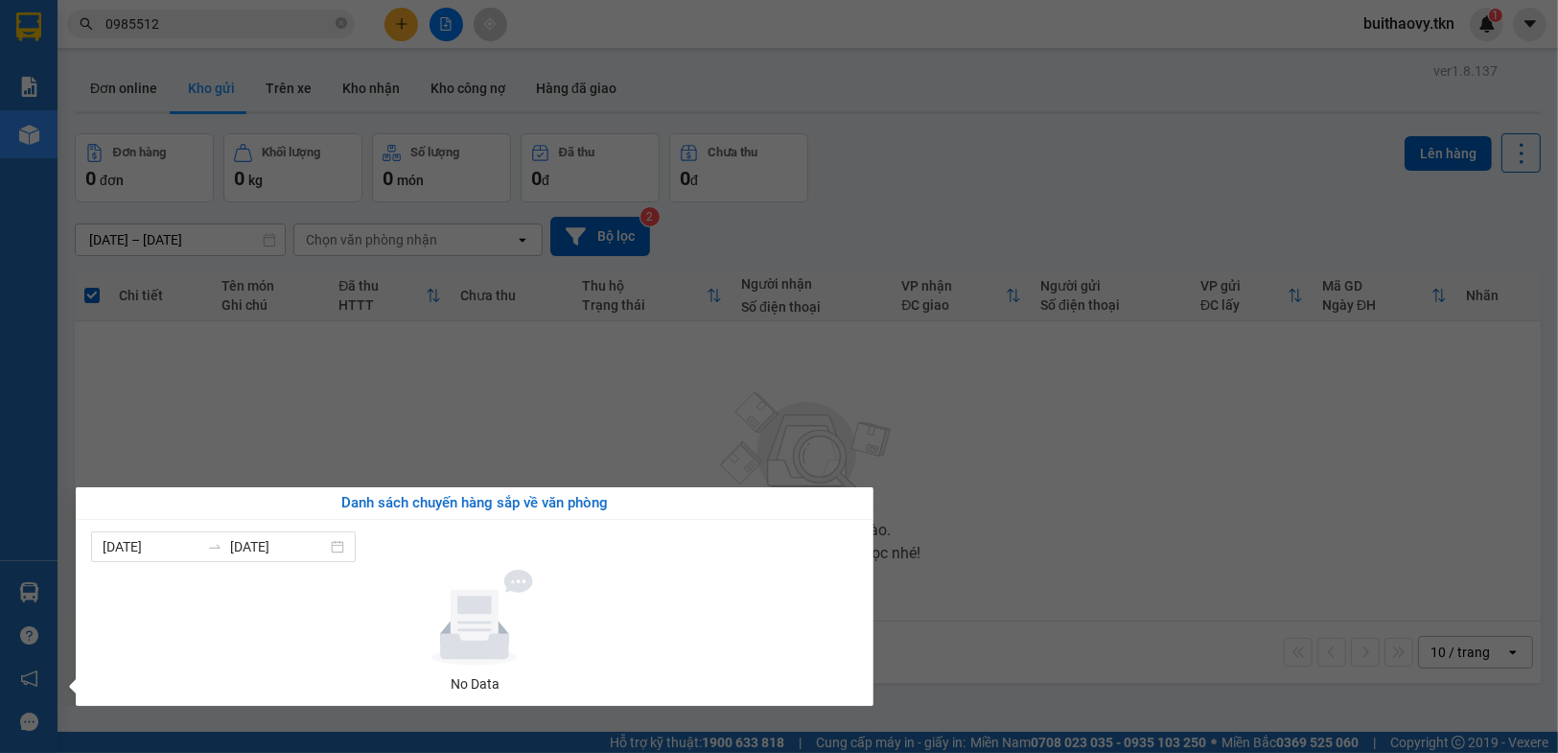
click at [1094, 569] on section "Kết quả tìm kiếm ( 5 ) Bộ lọc Mã ĐH Trạng thái Món hàng Thu hộ Tổng cước Chưa c…" at bounding box center [779, 376] width 1558 height 753
